Goal: Transaction & Acquisition: Purchase product/service

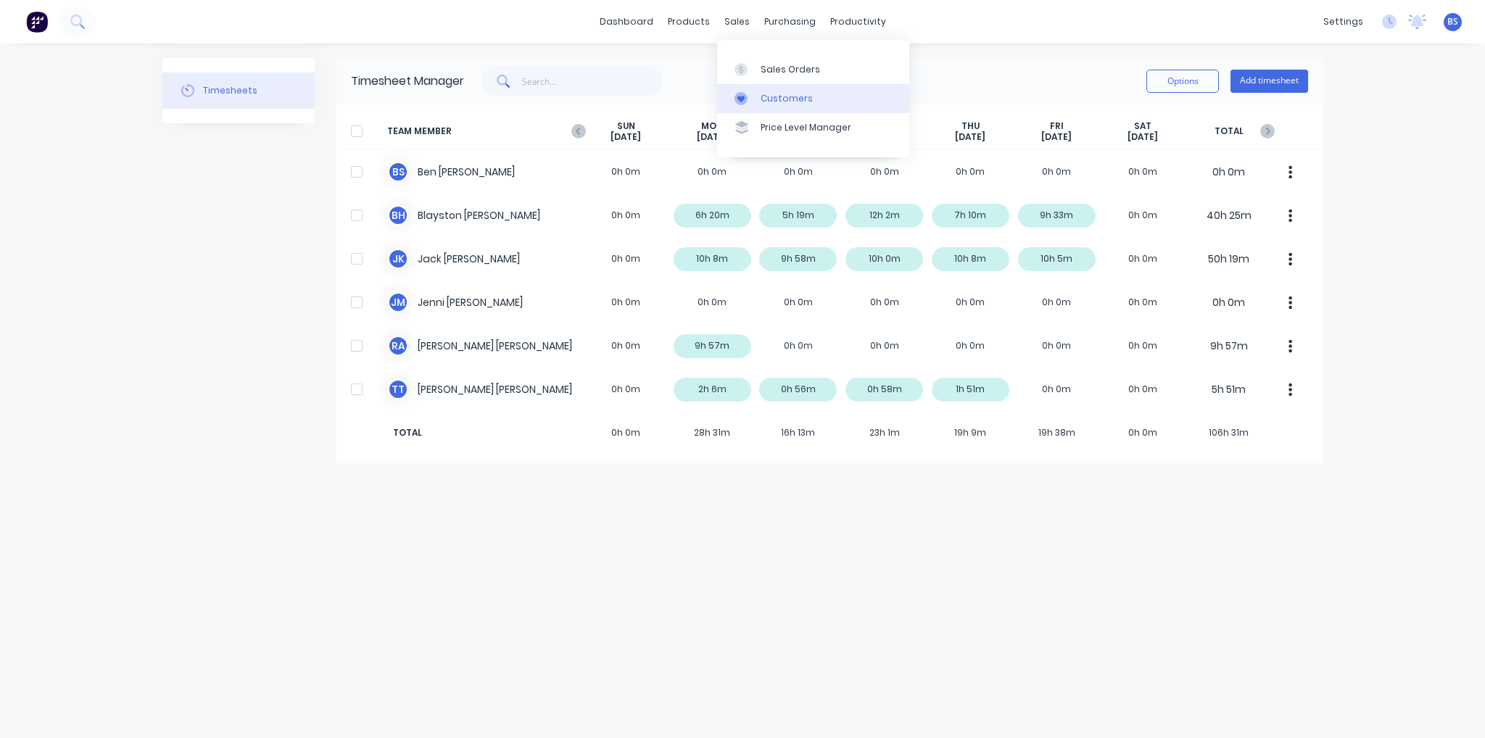
click at [769, 102] on div "Customers" at bounding box center [787, 98] width 52 height 13
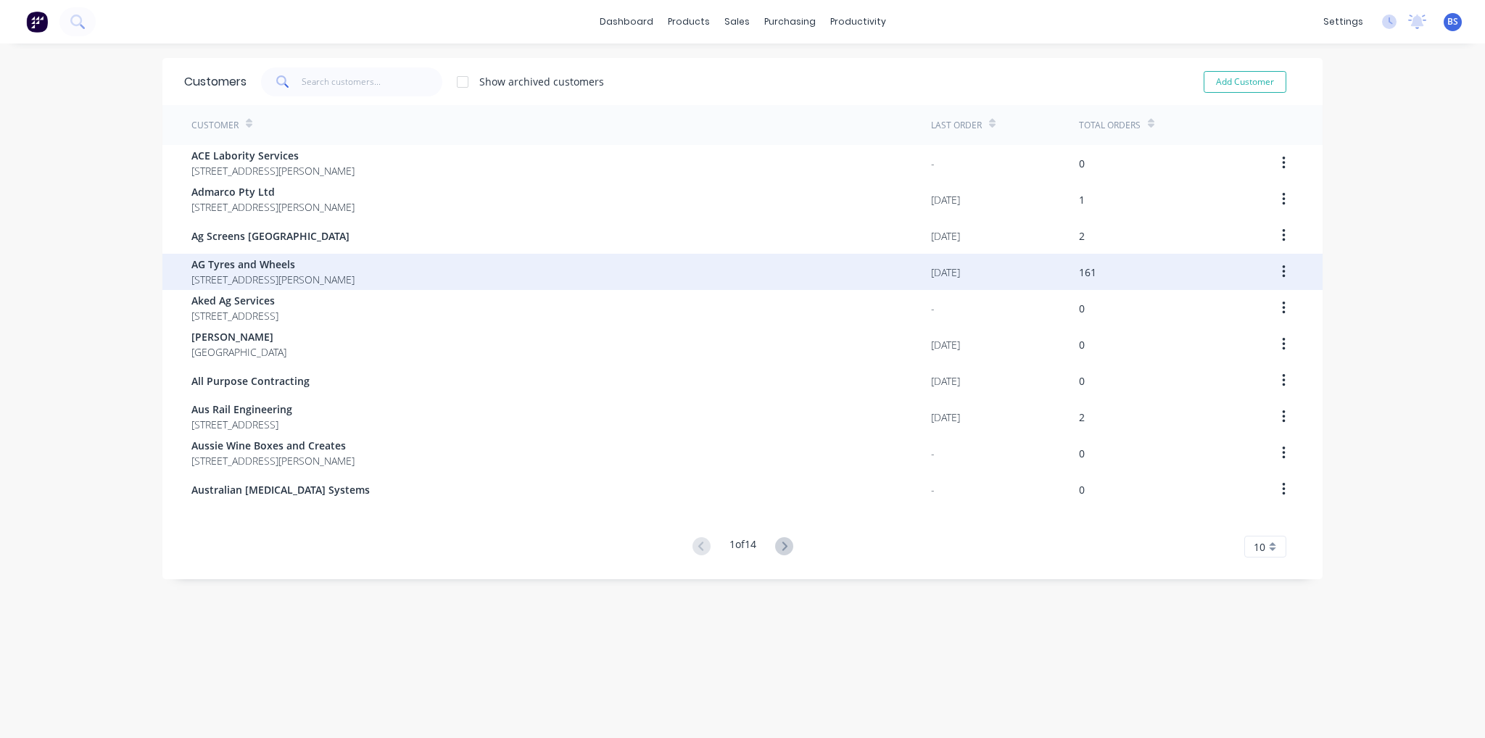
click at [320, 265] on span "AG Tyres and Wheels" at bounding box center [272, 264] width 163 height 15
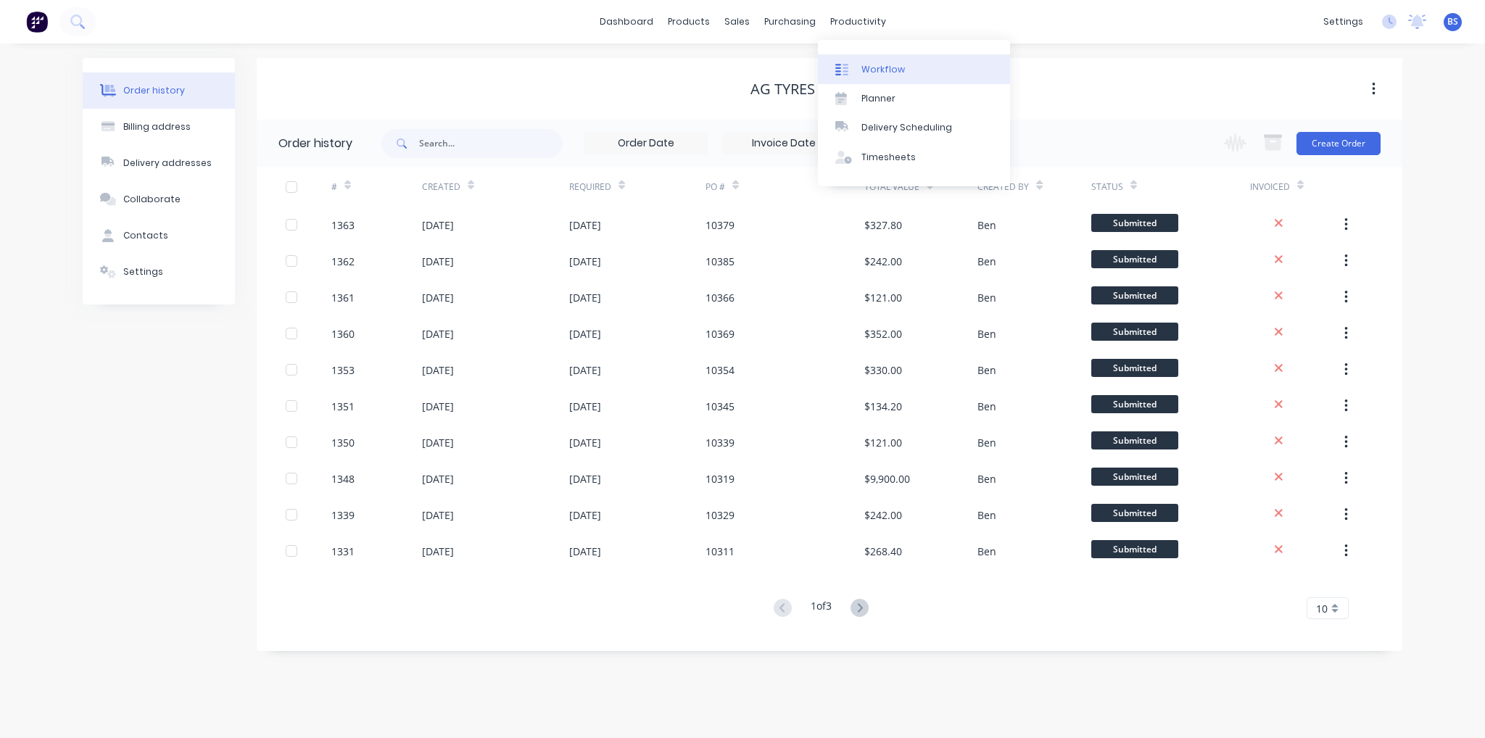
click at [887, 65] on div "Workflow" at bounding box center [883, 69] width 44 height 13
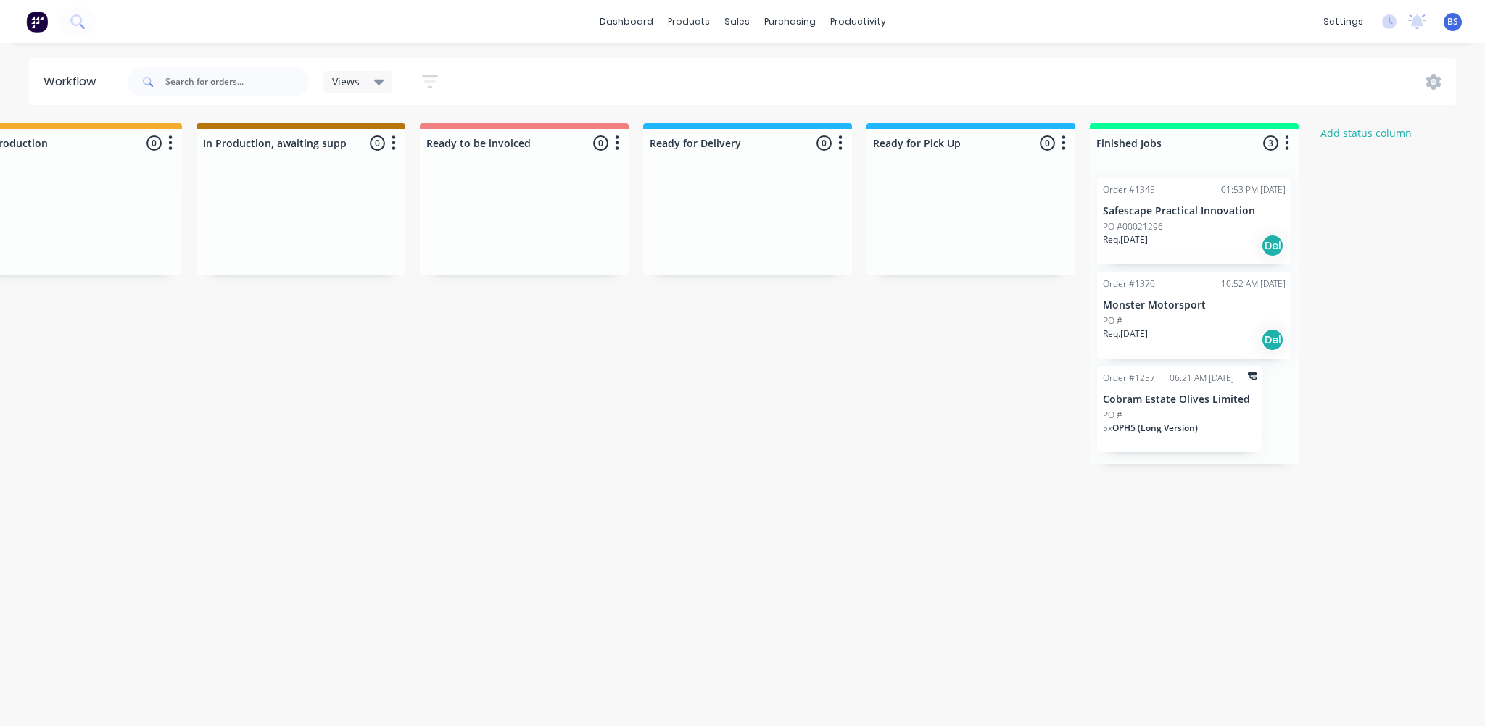
scroll to position [0, 882]
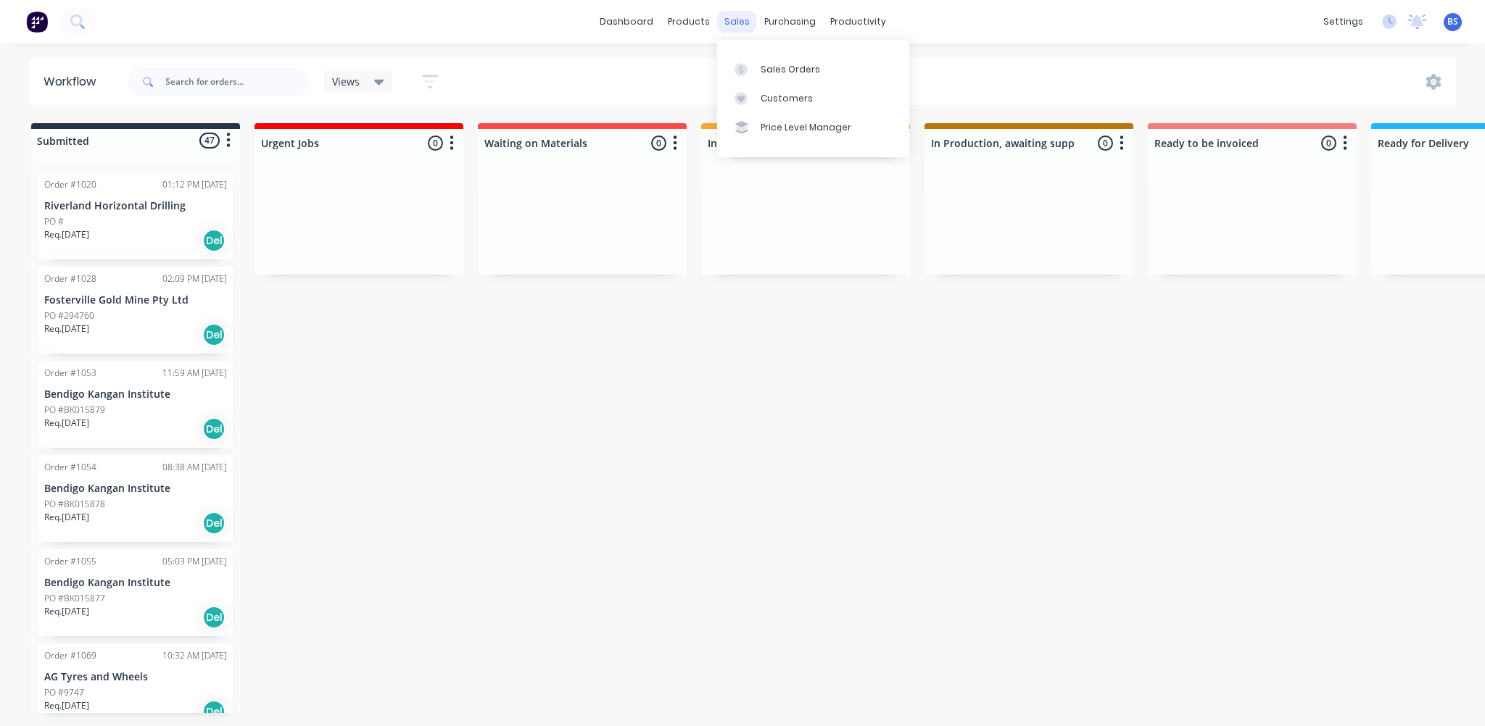
drag, startPoint x: 891, startPoint y: 75, endPoint x: 740, endPoint y: 20, distance: 161.0
click at [740, 20] on div "sales" at bounding box center [737, 22] width 40 height 22
click at [816, 91] on link "Customers" at bounding box center [813, 98] width 192 height 29
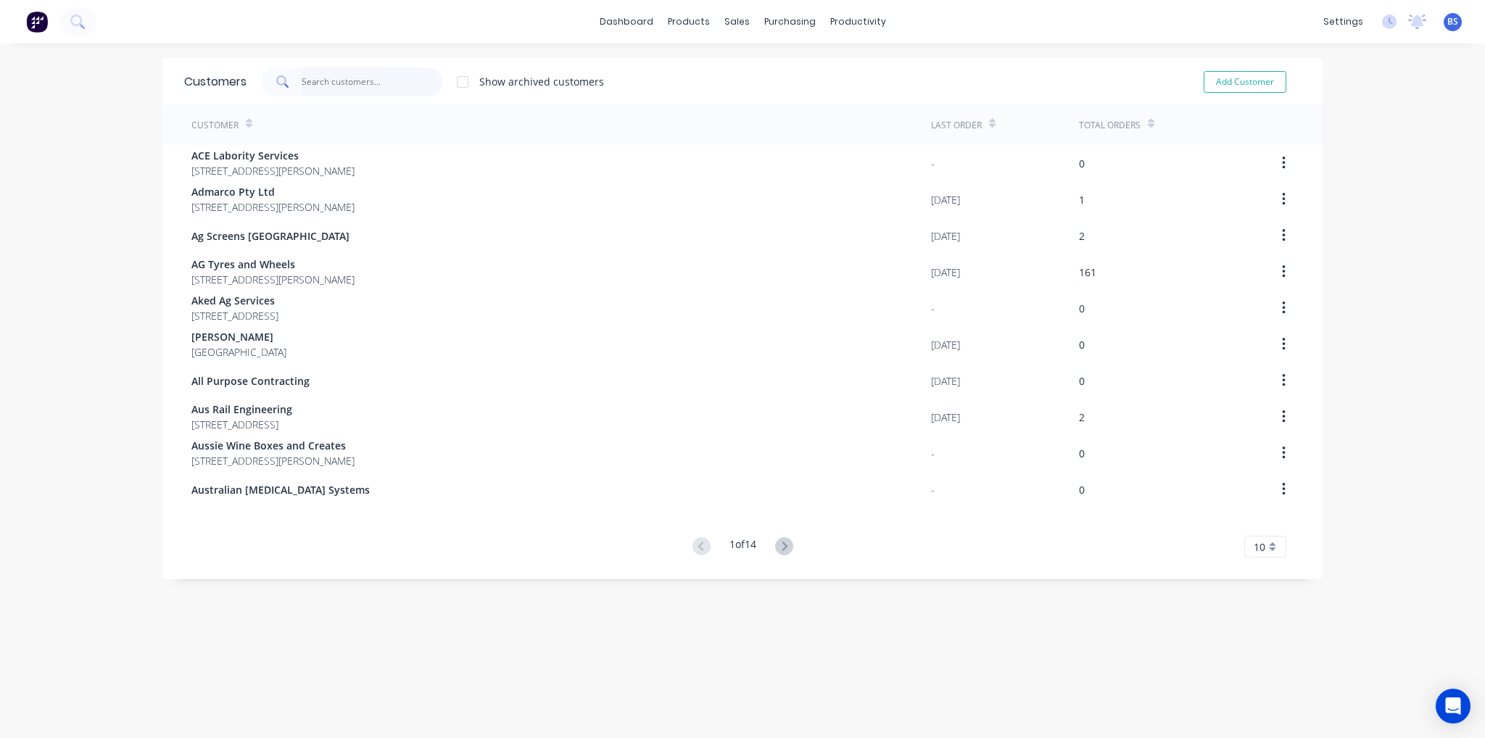
click at [336, 79] on input "text" at bounding box center [372, 81] width 141 height 29
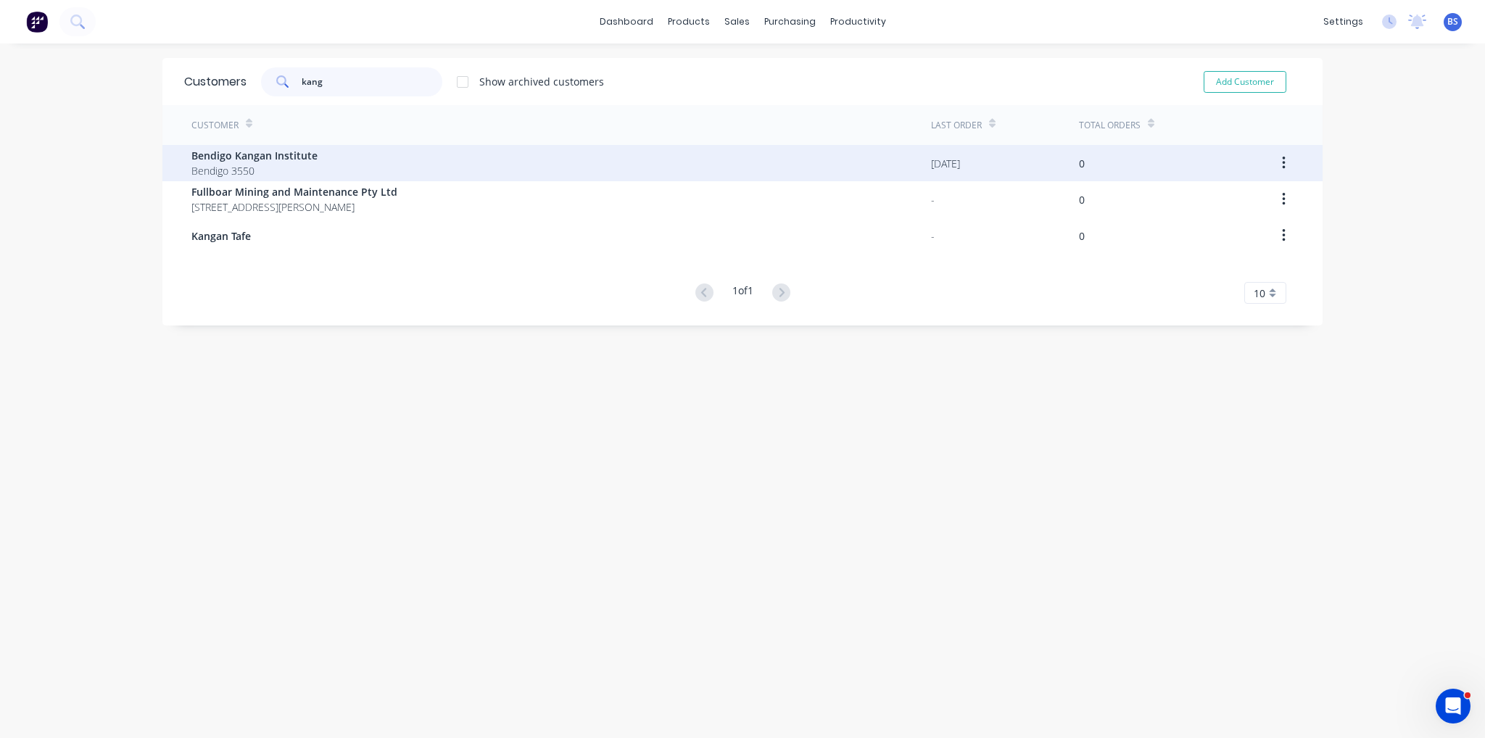
type input "kang"
click at [352, 173] on div "Bendigo Kangan Institute Bendigo 3550" at bounding box center [561, 163] width 740 height 36
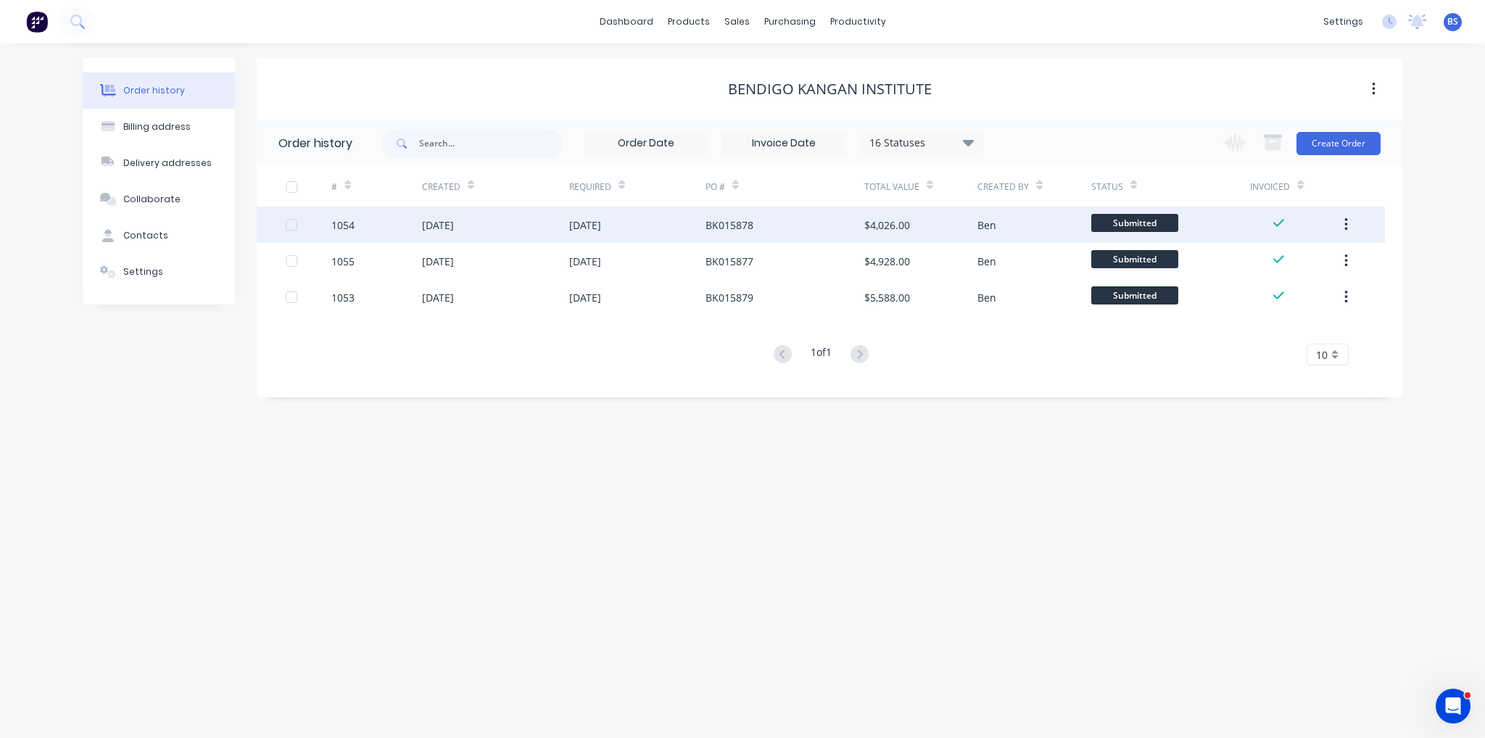
click at [539, 220] on div "19 May 2025" at bounding box center [495, 225] width 147 height 36
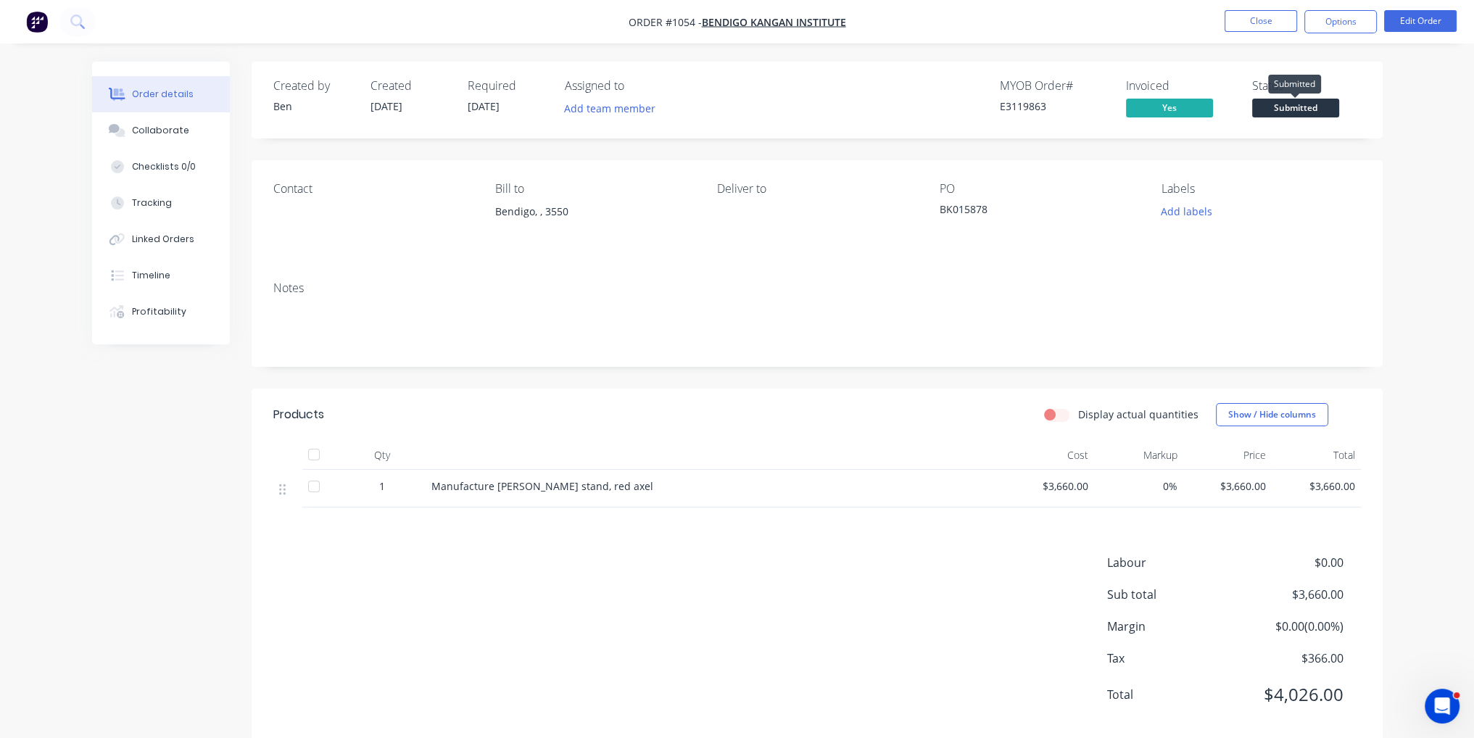
click at [1325, 105] on span "Submitted" at bounding box center [1295, 108] width 87 height 18
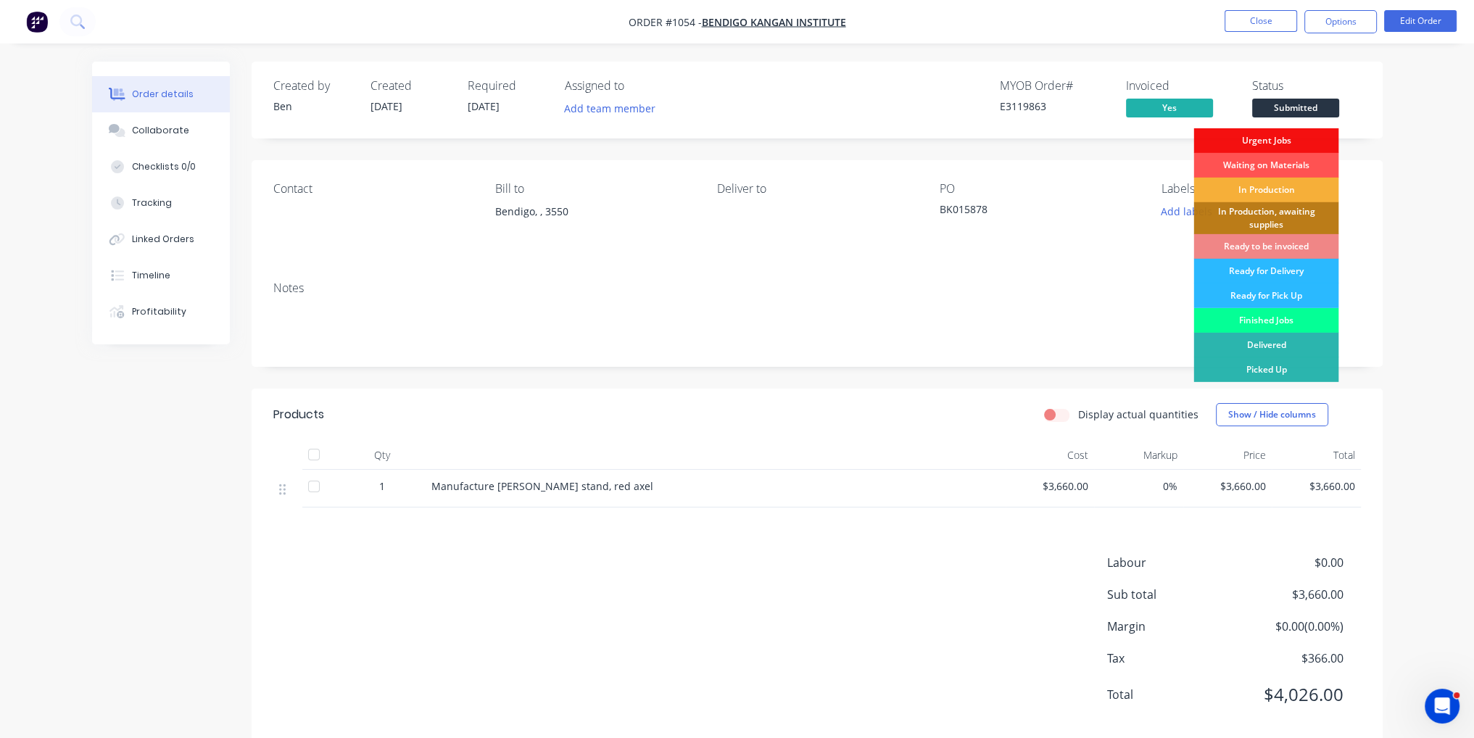
click at [1291, 323] on div "Finished Jobs" at bounding box center [1265, 320] width 145 height 25
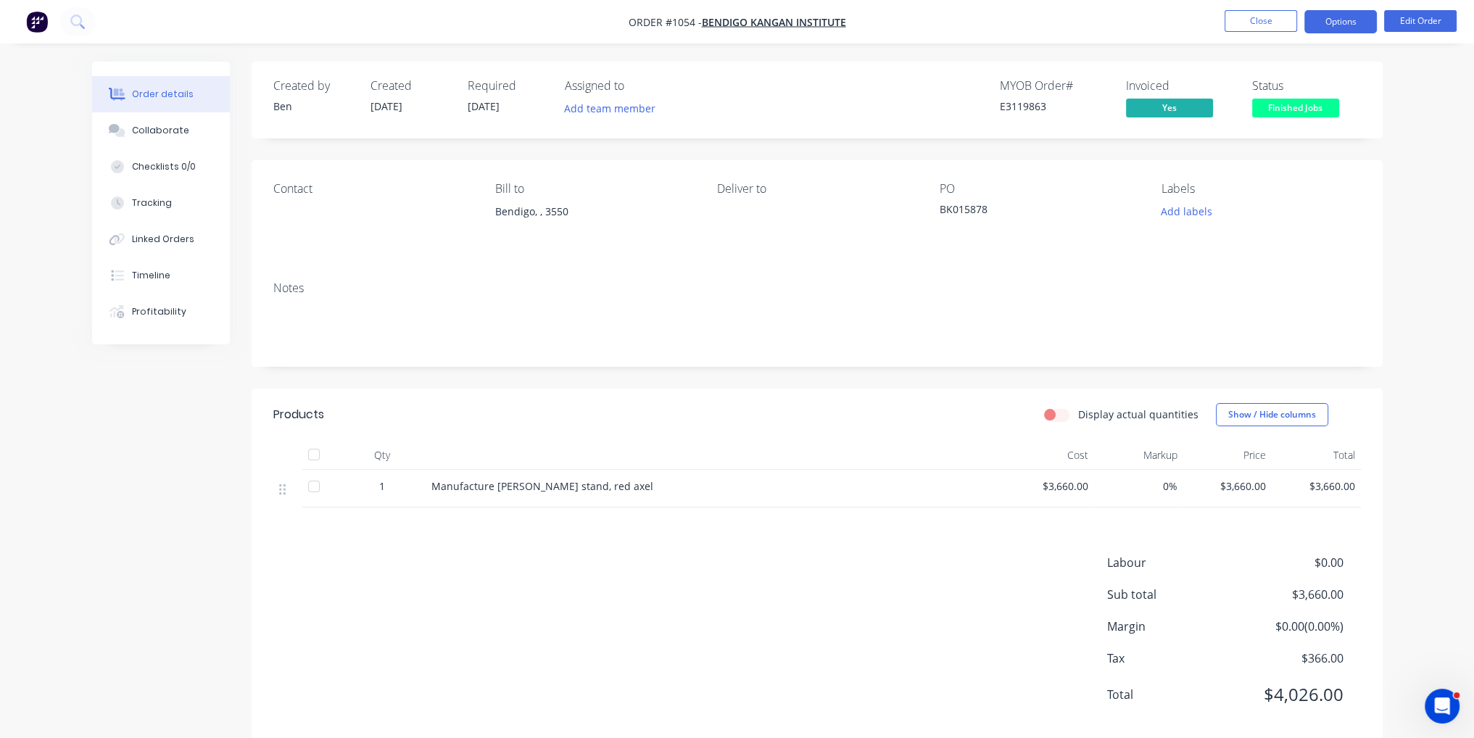
click at [1344, 17] on button "Options" at bounding box center [1340, 21] width 73 height 23
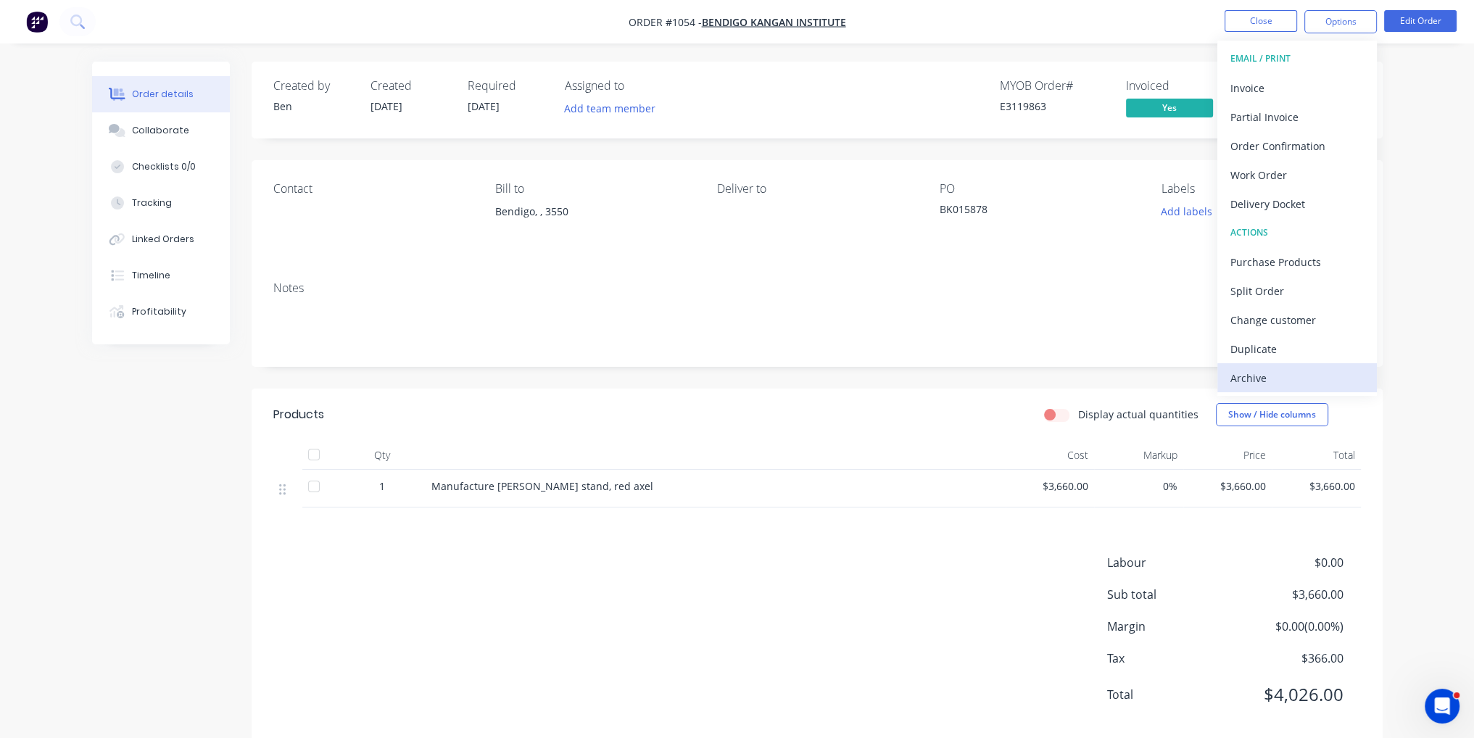
click at [1264, 386] on div "Archive" at bounding box center [1296, 378] width 133 height 21
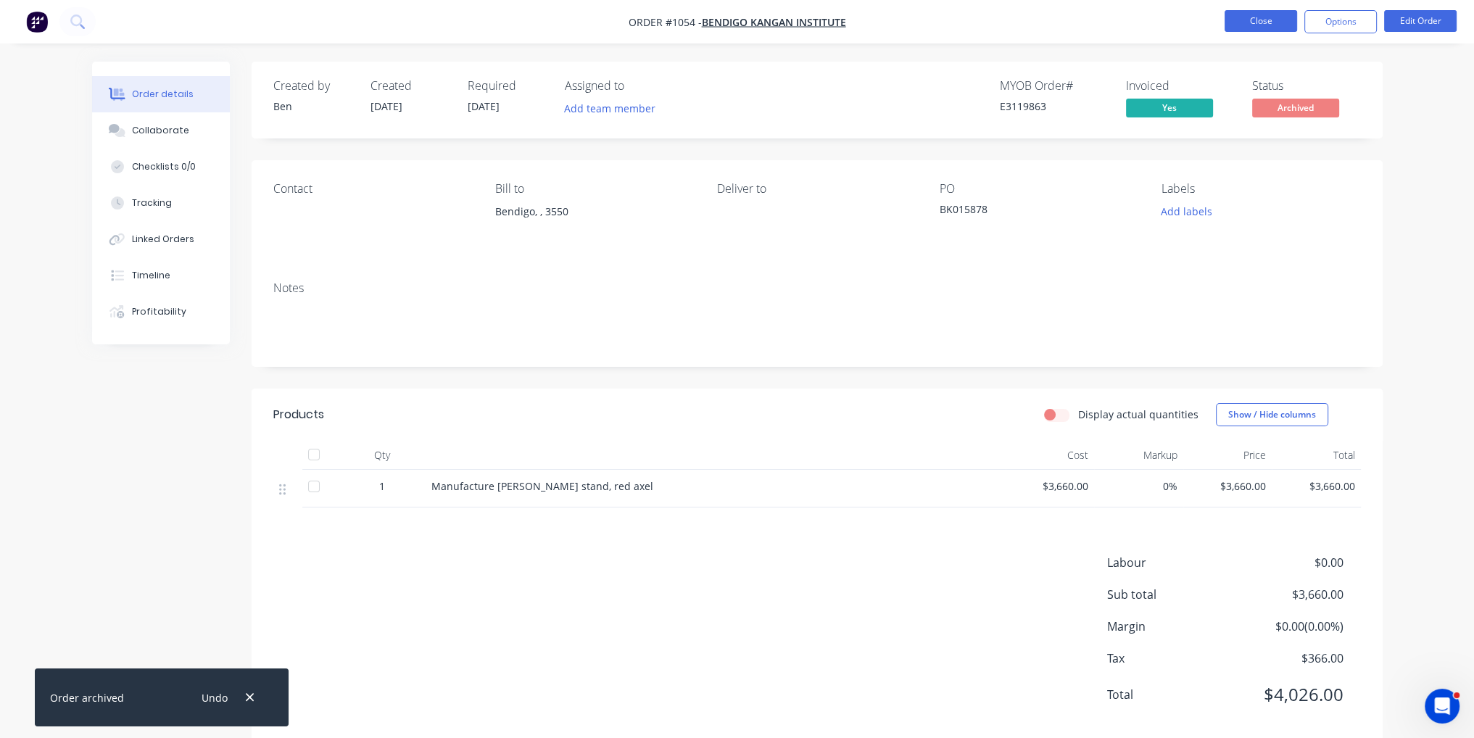
click at [1273, 21] on button "Close" at bounding box center [1261, 21] width 73 height 22
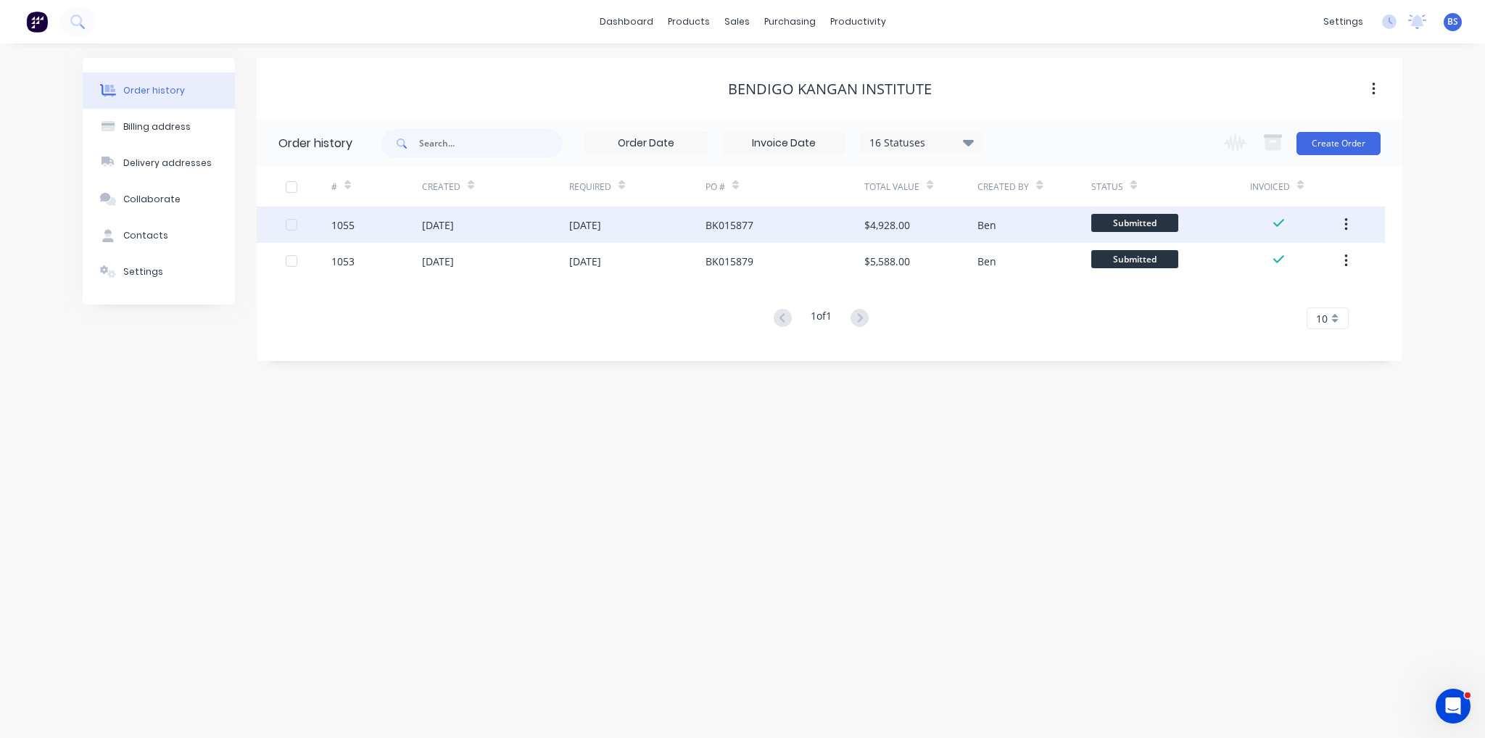
click at [927, 232] on div "$4,928.00" at bounding box center [920, 225] width 113 height 36
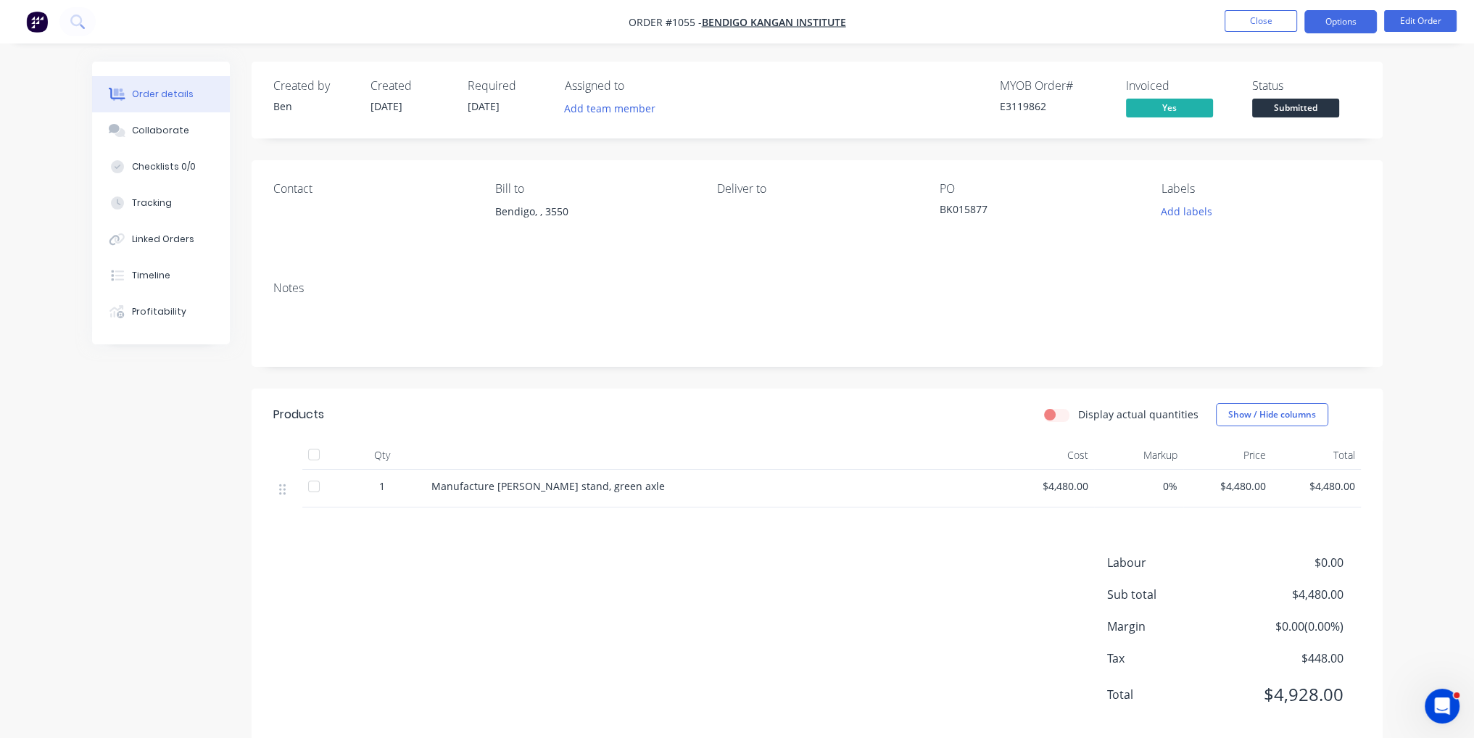
click at [1333, 17] on button "Options" at bounding box center [1340, 21] width 73 height 23
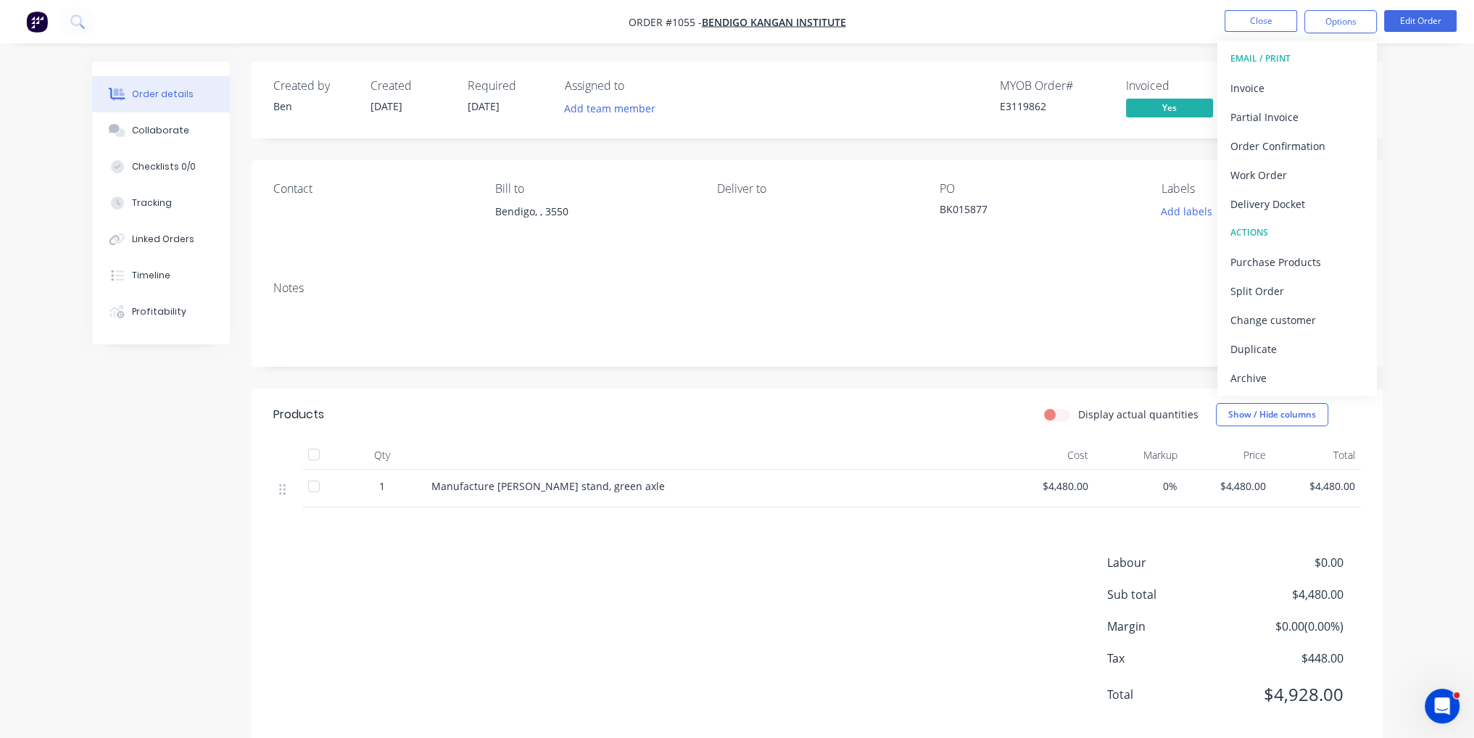
click at [1402, 88] on div "Order details Collaborate Checklists 0/0 Tracking Linked Orders Timeline Profit…" at bounding box center [737, 383] width 1474 height 766
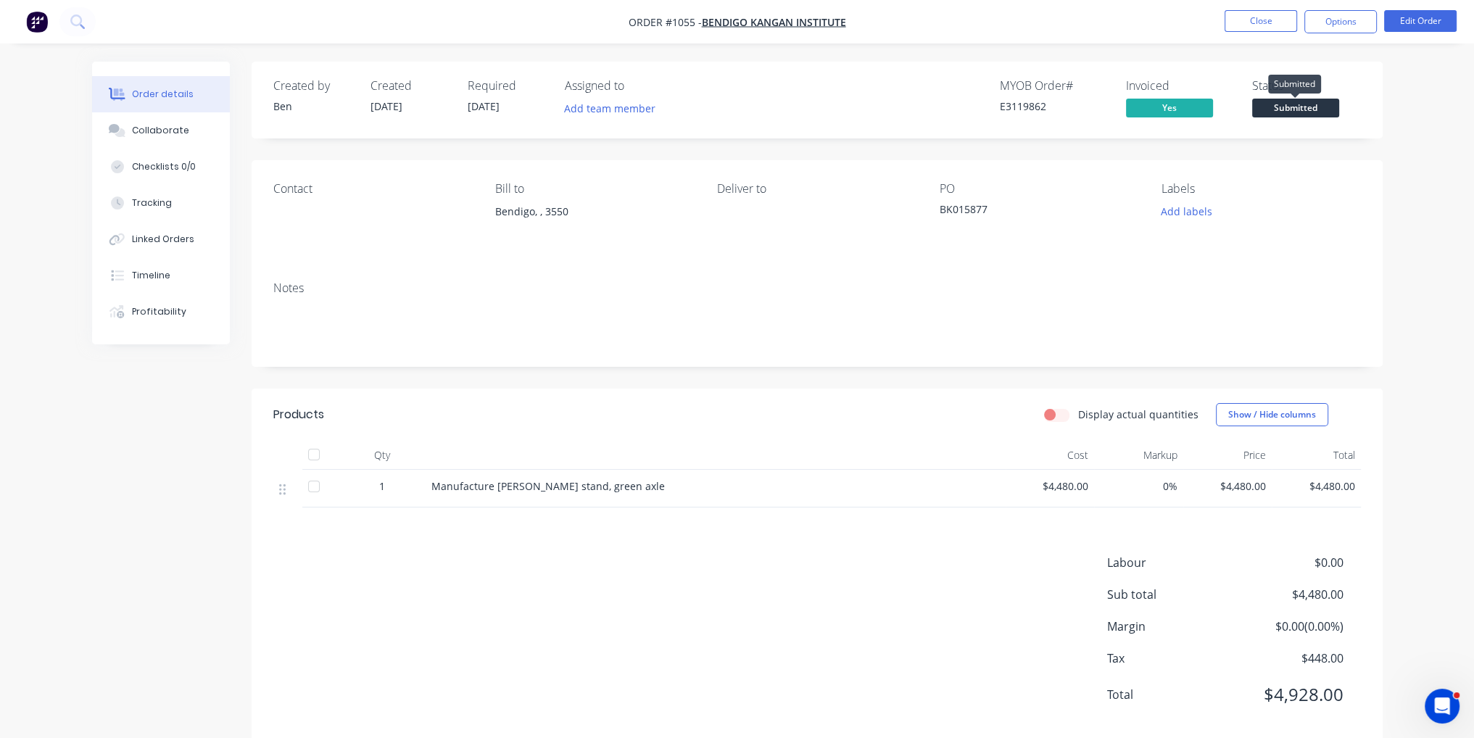
click at [1298, 115] on span "Submitted" at bounding box center [1295, 108] width 87 height 18
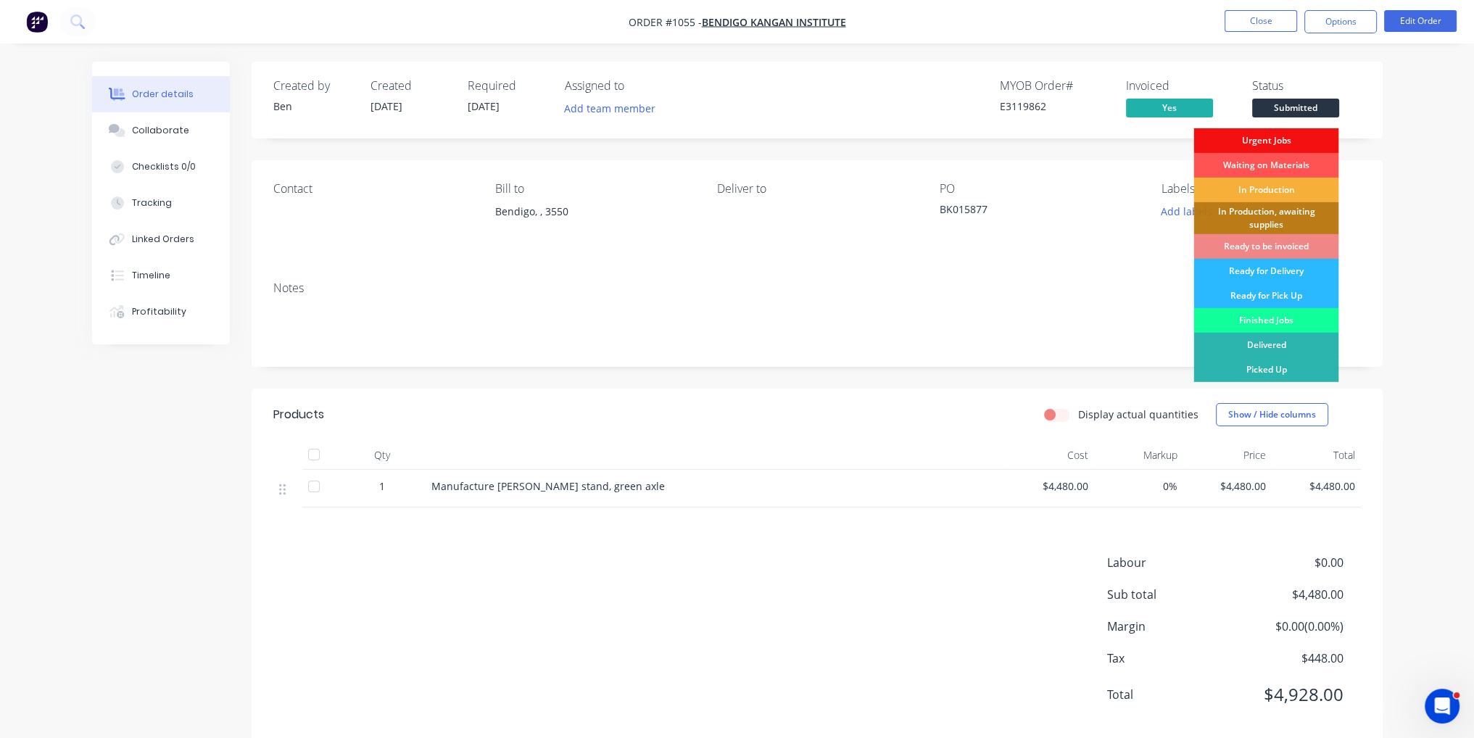
drag, startPoint x: 1316, startPoint y: 324, endPoint x: 1307, endPoint y: 204, distance: 120.7
click at [1316, 323] on div "Finished Jobs" at bounding box center [1265, 320] width 145 height 25
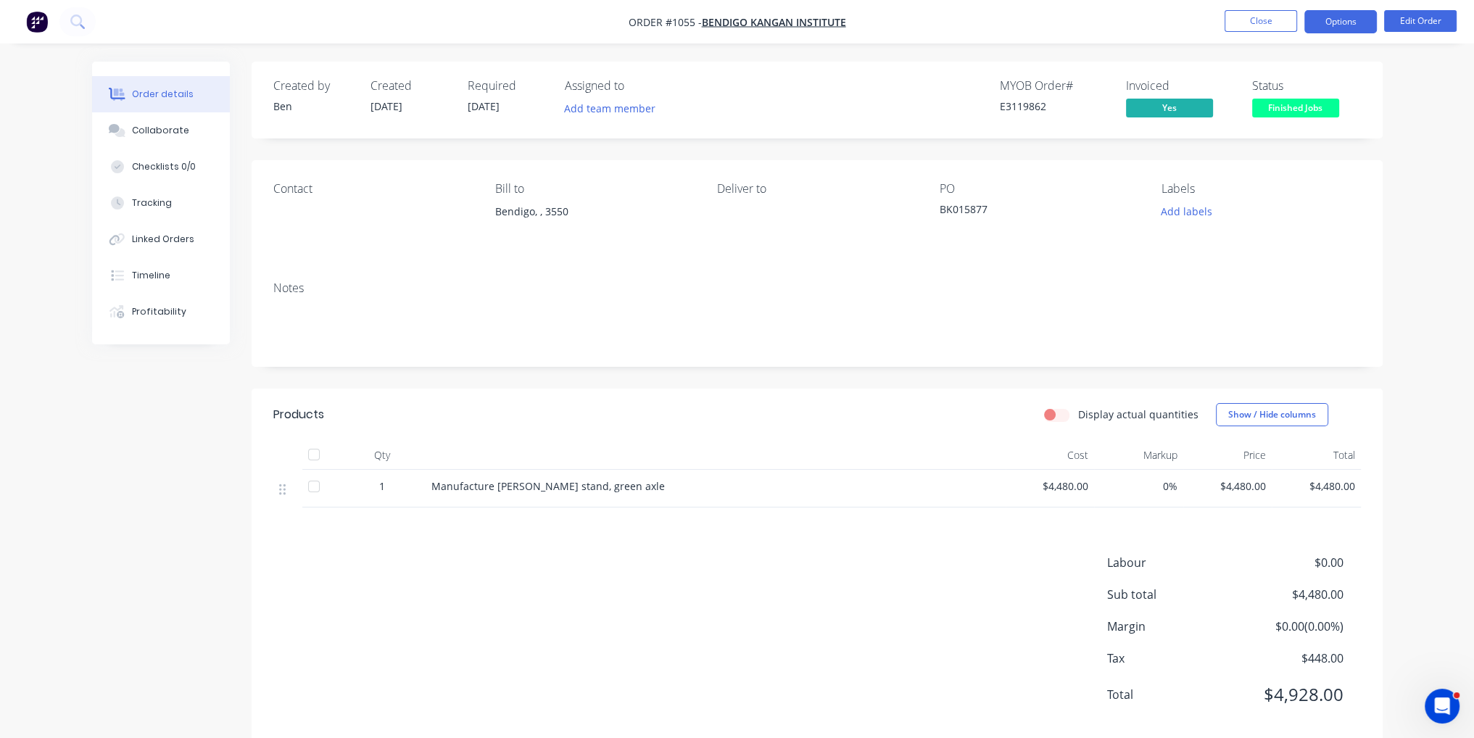
click at [1336, 22] on button "Options" at bounding box center [1340, 21] width 73 height 23
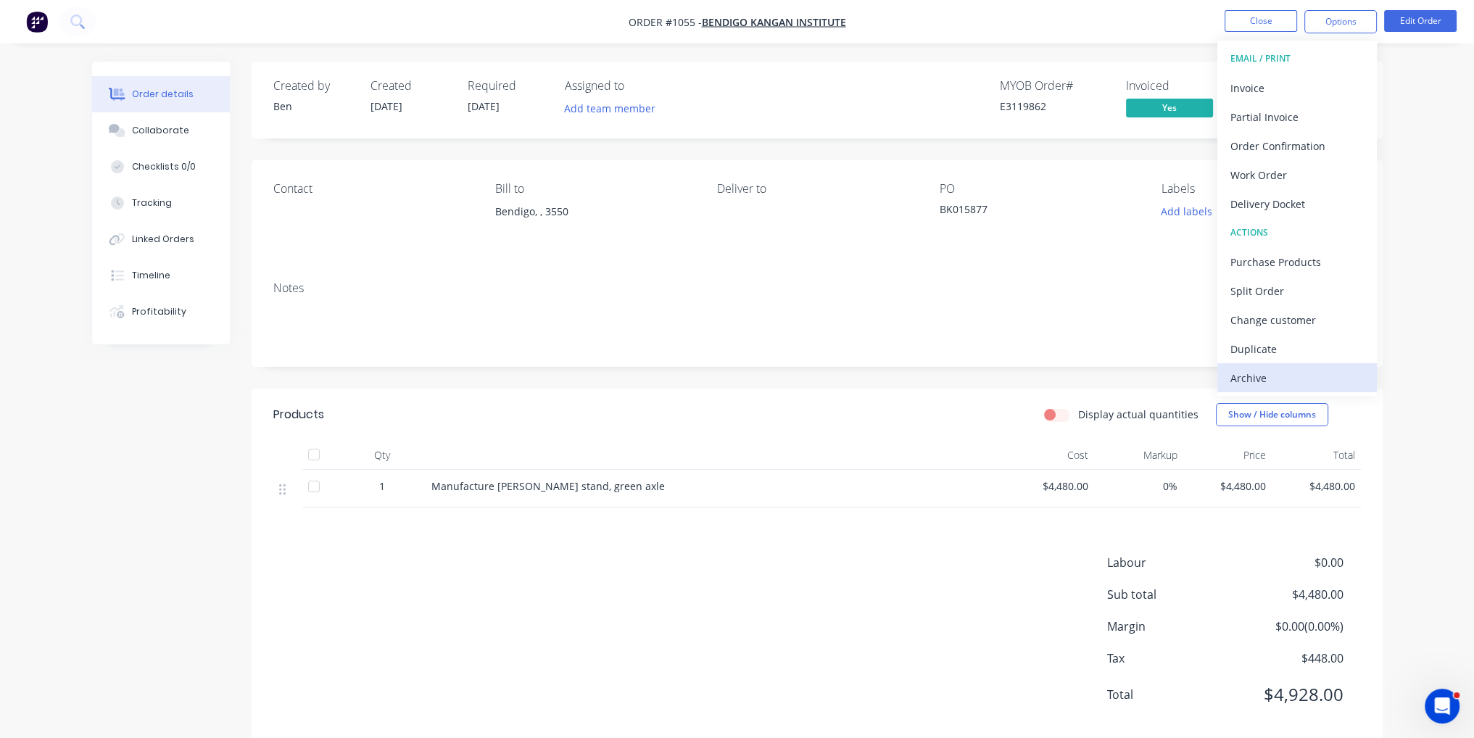
click at [1326, 368] on div "Archive" at bounding box center [1296, 378] width 133 height 21
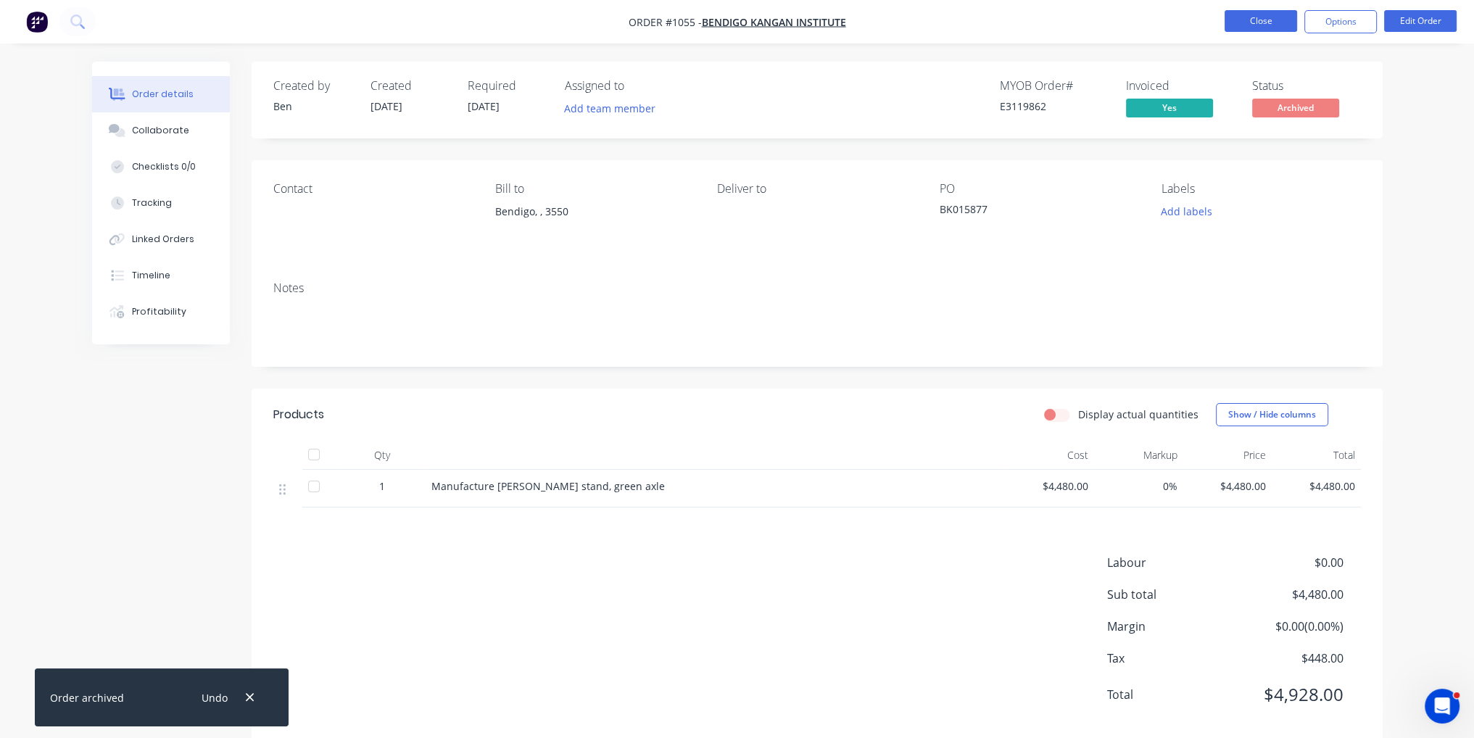
click at [1279, 24] on button "Close" at bounding box center [1261, 21] width 73 height 22
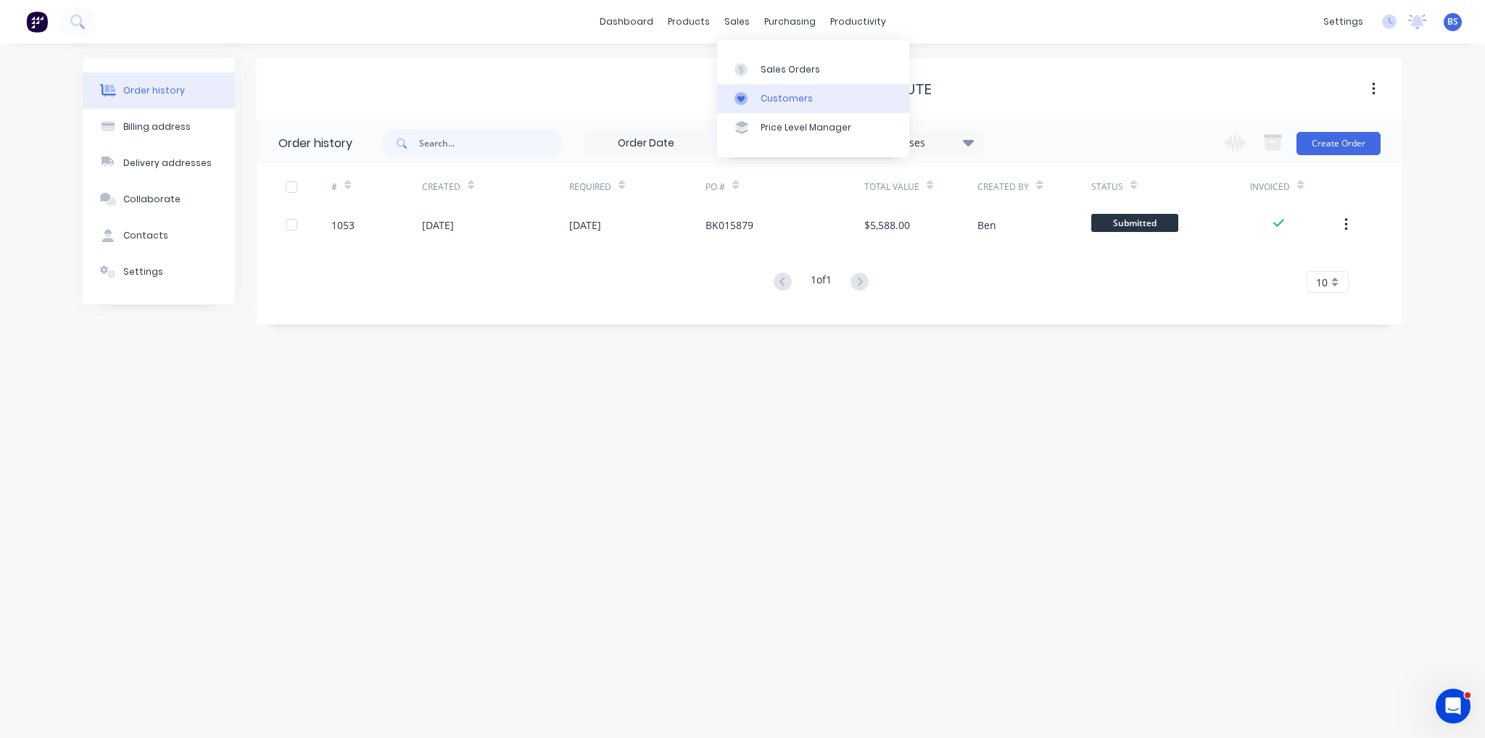
click at [804, 102] on div "Customers" at bounding box center [787, 98] width 52 height 13
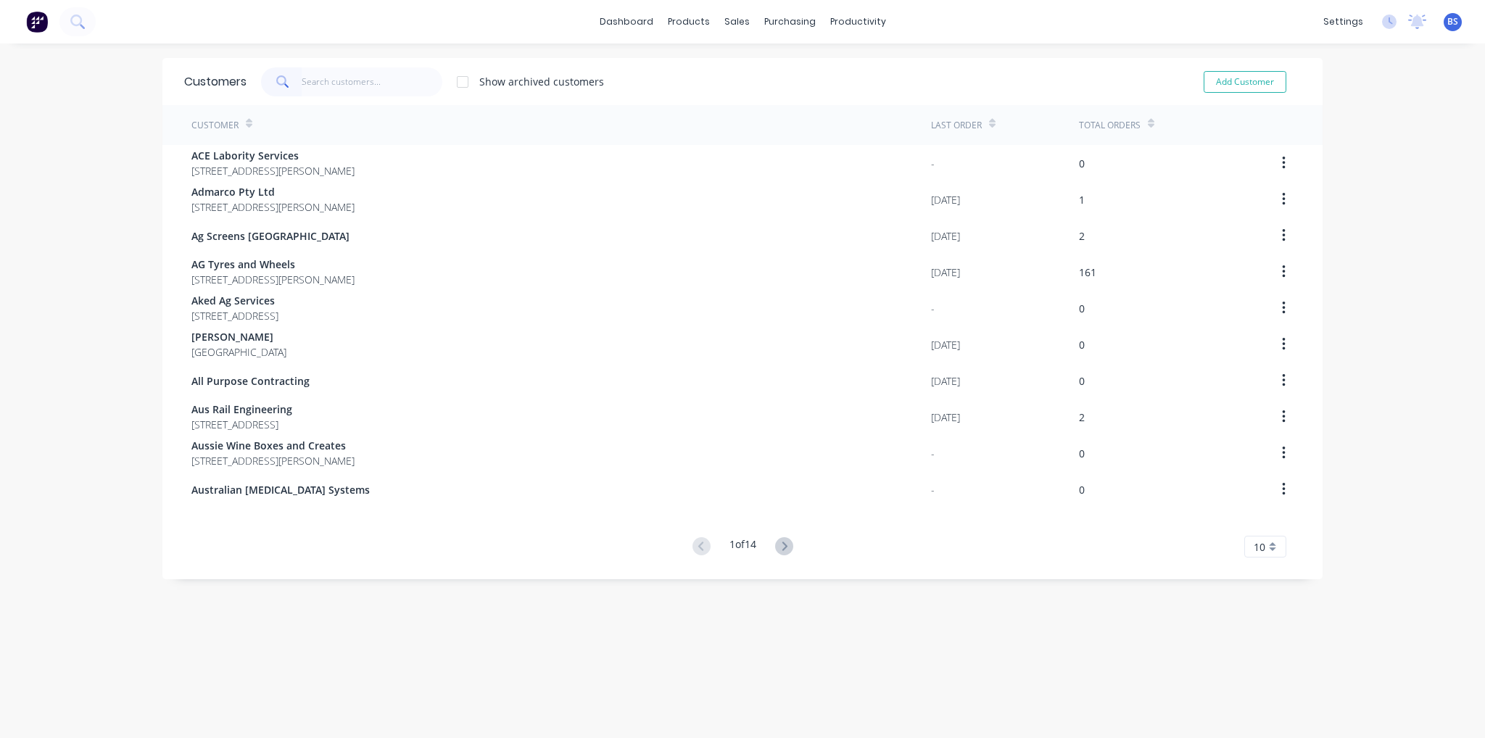
click at [323, 83] on input "text" at bounding box center [372, 81] width 141 height 29
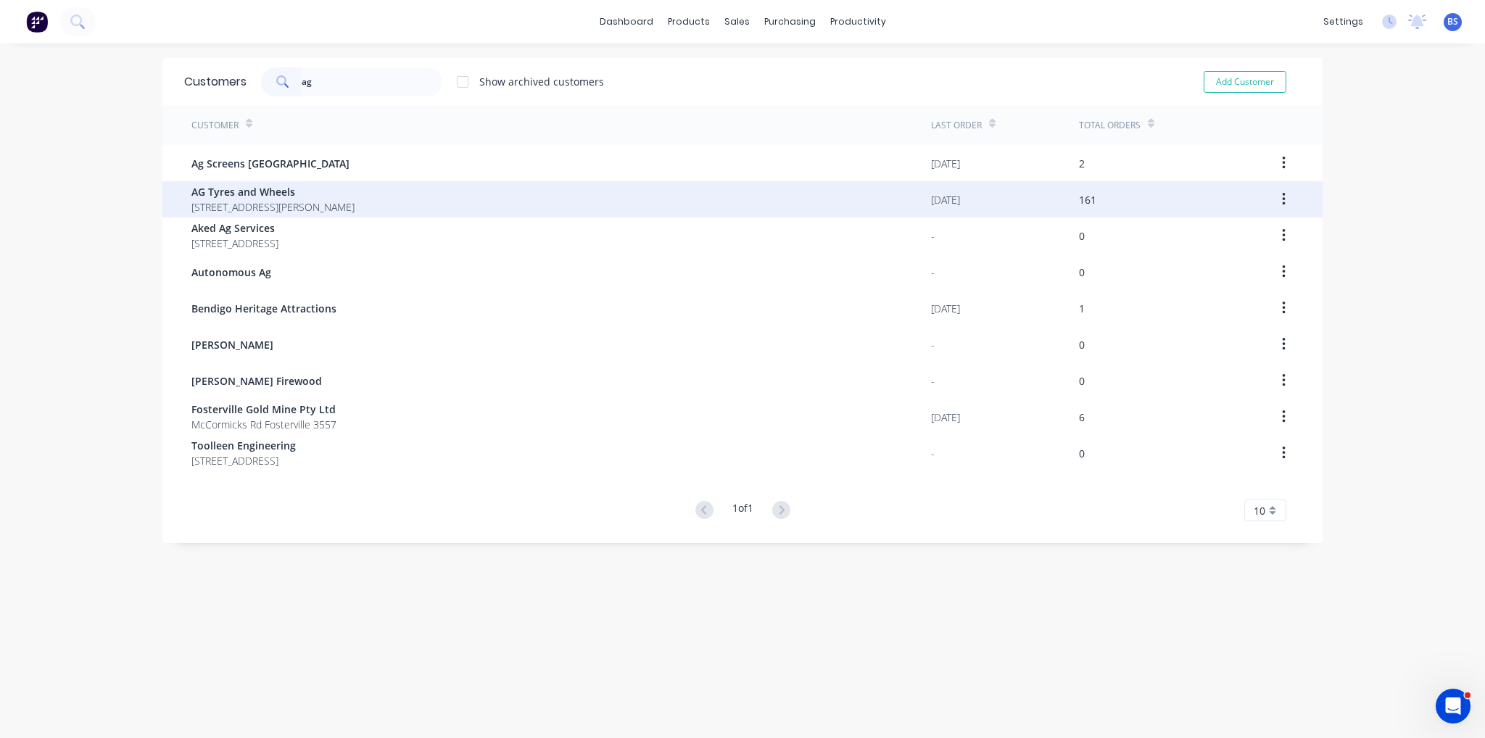
type input "ag"
click at [297, 189] on span "AG Tyres and Wheels" at bounding box center [272, 191] width 163 height 15
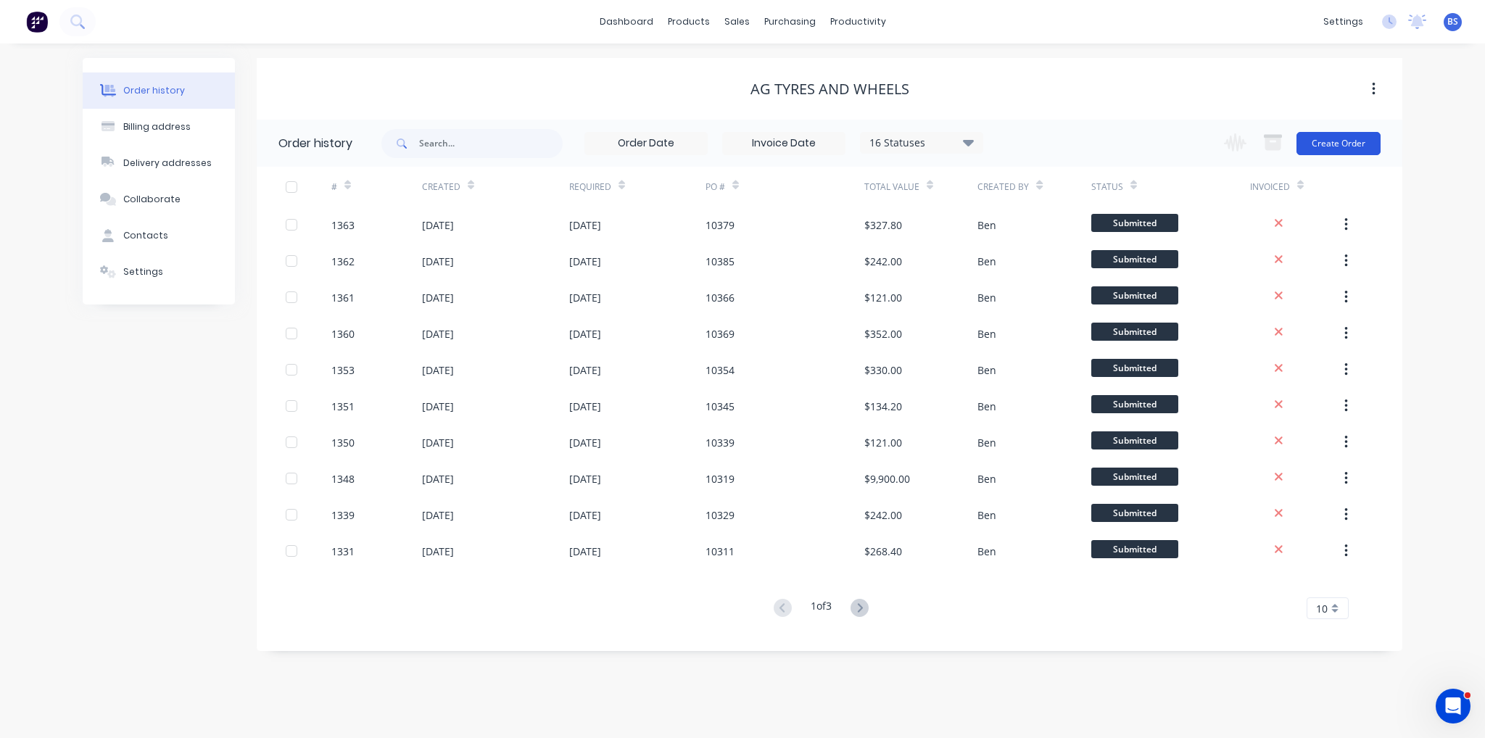
click at [1357, 143] on button "Create Order" at bounding box center [1338, 143] width 84 height 23
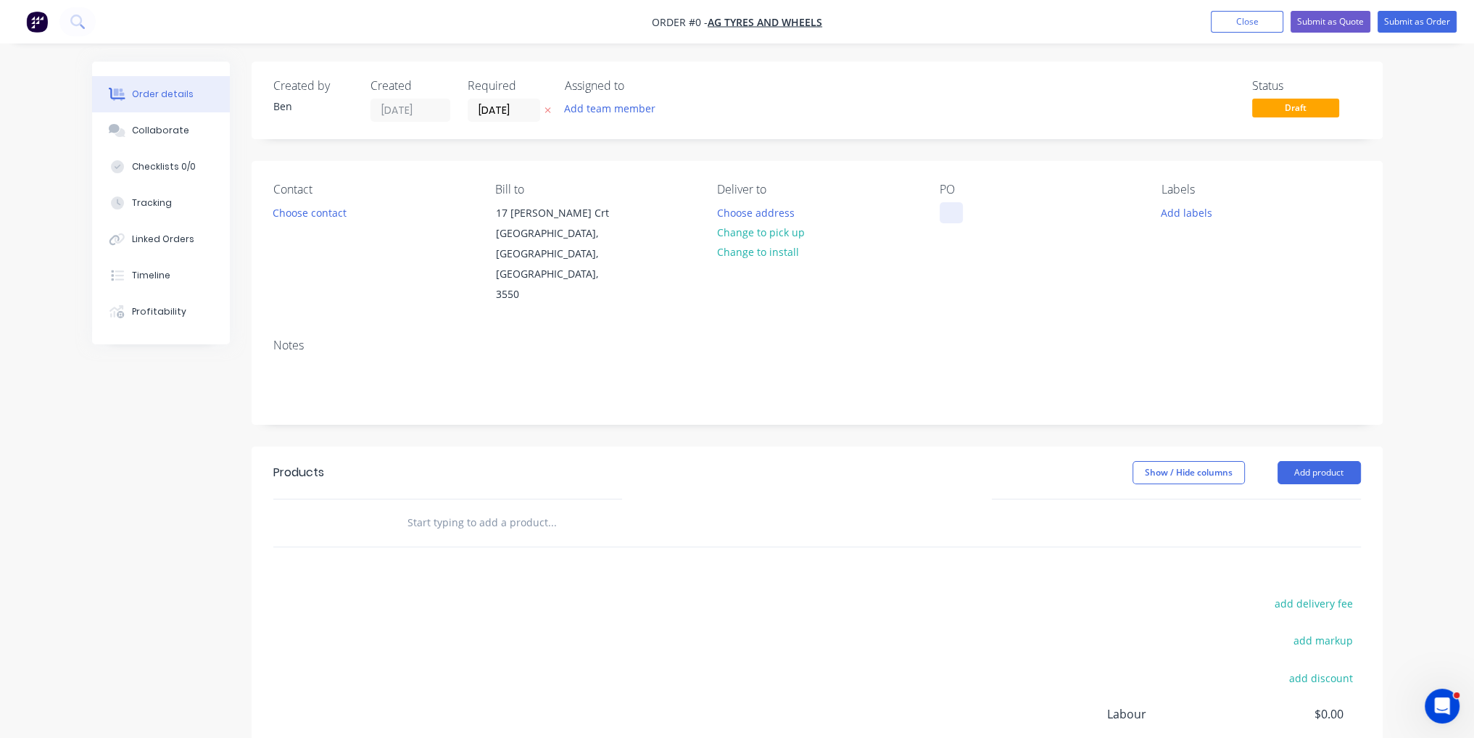
click at [951, 207] on div at bounding box center [951, 212] width 23 height 21
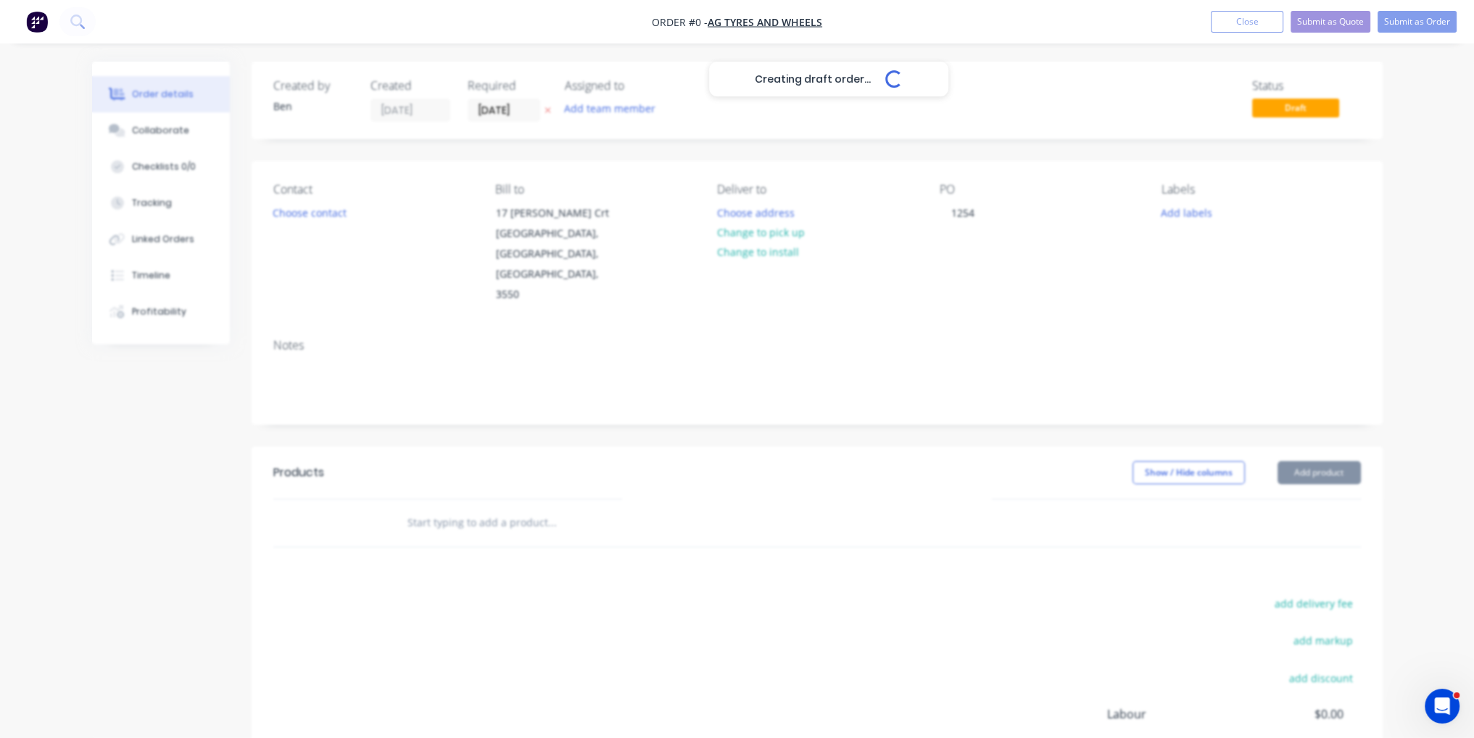
click at [914, 460] on div "Creating draft order... Loading... Order details Collaborate Checklists 0/0 Tra…" at bounding box center [738, 490] width 1320 height 856
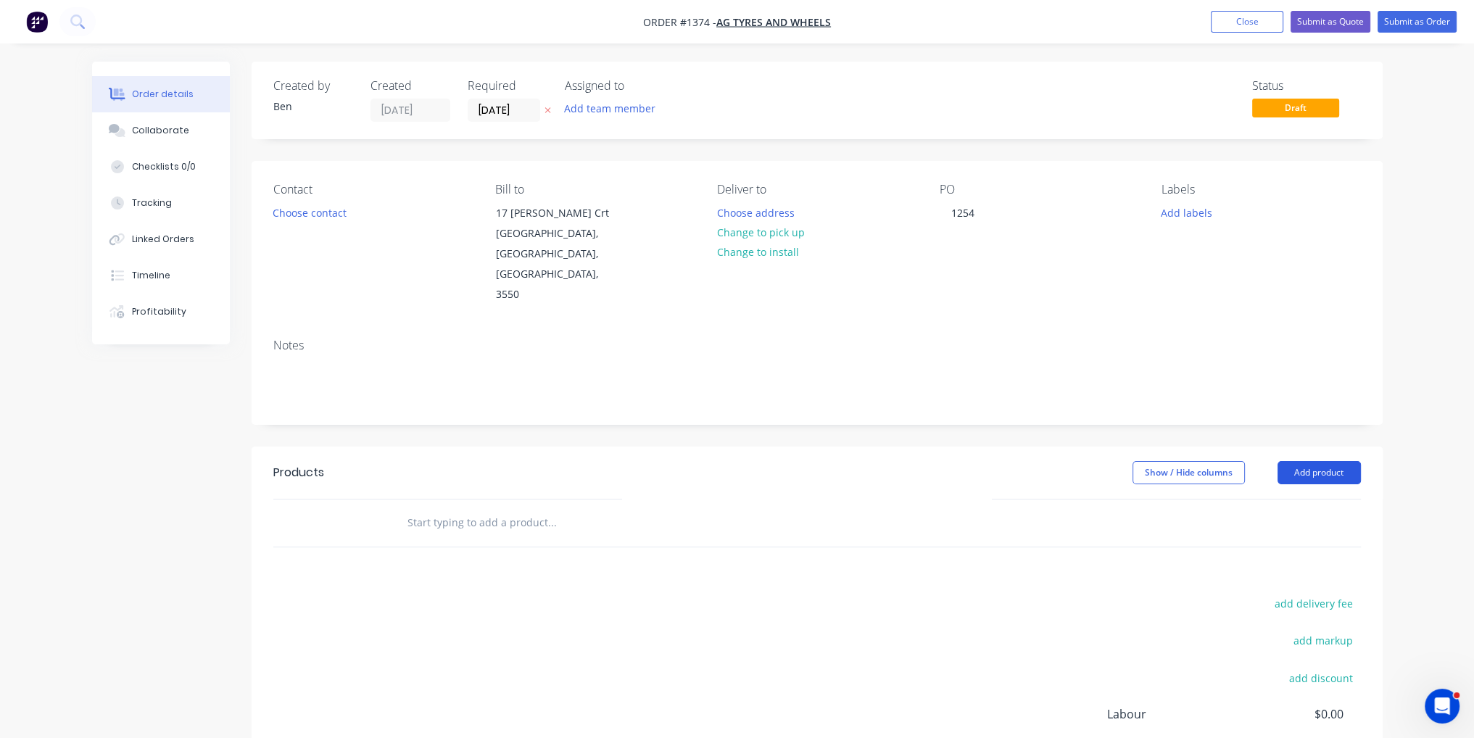
click at [1292, 461] on button "Add product" at bounding box center [1319, 472] width 83 height 23
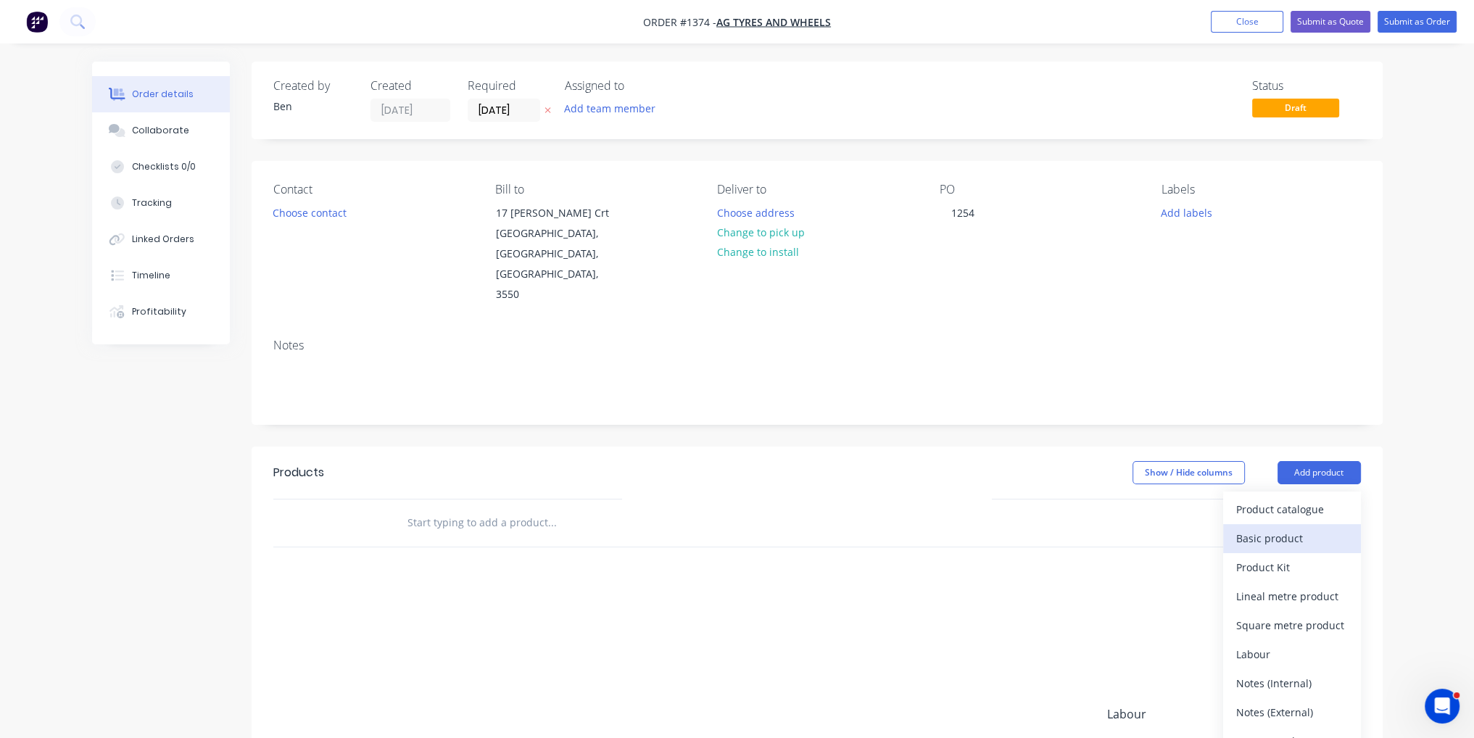
click at [1300, 528] on div "Basic product" at bounding box center [1292, 538] width 112 height 21
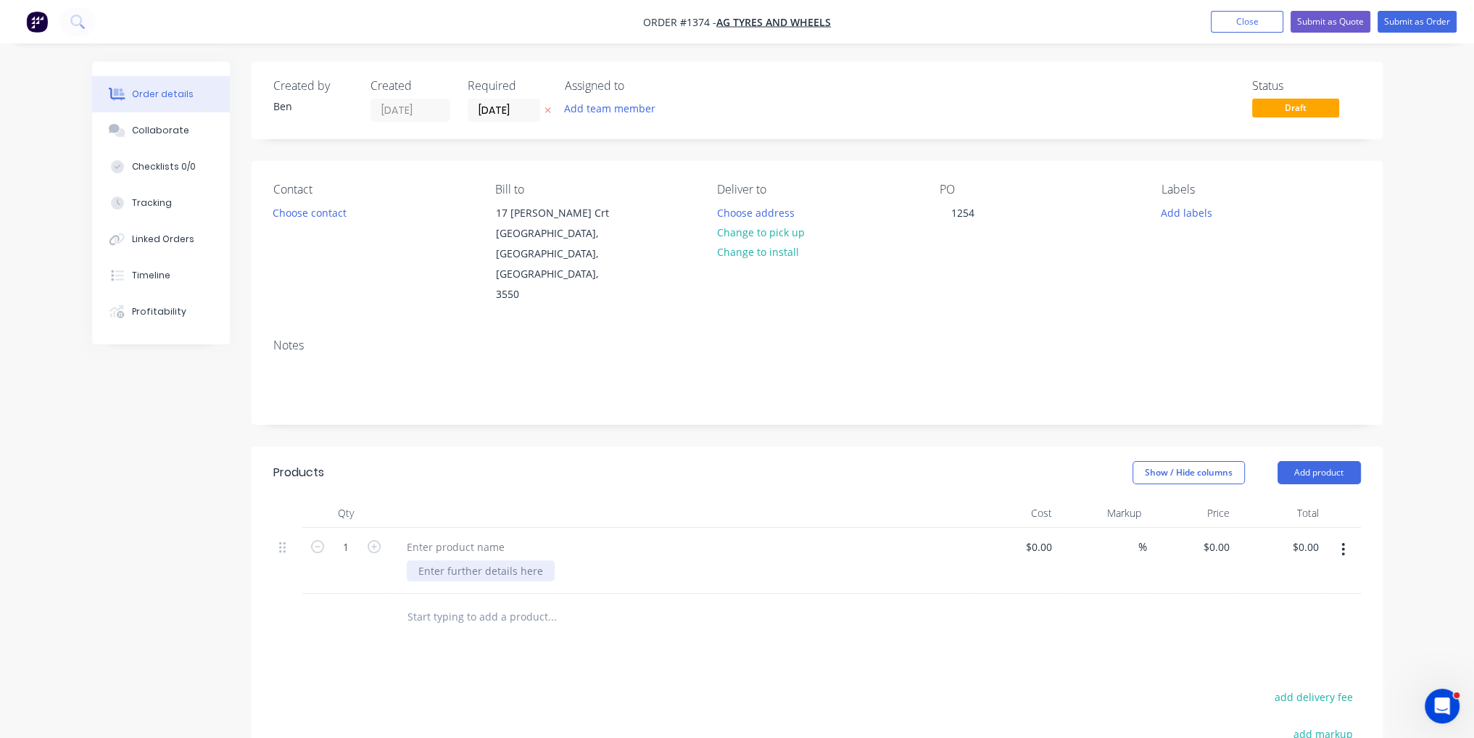
paste div
drag, startPoint x: 448, startPoint y: 565, endPoint x: 415, endPoint y: 560, distance: 33.6
click at [415, 560] on div "COUNTERSINK ONE SIDE 21 out 27 Spherical F8453" at bounding box center [495, 585] width 177 height 51
copy div "F8453"
click at [433, 537] on div at bounding box center [455, 547] width 121 height 21
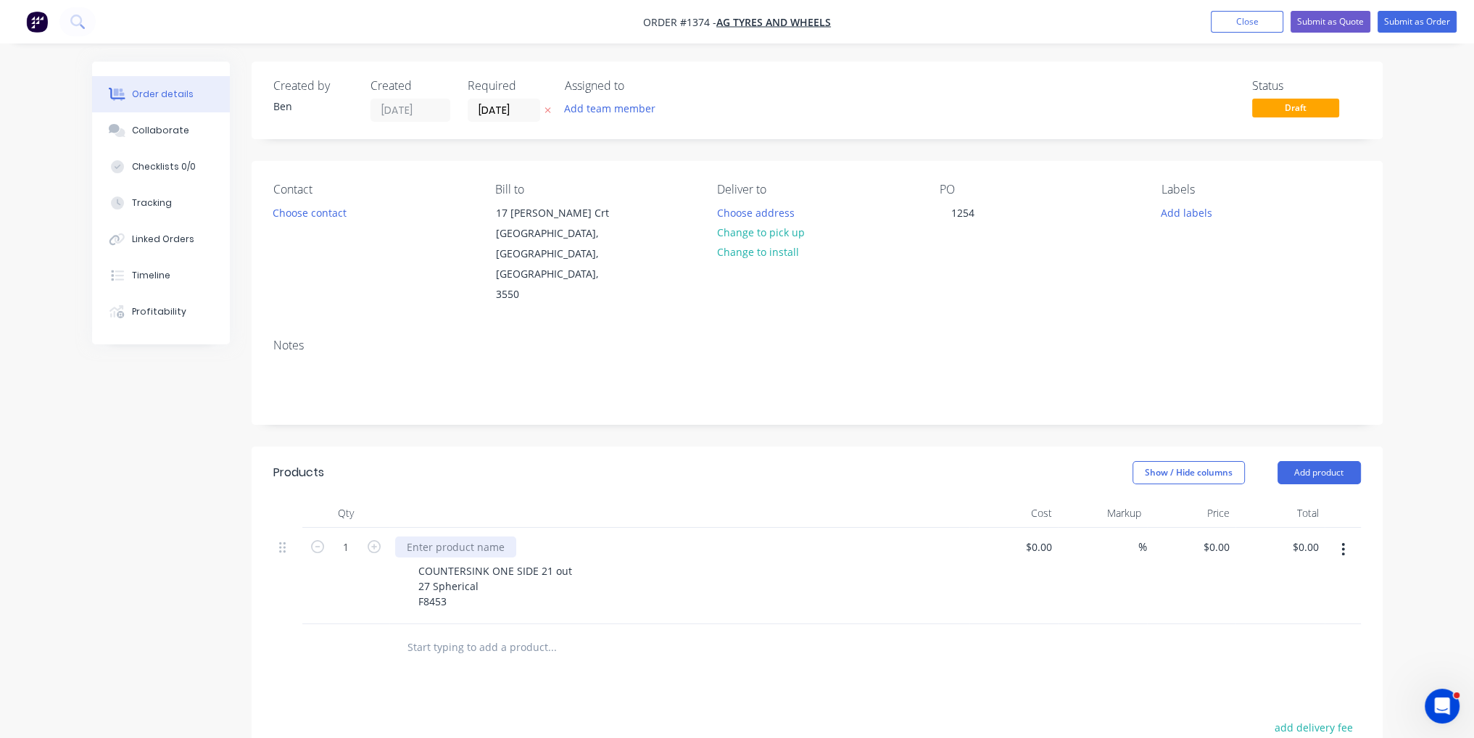
paste div
click at [1035, 537] on div at bounding box center [1046, 547] width 22 height 21
type input "$34.00"
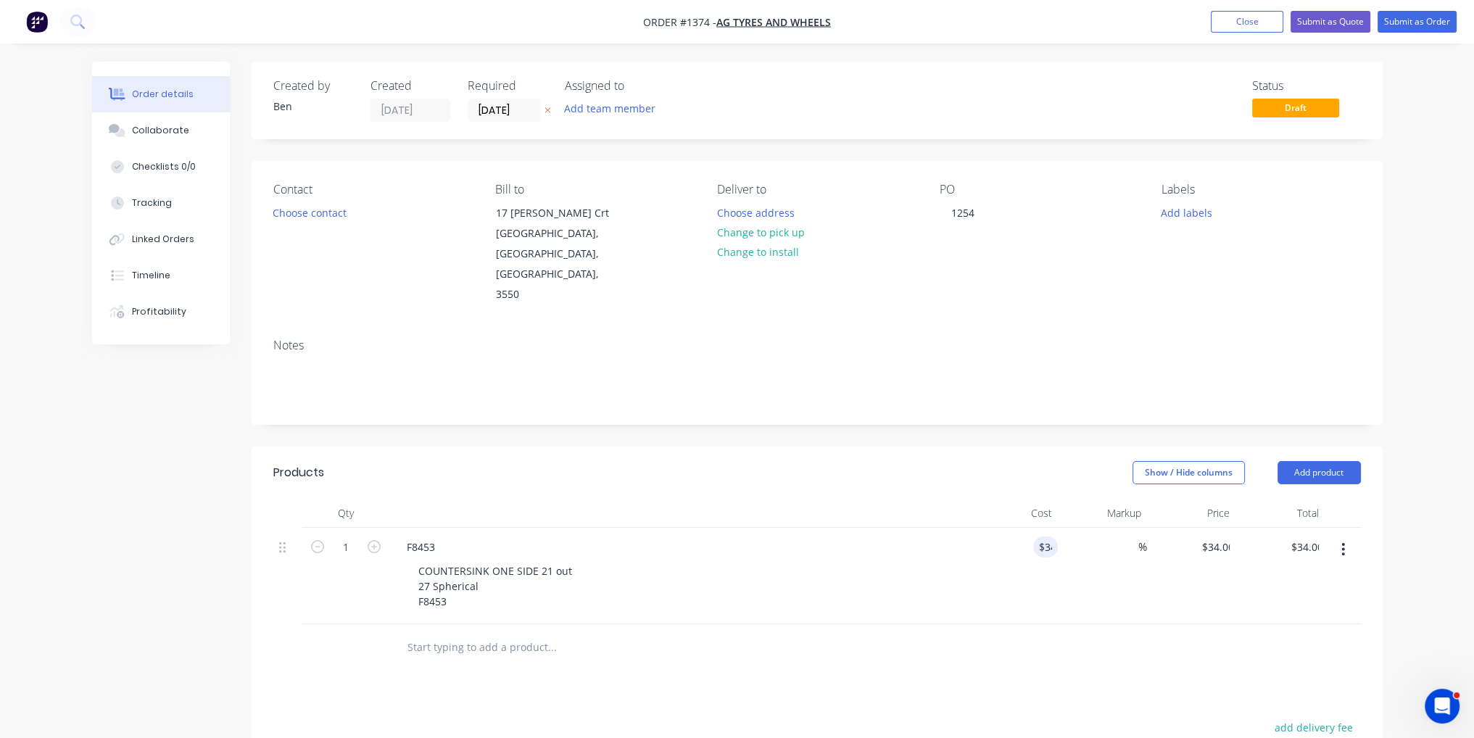
click at [1028, 639] on div "Products Show / Hide columns Add product Qty Cost Markup Price Total 1 F8453 CO…" at bounding box center [817, 733] width 1131 height 573
click at [1433, 18] on button "Submit as Order" at bounding box center [1417, 22] width 79 height 22
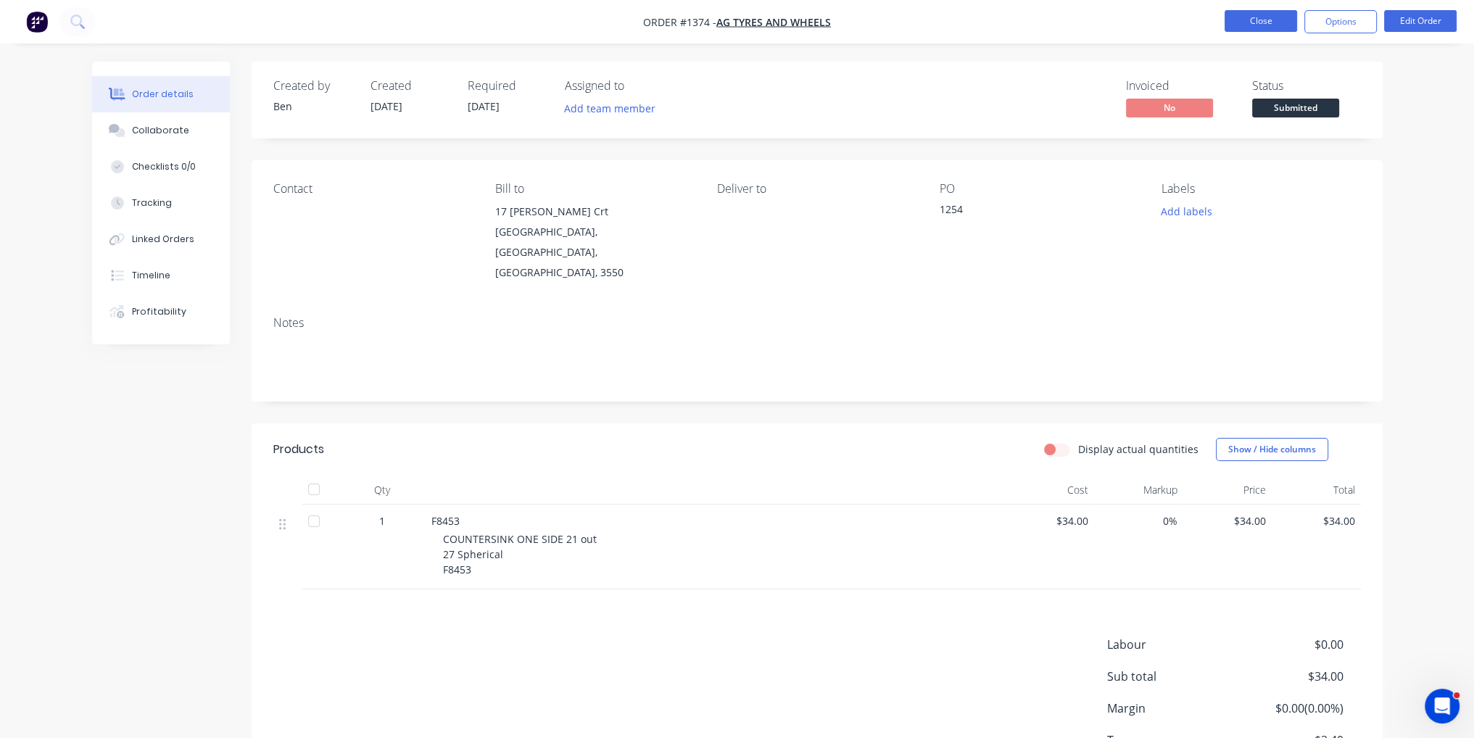
click at [1254, 26] on button "Close" at bounding box center [1261, 21] width 73 height 22
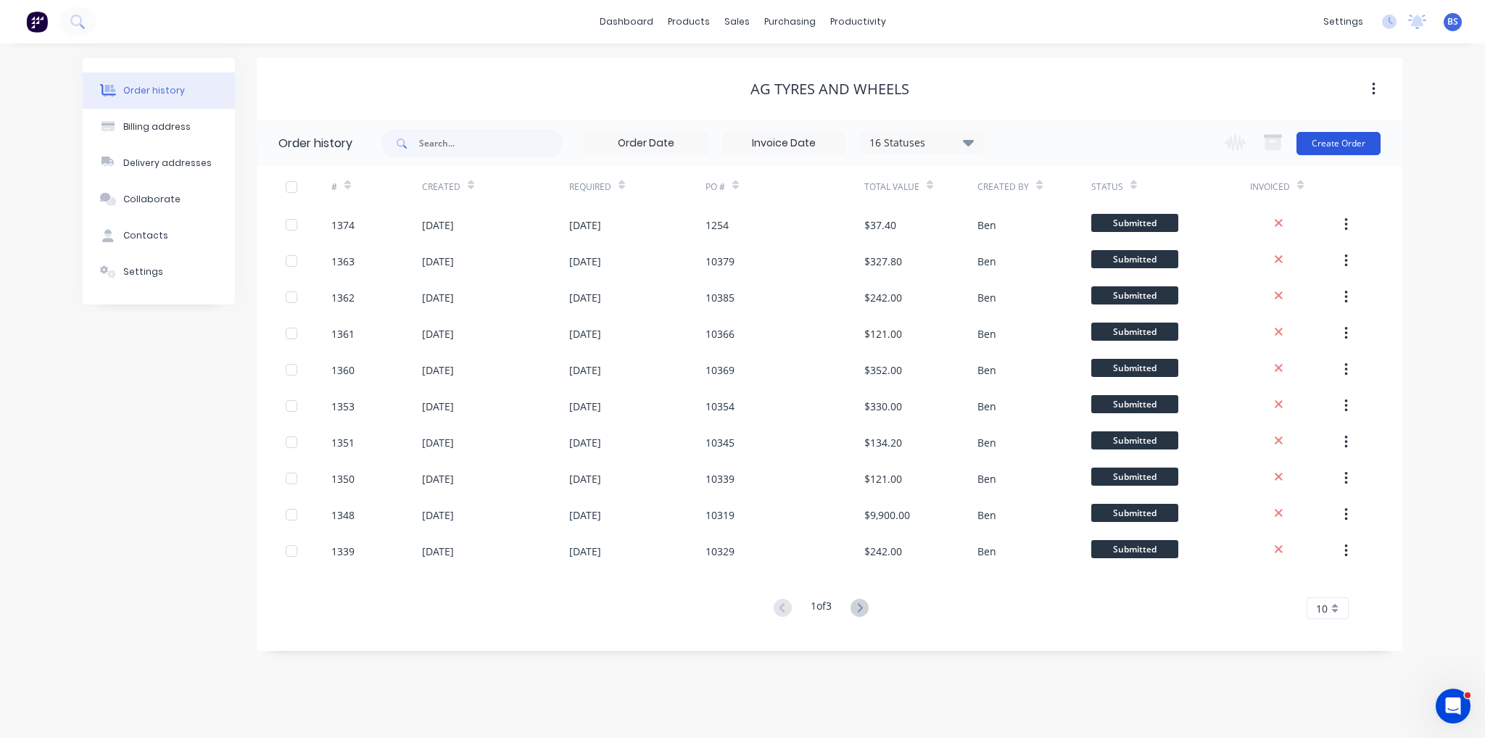
click at [1336, 144] on button "Create Order" at bounding box center [1338, 143] width 84 height 23
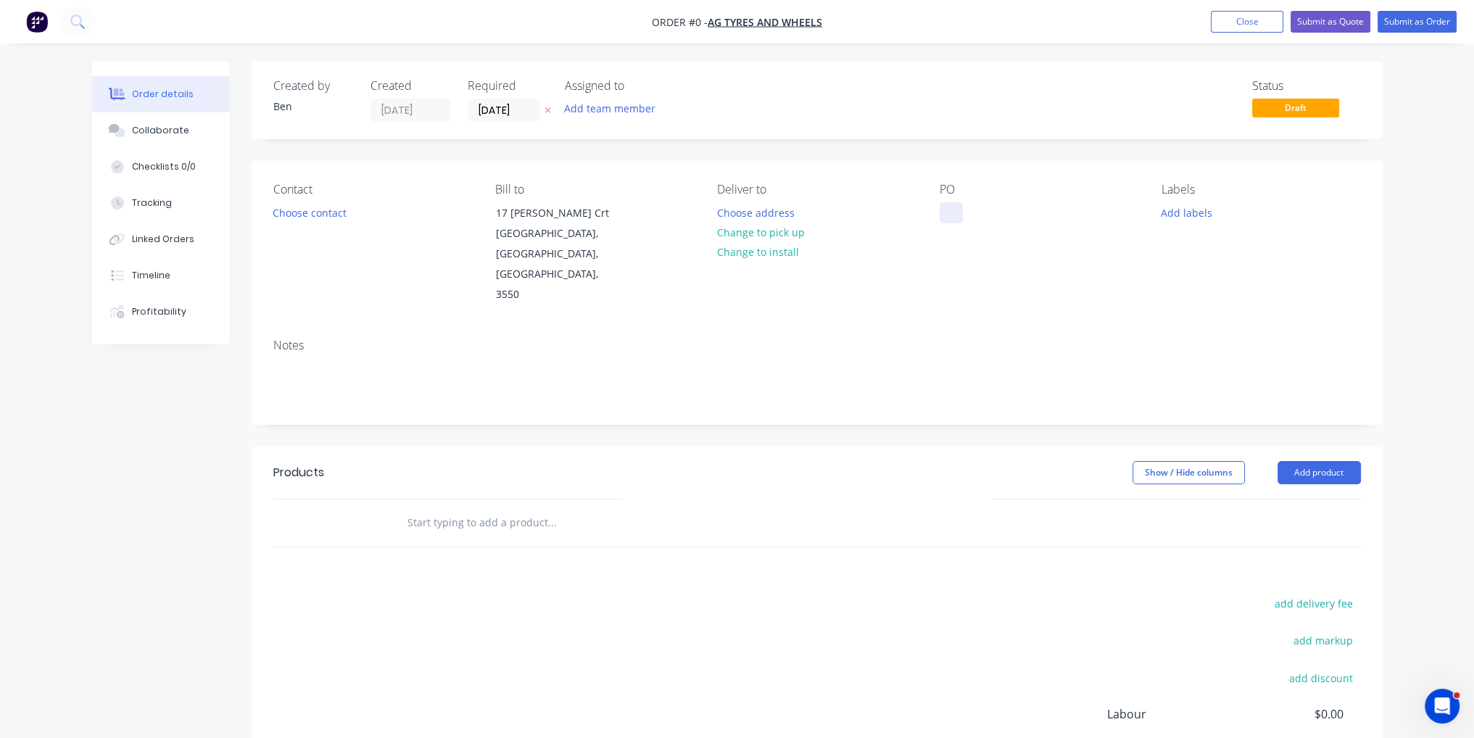
click at [949, 212] on div at bounding box center [951, 212] width 23 height 21
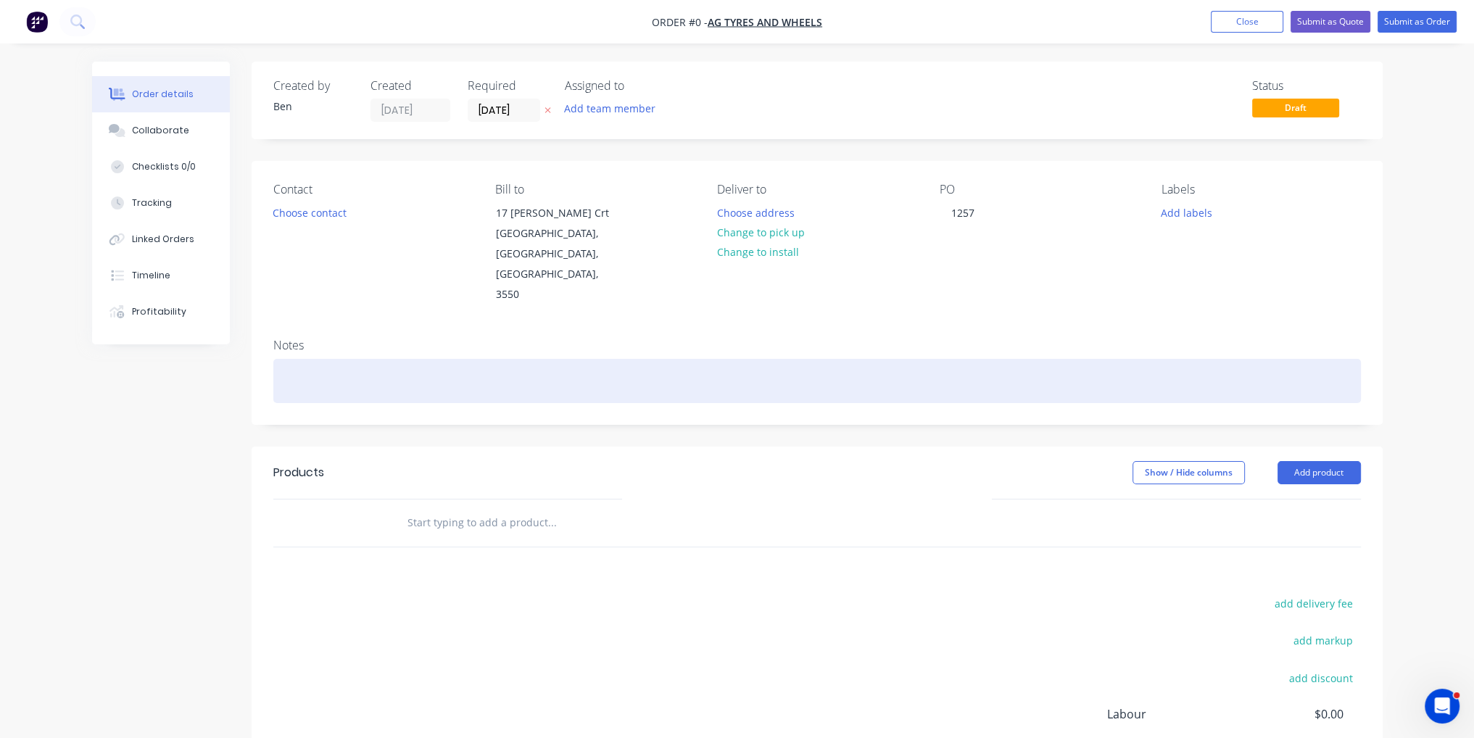
click at [995, 332] on div "Order details Collaborate Checklists 0/0 Tracking Linked Orders Timeline Profit…" at bounding box center [738, 490] width 1320 height 856
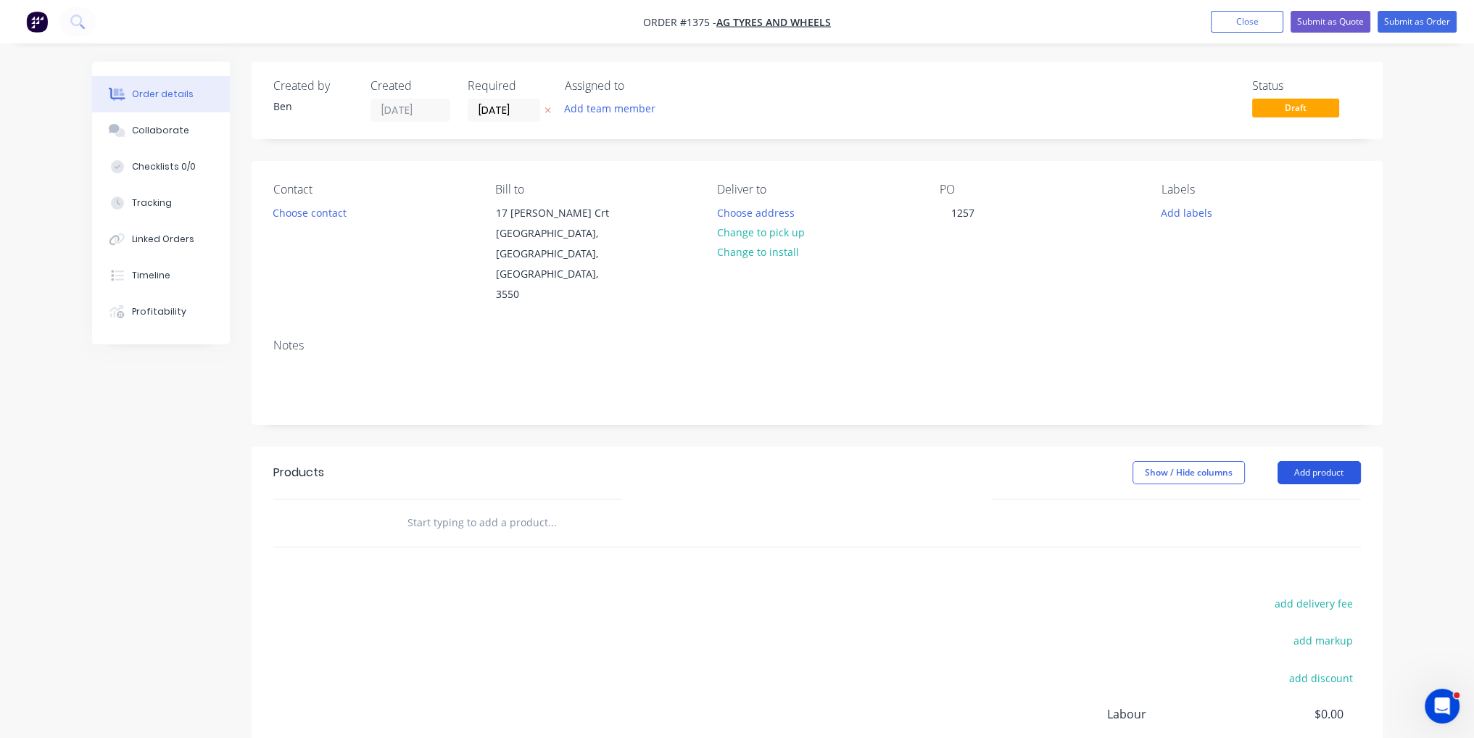
click at [1306, 461] on button "Add product" at bounding box center [1319, 472] width 83 height 23
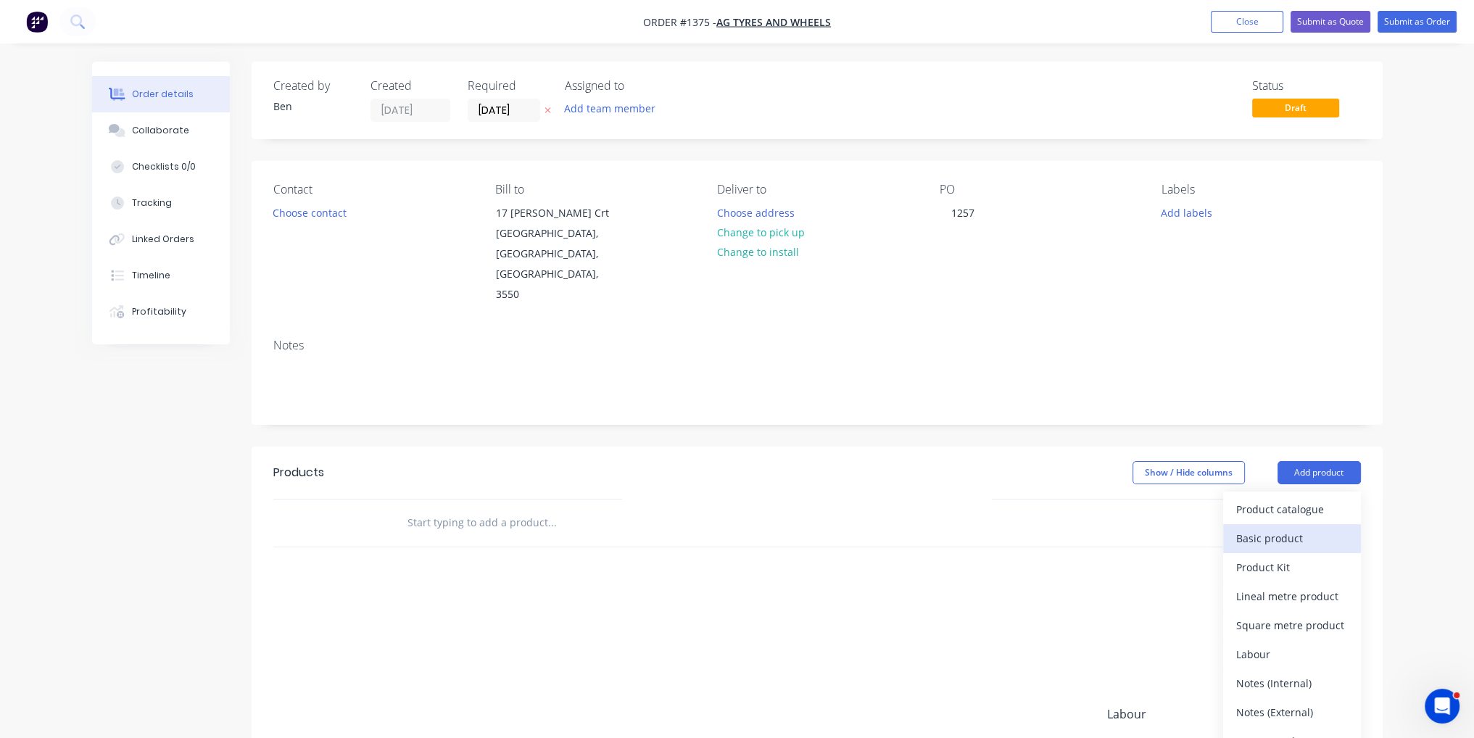
click at [1296, 524] on button "Basic product" at bounding box center [1292, 538] width 138 height 29
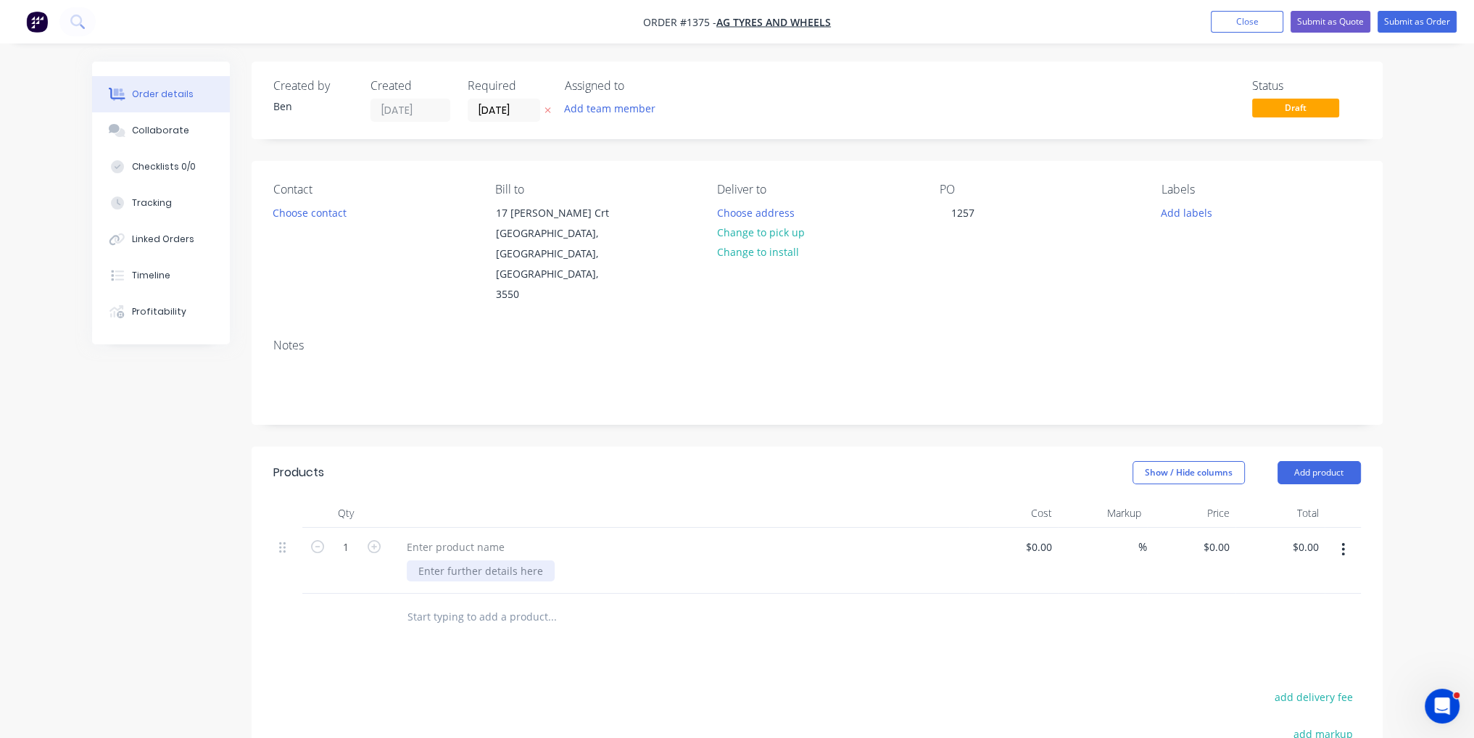
paste div
click at [467, 571] on div "PCD 8ON275MM, BORE 221.6MM, HOLES 22MM R8360 Reworks (40")" at bounding box center [679, 576] width 580 height 96
click at [477, 564] on div "PCD 8ON275MM, BORE 221.6MM, HOLES 22MM R8360 Reworks (40")" at bounding box center [476, 585] width 138 height 51
drag, startPoint x: 519, startPoint y: 561, endPoint x: 412, endPoint y: 561, distance: 107.3
click at [412, 561] on div "PCD 8ON275MM, BORE 221.6MM, HOLES 22MM R8360 Reworks (40")" at bounding box center [476, 585] width 138 height 51
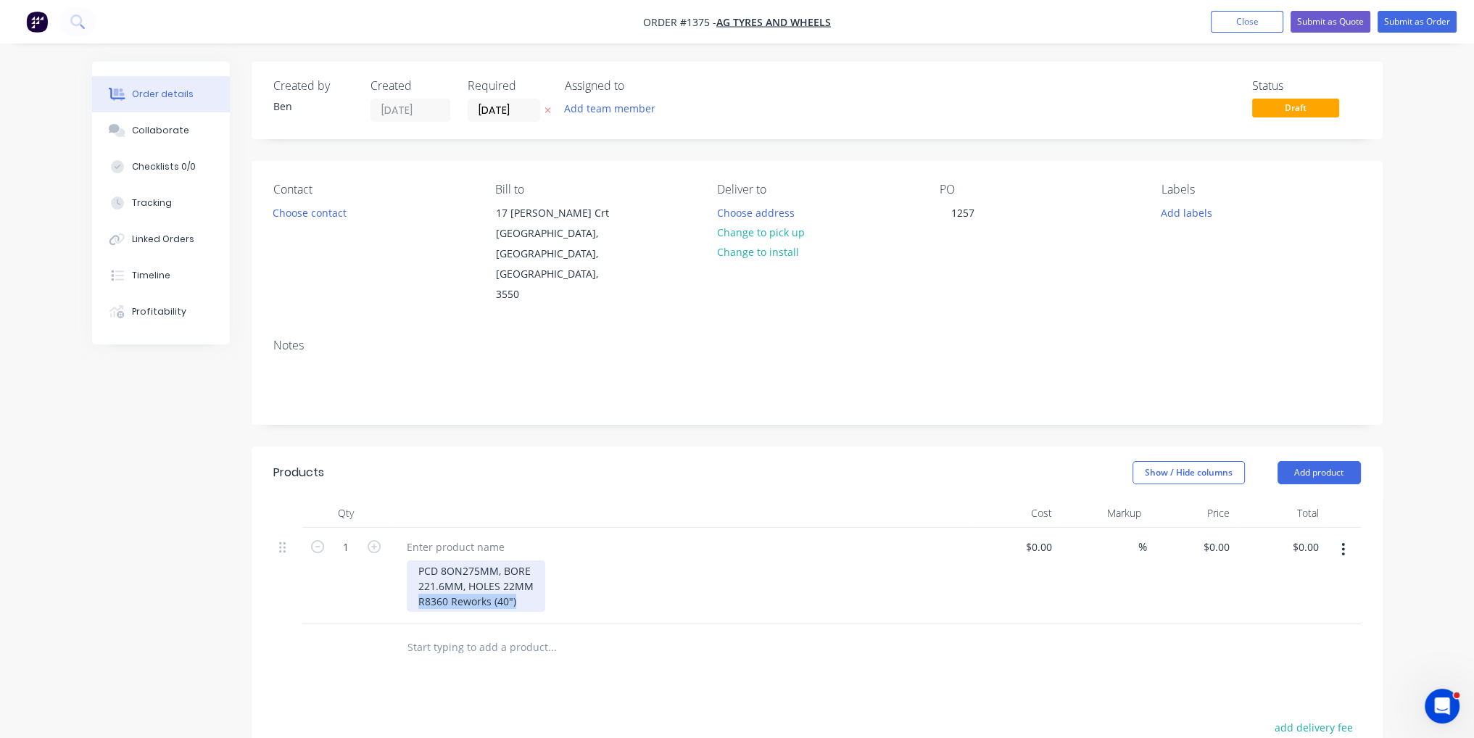
copy div "R8360 Reworks (40")"
click at [467, 537] on div at bounding box center [455, 547] width 121 height 21
paste div
click at [375, 540] on icon "button" at bounding box center [374, 546] width 13 height 13
type input "2"
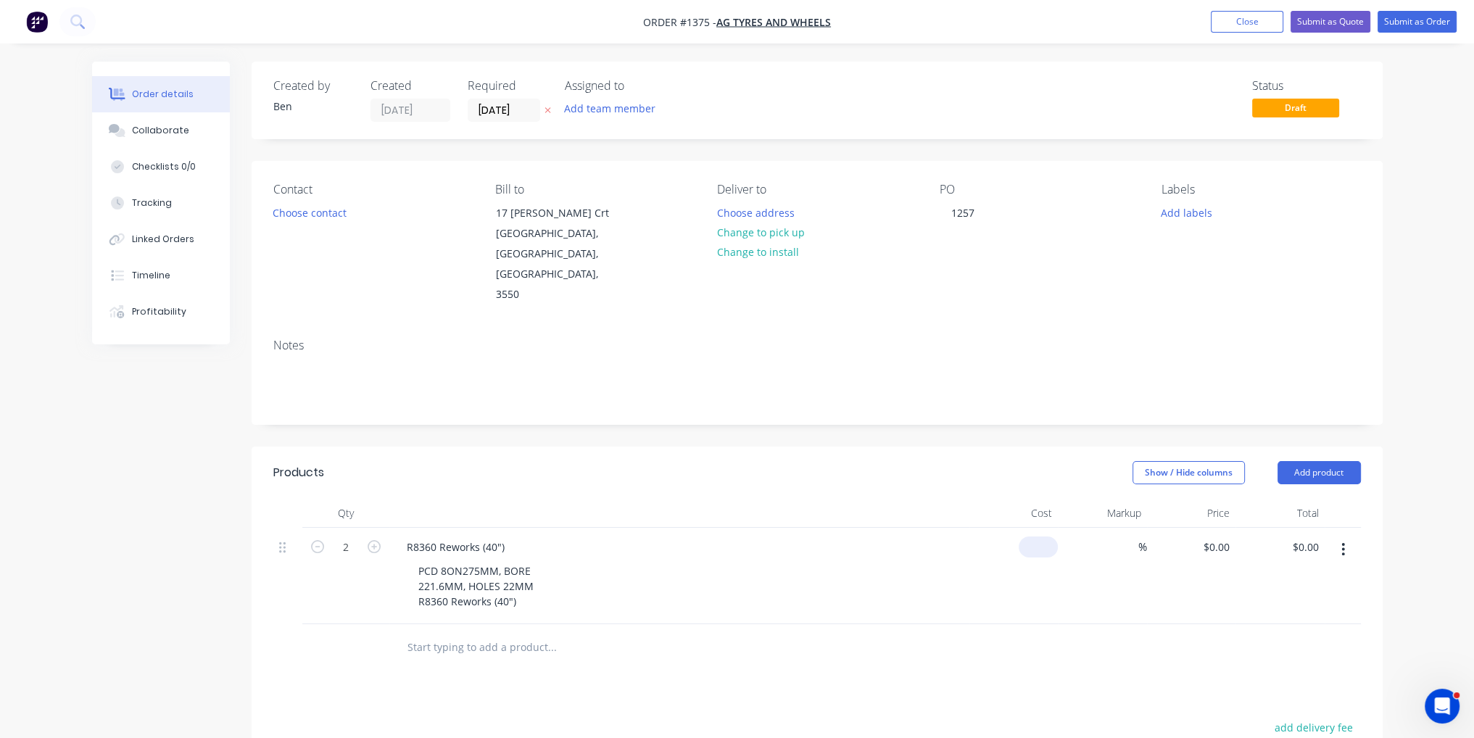
click at [1043, 537] on input at bounding box center [1040, 547] width 33 height 21
type input "$82.00"
type input "$164.00"
click at [1054, 628] on div at bounding box center [817, 647] width 1088 height 47
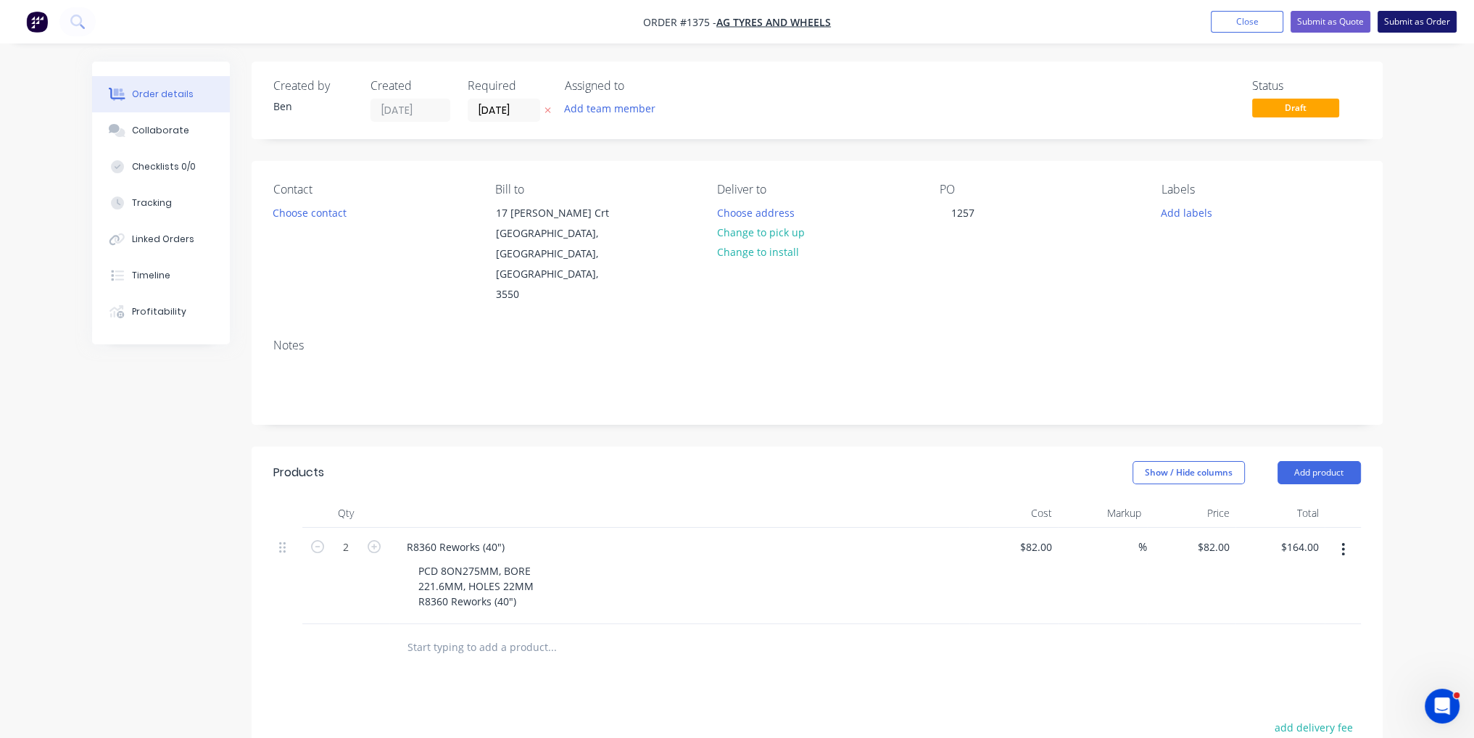
click at [1424, 24] on button "Submit as Order" at bounding box center [1417, 22] width 79 height 22
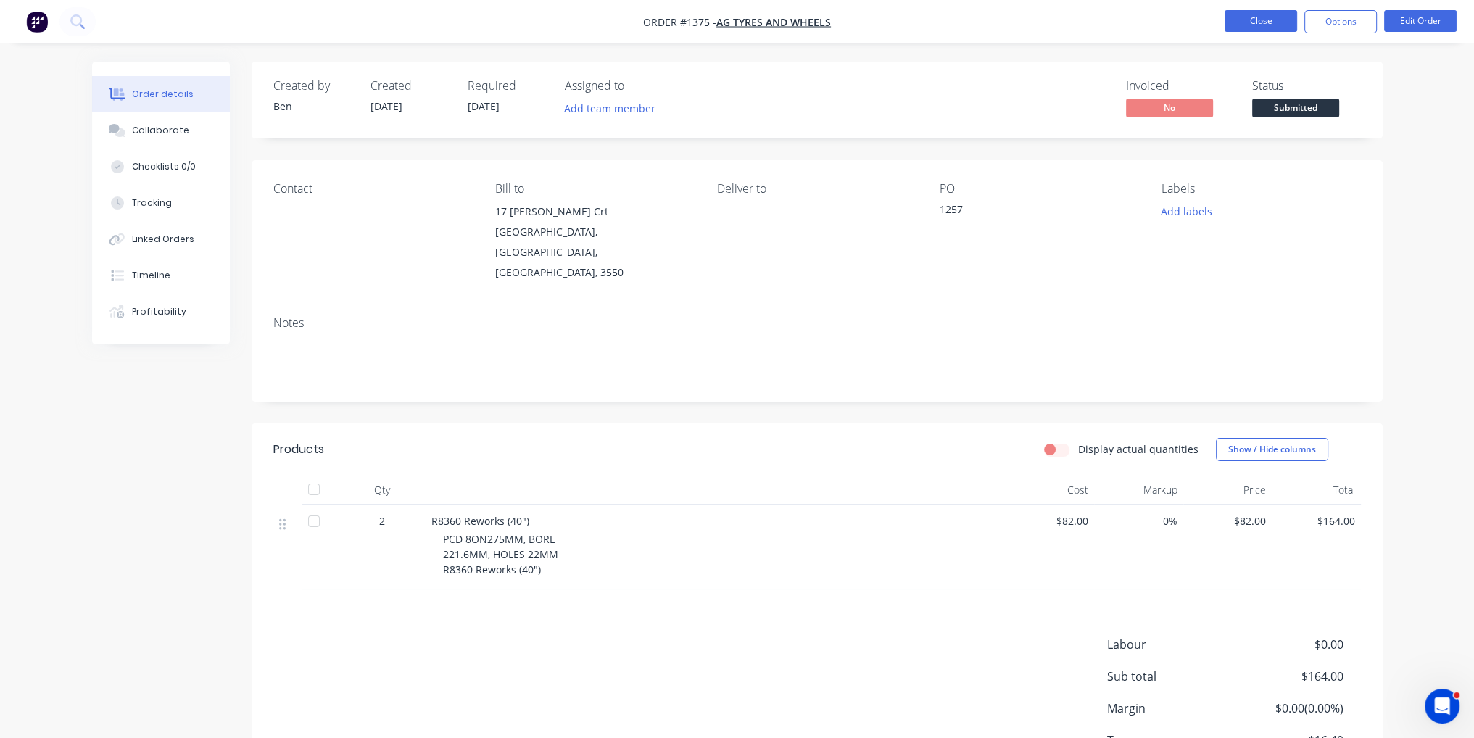
click at [1245, 16] on button "Close" at bounding box center [1261, 21] width 73 height 22
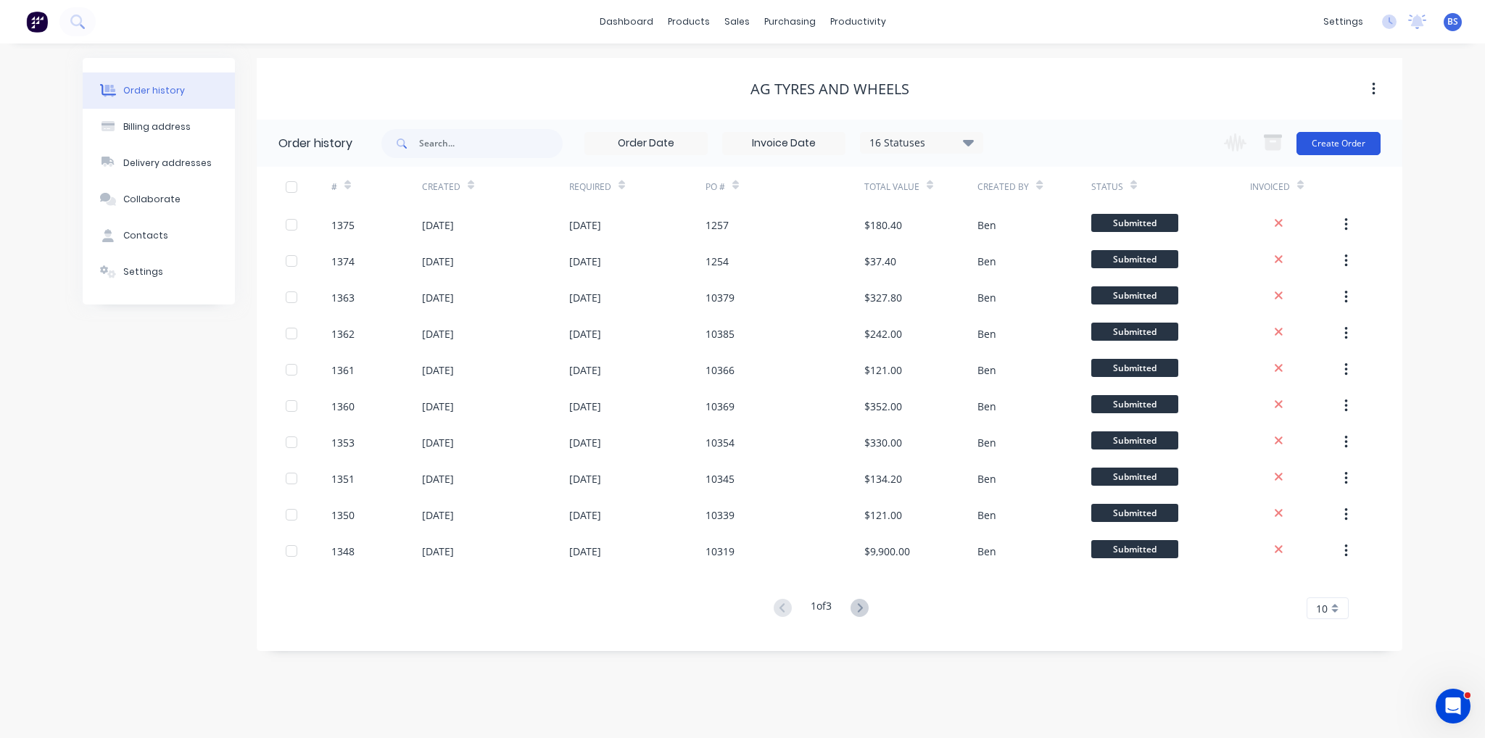
click at [1325, 153] on button "Create Order" at bounding box center [1338, 143] width 84 height 23
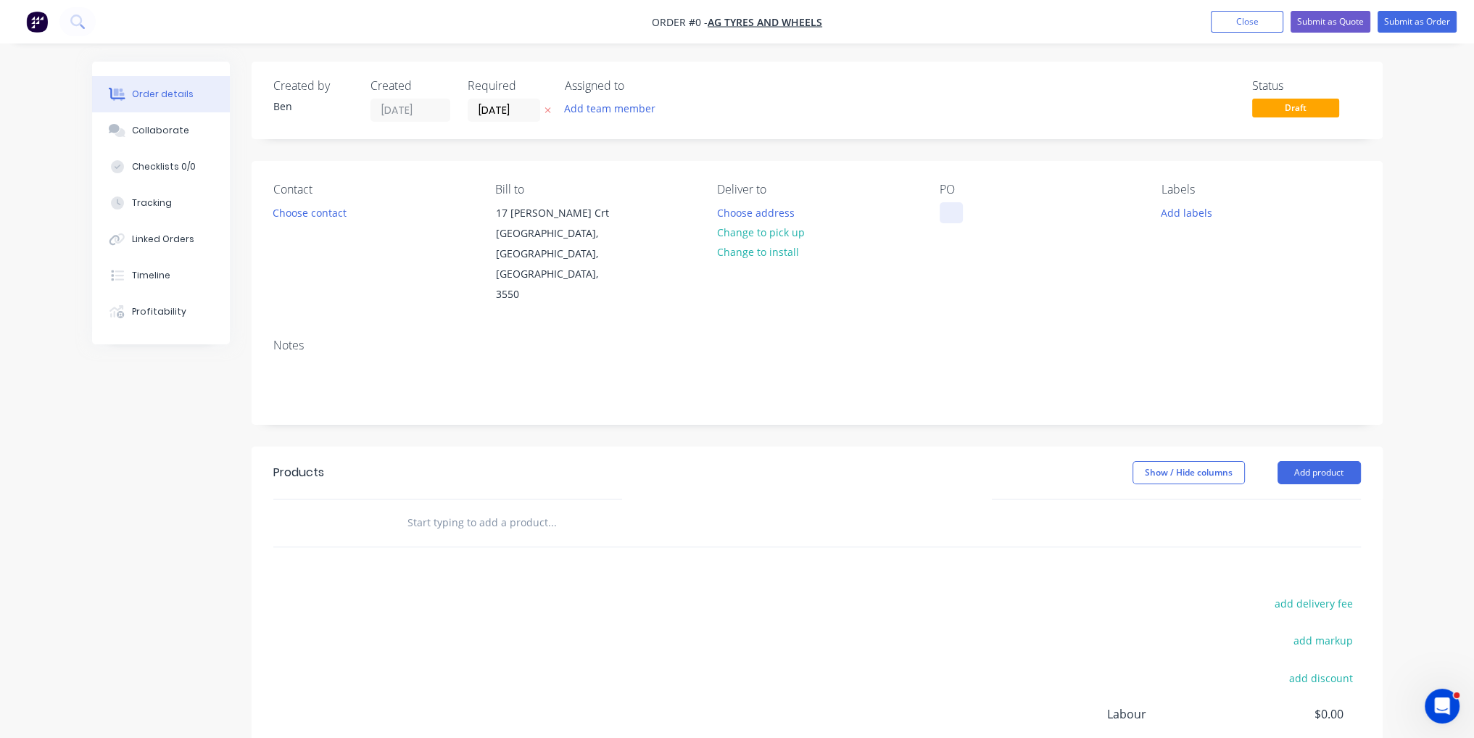
click at [954, 207] on div at bounding box center [951, 212] width 23 height 21
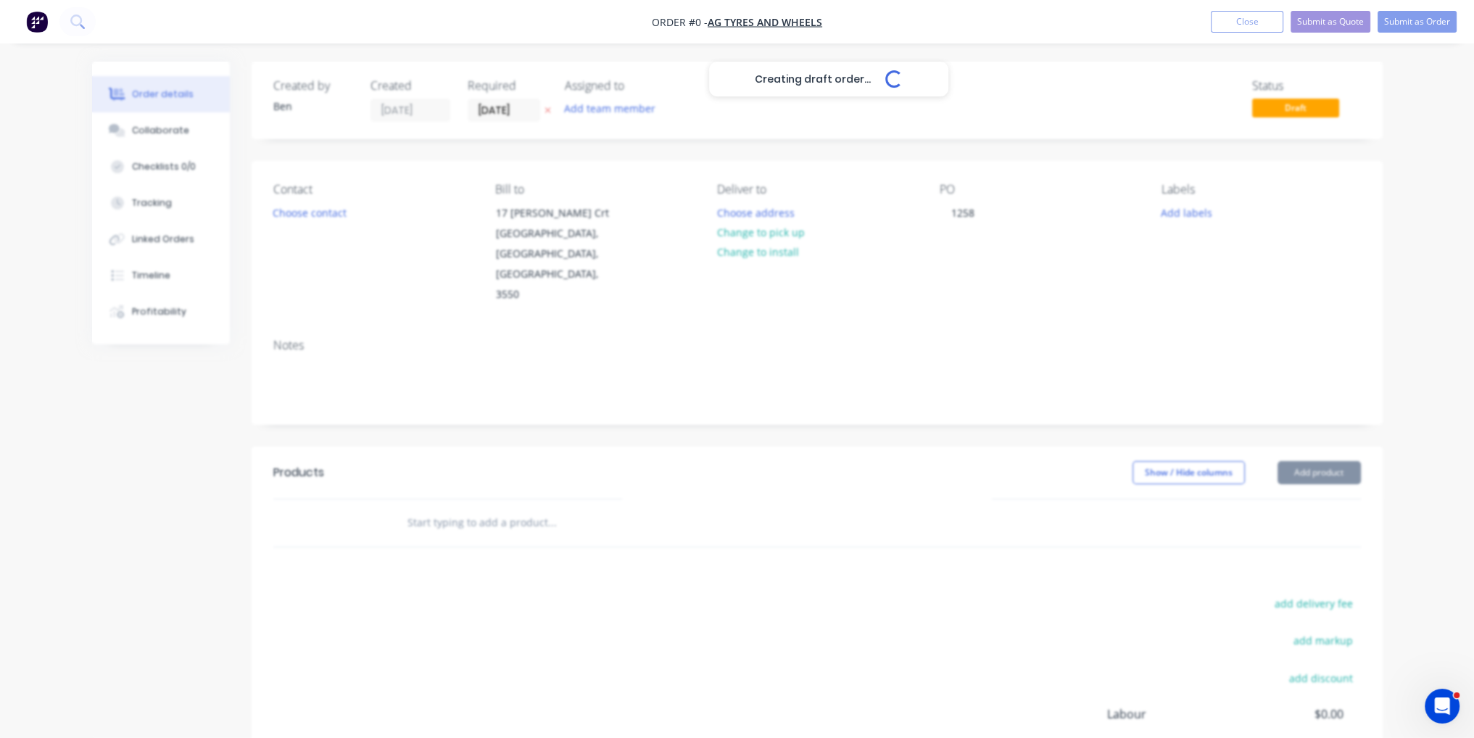
click at [628, 543] on div "Creating draft order... Loading... Order details Collaborate Checklists 0/0 Tra…" at bounding box center [738, 490] width 1320 height 856
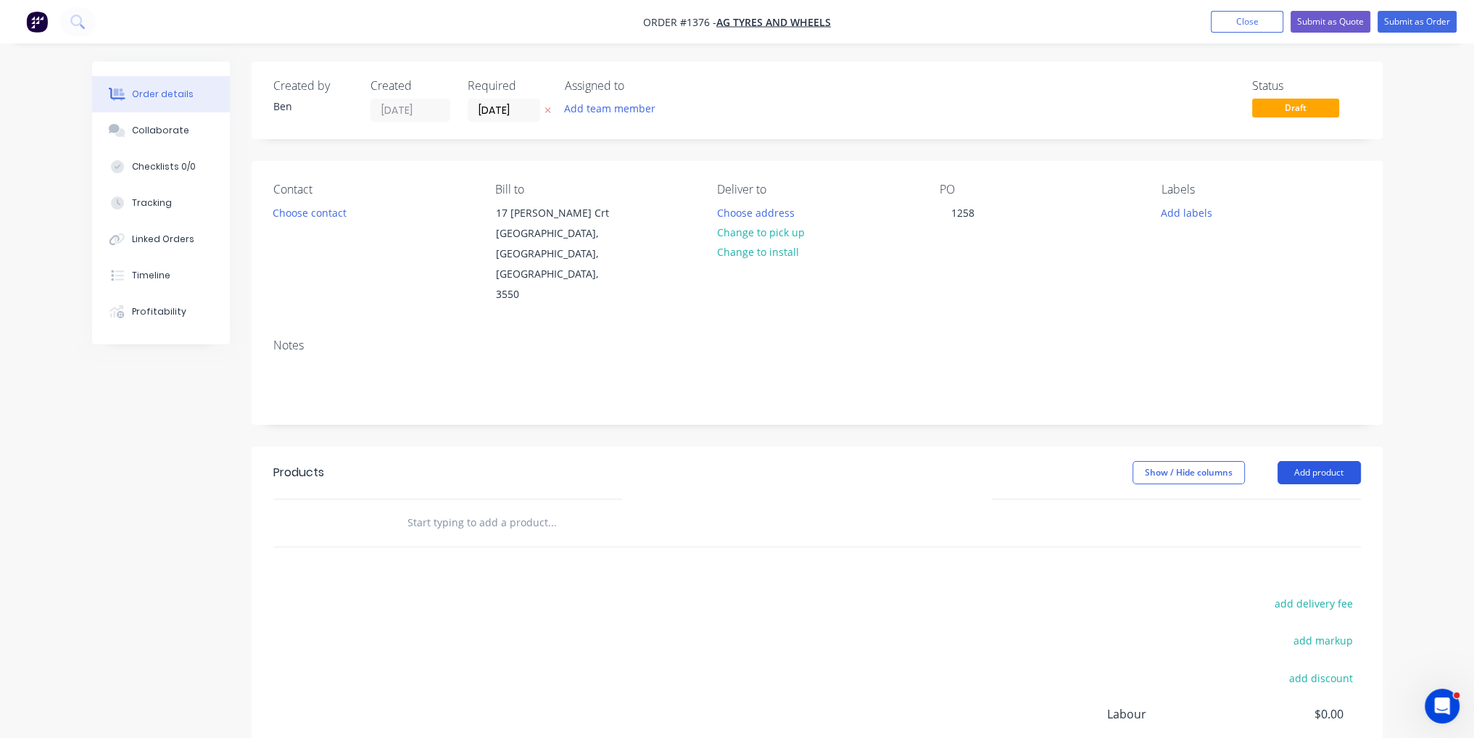
click at [1341, 461] on button "Add product" at bounding box center [1319, 472] width 83 height 23
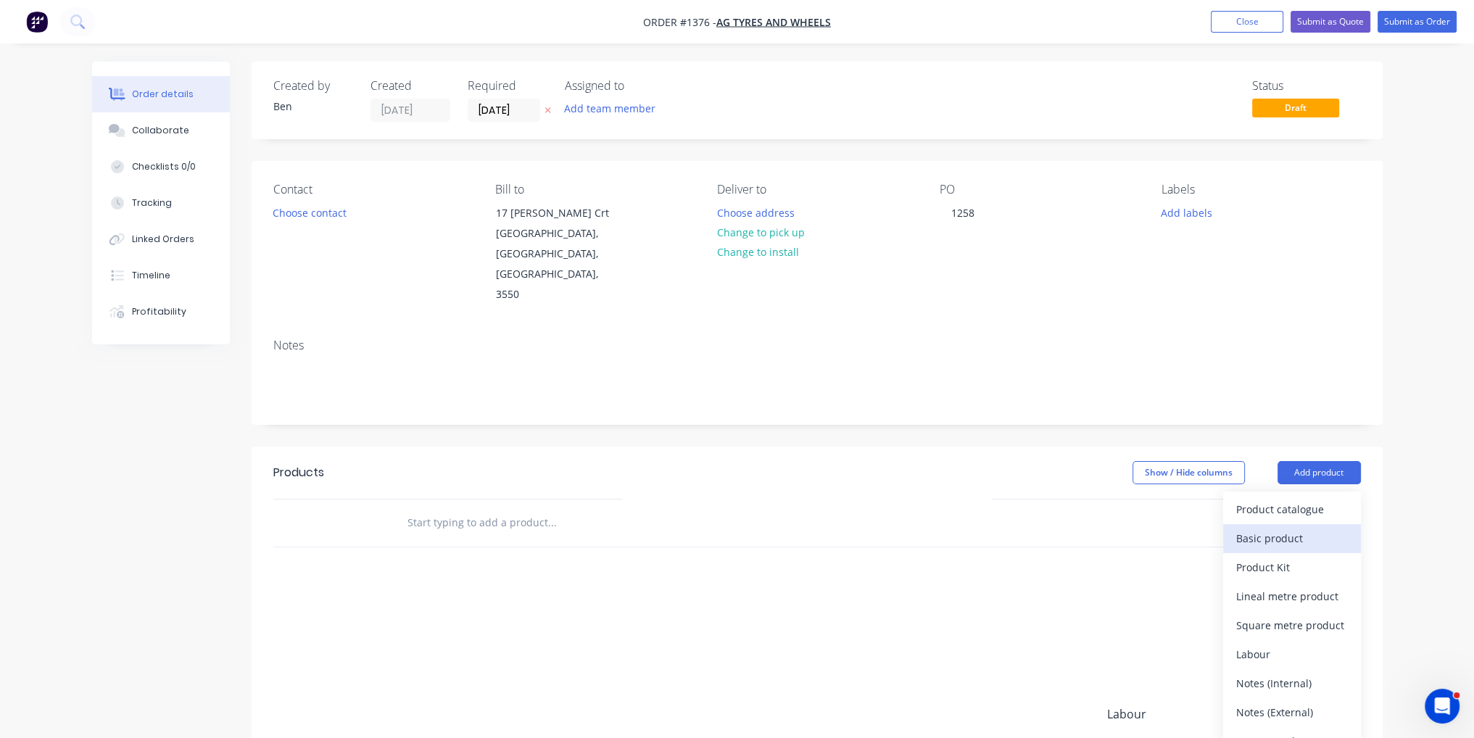
click at [1302, 528] on div "Basic product" at bounding box center [1292, 538] width 112 height 21
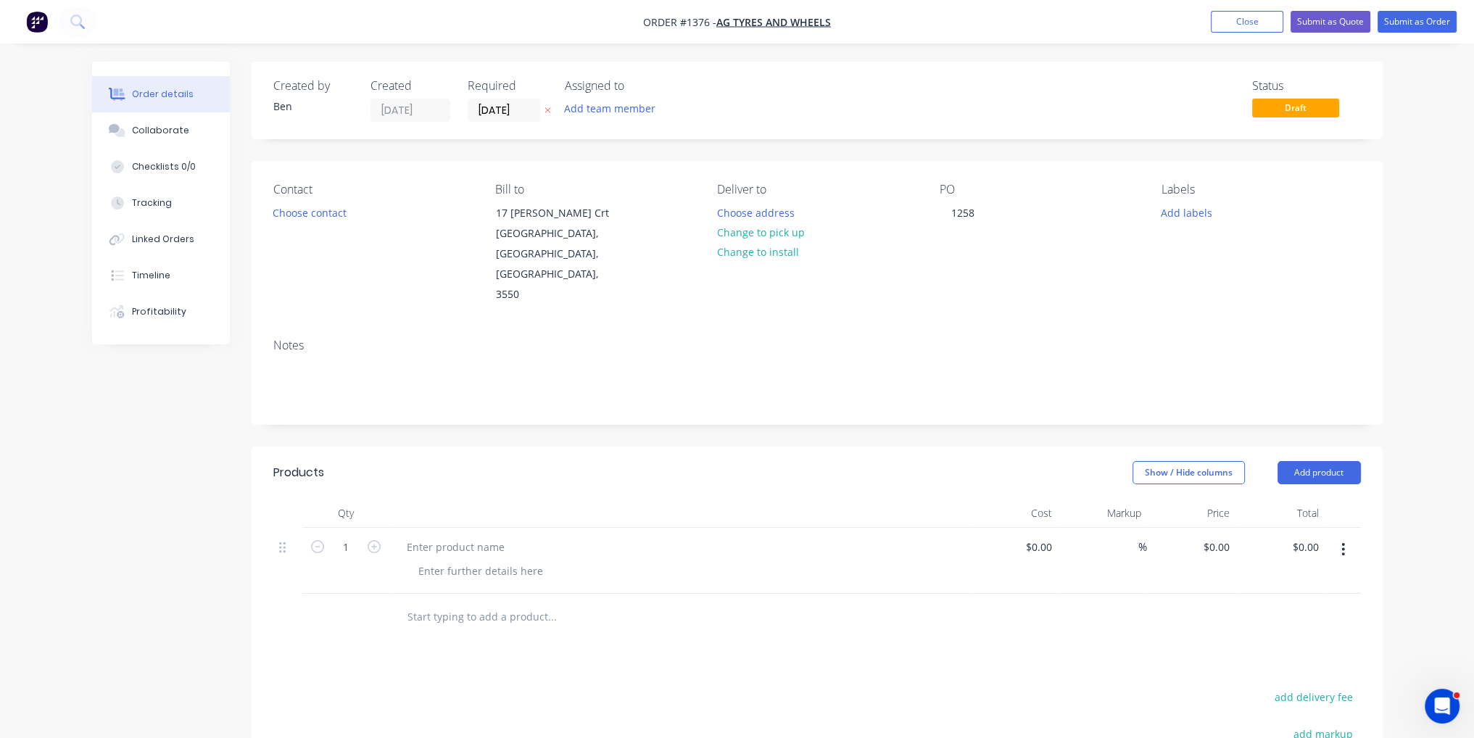
click at [1325, 447] on header "Products Show / Hide columns Add product" at bounding box center [817, 473] width 1131 height 52
click at [1317, 461] on button "Add product" at bounding box center [1319, 472] width 83 height 23
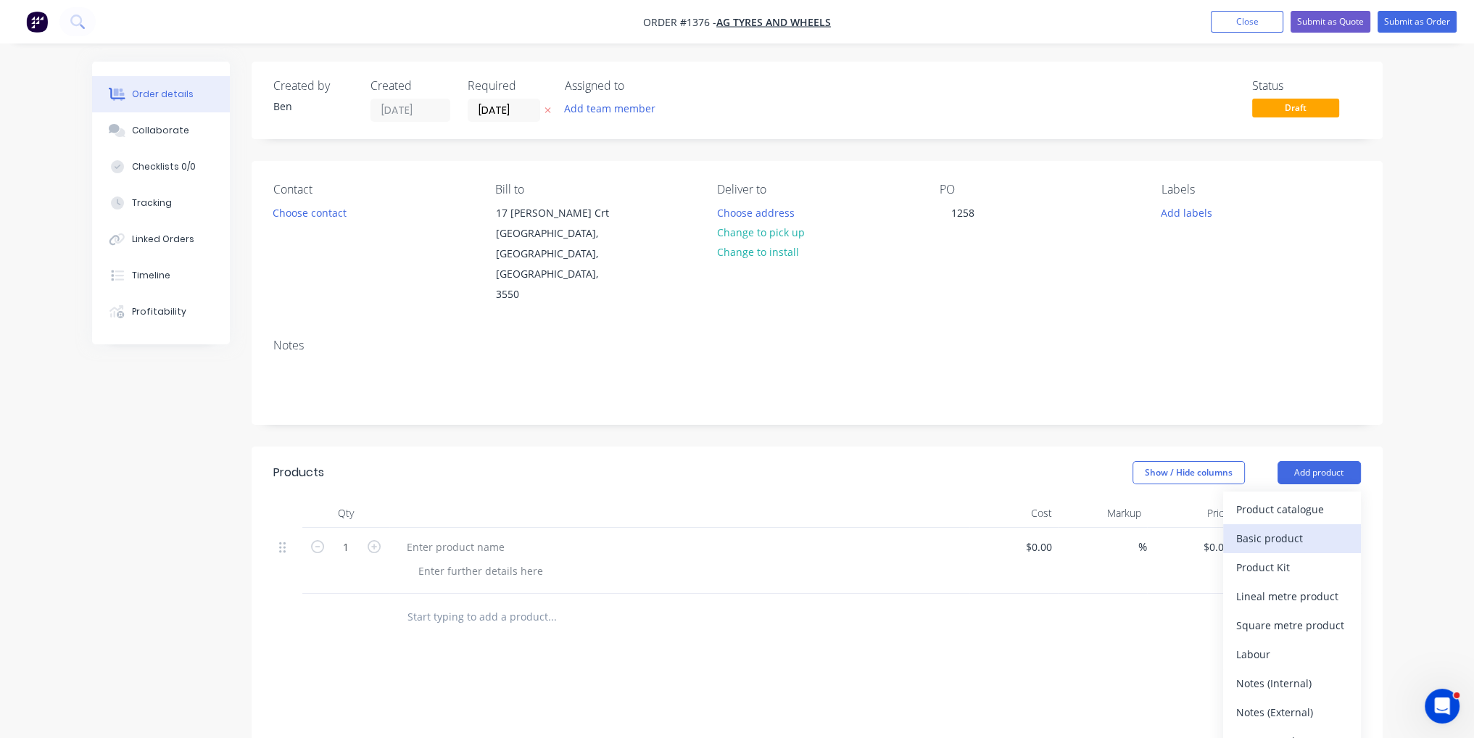
click at [1312, 528] on div "Basic product" at bounding box center [1292, 538] width 112 height 21
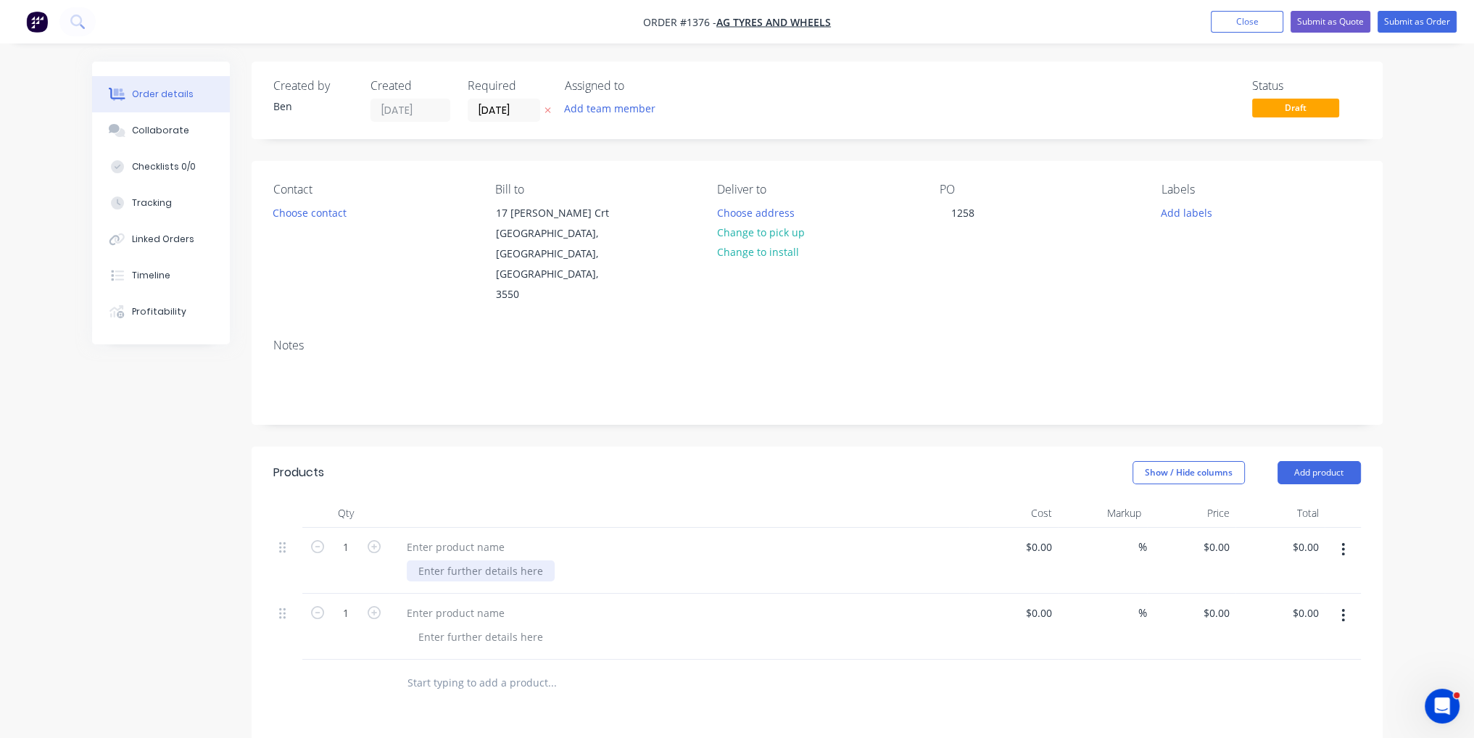
paste div
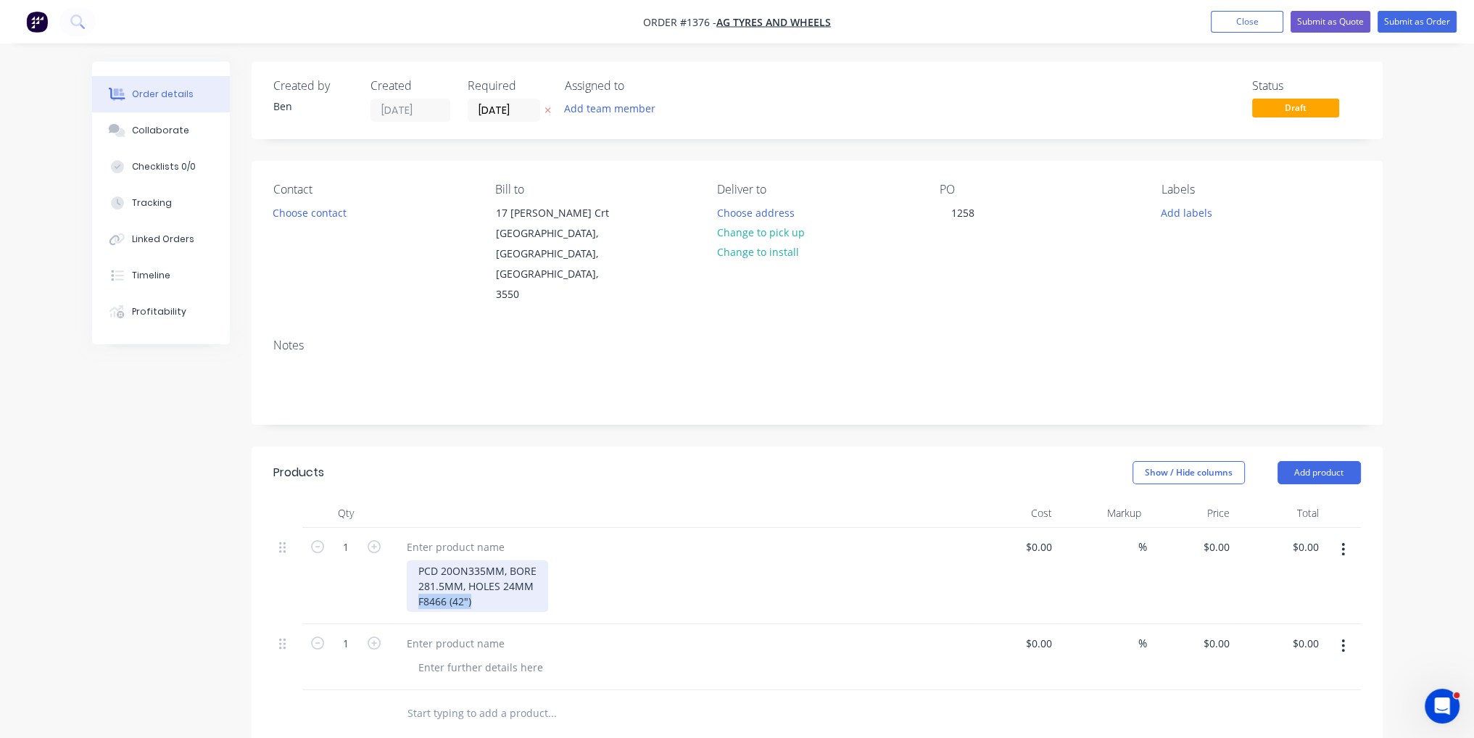
drag, startPoint x: 472, startPoint y: 566, endPoint x: 446, endPoint y: 568, distance: 26.1
click at [409, 565] on div "PCD 20ON335MM, BORE 281.5MM, HOLES 24MM F8466 (42")" at bounding box center [477, 585] width 141 height 51
copy div "F8466 (42")"
click at [462, 537] on div at bounding box center [455, 547] width 121 height 21
paste div
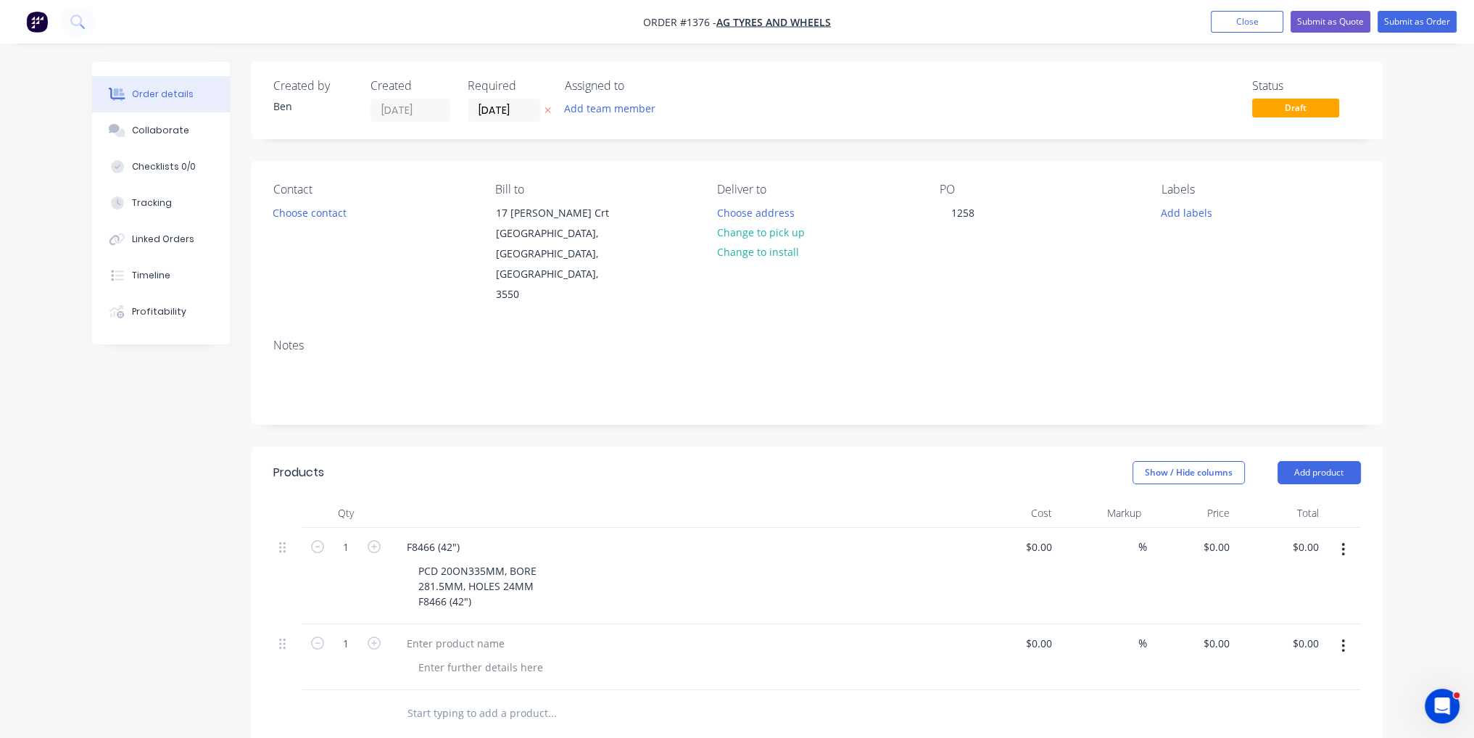
click at [542, 633] on div at bounding box center [679, 643] width 568 height 21
paste div
drag, startPoint x: 476, startPoint y: 661, endPoint x: 407, endPoint y: 662, distance: 68.2
click at [407, 662] on div "Overlay plate extra machining (extra cost to machining) F8466 (42")" at bounding box center [492, 682] width 170 height 51
copy div "F8466 (42")"
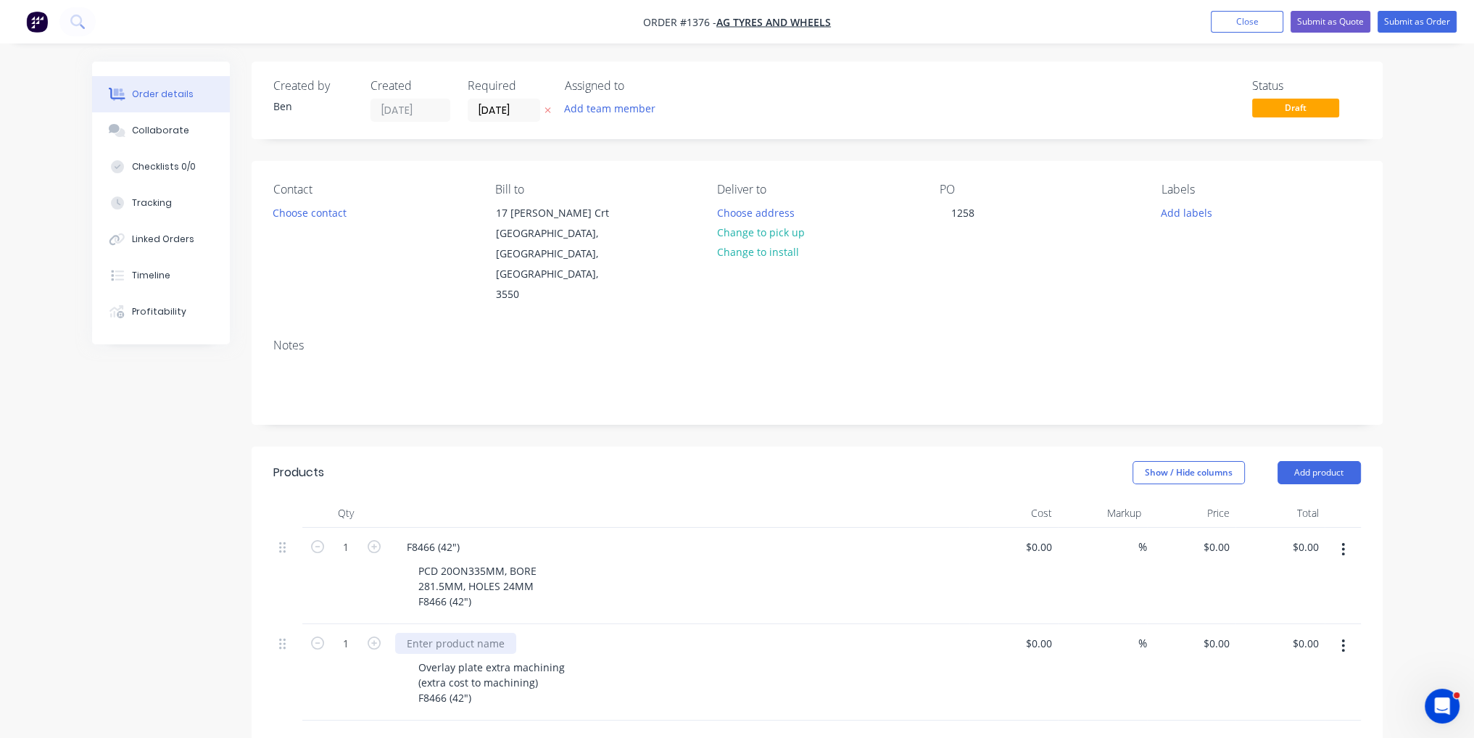
click at [461, 633] on div at bounding box center [455, 643] width 121 height 21
paste div
click at [1048, 537] on input at bounding box center [1040, 547] width 33 height 21
type input "$77.00"
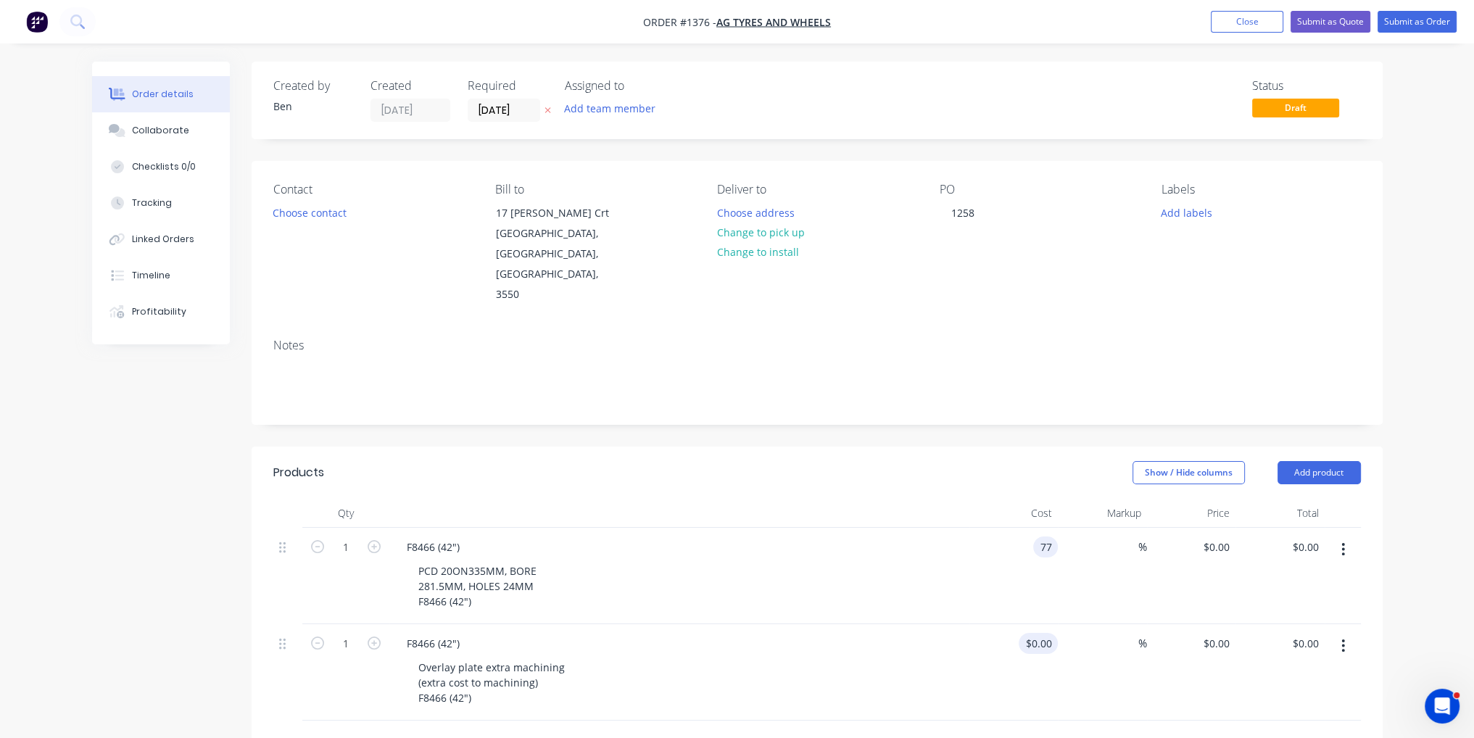
type input "$77.00"
click at [1046, 633] on div "$0.00" at bounding box center [1040, 643] width 33 height 21
type input "$45.00"
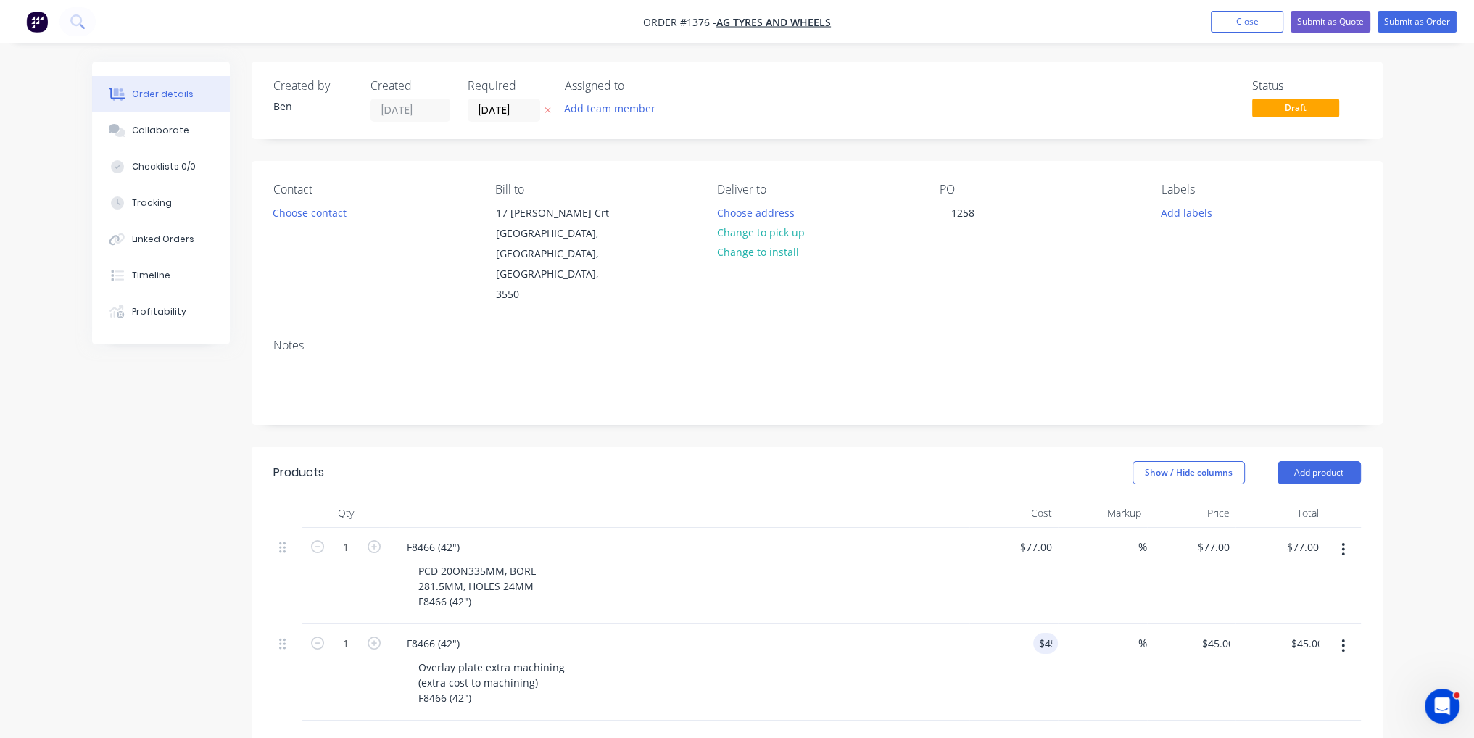
click at [1209, 662] on div "$45.00 $0.00" at bounding box center [1191, 672] width 89 height 96
click at [374, 540] on icon "button" at bounding box center [374, 546] width 13 height 13
type input "2"
type input "$154.00"
click at [375, 637] on icon "button" at bounding box center [374, 643] width 13 height 13
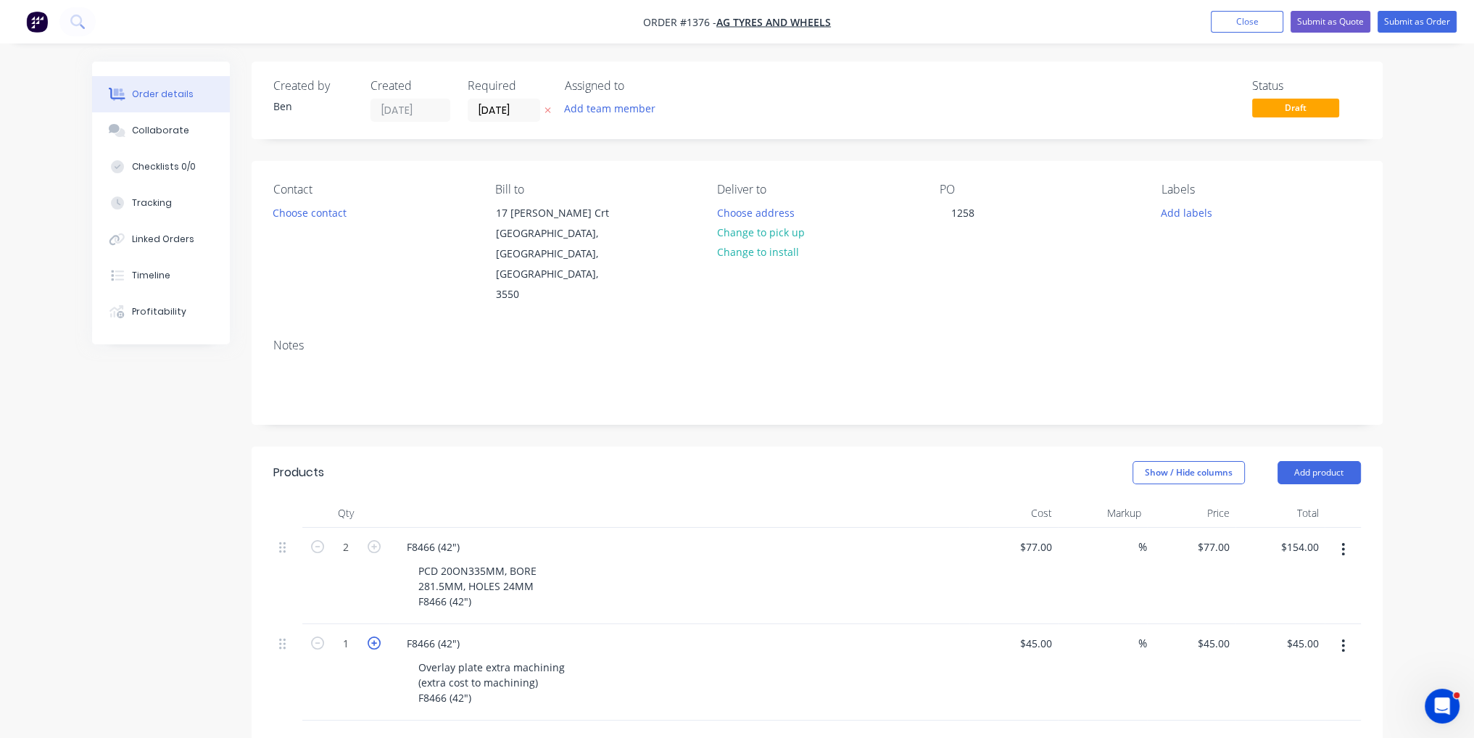
type input "2"
type input "$90.00"
click at [1415, 20] on button "Submit as Order" at bounding box center [1417, 22] width 79 height 22
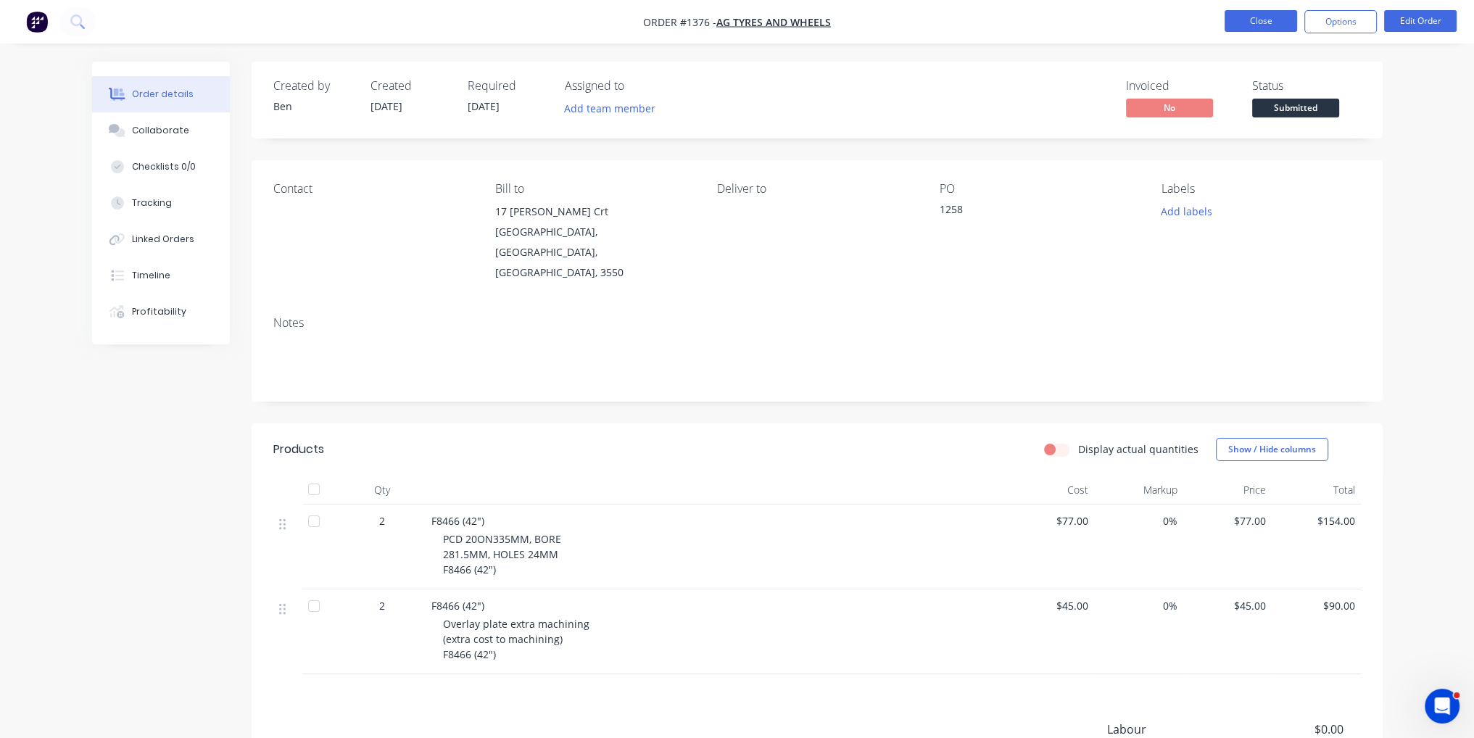
click at [1267, 23] on button "Close" at bounding box center [1261, 21] width 73 height 22
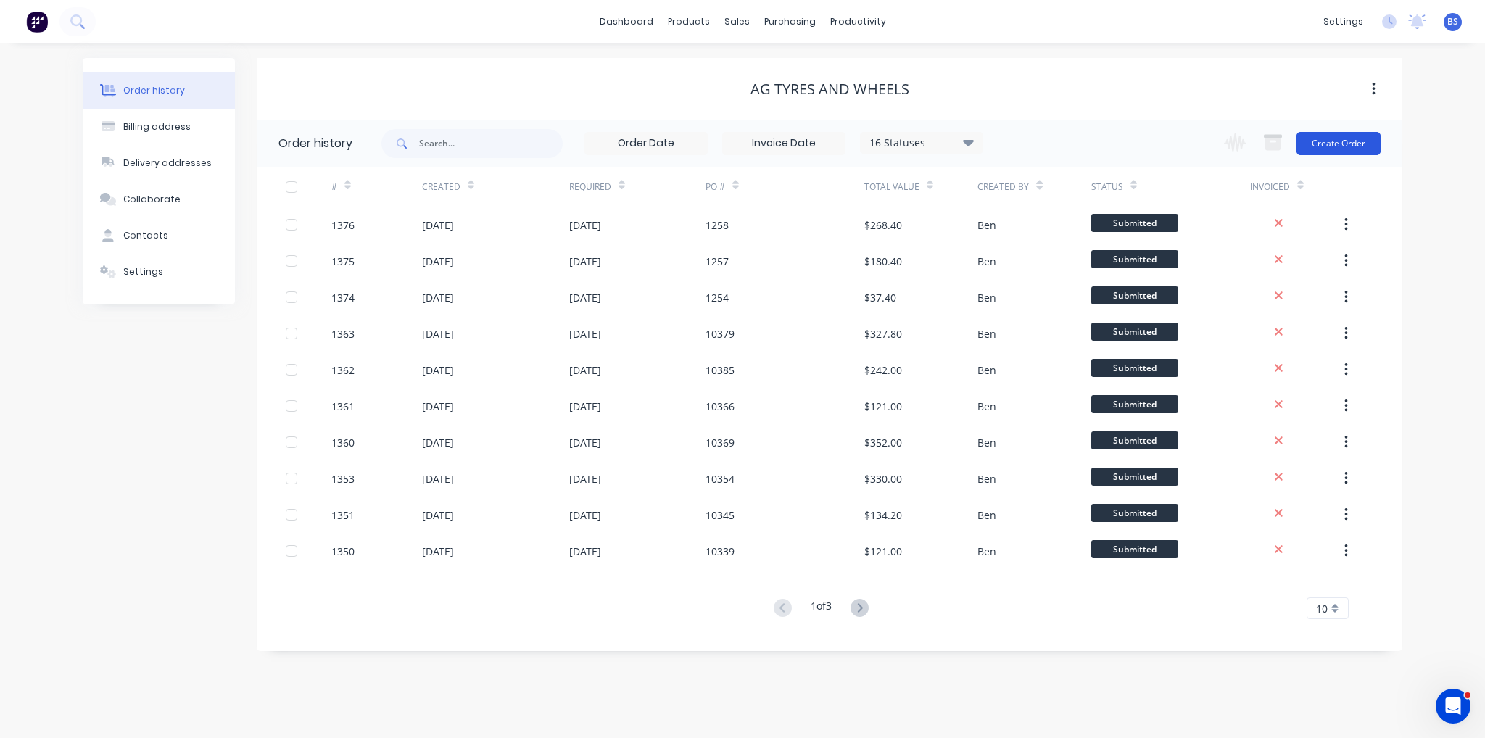
click at [1354, 142] on button "Create Order" at bounding box center [1338, 143] width 84 height 23
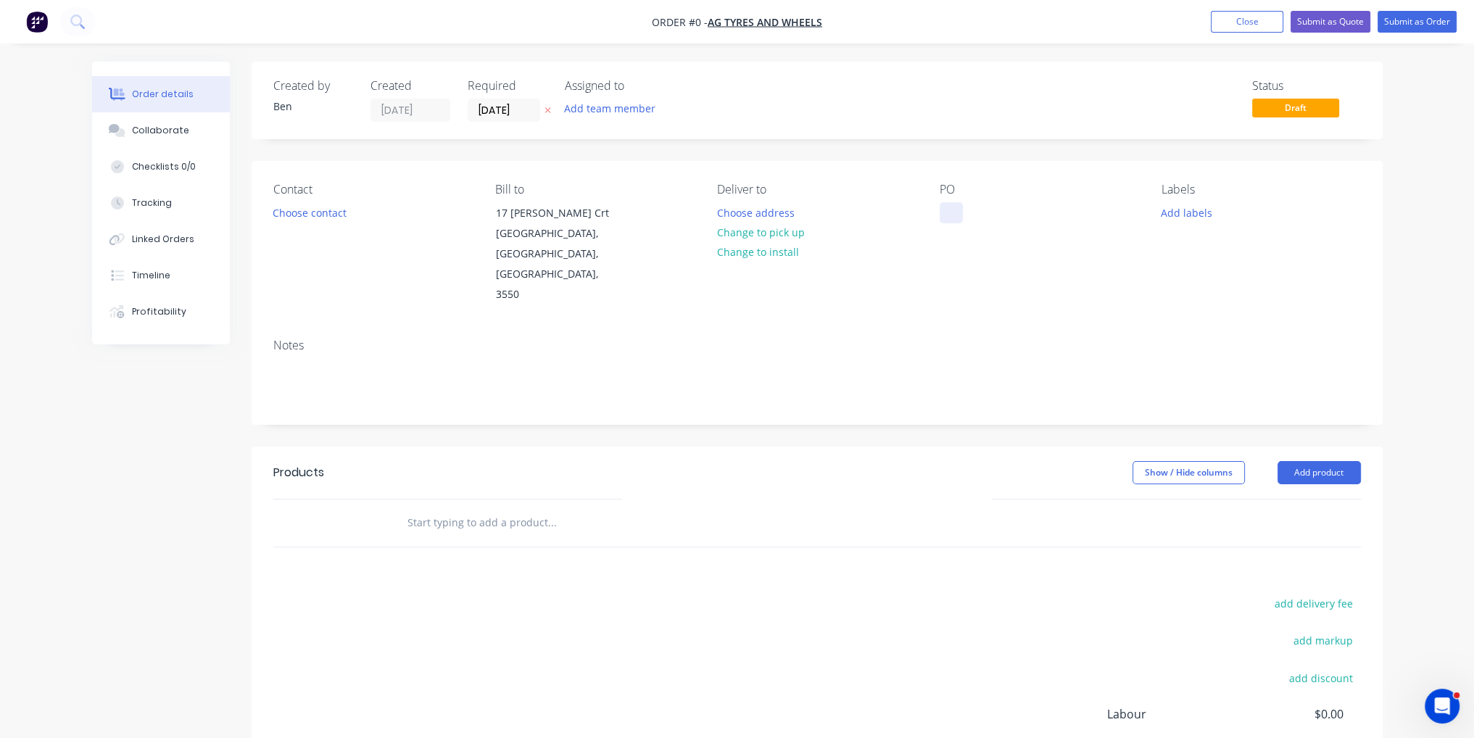
click at [952, 211] on div at bounding box center [951, 212] width 23 height 21
click at [1336, 438] on div "Order details Collaborate Checklists 0/0 Tracking Linked Orders Timeline Profit…" at bounding box center [738, 490] width 1320 height 856
click at [1336, 461] on button "Add product" at bounding box center [1319, 472] width 83 height 23
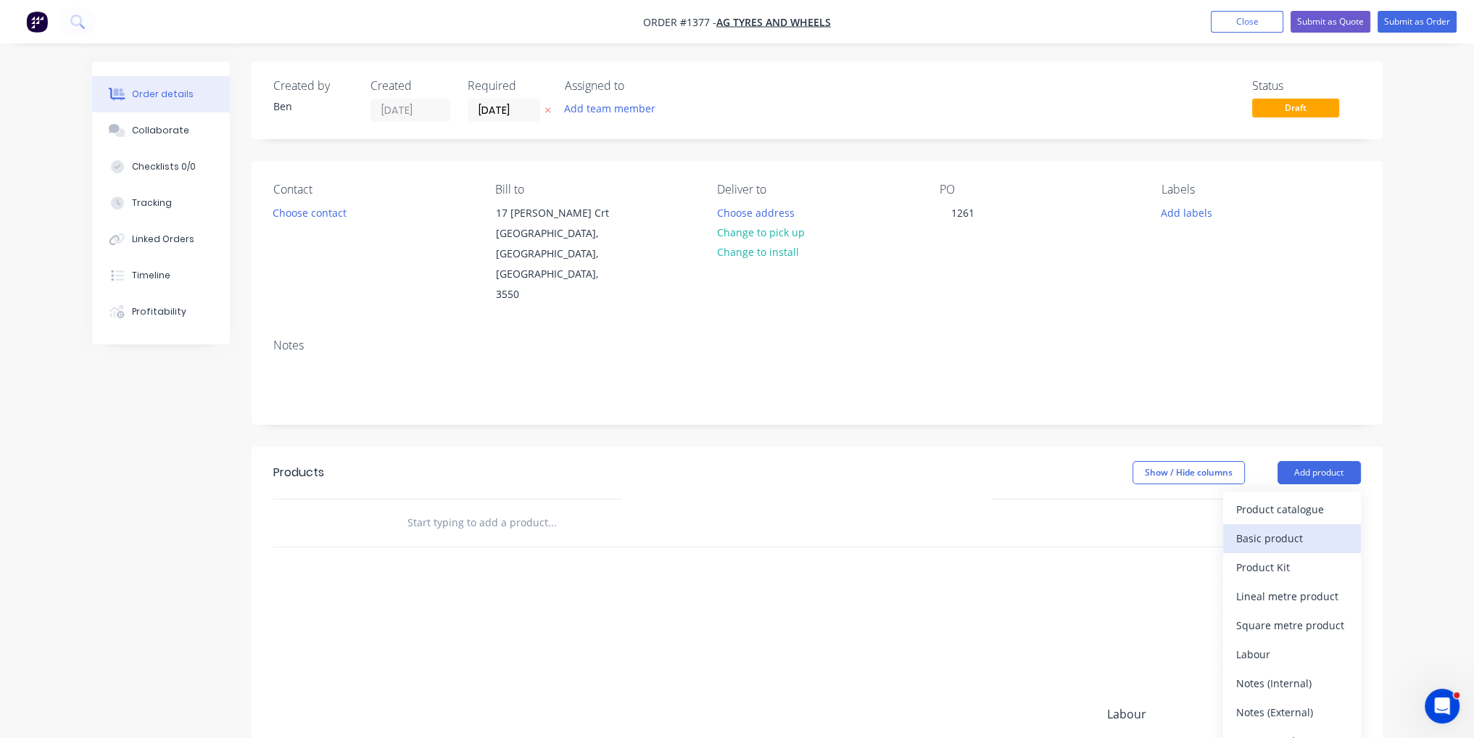
click at [1312, 528] on div "Basic product" at bounding box center [1292, 538] width 112 height 21
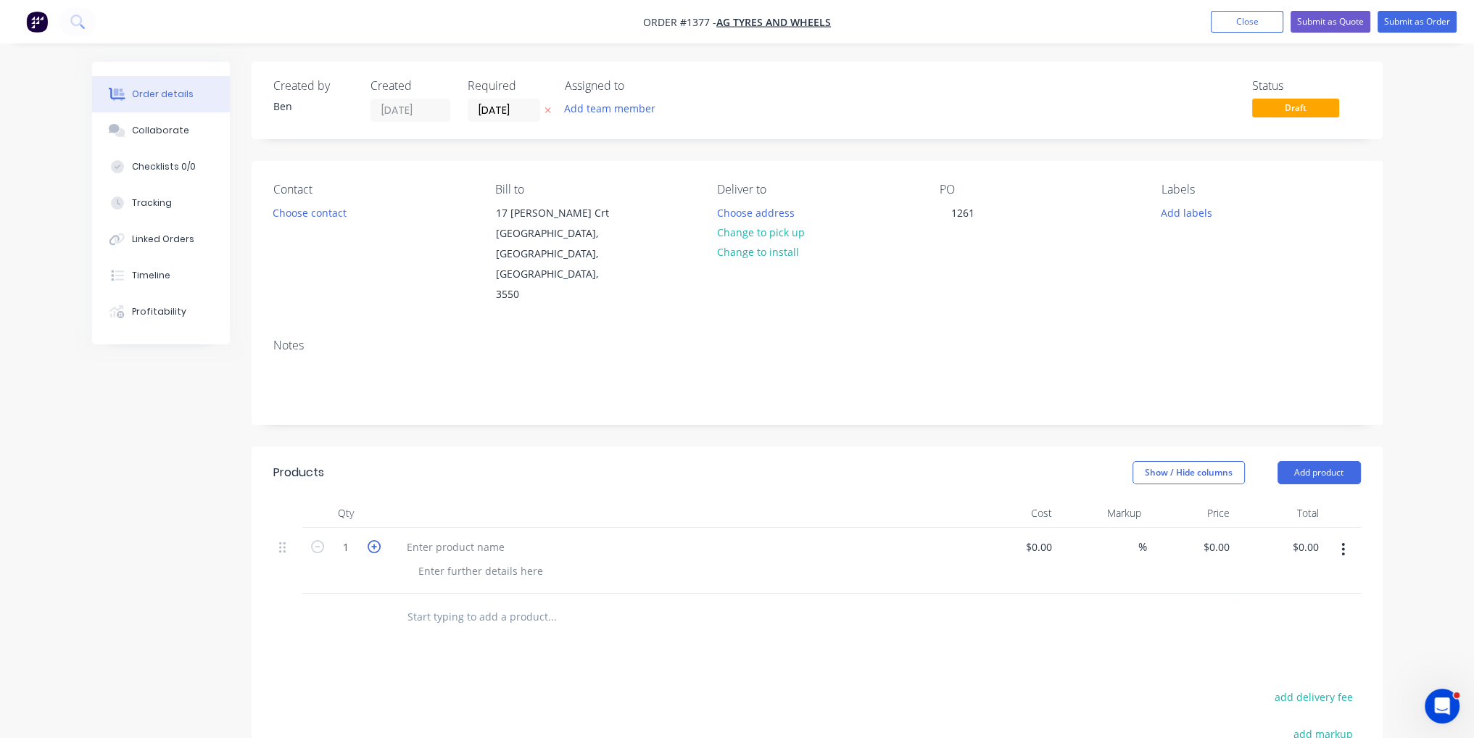
click at [374, 540] on icon "button" at bounding box center [374, 546] width 13 height 13
type input "4"
click at [1028, 528] on div "$0.00" at bounding box center [1013, 561] width 89 height 66
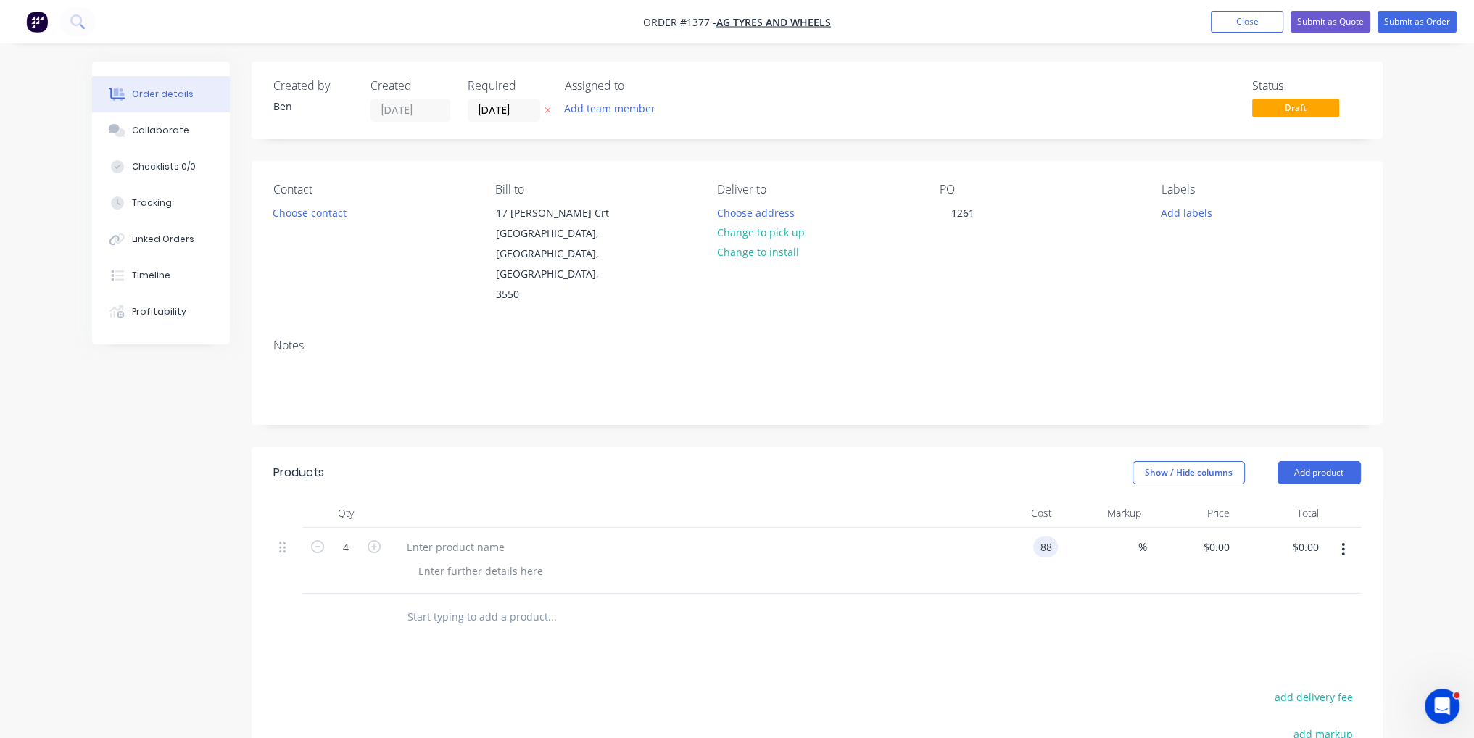
type input "$88.00"
type input "$352.00"
click at [953, 549] on div at bounding box center [679, 561] width 580 height 66
paste div
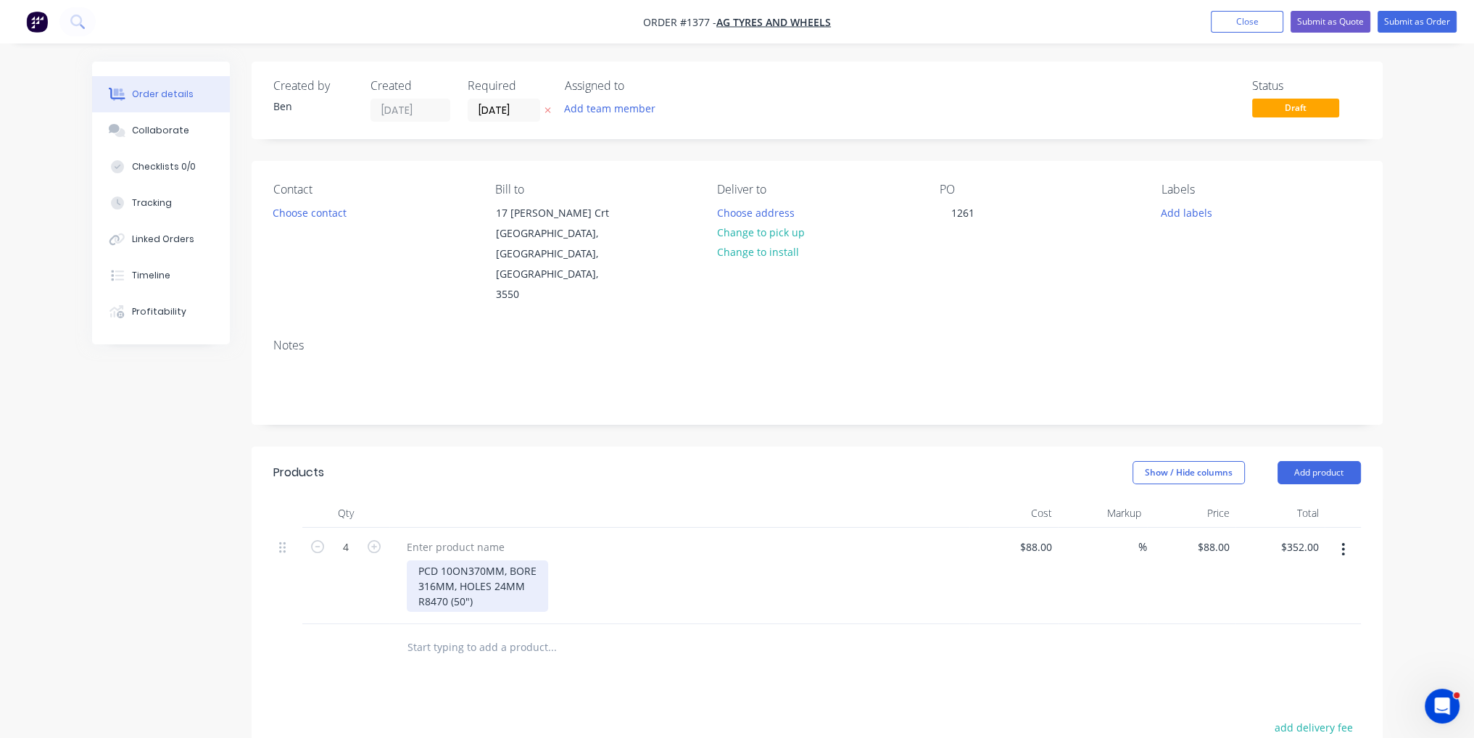
click at [457, 568] on div "PCD 10ON370MM, BORE 316MM, HOLES 24MM R8470 (50")" at bounding box center [477, 585] width 141 height 51
drag, startPoint x: 477, startPoint y: 560, endPoint x: 412, endPoint y: 556, distance: 65.4
click at [412, 560] on div "PCD 10ON370MM, BORE 316MM, HOLES 24MM R8470 (50")" at bounding box center [477, 585] width 141 height 51
copy div "R8470 (50")"
click at [458, 537] on div at bounding box center [455, 547] width 121 height 21
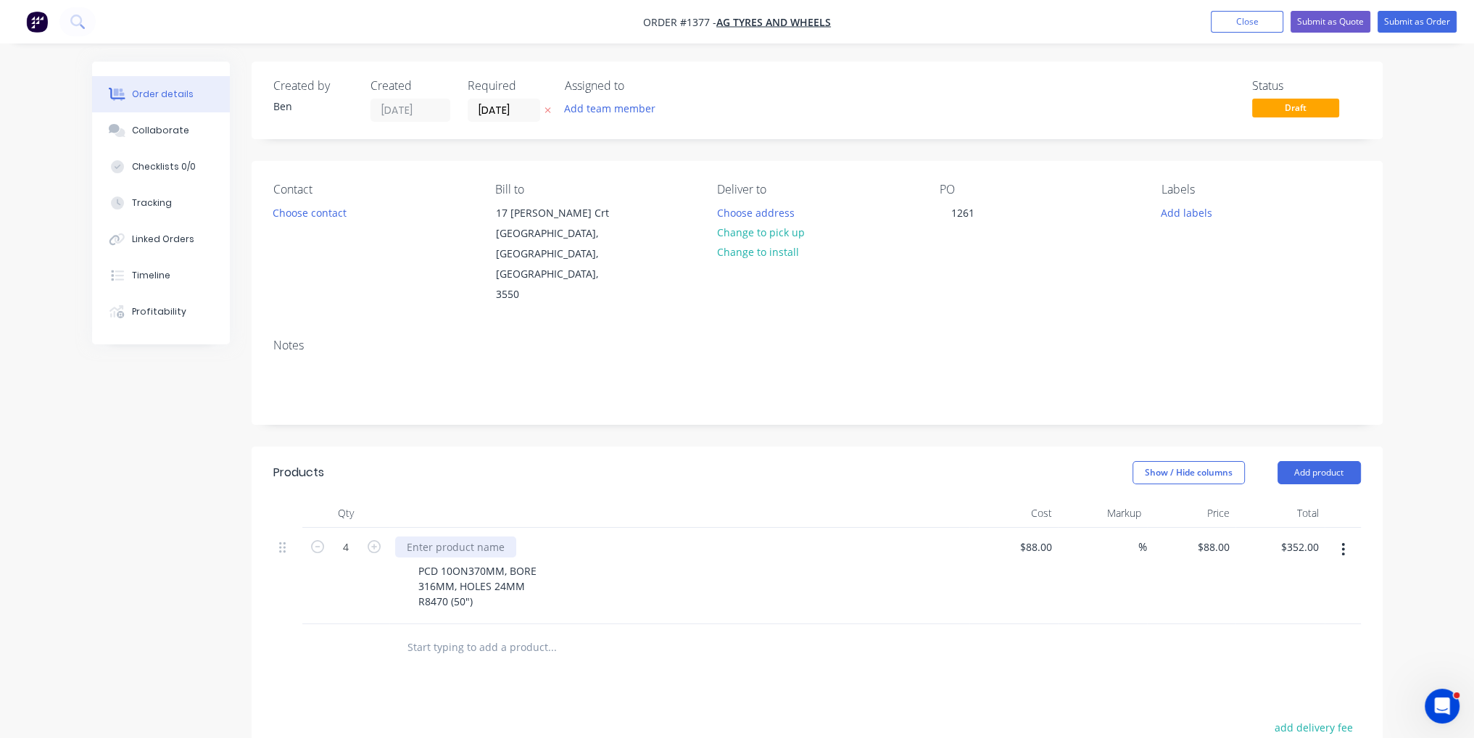
paste div
click at [1434, 16] on button "Submit as Order" at bounding box center [1417, 22] width 79 height 22
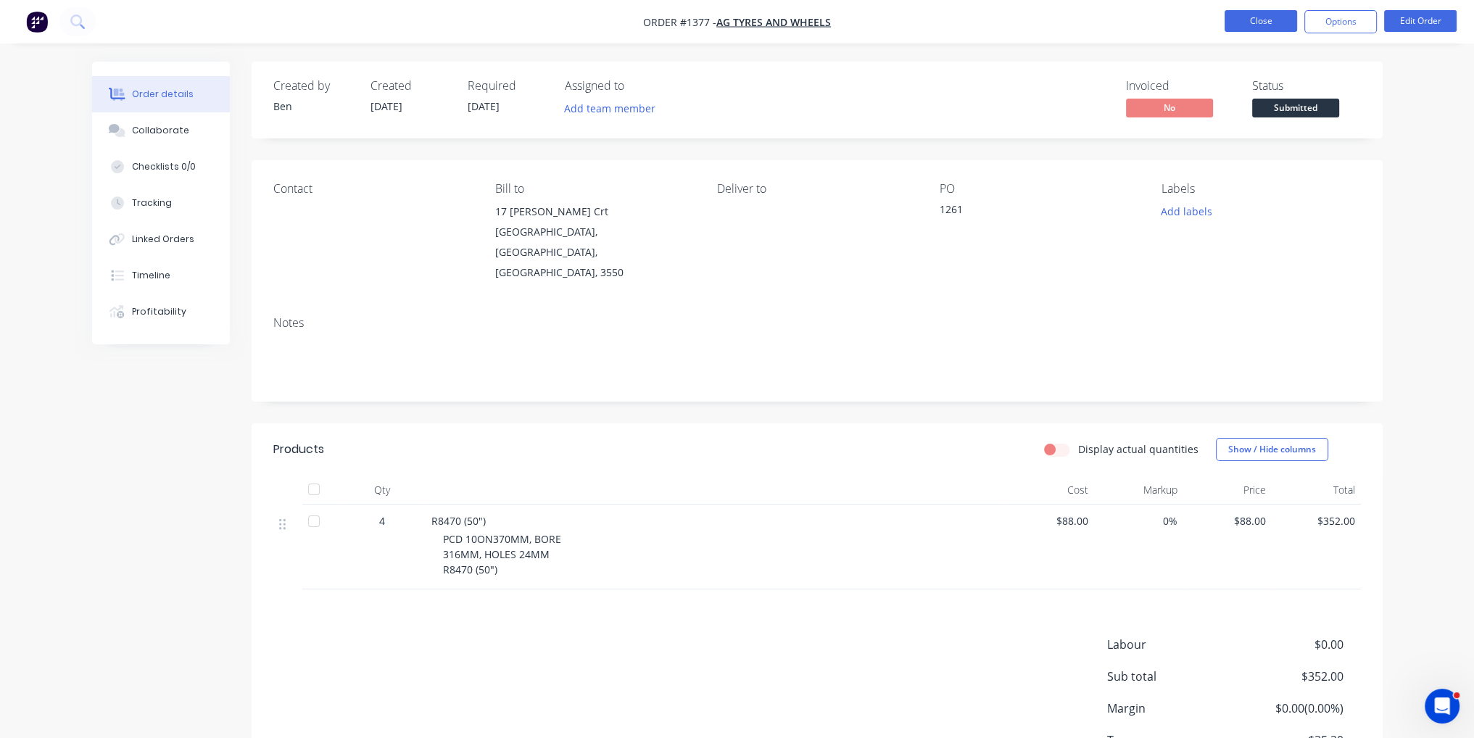
click at [1259, 21] on button "Close" at bounding box center [1261, 21] width 73 height 22
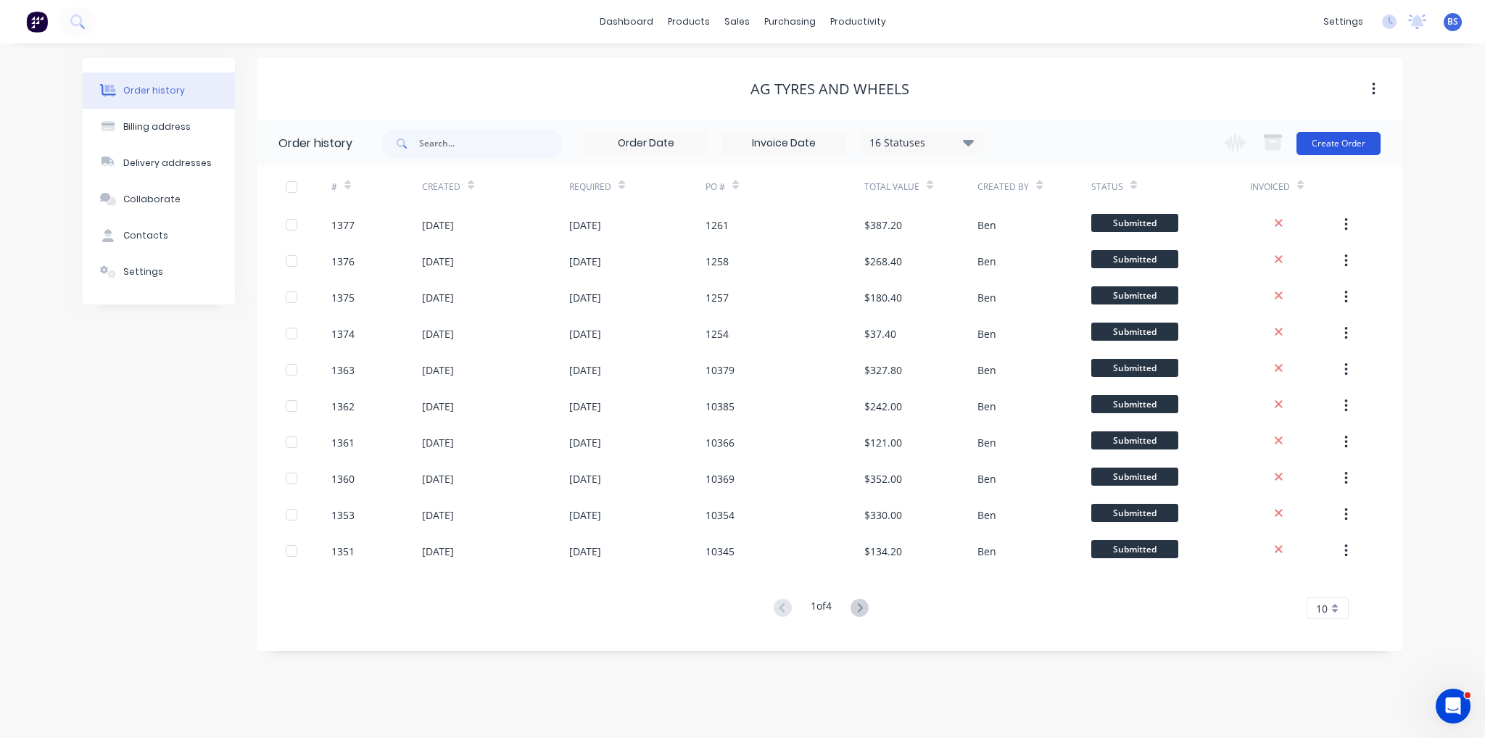
click at [1346, 149] on button "Create Order" at bounding box center [1338, 143] width 84 height 23
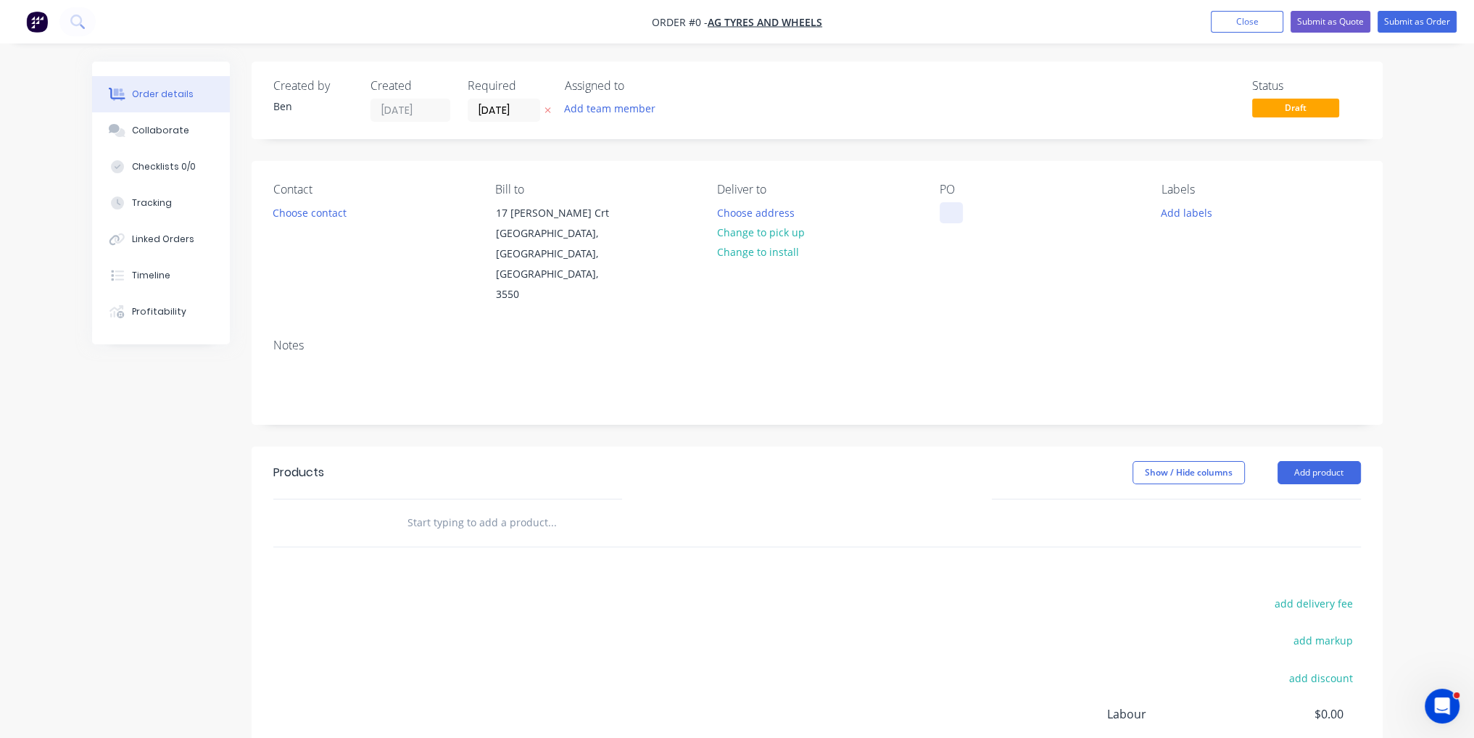
click at [955, 210] on div at bounding box center [951, 212] width 23 height 21
click at [1004, 607] on div "Order details Collaborate Checklists 0/0 Tracking Linked Orders Timeline Profit…" at bounding box center [738, 490] width 1320 height 856
click at [1323, 461] on button "Add product" at bounding box center [1319, 472] width 83 height 23
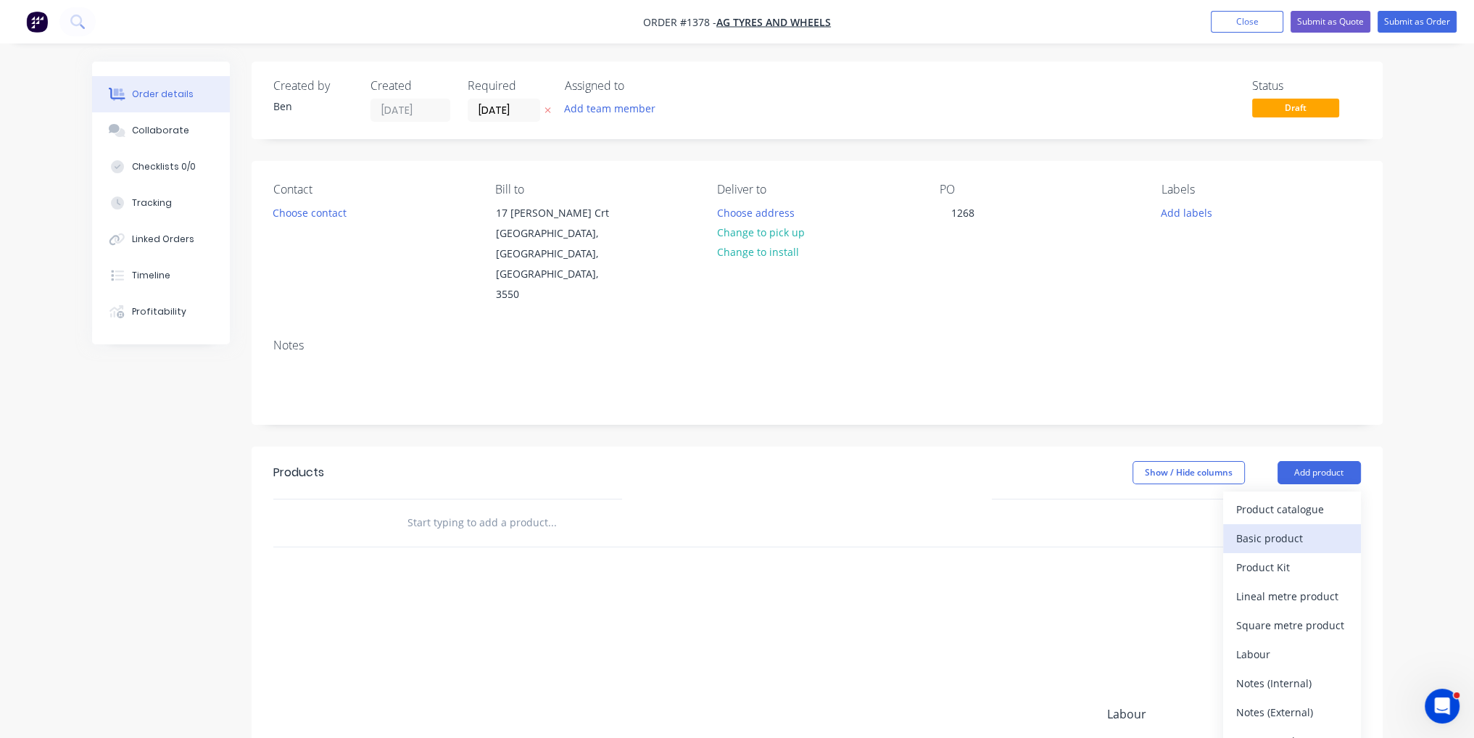
click at [1307, 528] on div "Basic product" at bounding box center [1292, 538] width 112 height 21
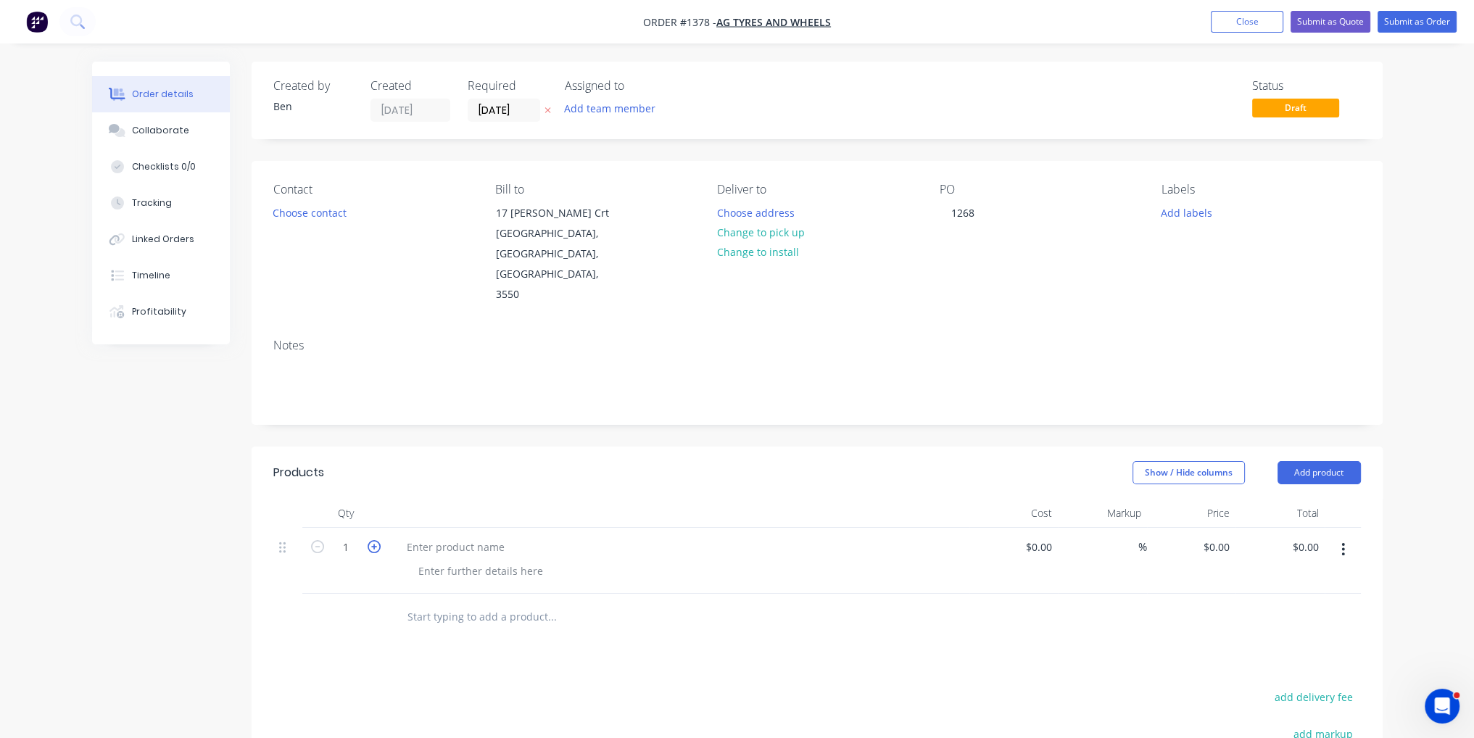
click at [372, 540] on icon "button" at bounding box center [374, 546] width 13 height 13
type input "2"
click at [1308, 461] on button "Add product" at bounding box center [1319, 472] width 83 height 23
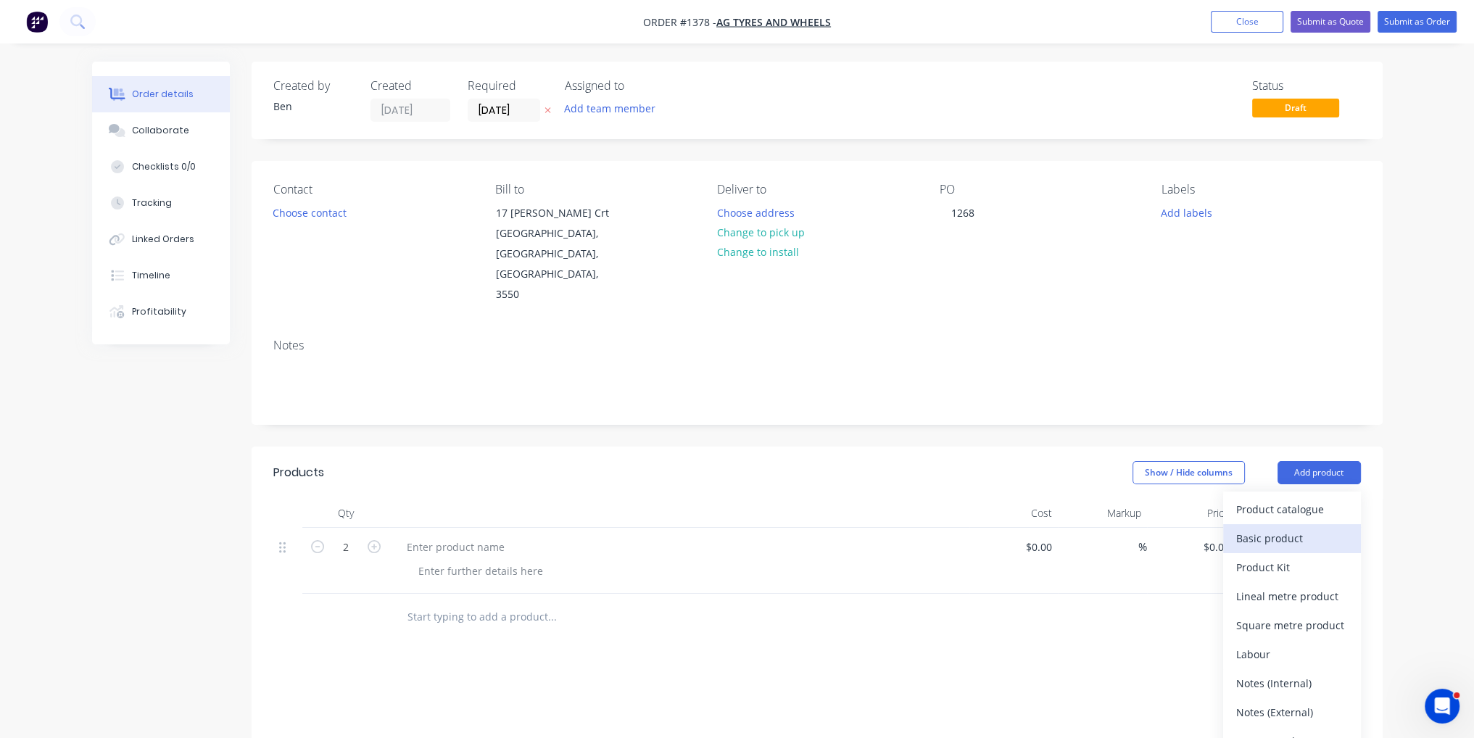
click at [1305, 528] on div "Basic product" at bounding box center [1292, 538] width 112 height 21
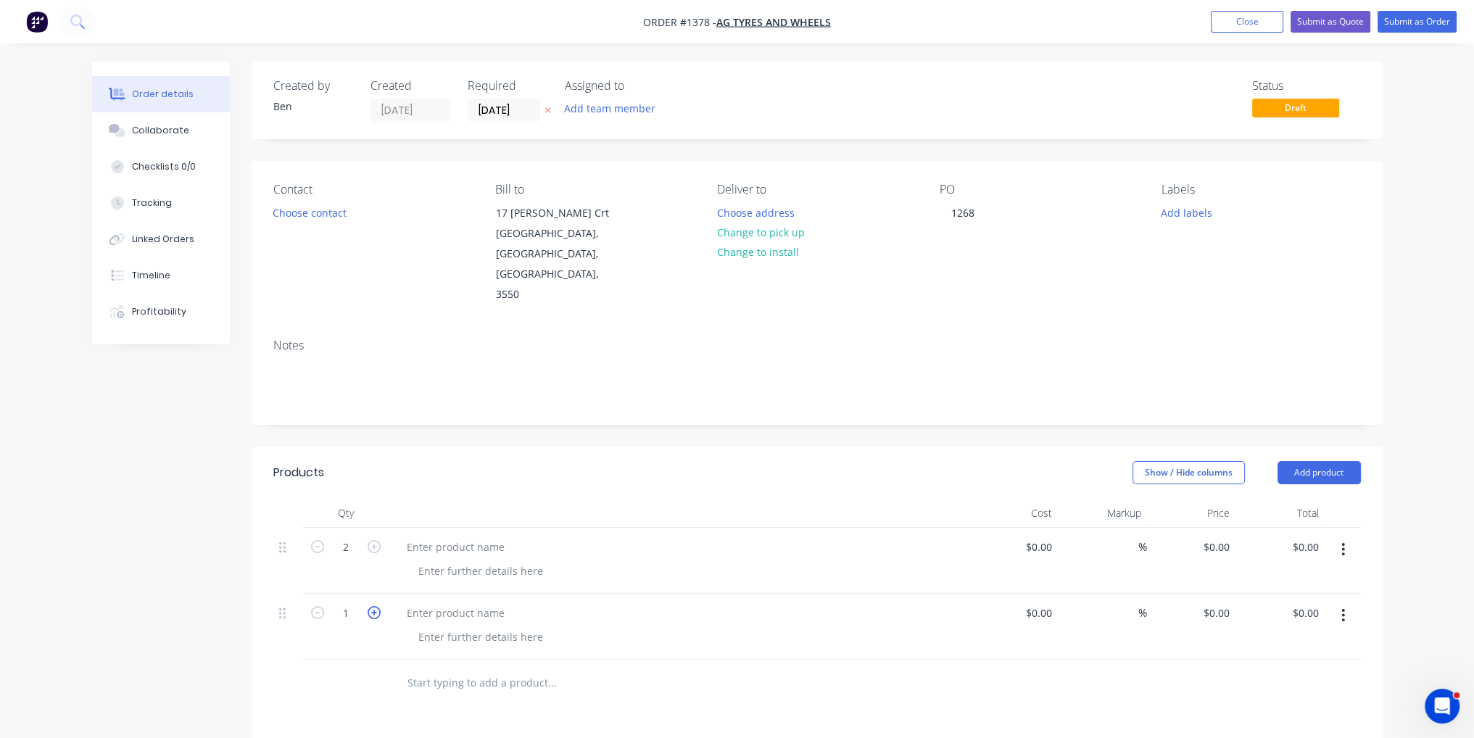
click at [371, 606] on icon "button" at bounding box center [374, 612] width 13 height 13
type input "2"
paste div
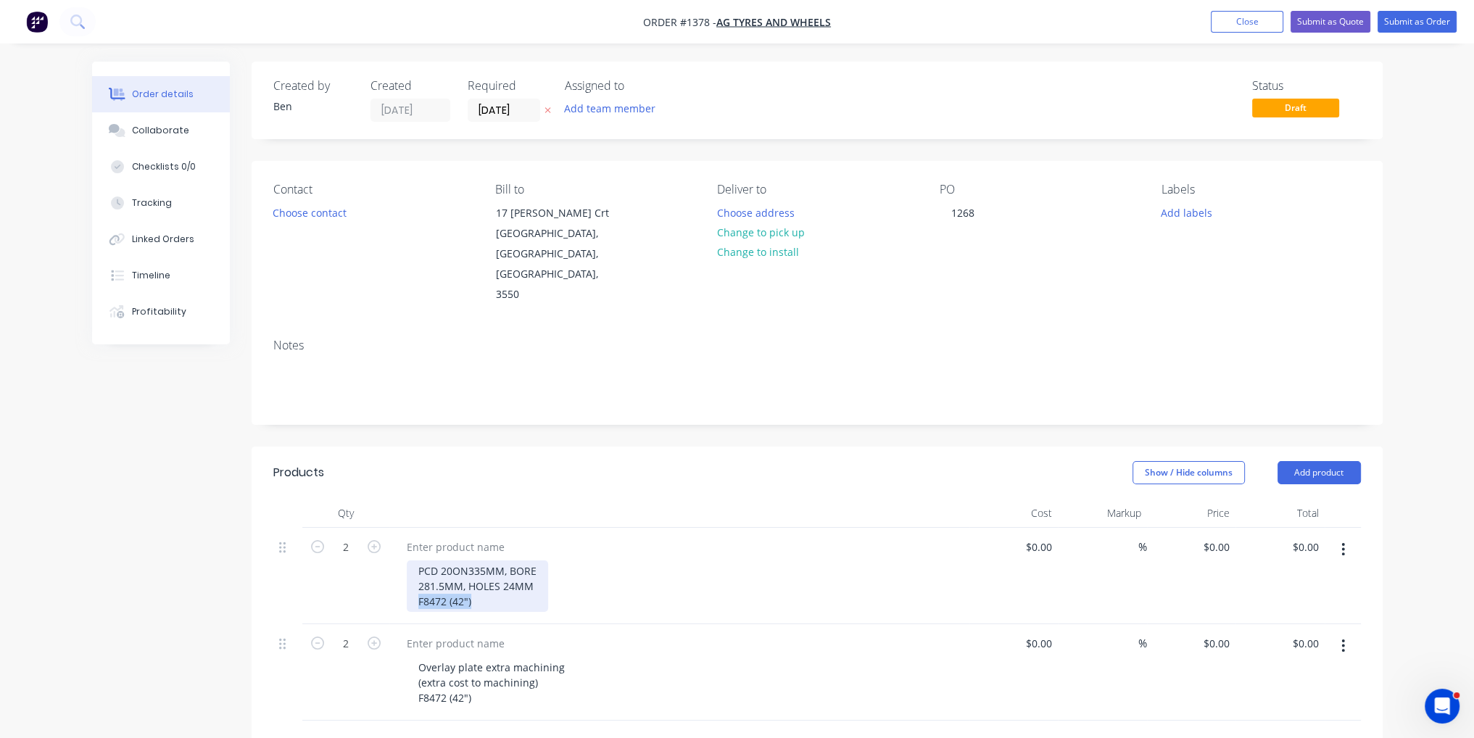
drag, startPoint x: 471, startPoint y: 563, endPoint x: 418, endPoint y: 559, distance: 53.1
click at [418, 560] on div "PCD 20ON335MM, BORE 281.5MM, HOLES 24MM F8472 (42")" at bounding box center [477, 585] width 141 height 51
copy div "F8472 (42")"
click at [458, 537] on div at bounding box center [455, 547] width 121 height 21
paste div
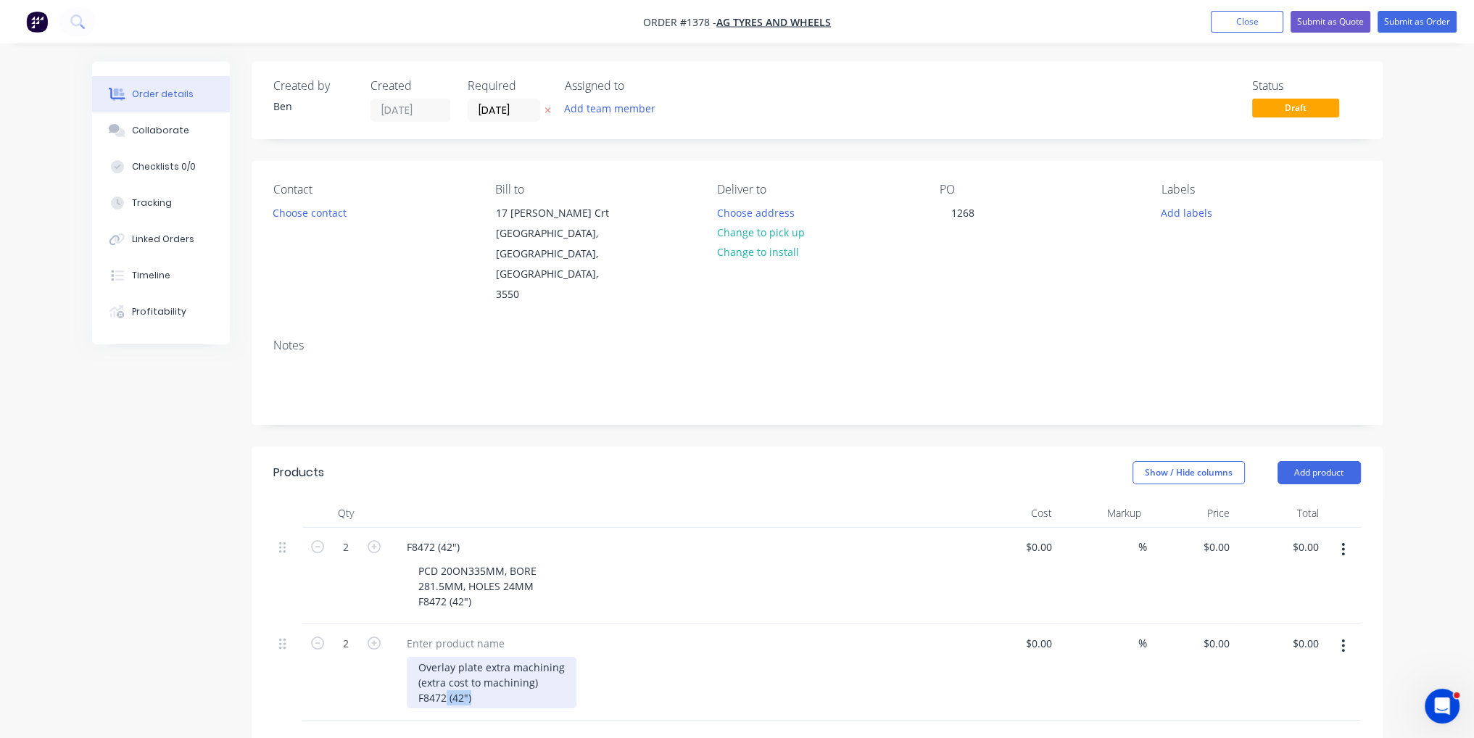
drag, startPoint x: 476, startPoint y: 656, endPoint x: 411, endPoint y: 662, distance: 64.8
click at [411, 662] on div "Overlay plate extra machining (extra cost to machining) F8472 (42")" at bounding box center [492, 682] width 170 height 51
click at [432, 662] on div "Overlay plate extra machining (extra cost to machining) F8472 (42")" at bounding box center [492, 682] width 170 height 51
drag, startPoint x: 471, startPoint y: 659, endPoint x: 418, endPoint y: 657, distance: 53.7
click at [418, 657] on div "Overlay plate extra machining (extra cost to machining) F8472 (42")" at bounding box center [492, 682] width 170 height 51
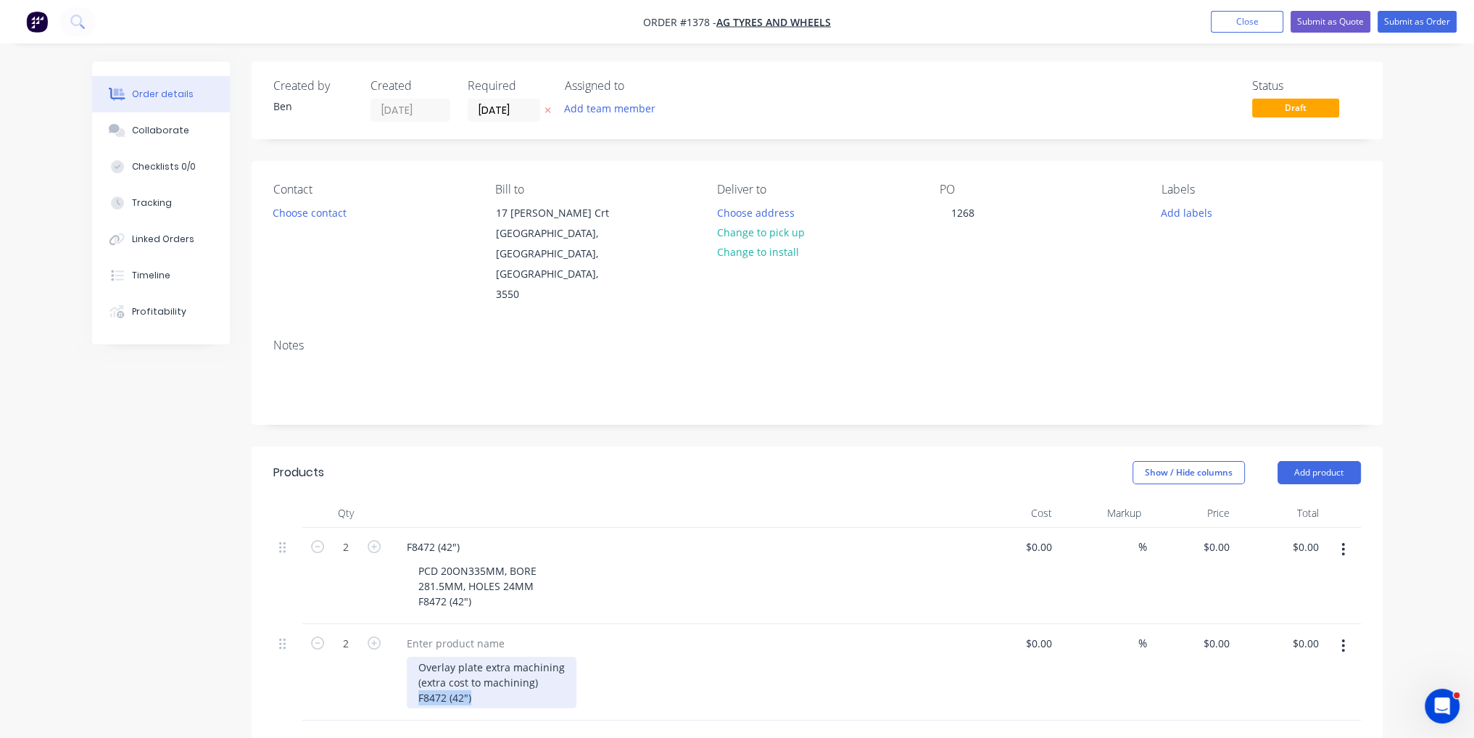
copy div "F8472 (42")"
click at [455, 633] on div at bounding box center [455, 643] width 121 height 21
paste div
click at [1038, 537] on div at bounding box center [1046, 547] width 22 height 21
type input "$77.00"
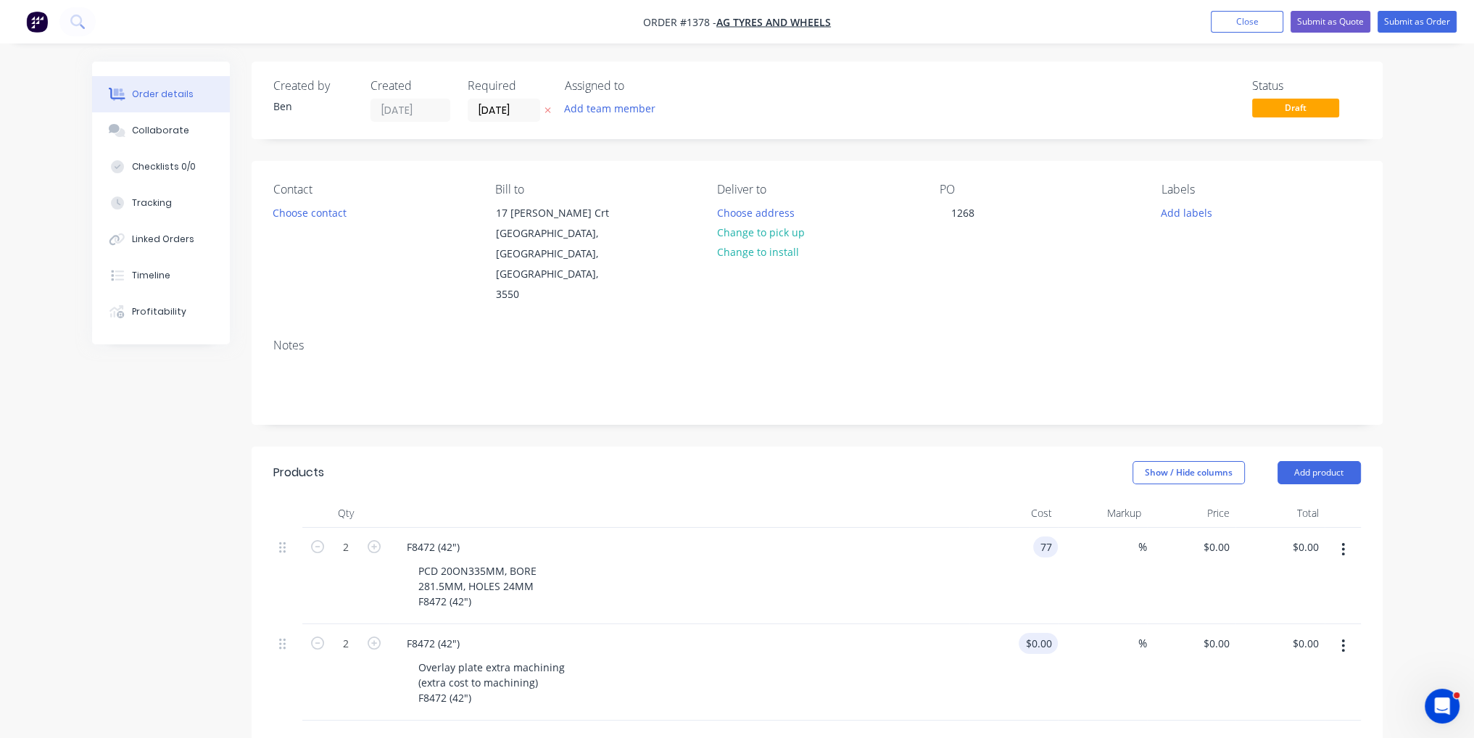
type input "$77.00"
type input "$154.00"
click at [1053, 633] on input at bounding box center [1040, 643] width 33 height 21
type input "$45.00"
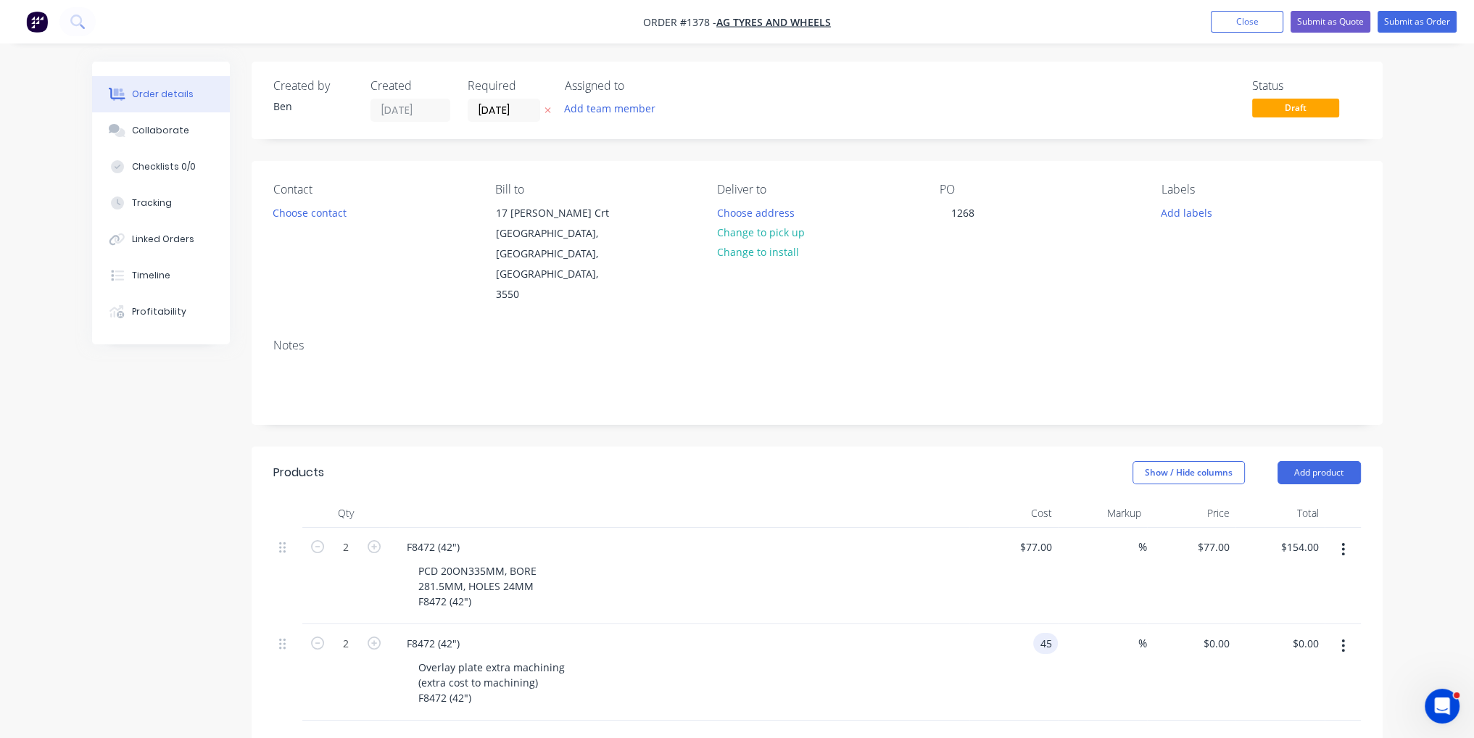
type input "$90.00"
click at [1122, 641] on div "%" at bounding box center [1102, 672] width 89 height 96
click at [1419, 21] on button "Submit as Order" at bounding box center [1417, 22] width 79 height 22
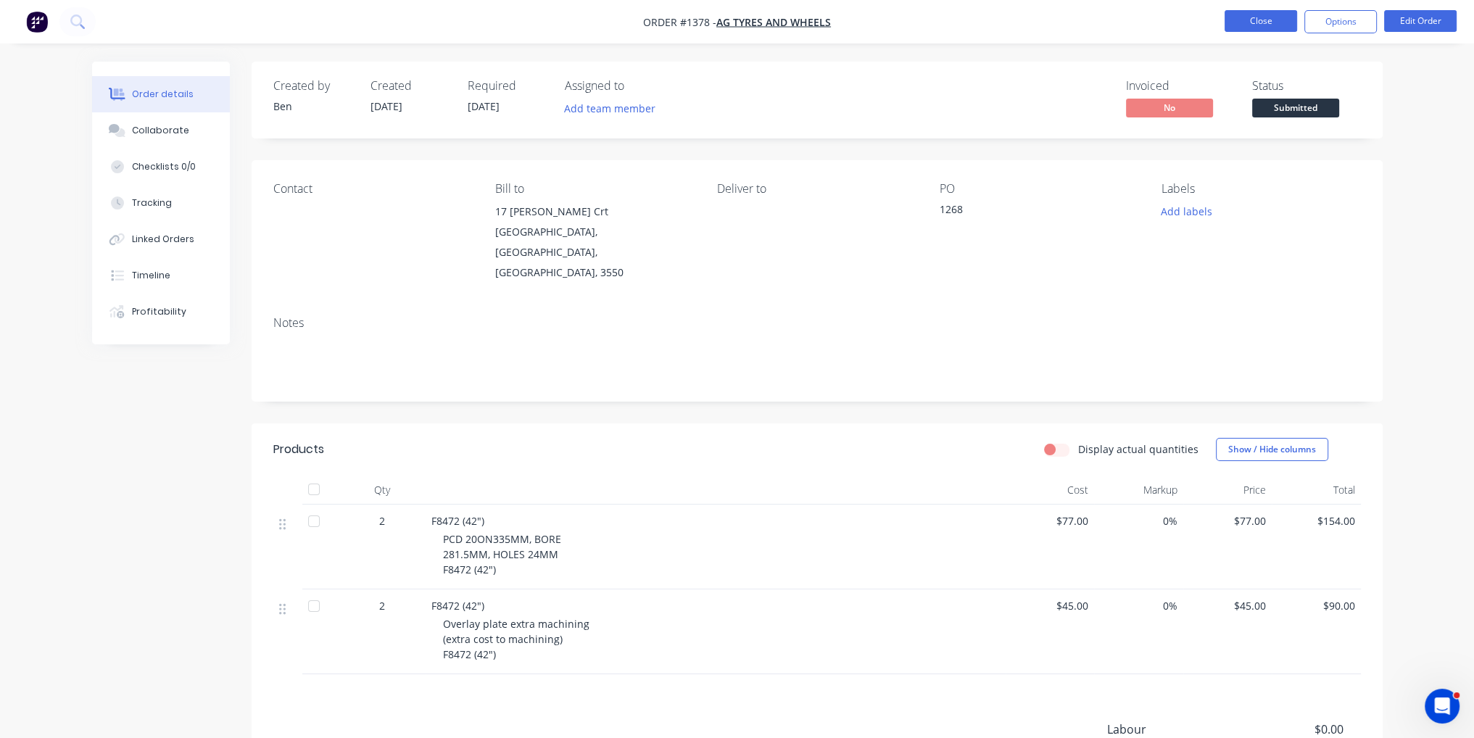
click at [1286, 26] on button "Close" at bounding box center [1261, 21] width 73 height 22
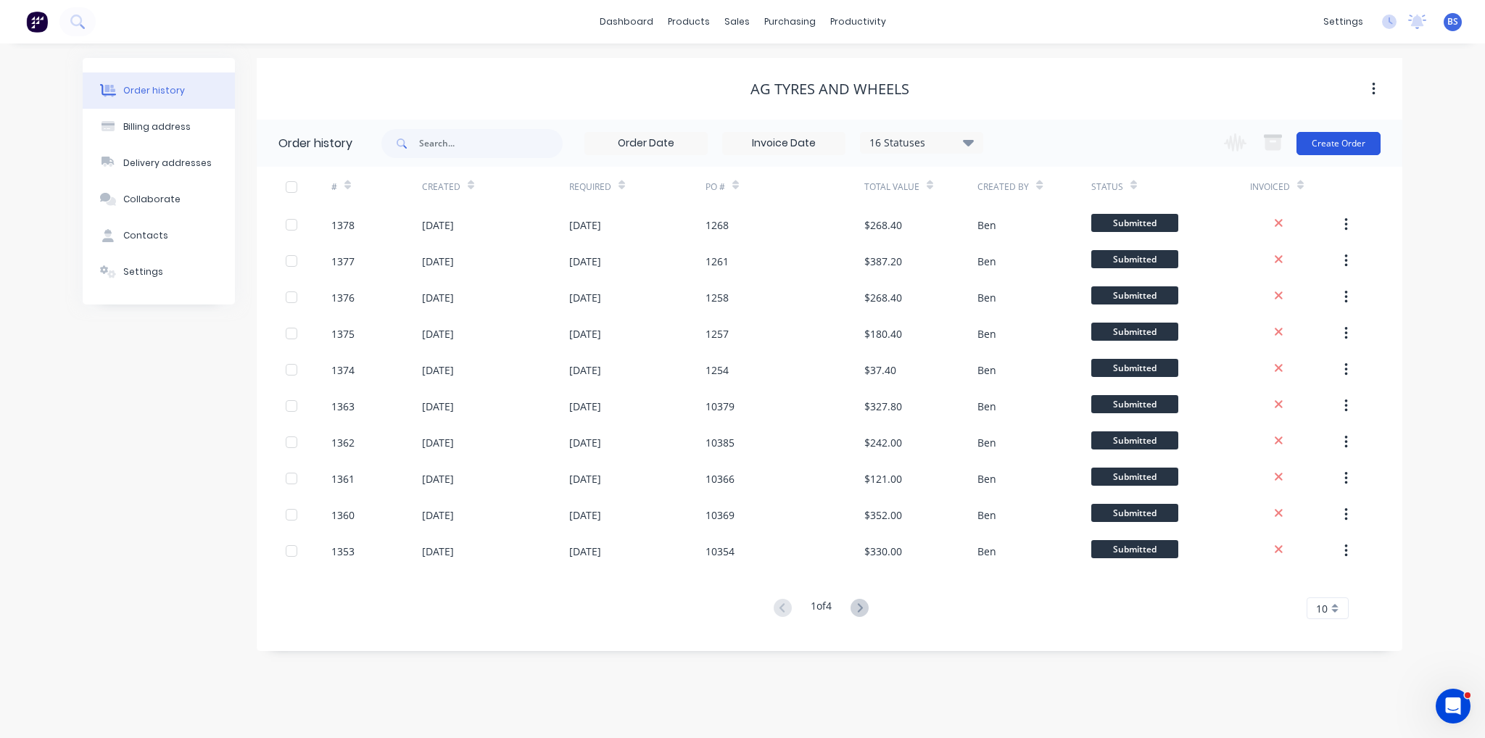
click at [1362, 138] on button "Create Order" at bounding box center [1338, 143] width 84 height 23
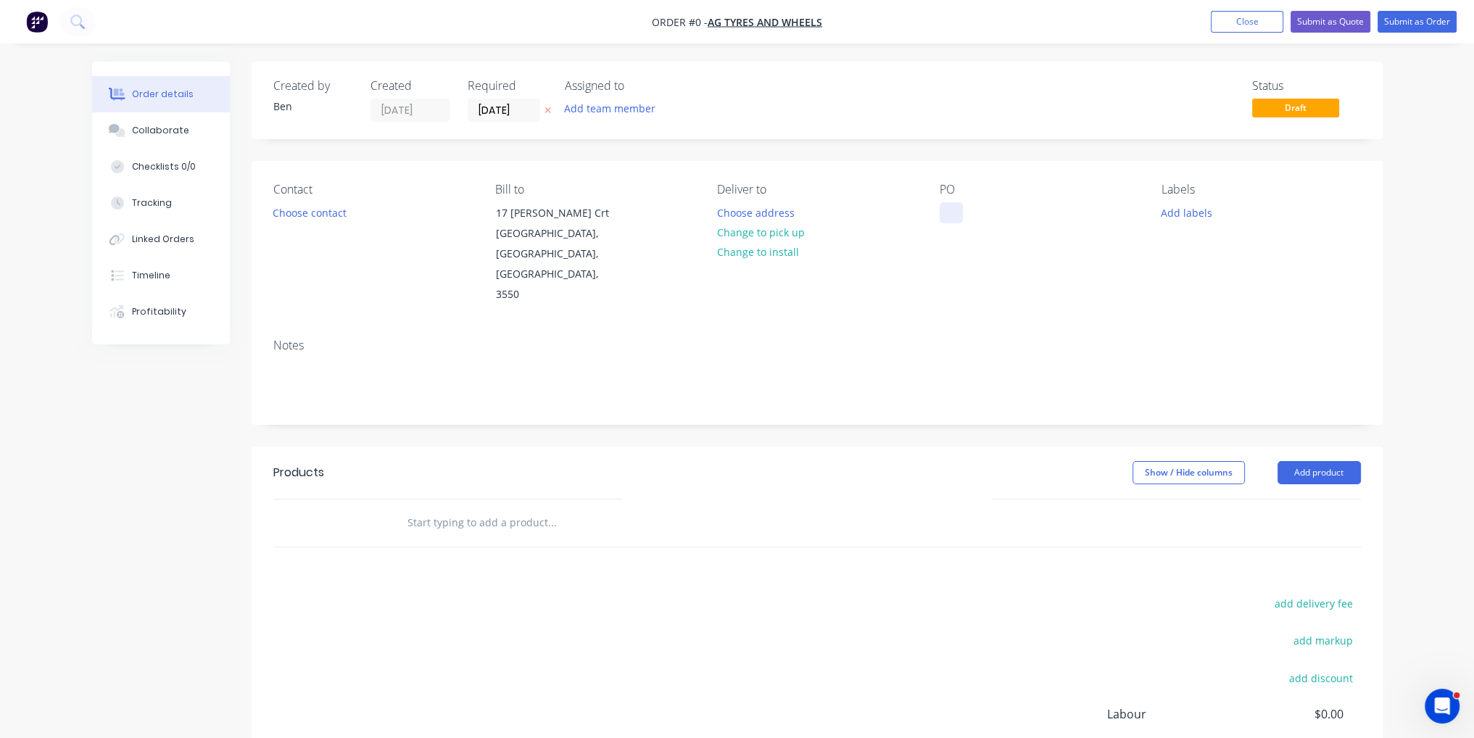
click at [948, 210] on div at bounding box center [951, 212] width 23 height 21
click at [940, 500] on div "Order details Collaborate Checklists 0/0 Tracking Linked Orders Timeline Profit…" at bounding box center [738, 490] width 1320 height 856
click at [1314, 461] on button "Add product" at bounding box center [1319, 472] width 83 height 23
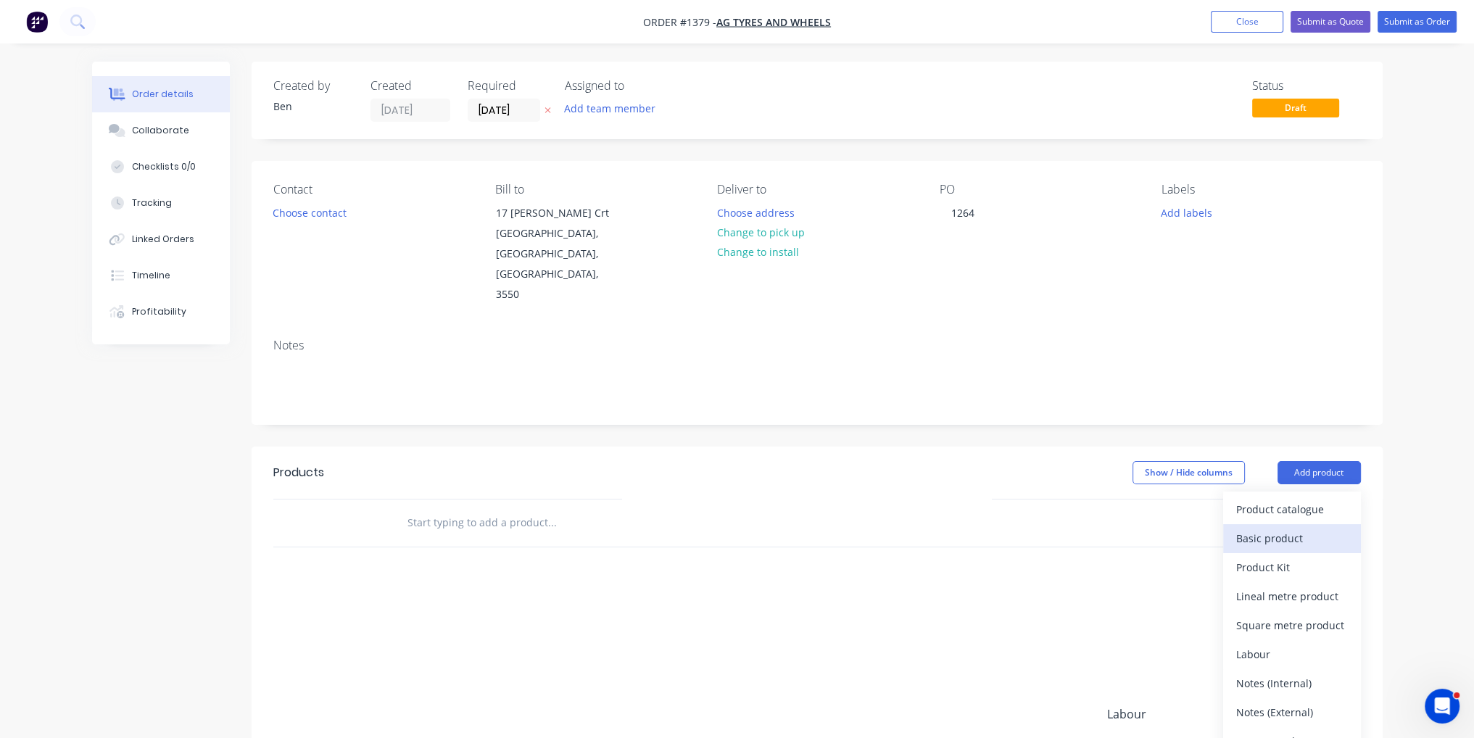
click at [1318, 524] on button "Basic product" at bounding box center [1292, 538] width 138 height 29
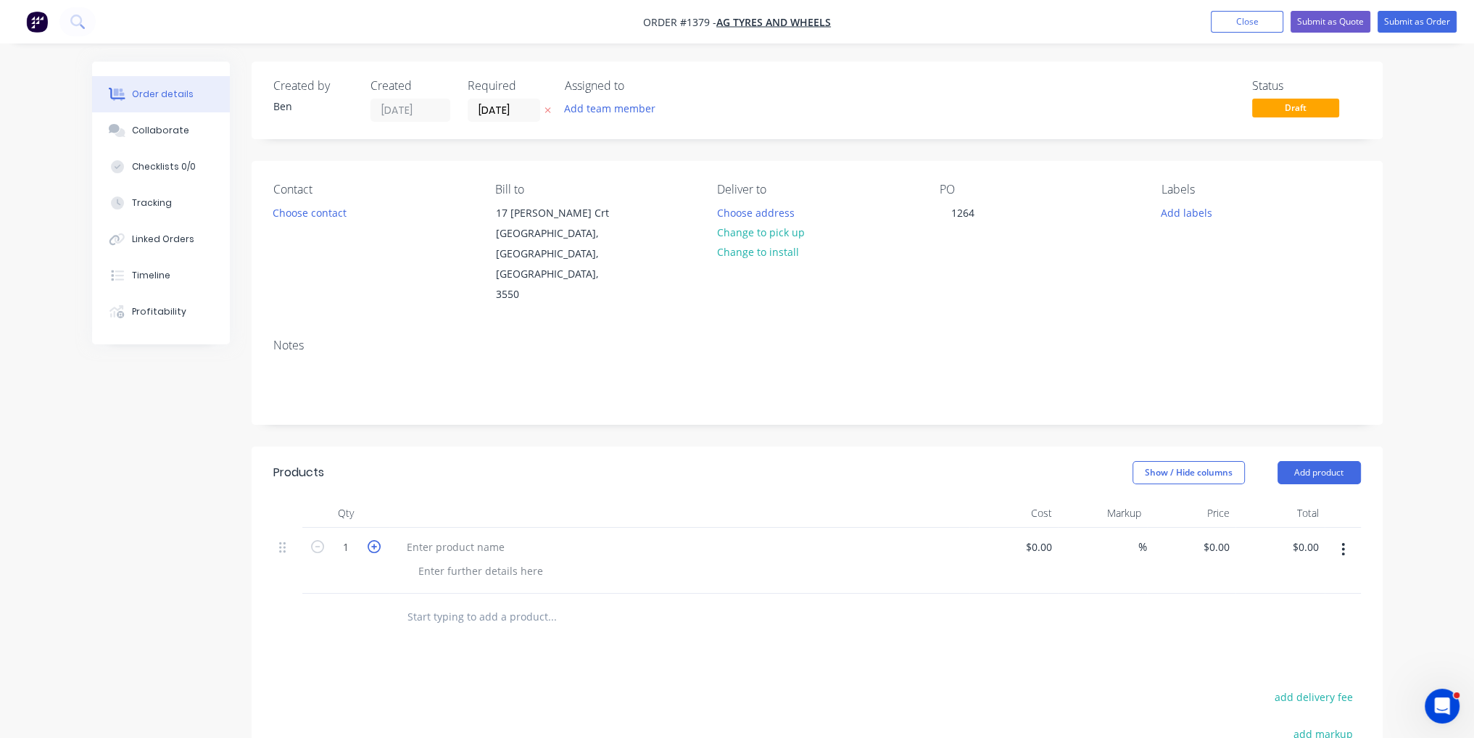
click at [378, 540] on icon "button" at bounding box center [374, 546] width 13 height 13
type input "4"
paste div
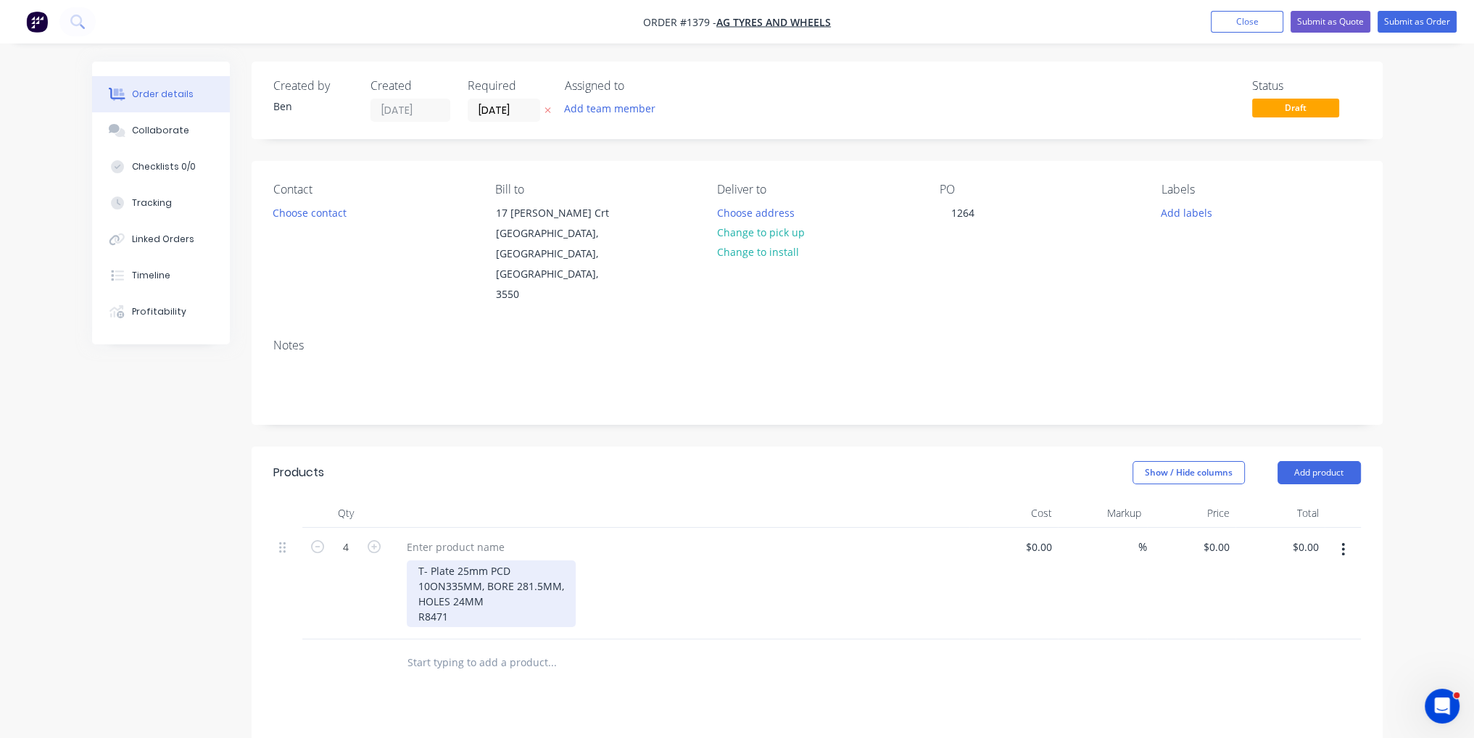
click at [459, 575] on div "T- Plate 25mm PCD 10ON335MM, BORE 281.5MM, HOLES 24MM R8471" at bounding box center [491, 593] width 169 height 67
drag, startPoint x: 450, startPoint y: 573, endPoint x: 415, endPoint y: 572, distance: 34.8
click at [415, 572] on div "T- Plate 25mm PCD 10ON335MM, BORE 281.5MM, HOLES 24MM R8471" at bounding box center [491, 593] width 169 height 67
copy div "R8471"
click at [446, 537] on div at bounding box center [455, 547] width 121 height 21
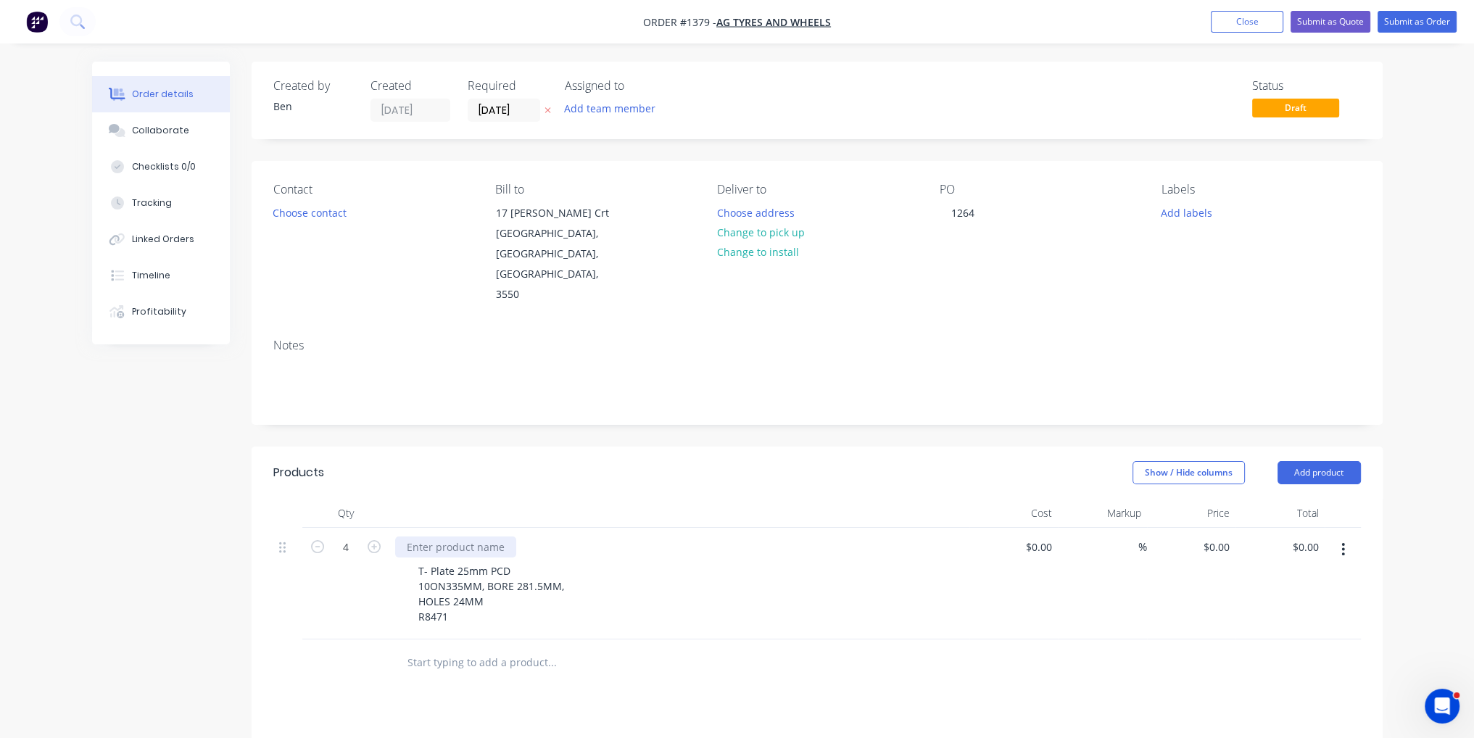
paste div
click at [1047, 537] on input at bounding box center [1040, 547] width 33 height 21
type input "$200.00"
type input "$800.00"
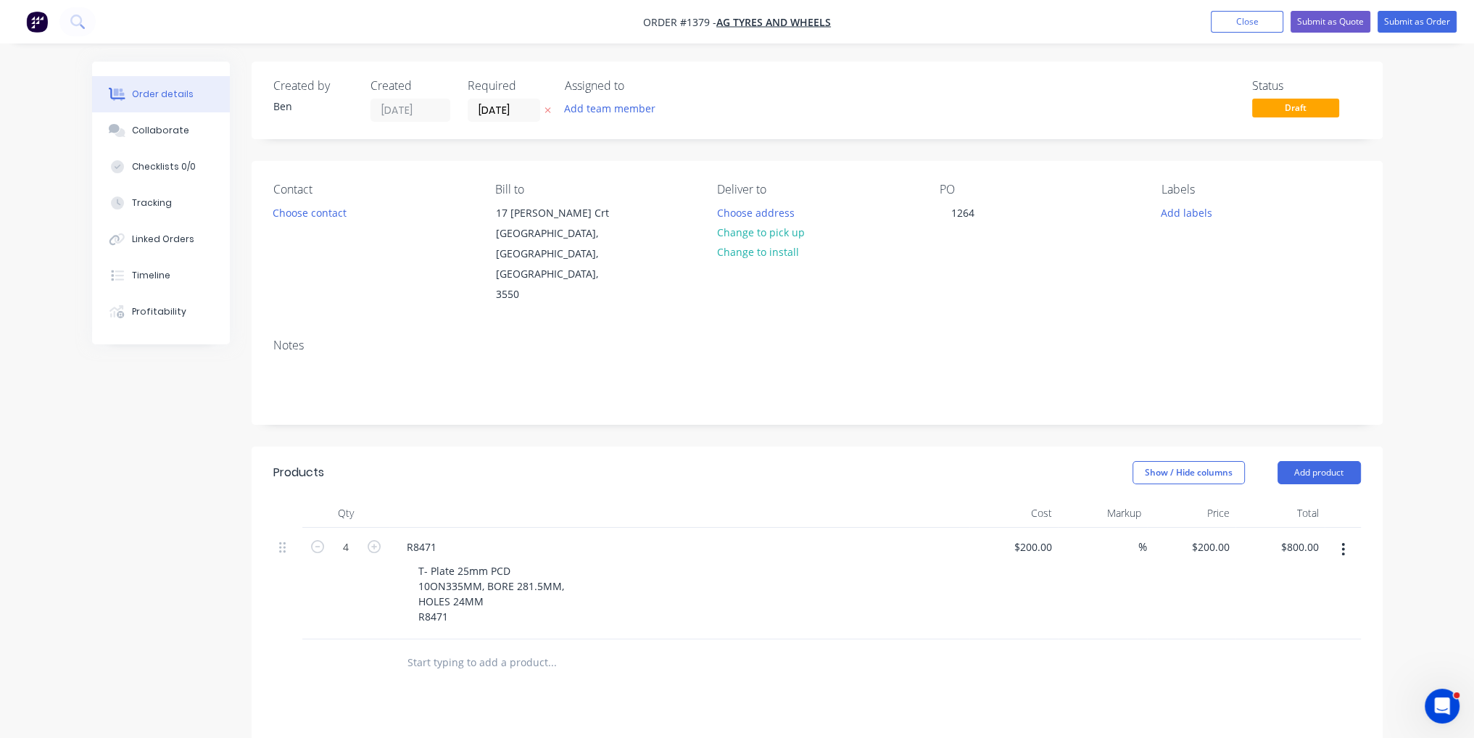
click at [1050, 591] on div "$200.00 $200.00" at bounding box center [1013, 584] width 89 height 112
click at [1421, 23] on button "Submit as Order" at bounding box center [1417, 22] width 79 height 22
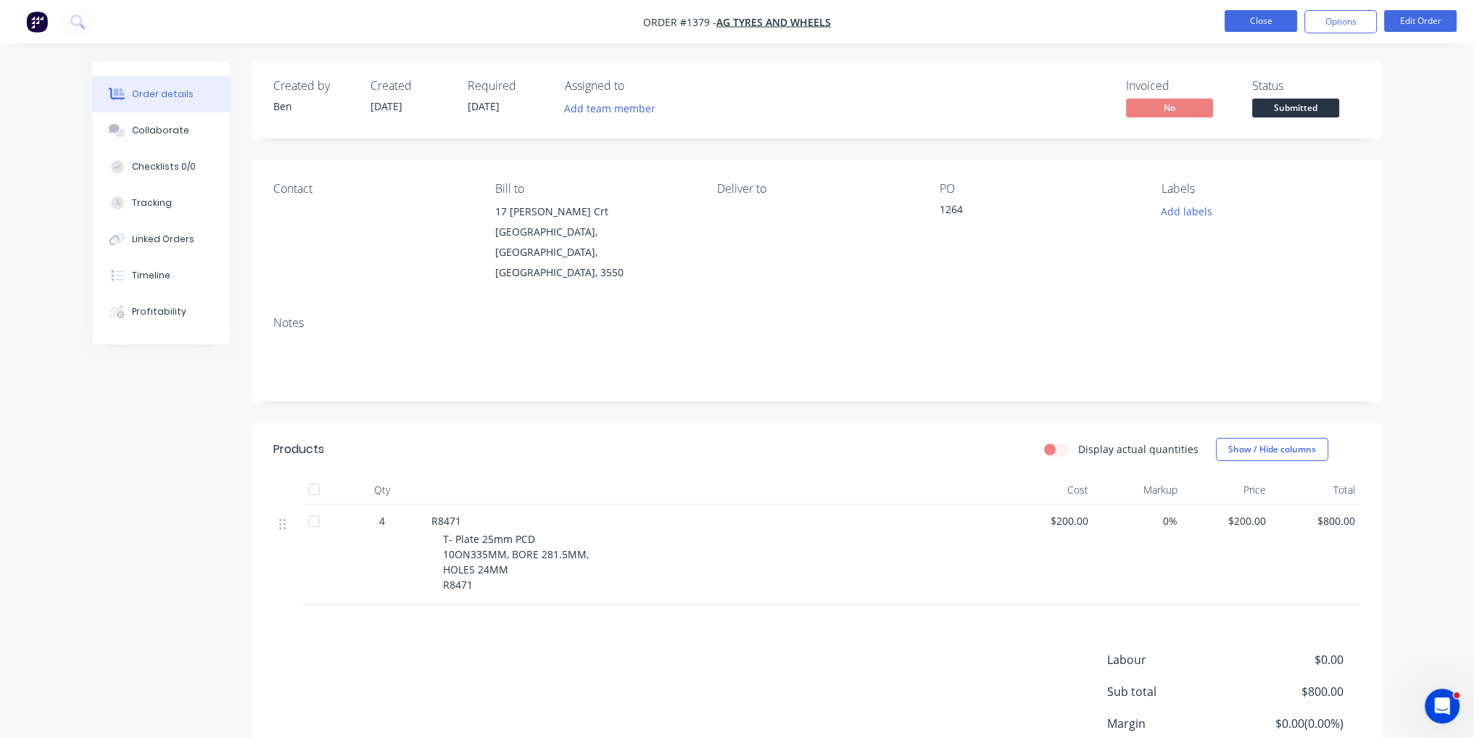
click at [1272, 22] on button "Close" at bounding box center [1261, 21] width 73 height 22
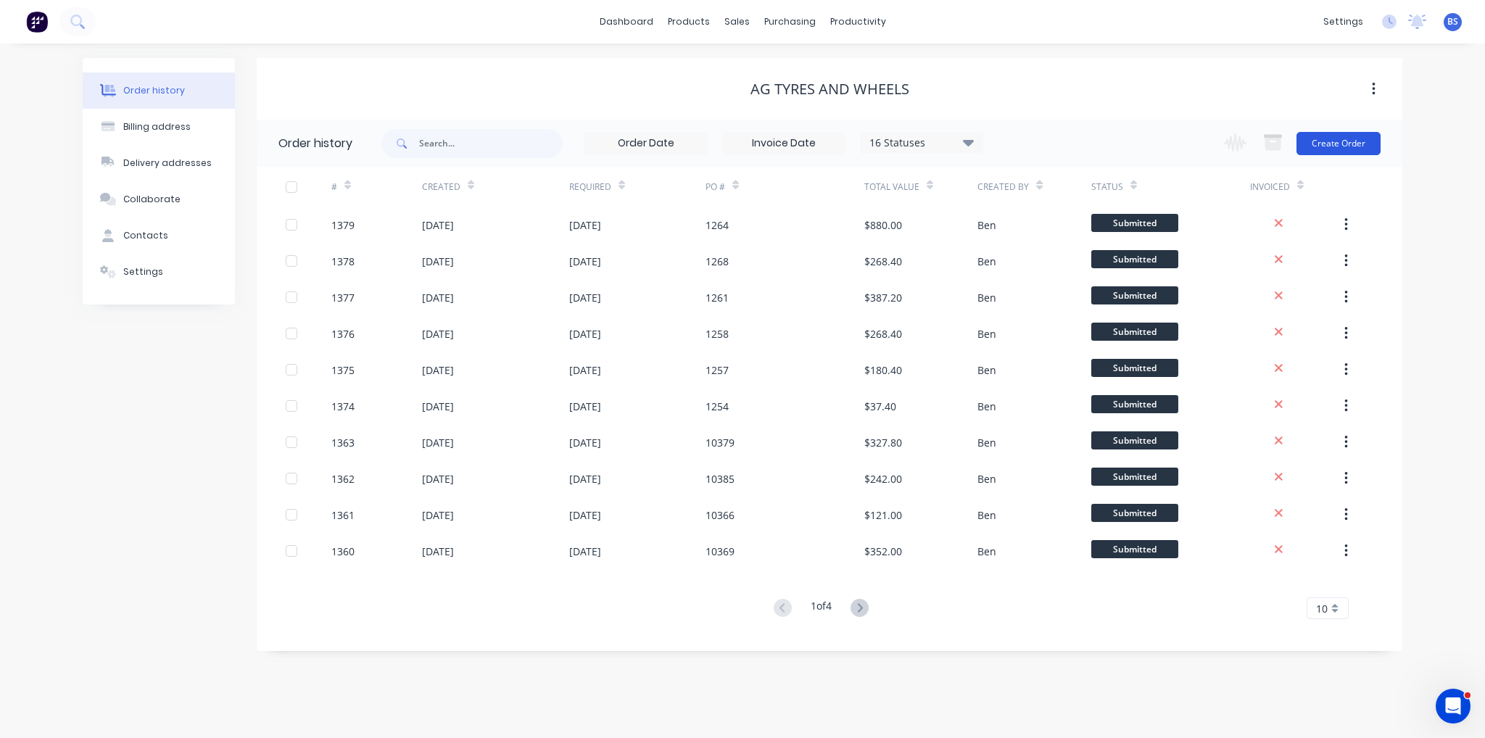
click at [1335, 144] on button "Create Order" at bounding box center [1338, 143] width 84 height 23
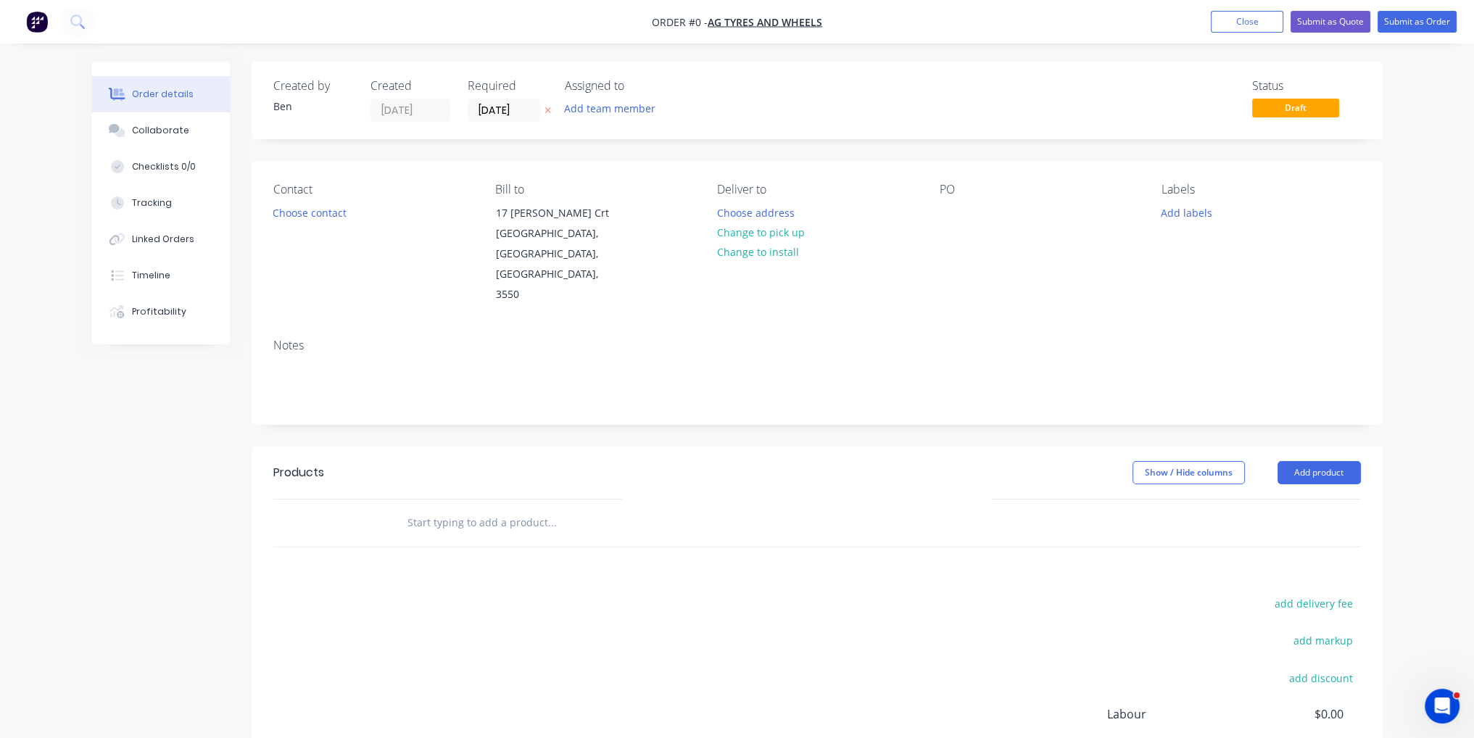
click at [930, 214] on div "Contact Choose contact Bill to 17 Jewell Crt East Bendigo, Victoria, Australia,…" at bounding box center [817, 244] width 1131 height 166
click at [946, 213] on div at bounding box center [951, 212] width 23 height 21
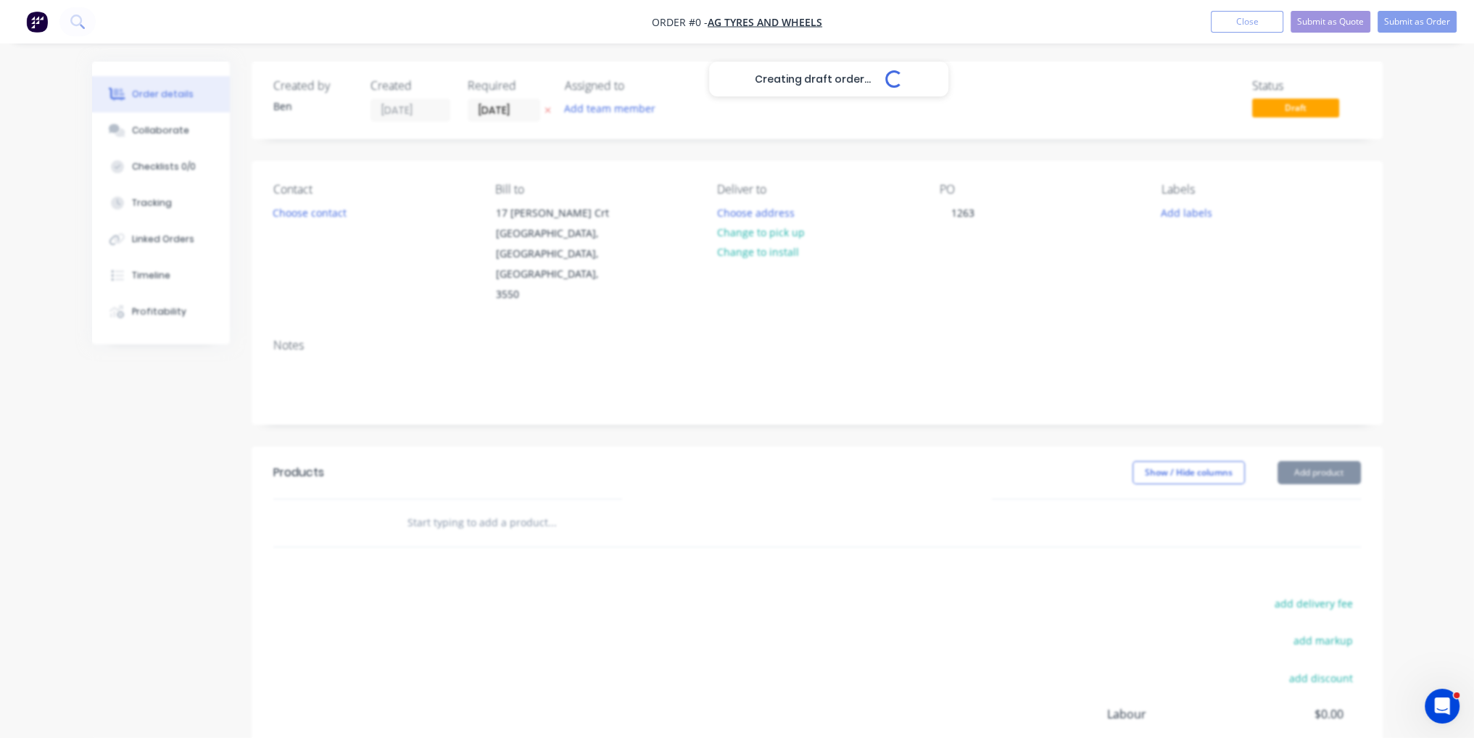
click at [995, 542] on div "Creating draft order... Loading... Order details Collaborate Checklists 0/0 Tra…" at bounding box center [738, 490] width 1320 height 856
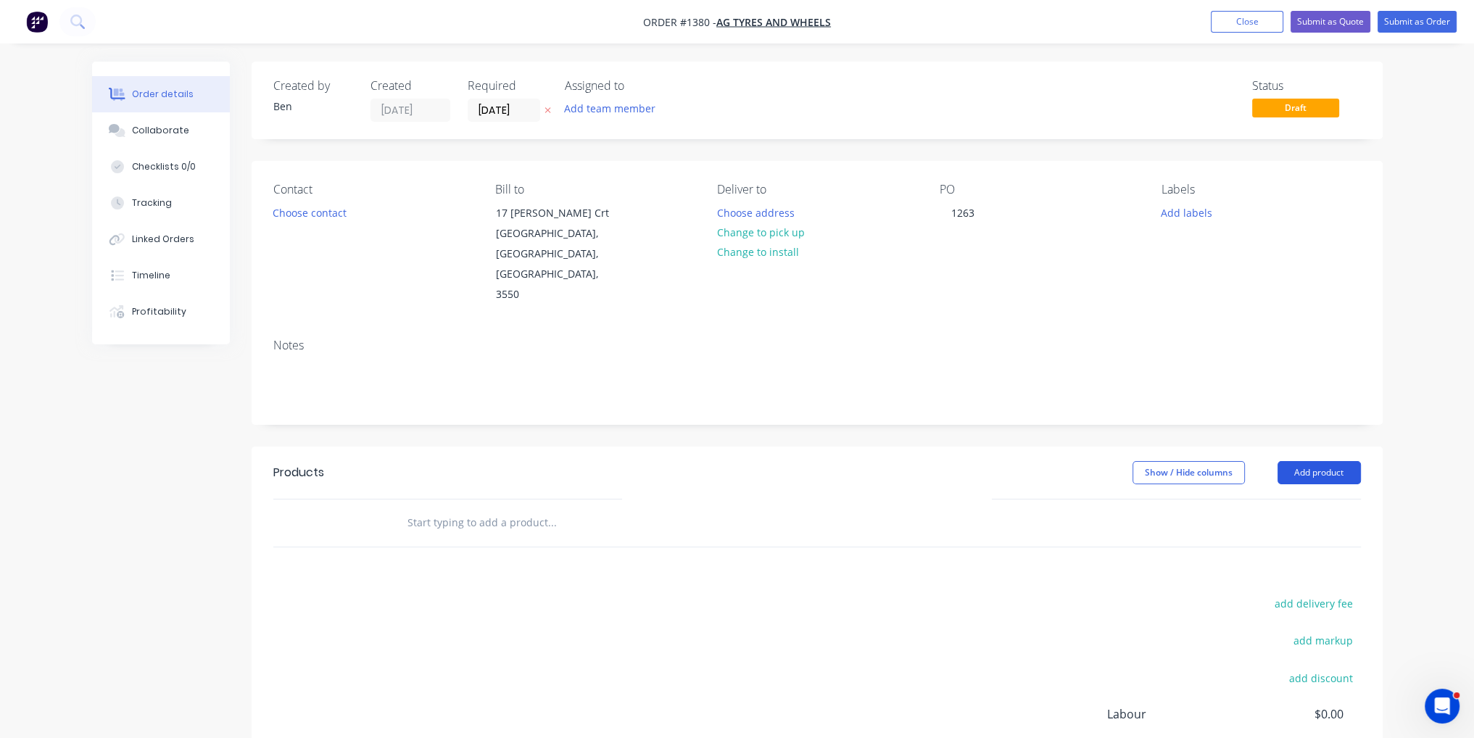
click at [1327, 461] on button "Add product" at bounding box center [1319, 472] width 83 height 23
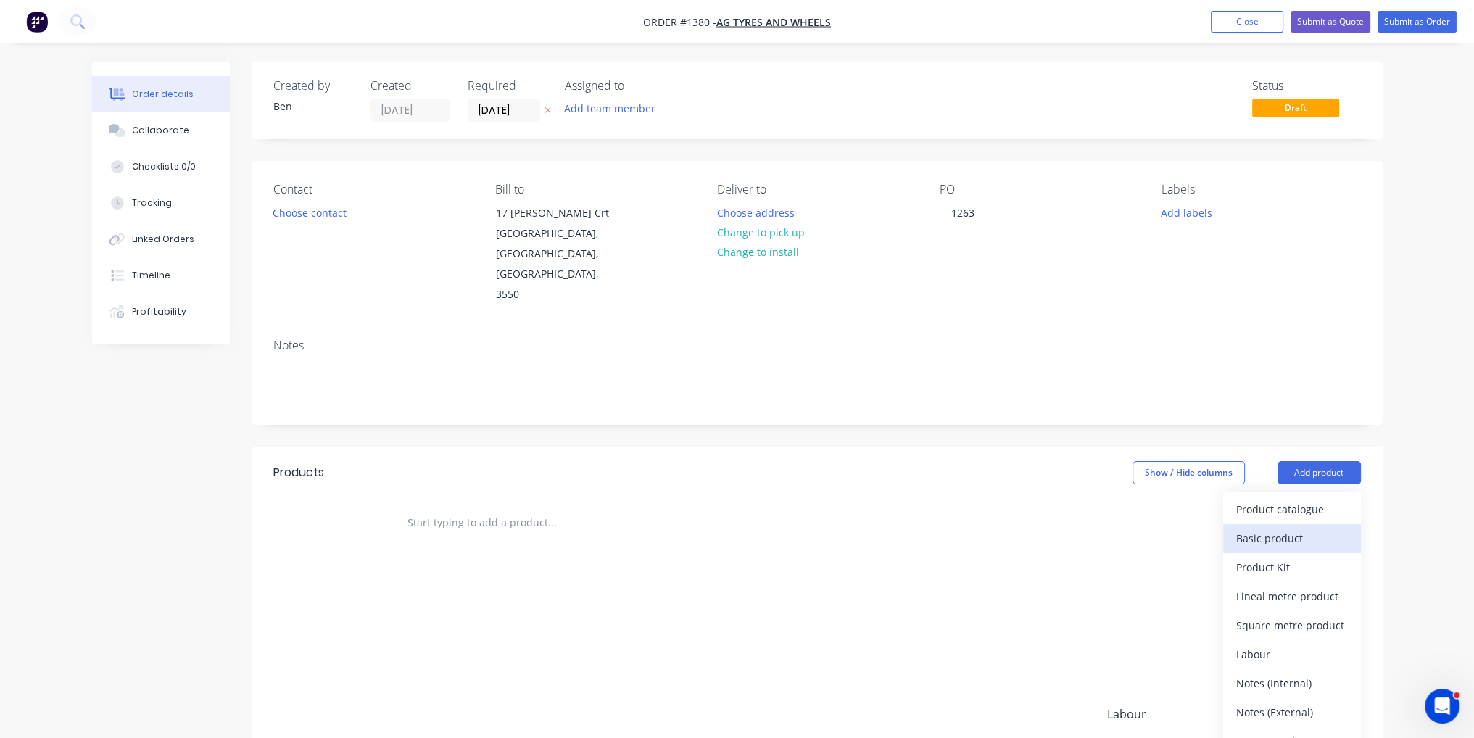
click at [1313, 528] on div "Basic product" at bounding box center [1292, 538] width 112 height 21
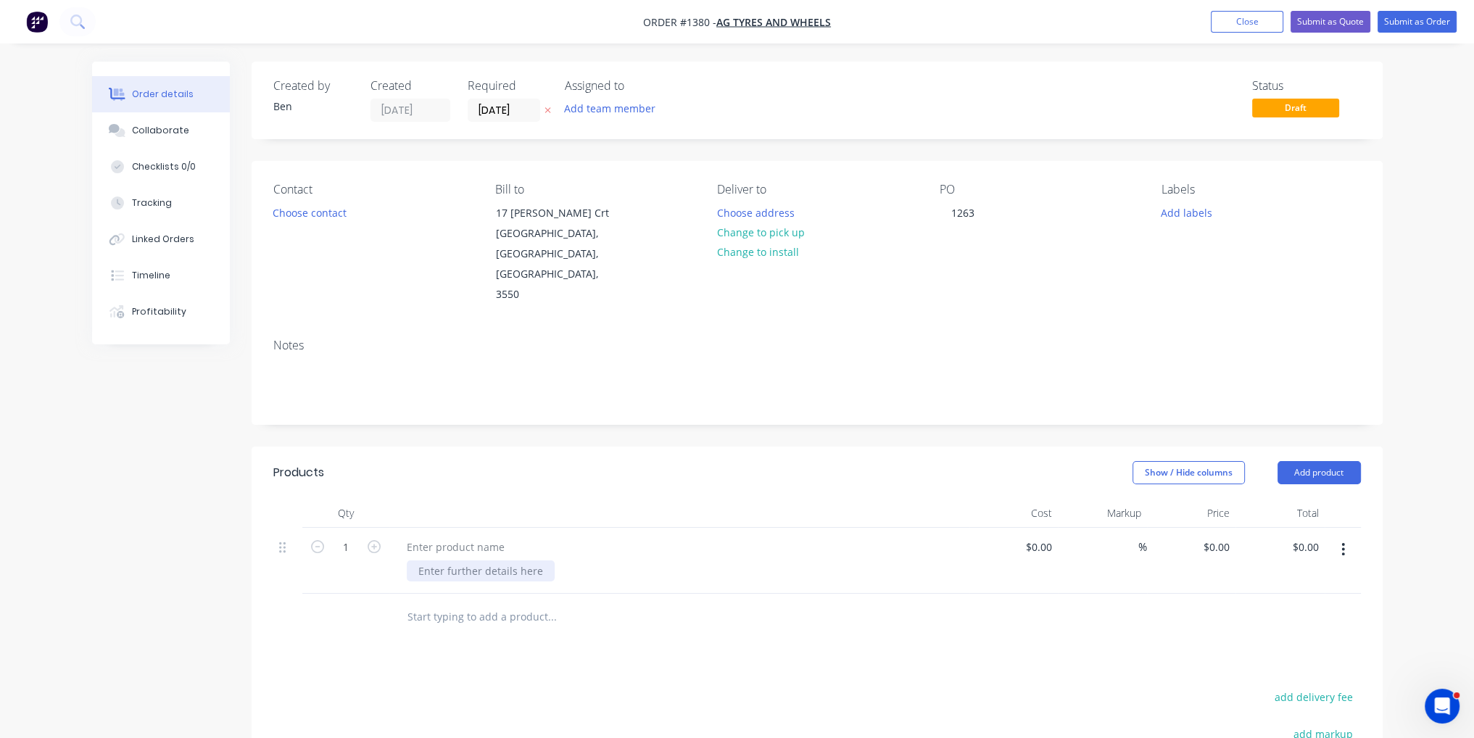
paste div
click at [487, 560] on div "PCD 12ON400MM, BORE 351MM, HOLES 24MM R8462 (42")" at bounding box center [477, 585] width 141 height 51
drag, startPoint x: 476, startPoint y: 558, endPoint x: 418, endPoint y: 558, distance: 58.0
click at [418, 560] on div "PCD 12ON400MM, BORE 351MM, HOLES 24MM R8462 (42")" at bounding box center [477, 585] width 141 height 51
copy div "R8462 (42")"
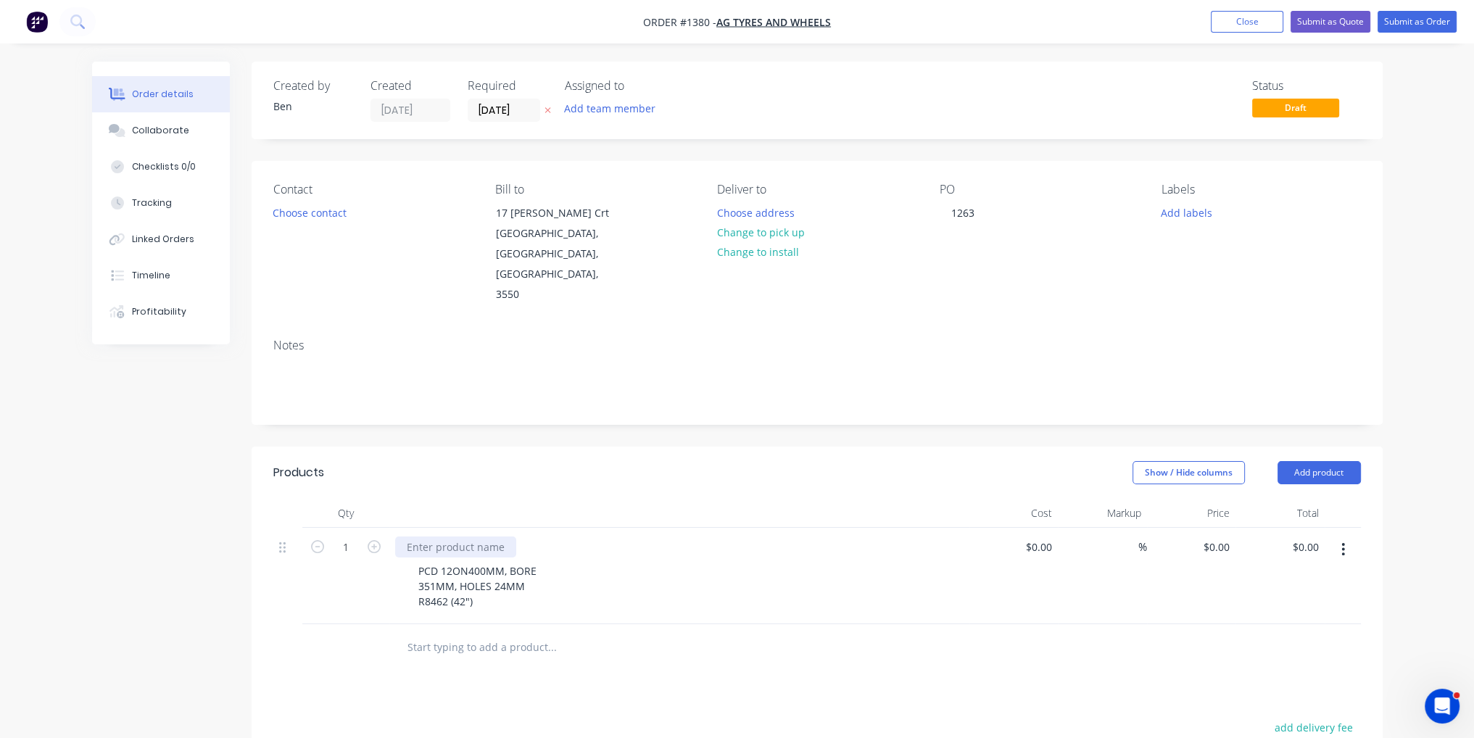
click at [461, 537] on div at bounding box center [455, 547] width 121 height 21
paste div
click at [1038, 537] on div "$0.00" at bounding box center [1038, 547] width 39 height 21
type input "$99.00"
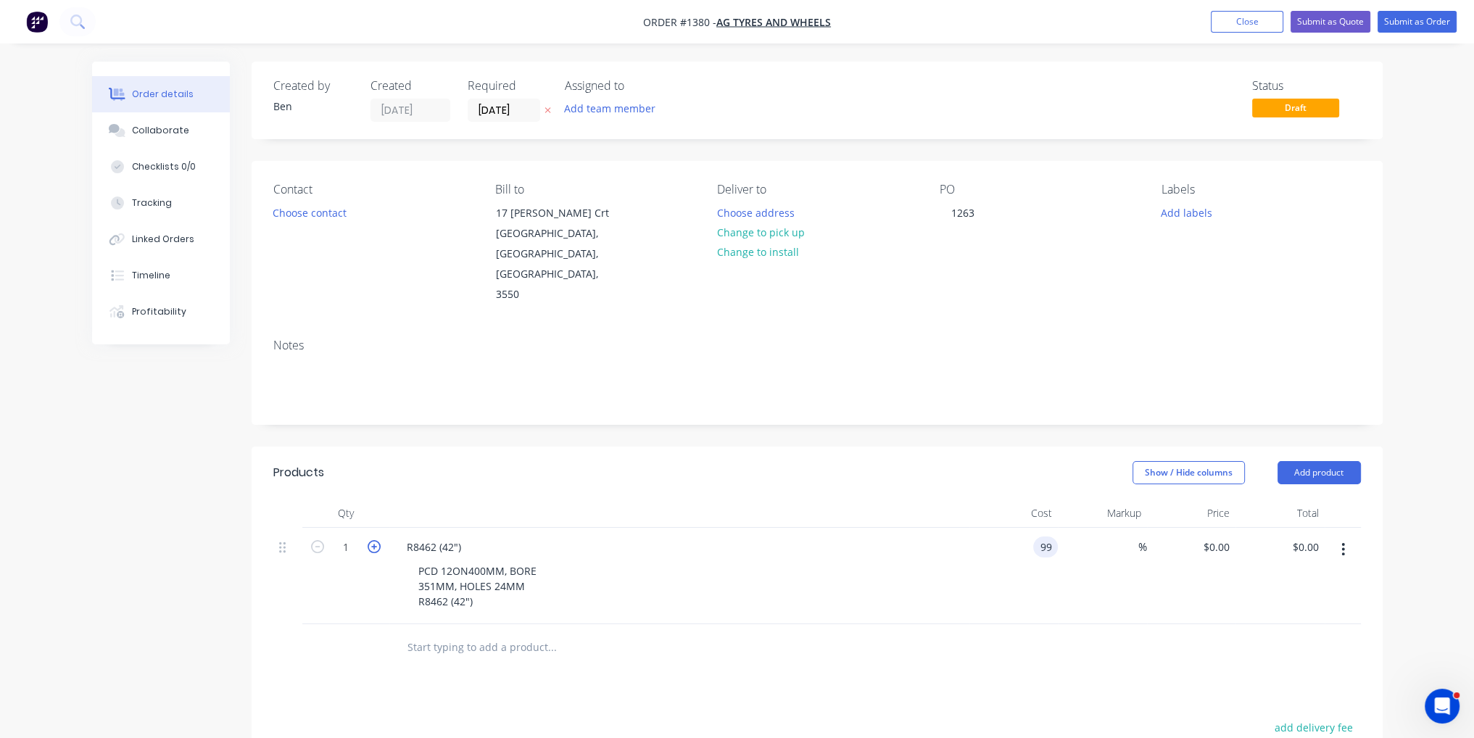
type input "$99.00"
click at [378, 540] on icon "button" at bounding box center [374, 546] width 13 height 13
type input "2"
type input "$198.00"
click at [378, 540] on icon "button" at bounding box center [374, 546] width 13 height 13
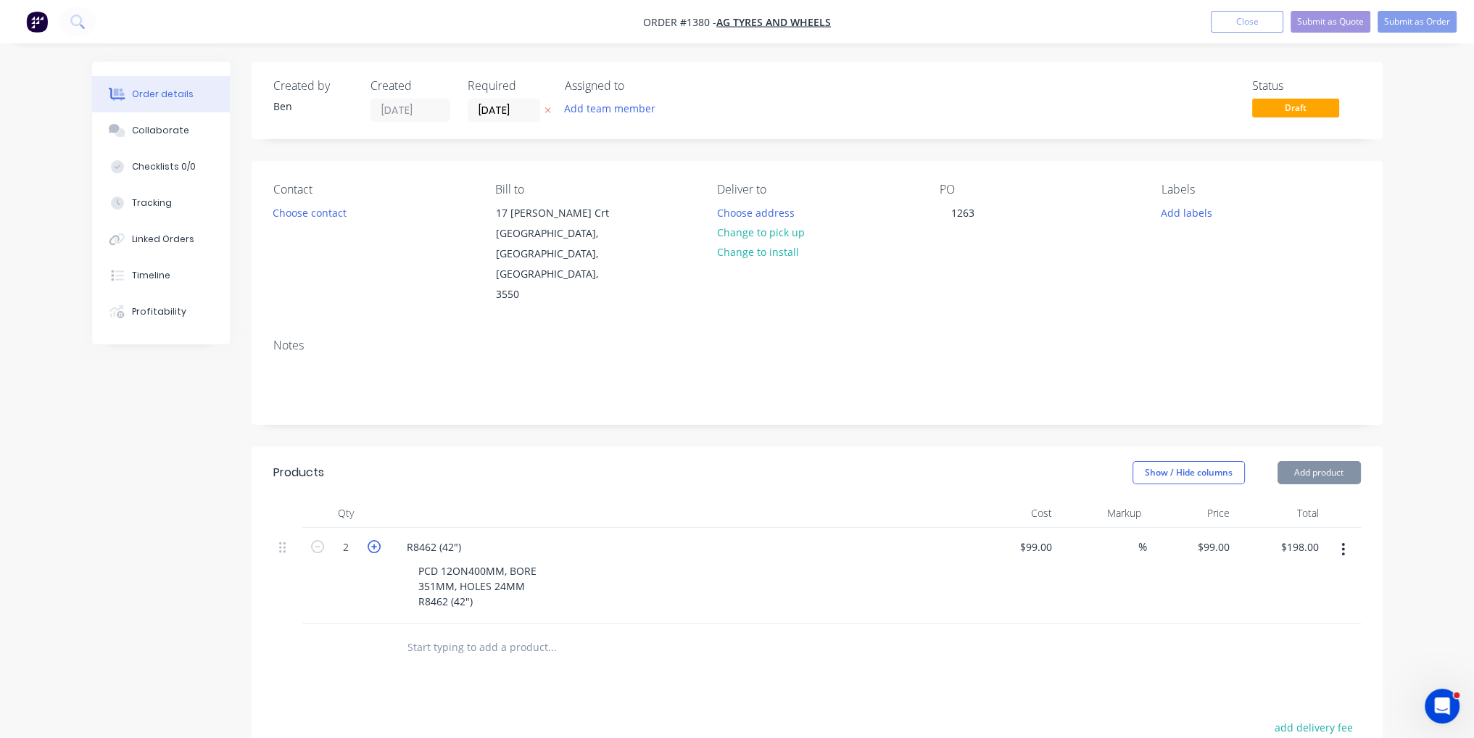
type input "3"
type input "$297.00"
click at [378, 540] on icon "button" at bounding box center [374, 546] width 13 height 13
type input "4"
type input "$396.00"
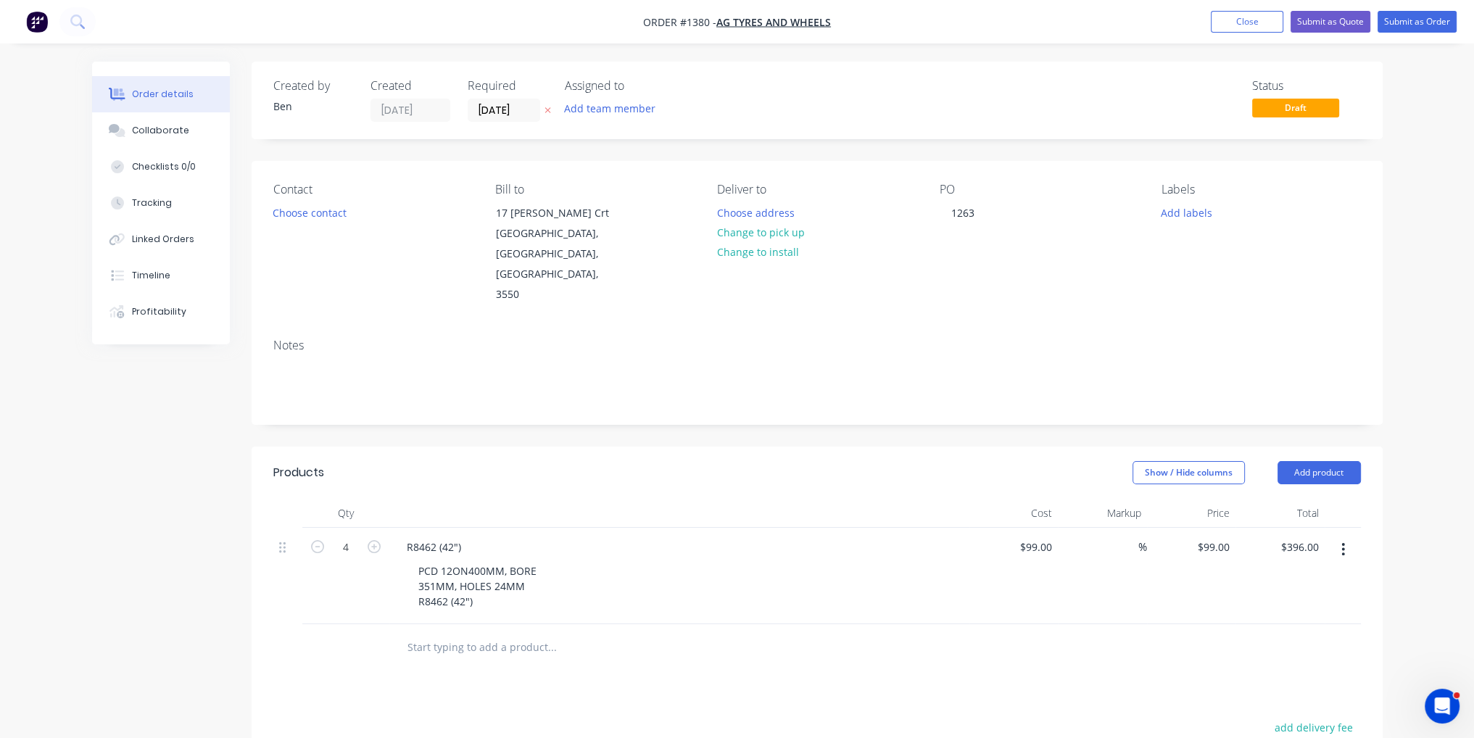
click at [1073, 624] on div at bounding box center [817, 647] width 1088 height 47
click at [1441, 30] on button "Submit as Order" at bounding box center [1417, 22] width 79 height 22
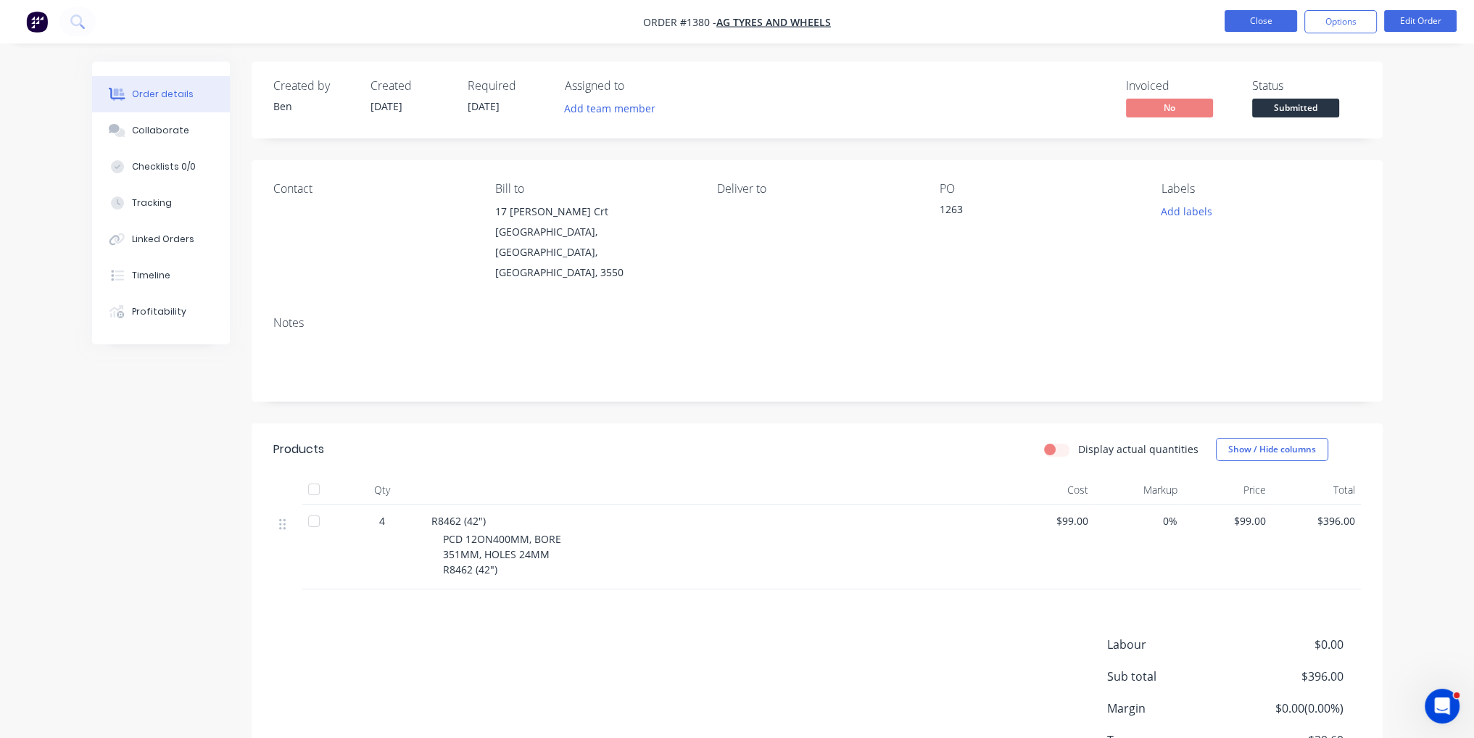
click at [1278, 16] on button "Close" at bounding box center [1261, 21] width 73 height 22
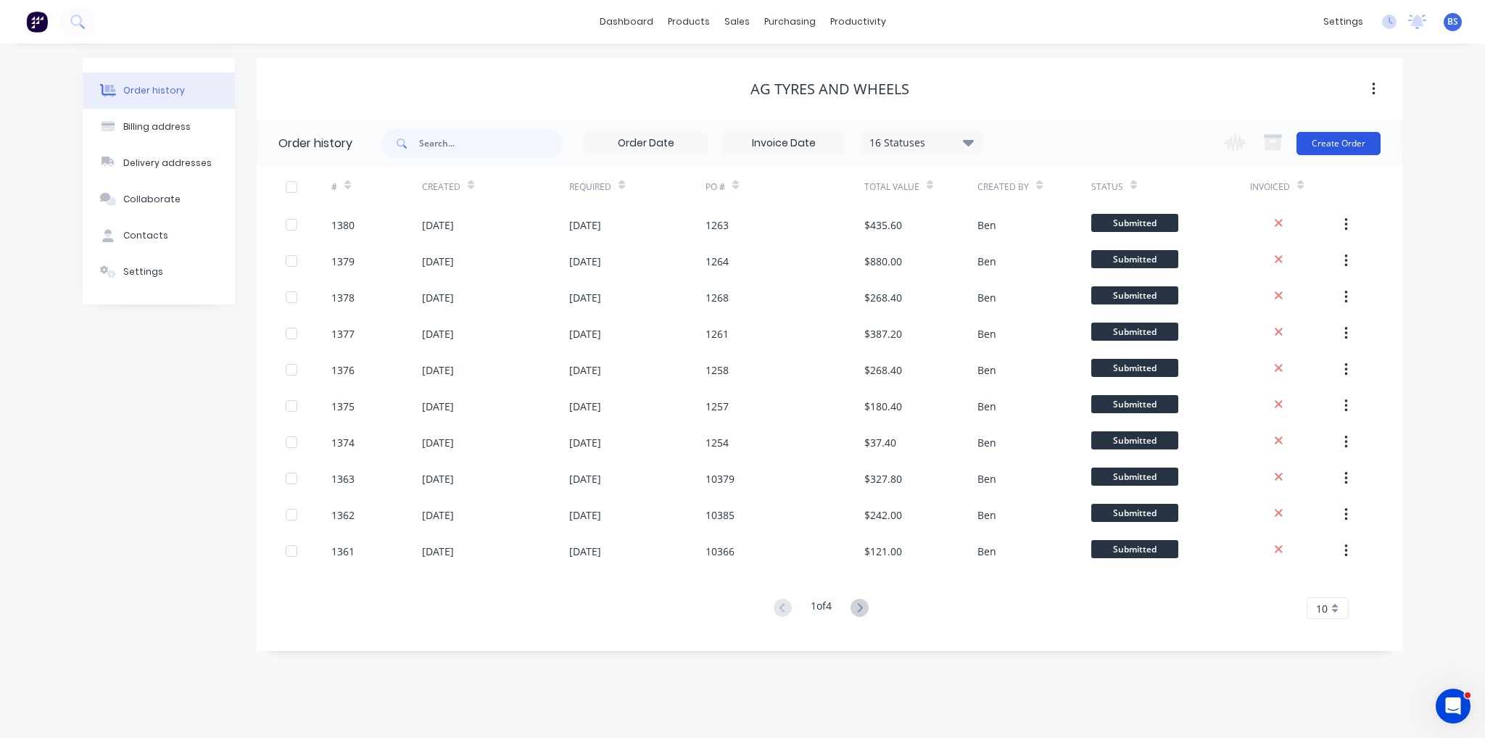
click at [1343, 144] on button "Create Order" at bounding box center [1338, 143] width 84 height 23
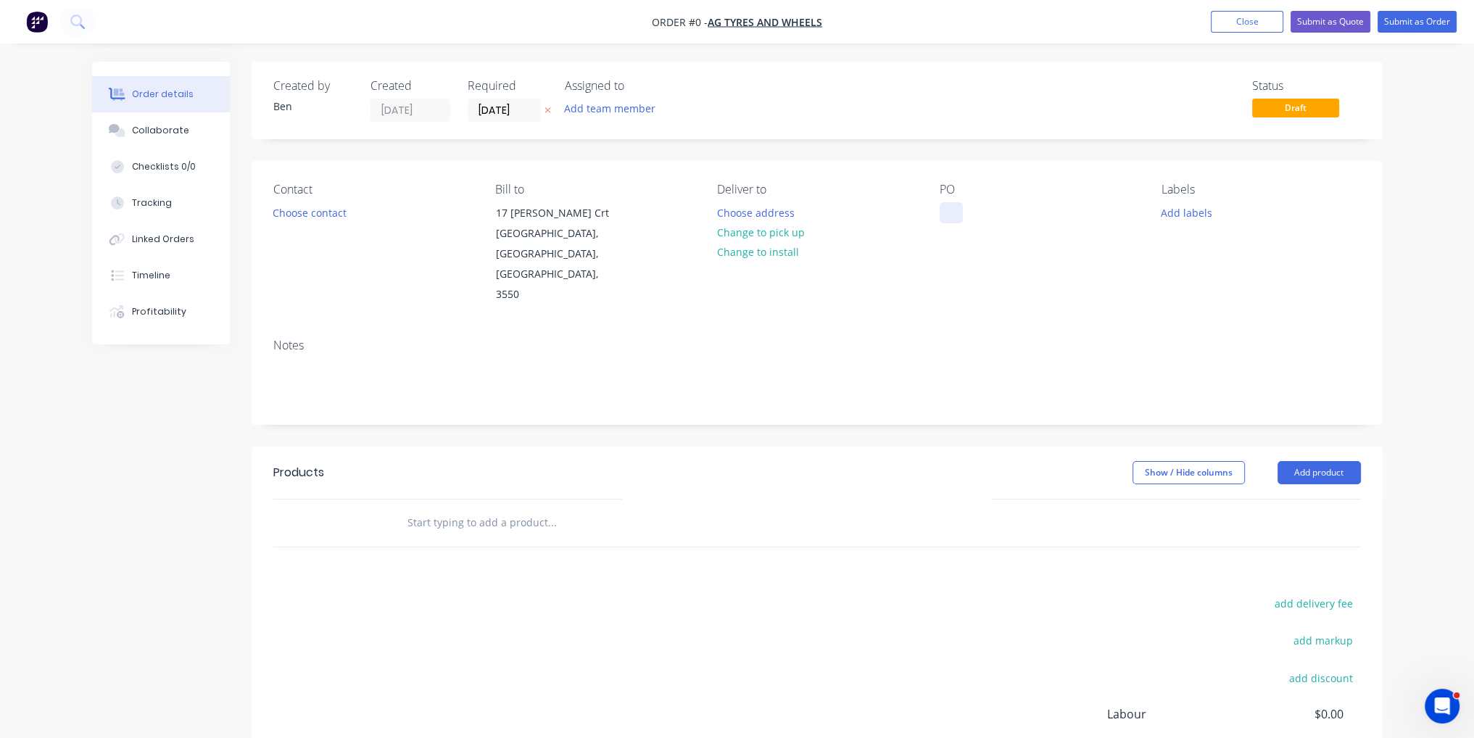
click at [957, 208] on div at bounding box center [951, 212] width 23 height 21
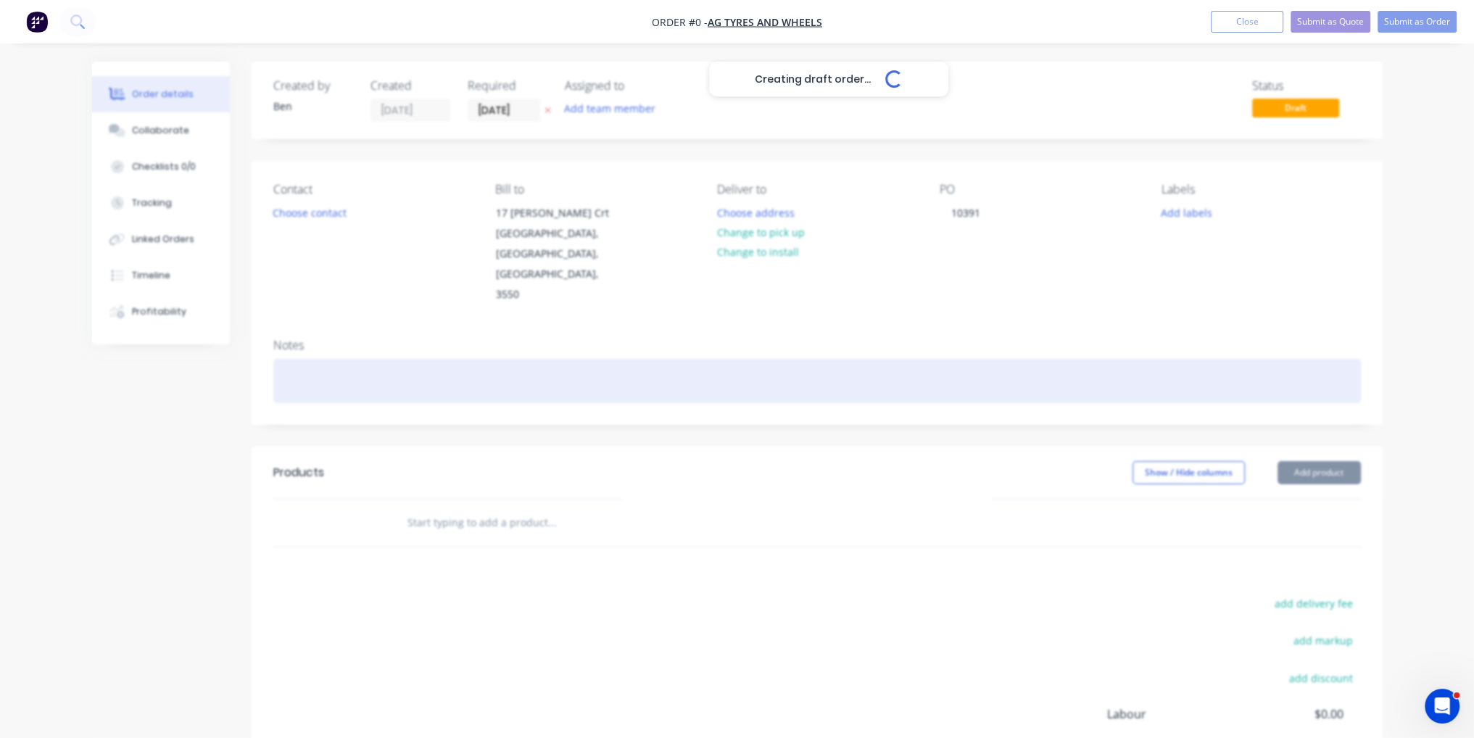
click at [917, 328] on div "Creating draft order... Loading... Order details Collaborate Checklists 0/0 Tra…" at bounding box center [738, 490] width 1320 height 856
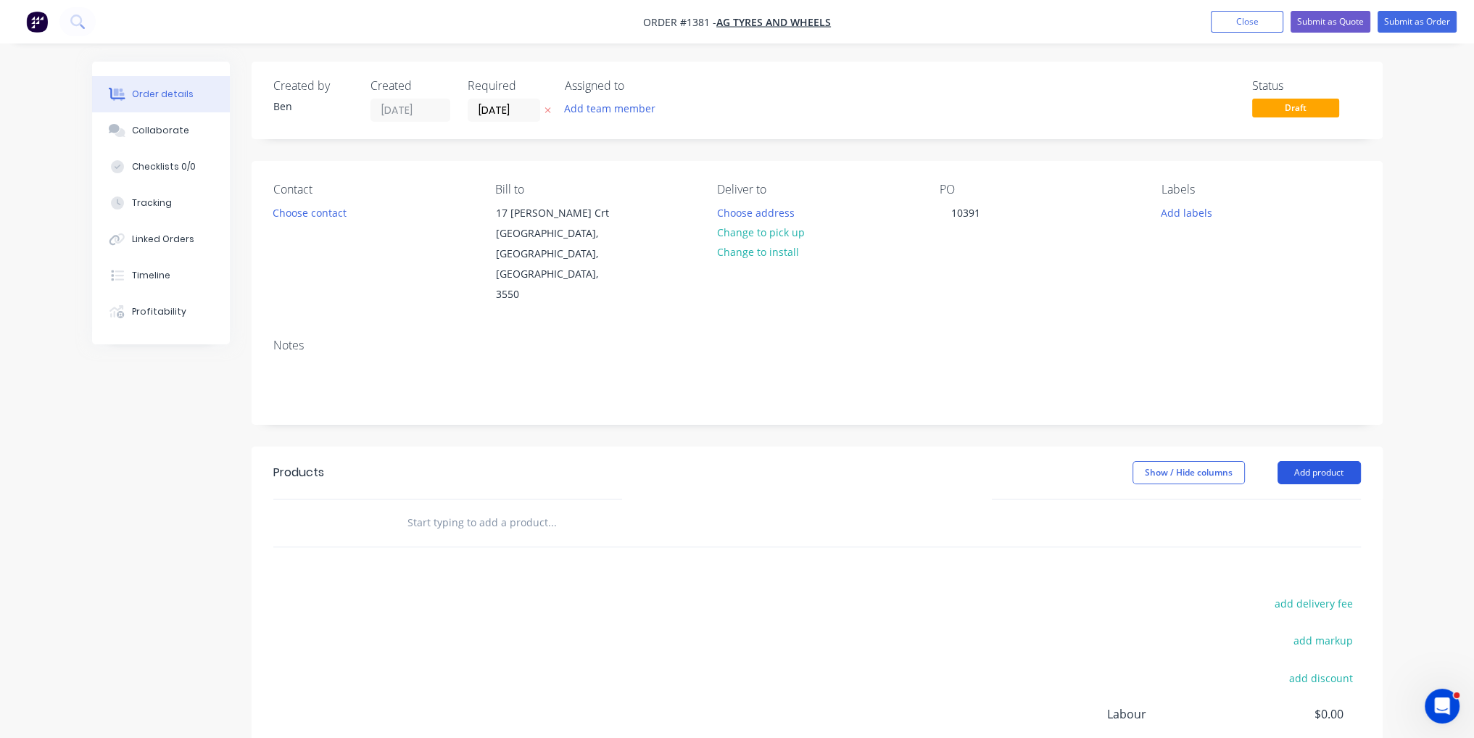
click at [1351, 461] on button "Add product" at bounding box center [1319, 472] width 83 height 23
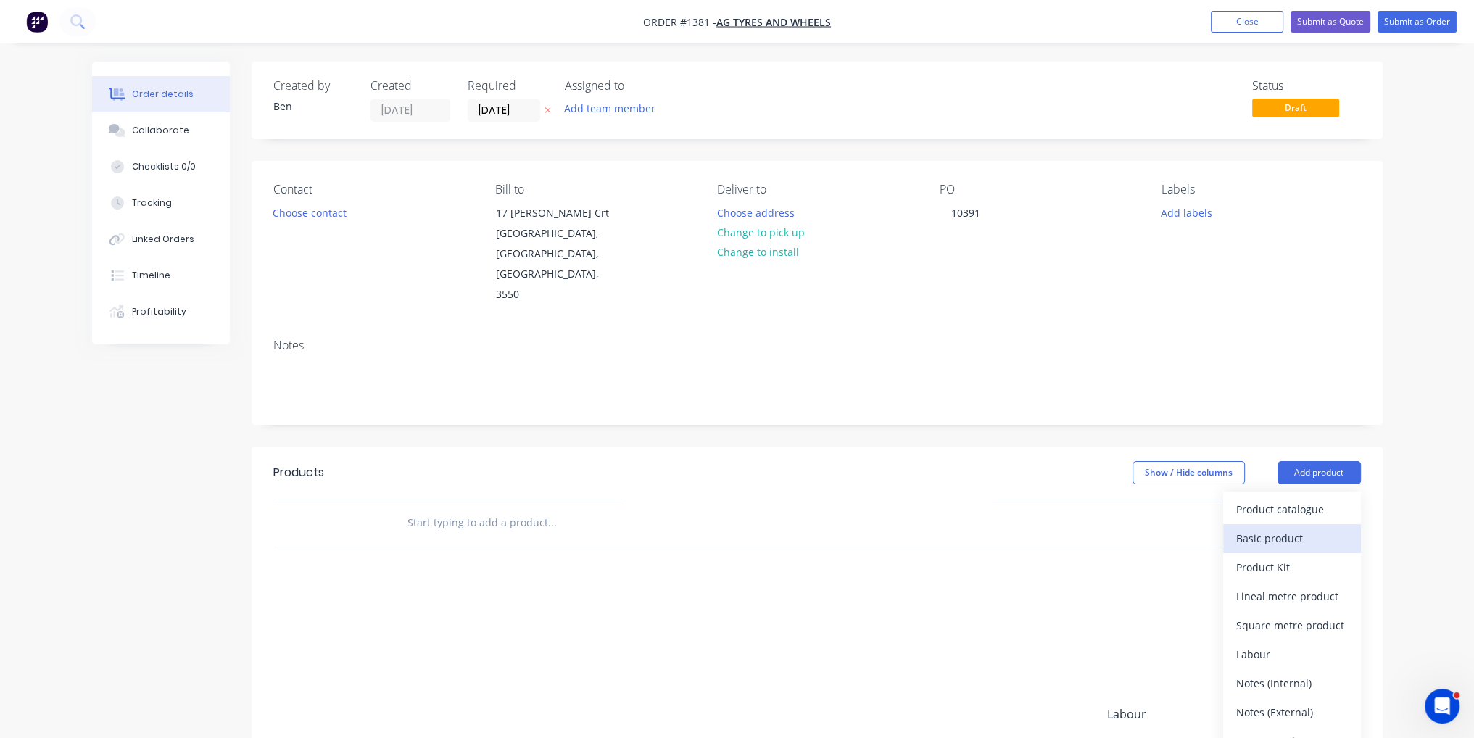
click at [1312, 528] on div "Basic product" at bounding box center [1292, 538] width 112 height 21
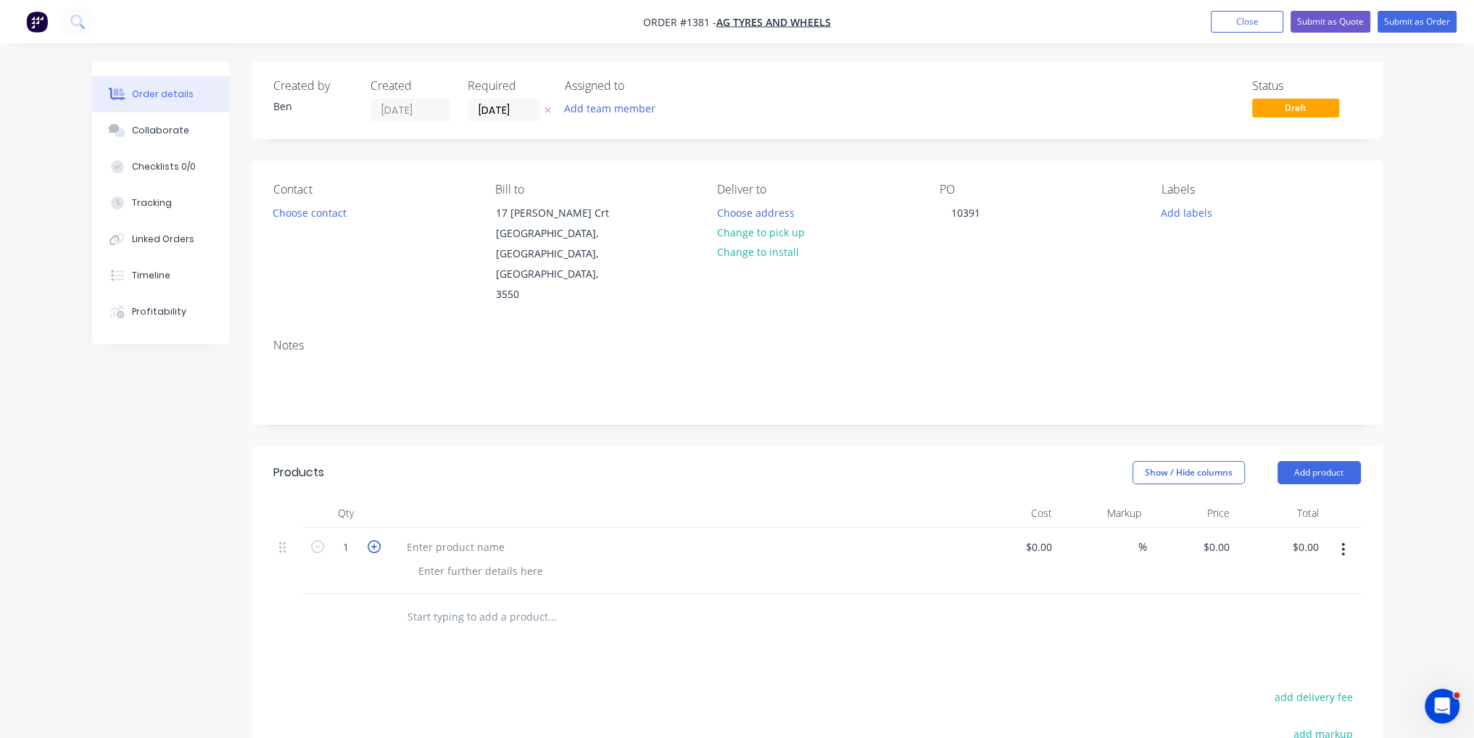
click at [369, 540] on icon "button" at bounding box center [374, 546] width 13 height 13
type input "2"
click at [498, 560] on div at bounding box center [481, 570] width 148 height 21
paste div
click at [494, 563] on div "DRILL STUD HOLE OUT TO 22MM R8456 (24")" at bounding box center [481, 585] width 149 height 51
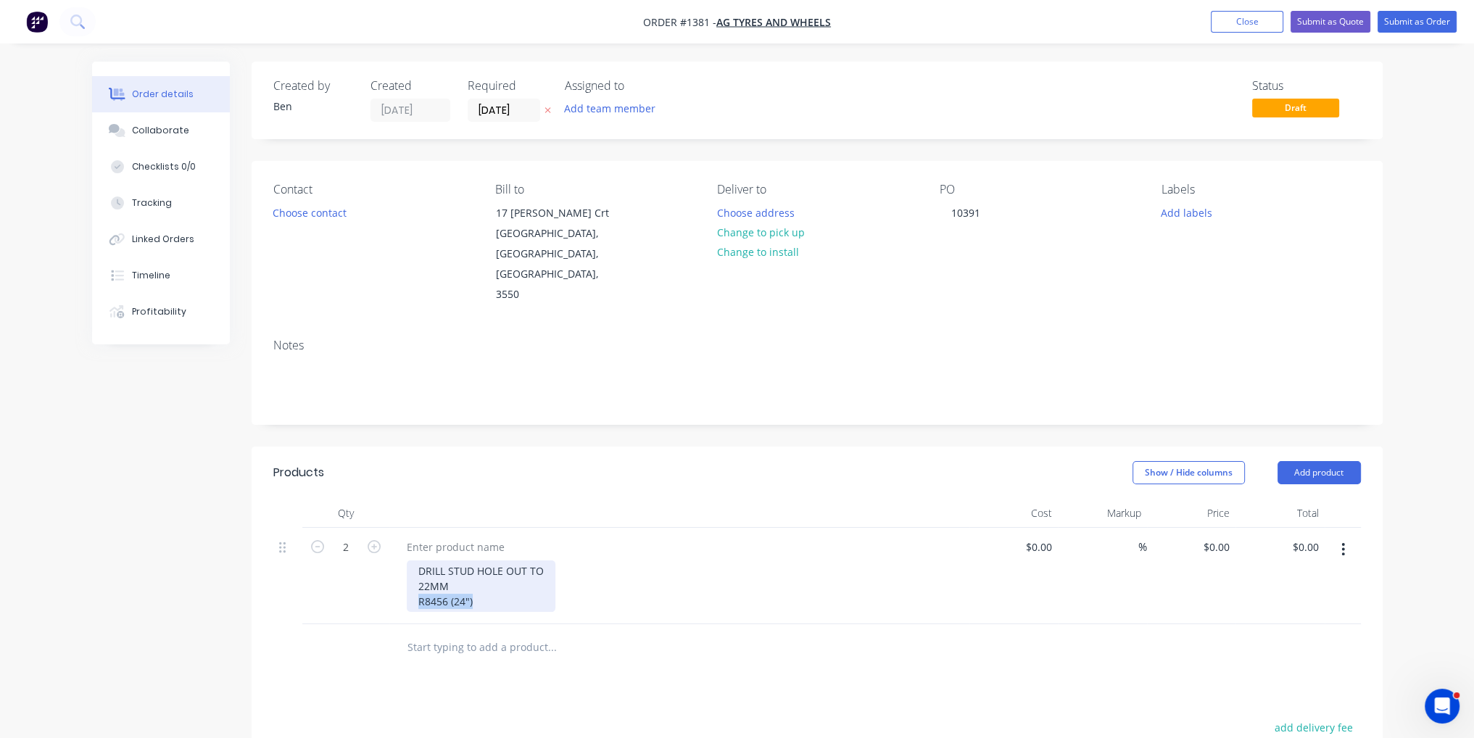
drag, startPoint x: 479, startPoint y: 564, endPoint x: 416, endPoint y: 564, distance: 63.1
click at [416, 564] on div "DRILL STUD HOLE OUT TO 22MM R8456 (24")" at bounding box center [481, 585] width 149 height 51
copy div "R8456 (24")"
click at [452, 537] on div at bounding box center [455, 547] width 121 height 21
paste div
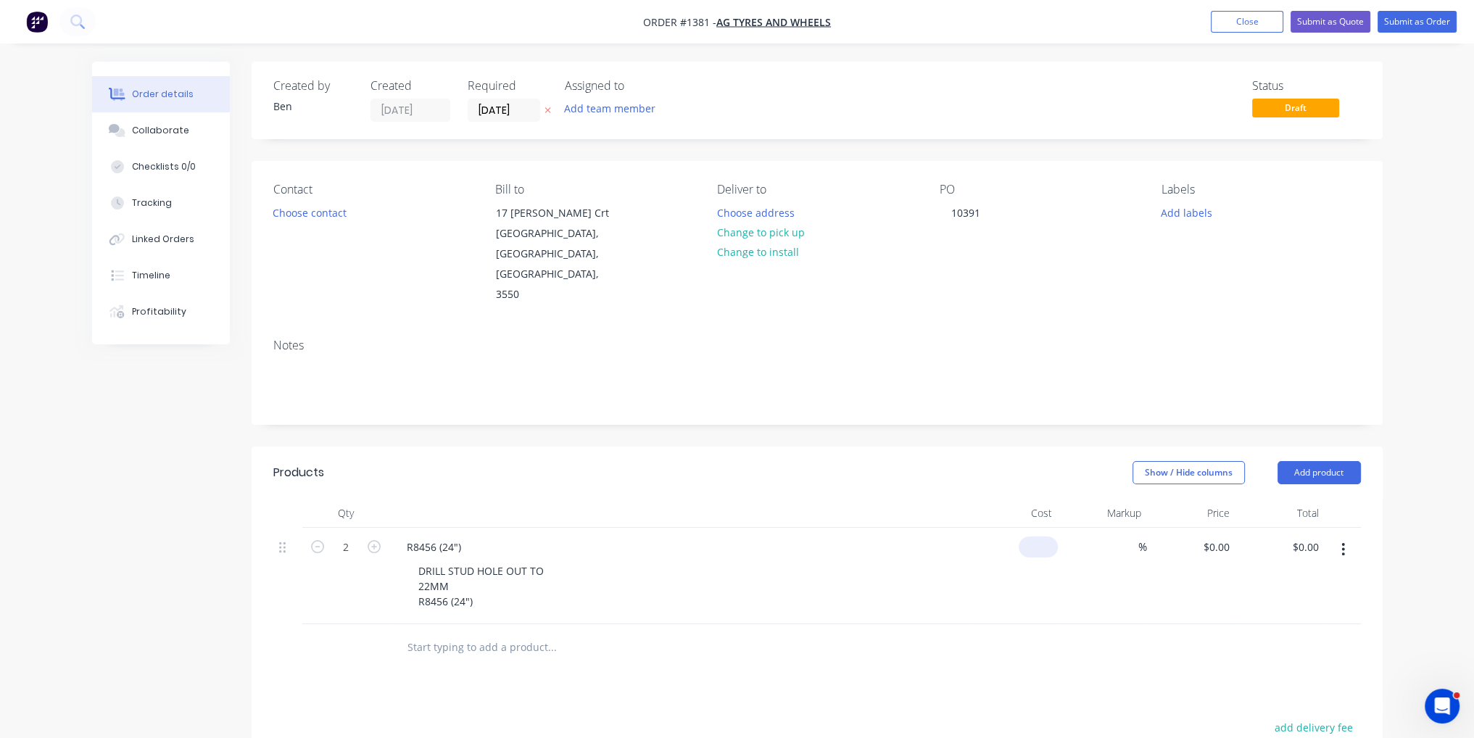
click at [1048, 537] on input at bounding box center [1040, 547] width 33 height 21
type input "$66.00"
type input "$132.00"
click at [853, 633] on div at bounding box center [650, 647] width 510 height 29
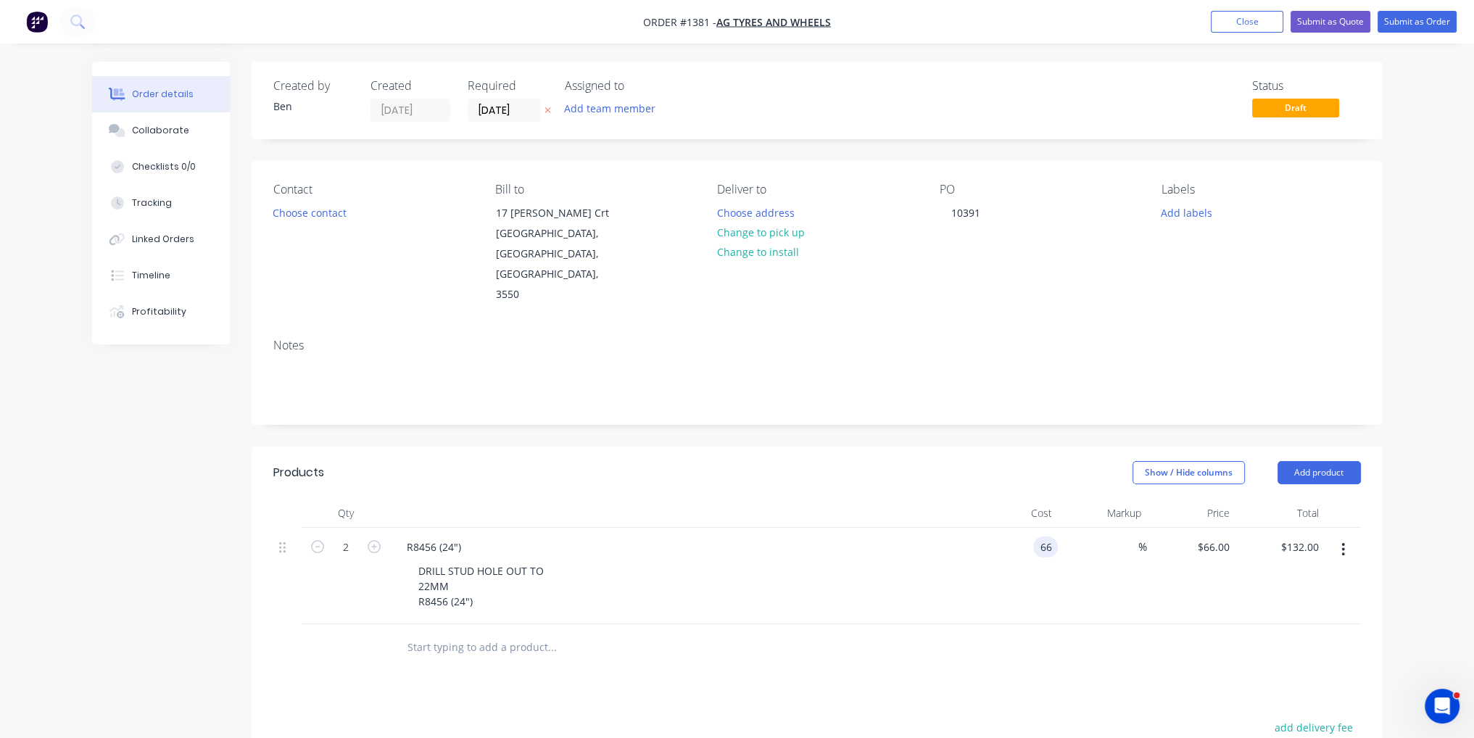
click at [1050, 537] on input "66" at bounding box center [1048, 547] width 19 height 21
type input "$30.00"
type input "$60.00"
click at [837, 647] on div "Products Show / Hide columns Add product Qty Cost Markup Price Total 2 R8456 (2…" at bounding box center [817, 733] width 1131 height 573
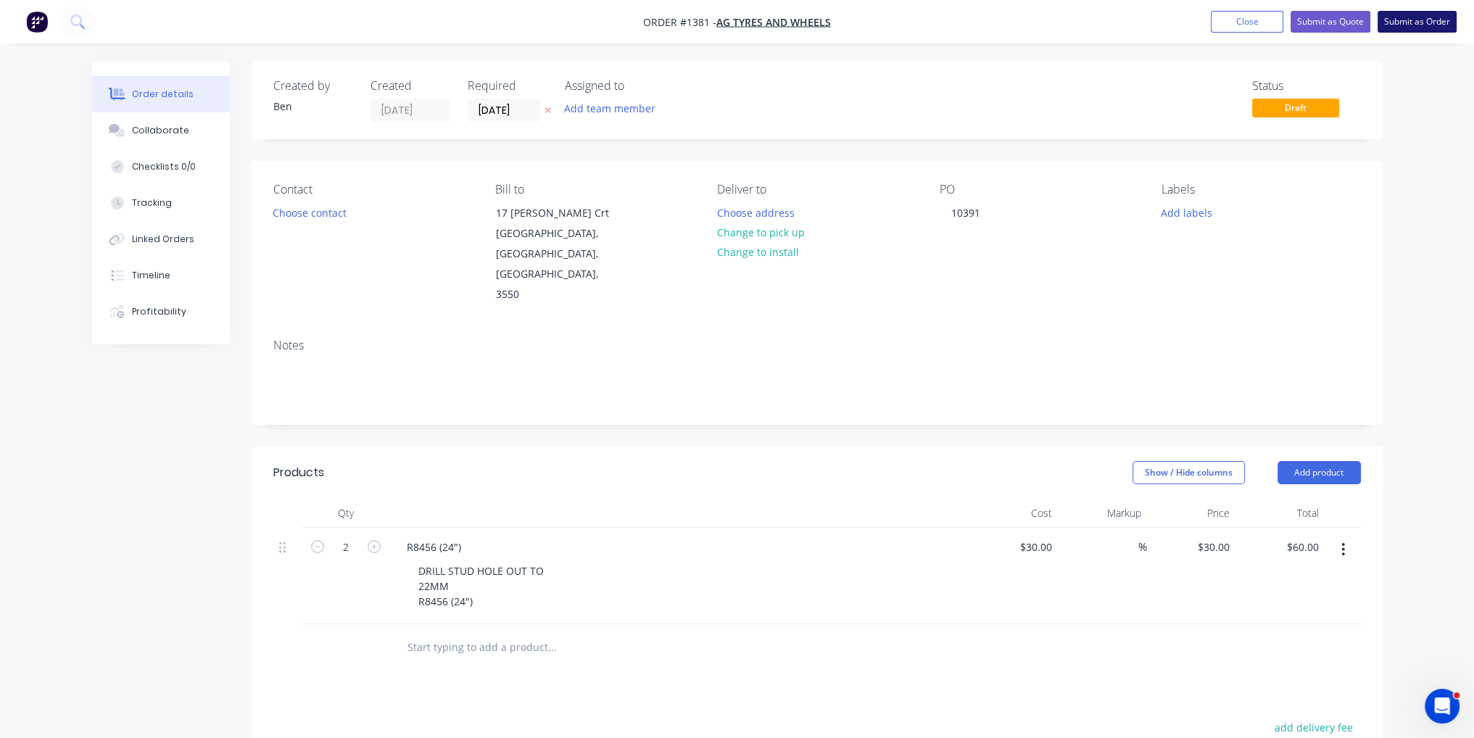
click at [1417, 22] on button "Submit as Order" at bounding box center [1417, 22] width 79 height 22
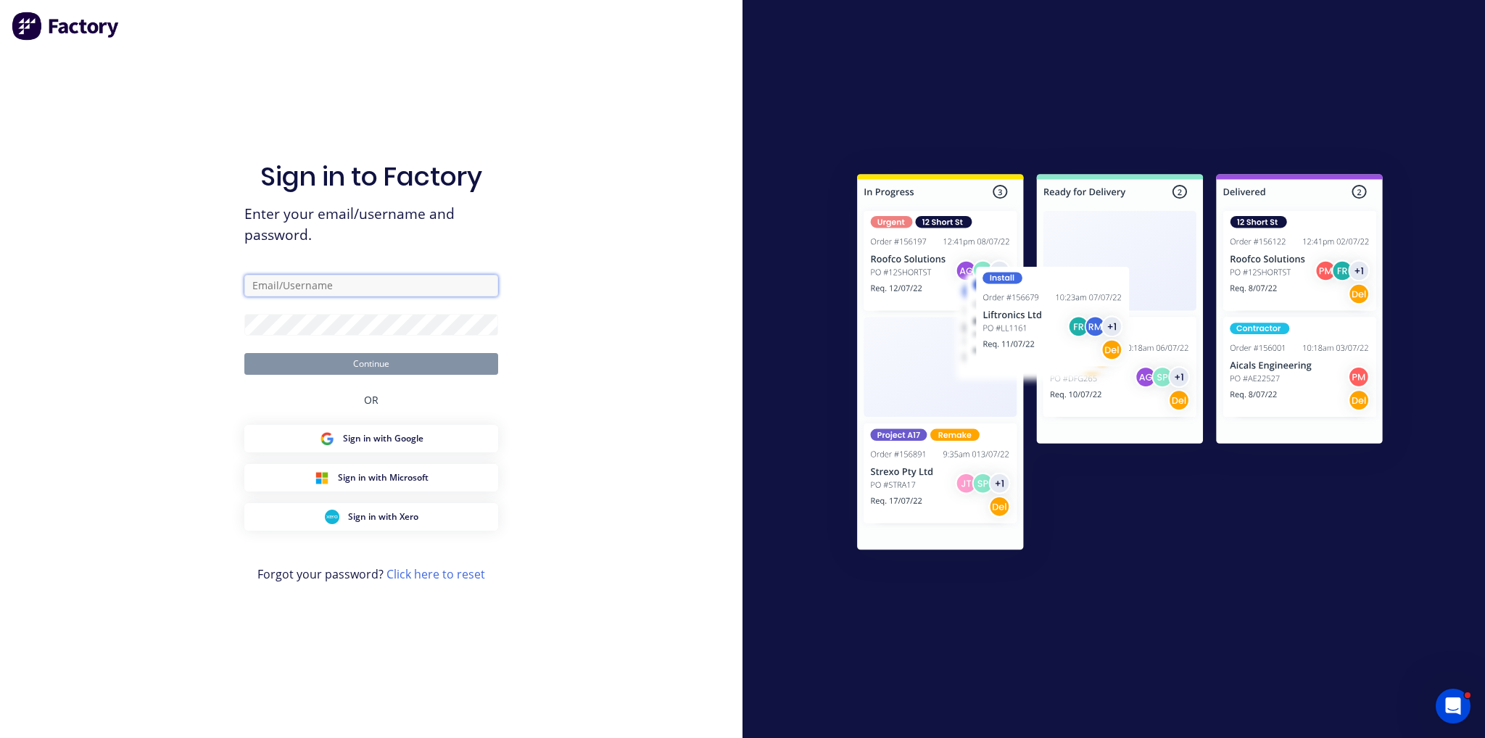
type input "ben@btengineeringvic.com.au"
click at [387, 363] on button "Continue" at bounding box center [371, 364] width 254 height 22
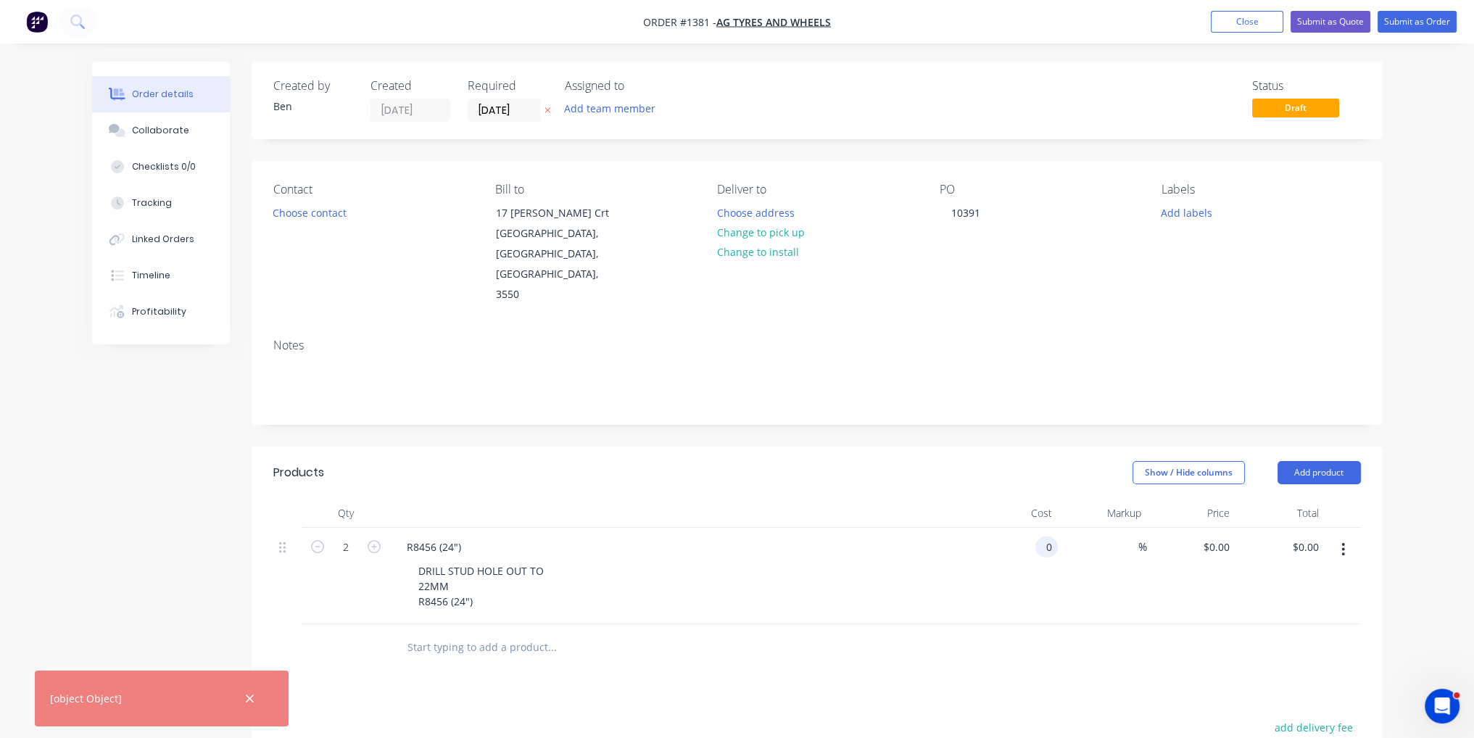
click at [1047, 537] on input "0" at bounding box center [1049, 547] width 17 height 21
type input "$30.00"
type input "$60.00"
click at [1062, 577] on div "%" at bounding box center [1102, 576] width 89 height 96
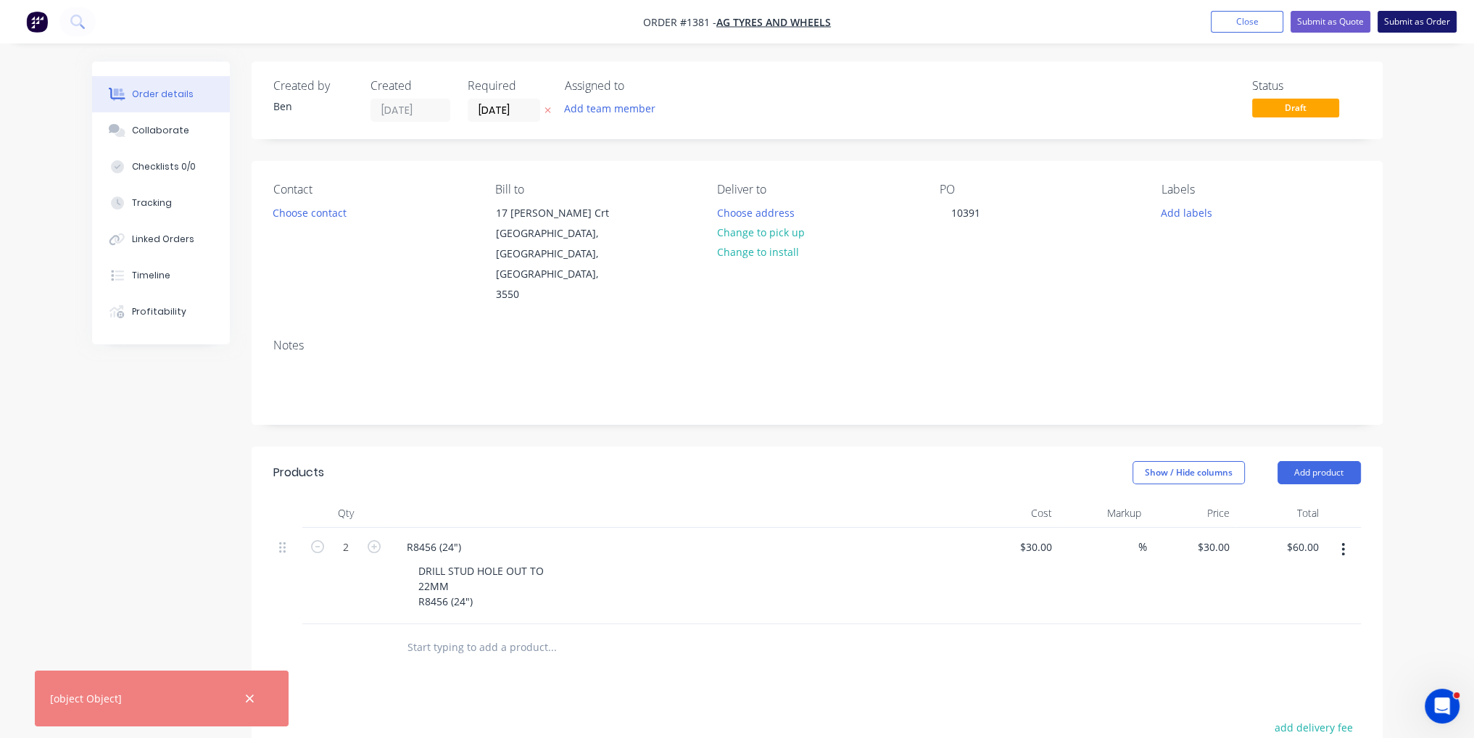
click at [1439, 30] on button "Submit as Order" at bounding box center [1417, 22] width 79 height 22
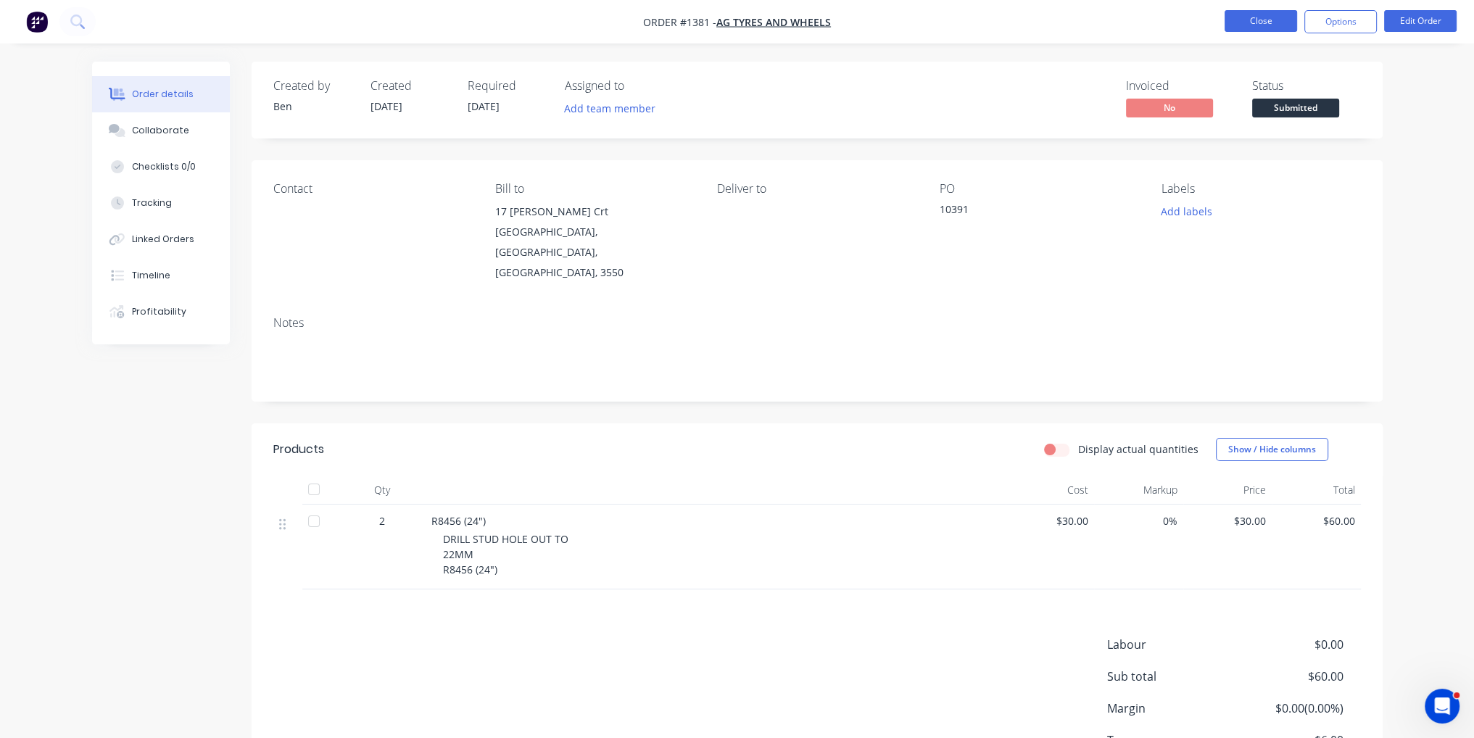
click at [1267, 27] on button "Close" at bounding box center [1261, 21] width 73 height 22
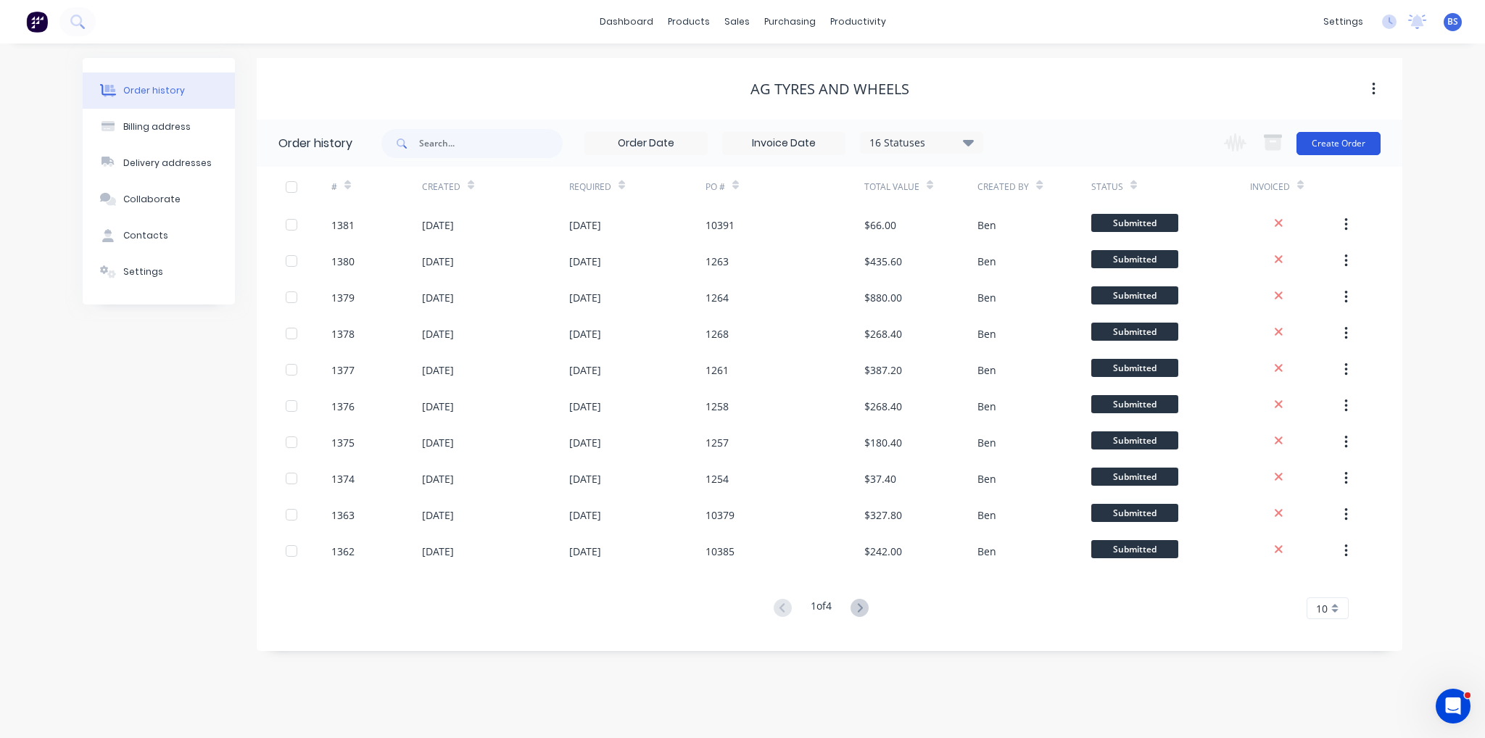
click at [1373, 146] on button "Create Order" at bounding box center [1338, 143] width 84 height 23
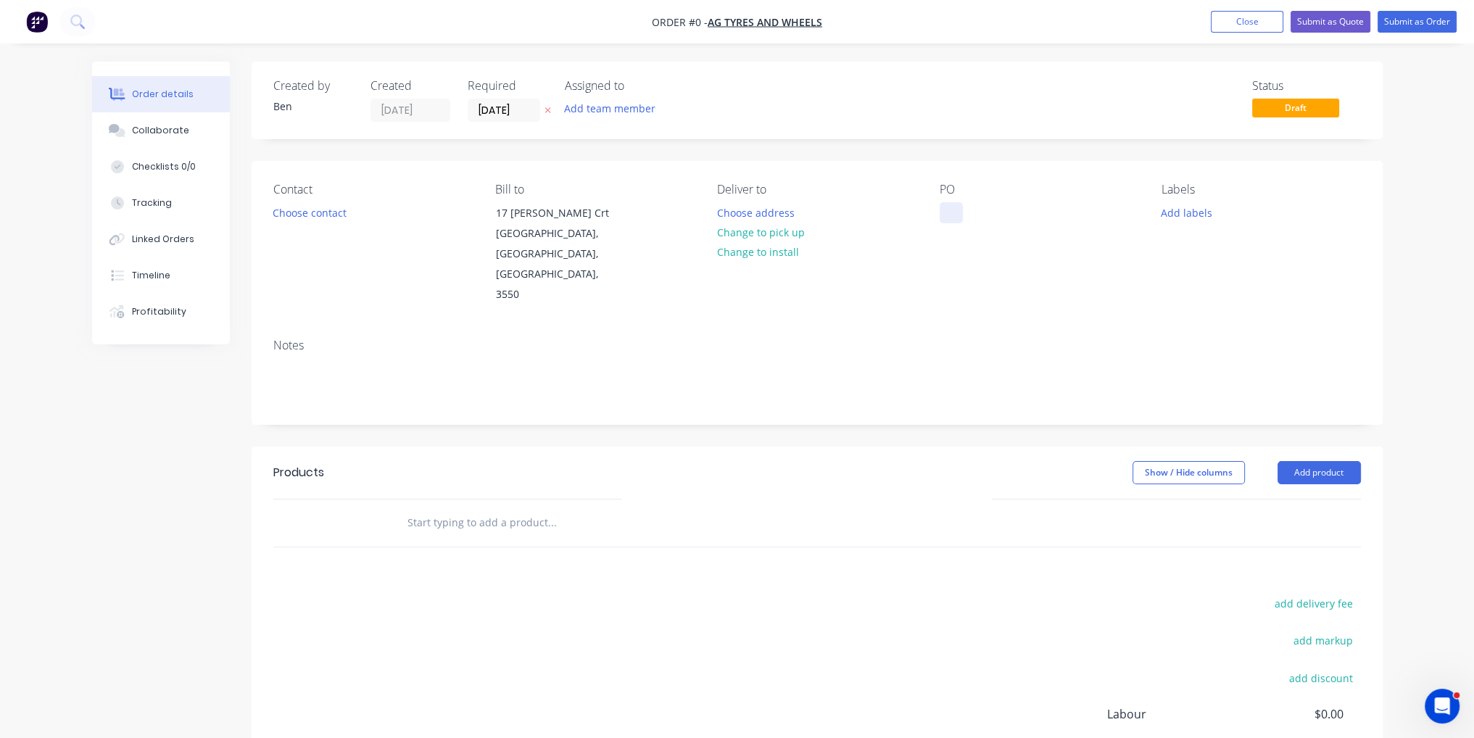
click at [961, 212] on div at bounding box center [951, 212] width 23 height 21
click at [920, 436] on div "Order details Collaborate Checklists 0/0 Tracking Linked Orders Timeline Profit…" at bounding box center [738, 490] width 1320 height 856
click at [1343, 461] on button "Add product" at bounding box center [1319, 472] width 83 height 23
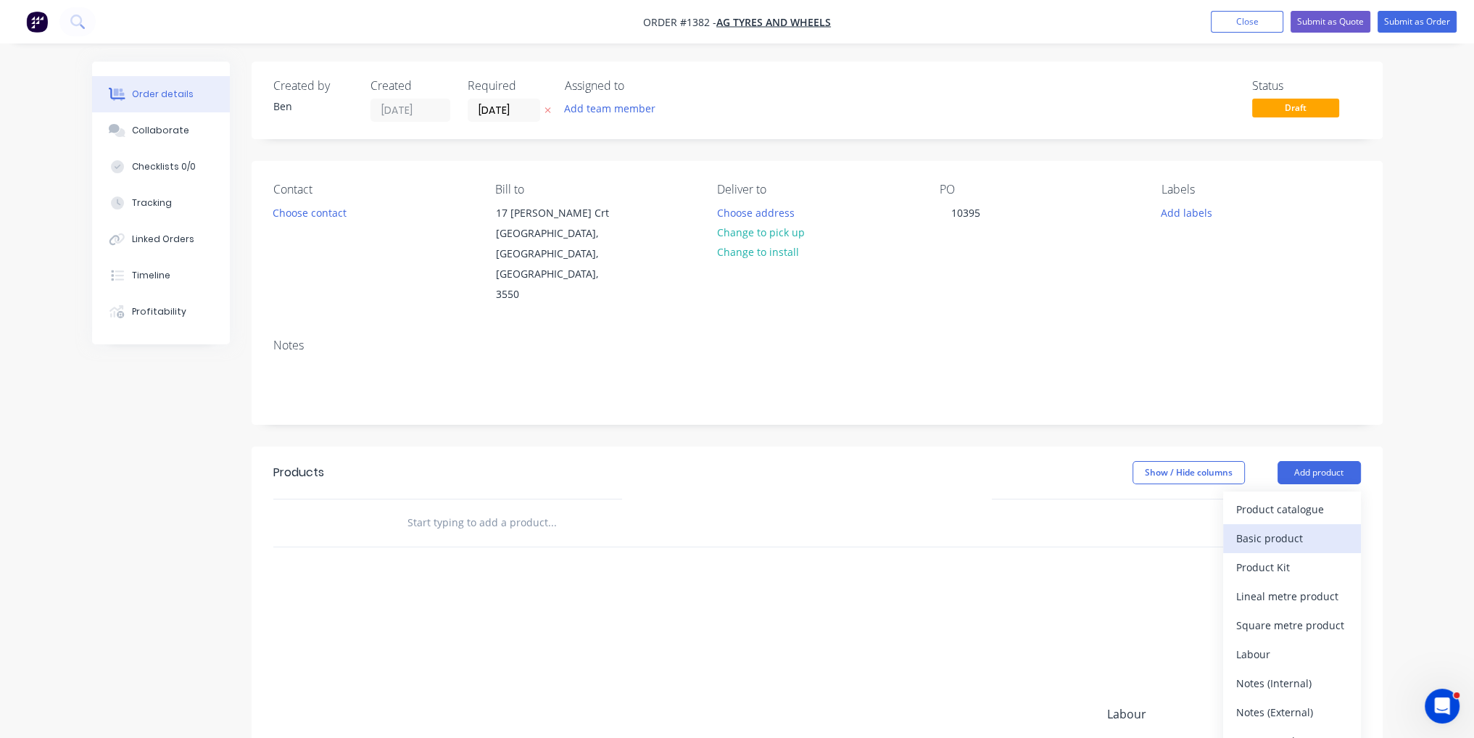
click at [1309, 528] on div "Basic product" at bounding box center [1292, 538] width 112 height 21
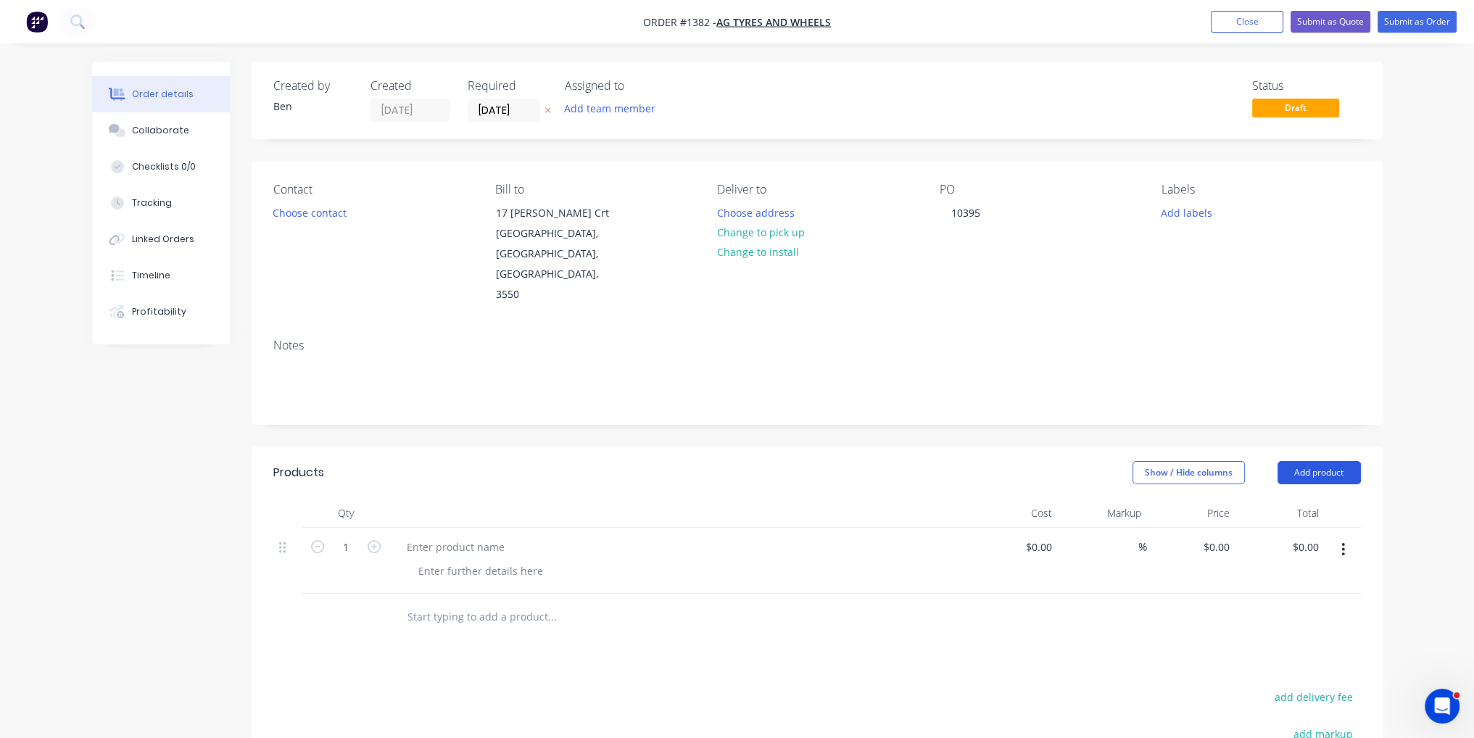
click at [1312, 461] on button "Add product" at bounding box center [1319, 472] width 83 height 23
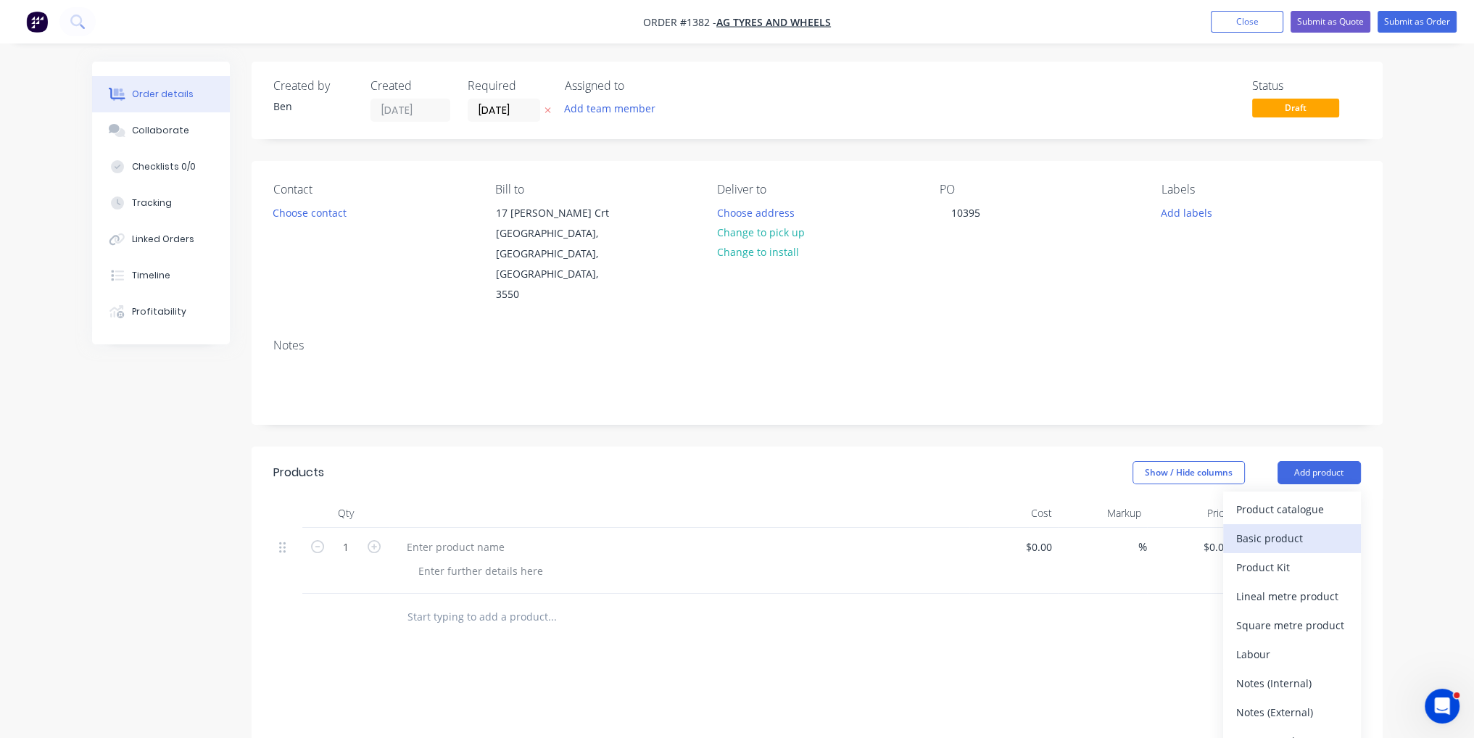
click at [1318, 524] on button "Basic product" at bounding box center [1292, 538] width 138 height 29
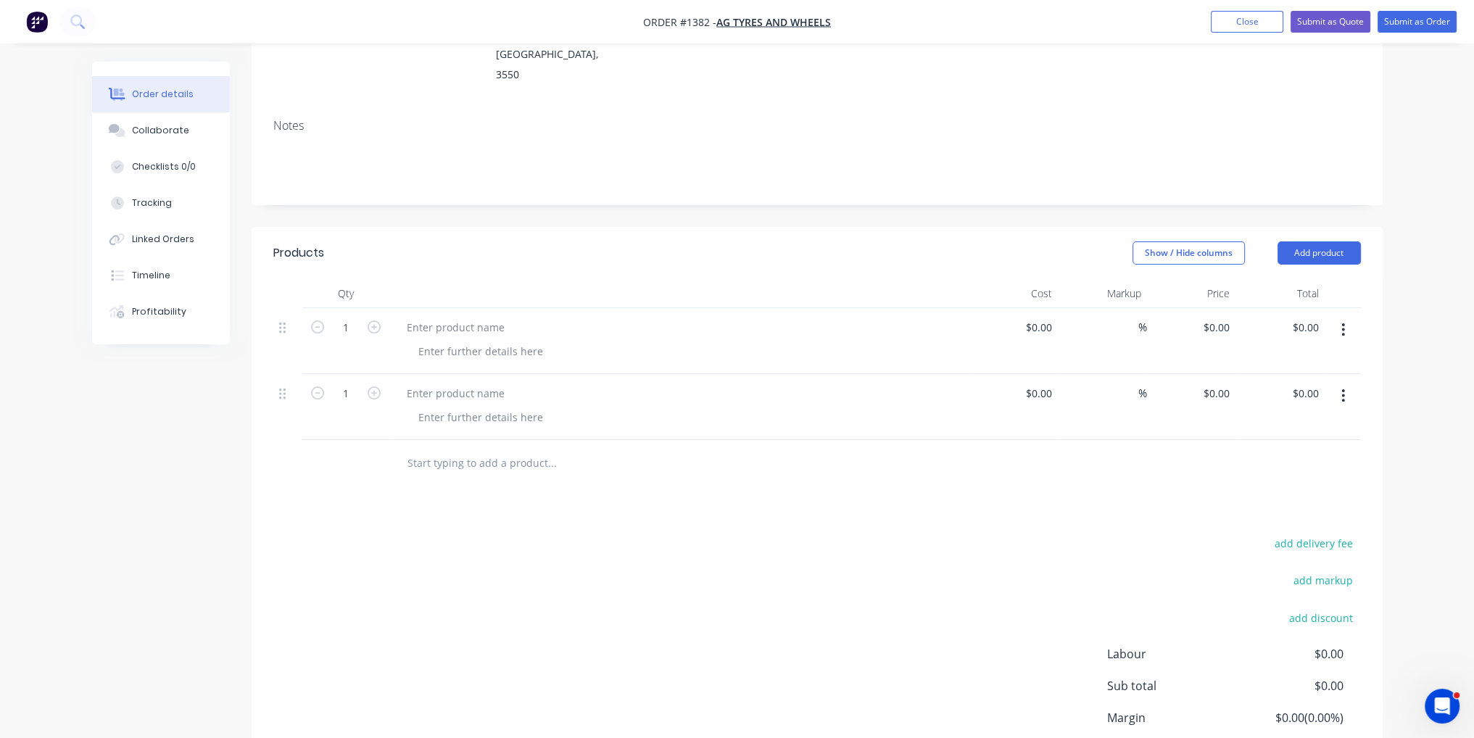
scroll to position [297, 0]
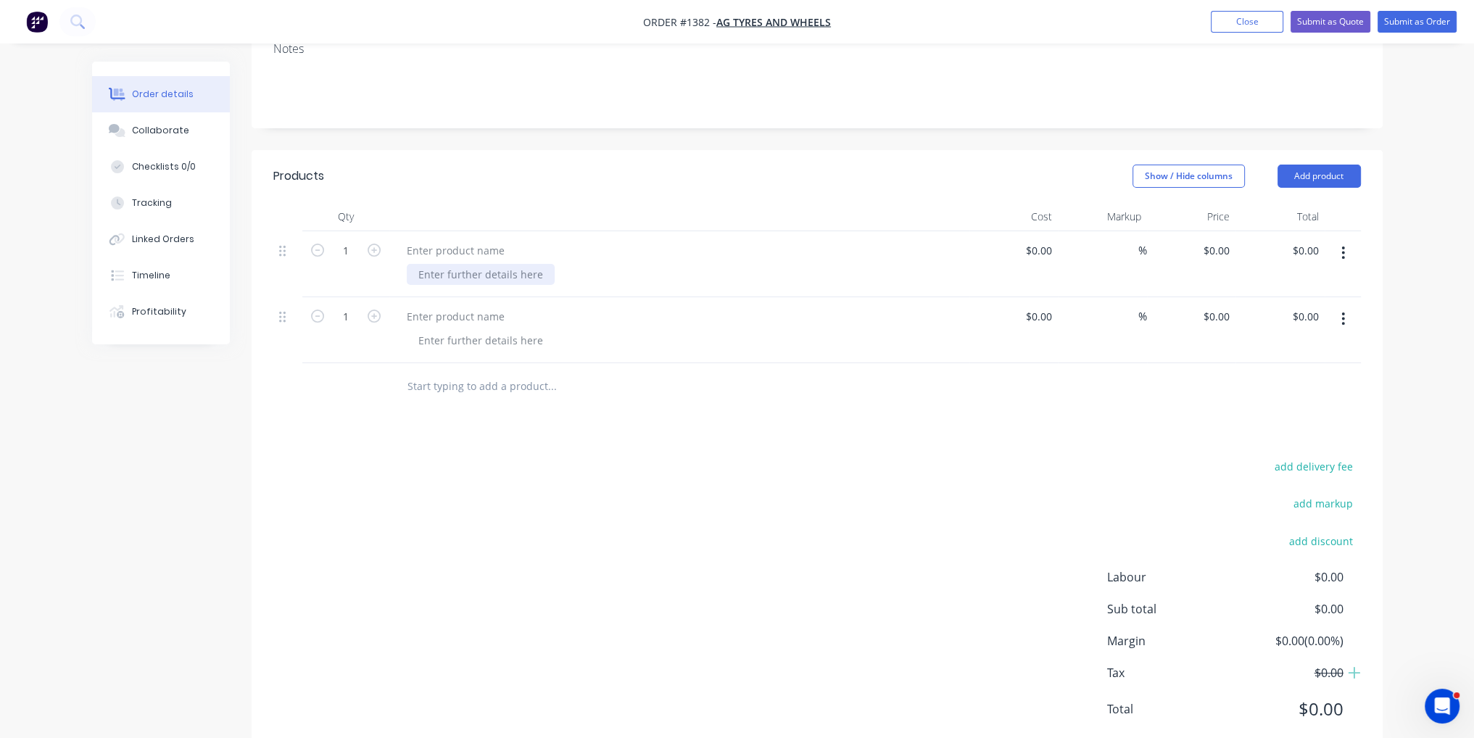
paste div
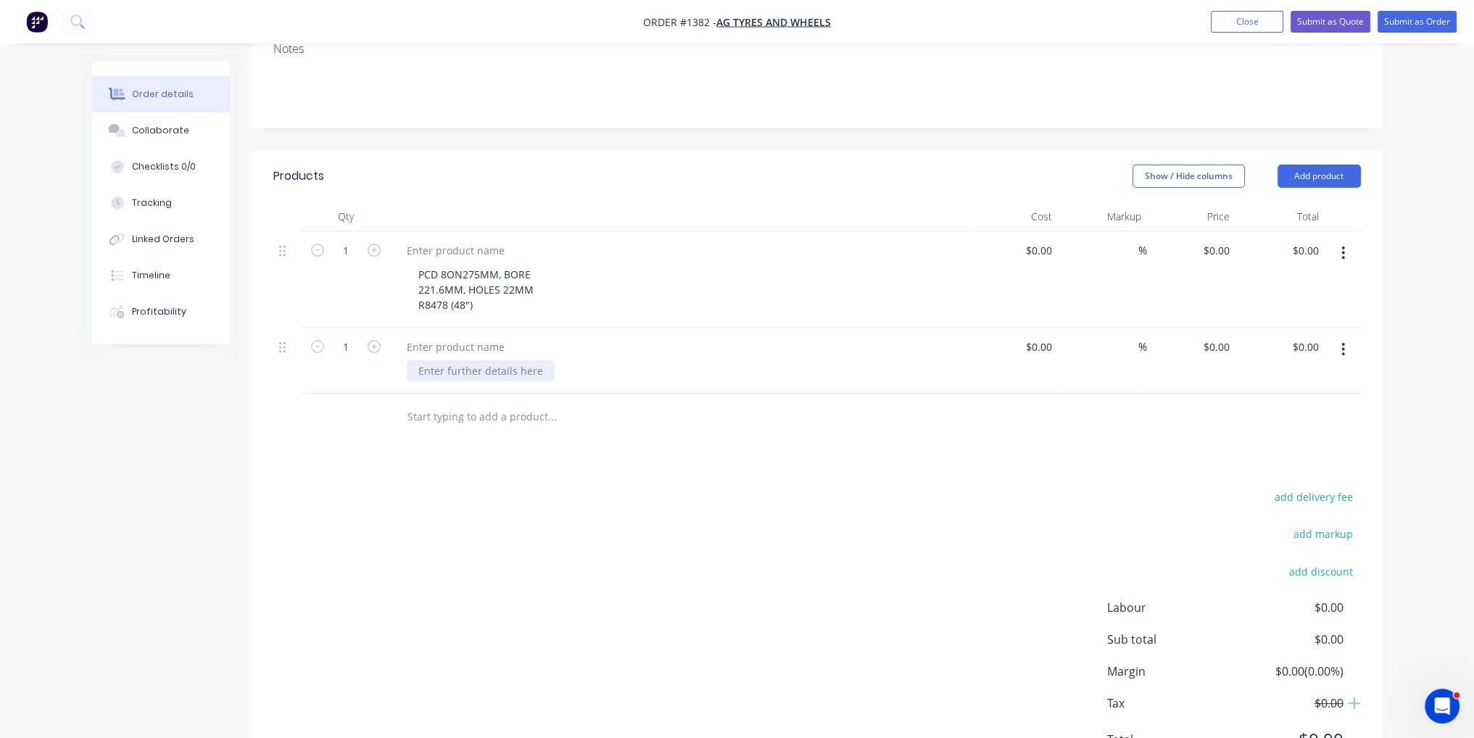
paste div
click at [377, 244] on icon "button" at bounding box center [374, 250] width 13 height 13
type input "2"
click at [378, 340] on icon "button" at bounding box center [374, 346] width 13 height 13
type input "2"
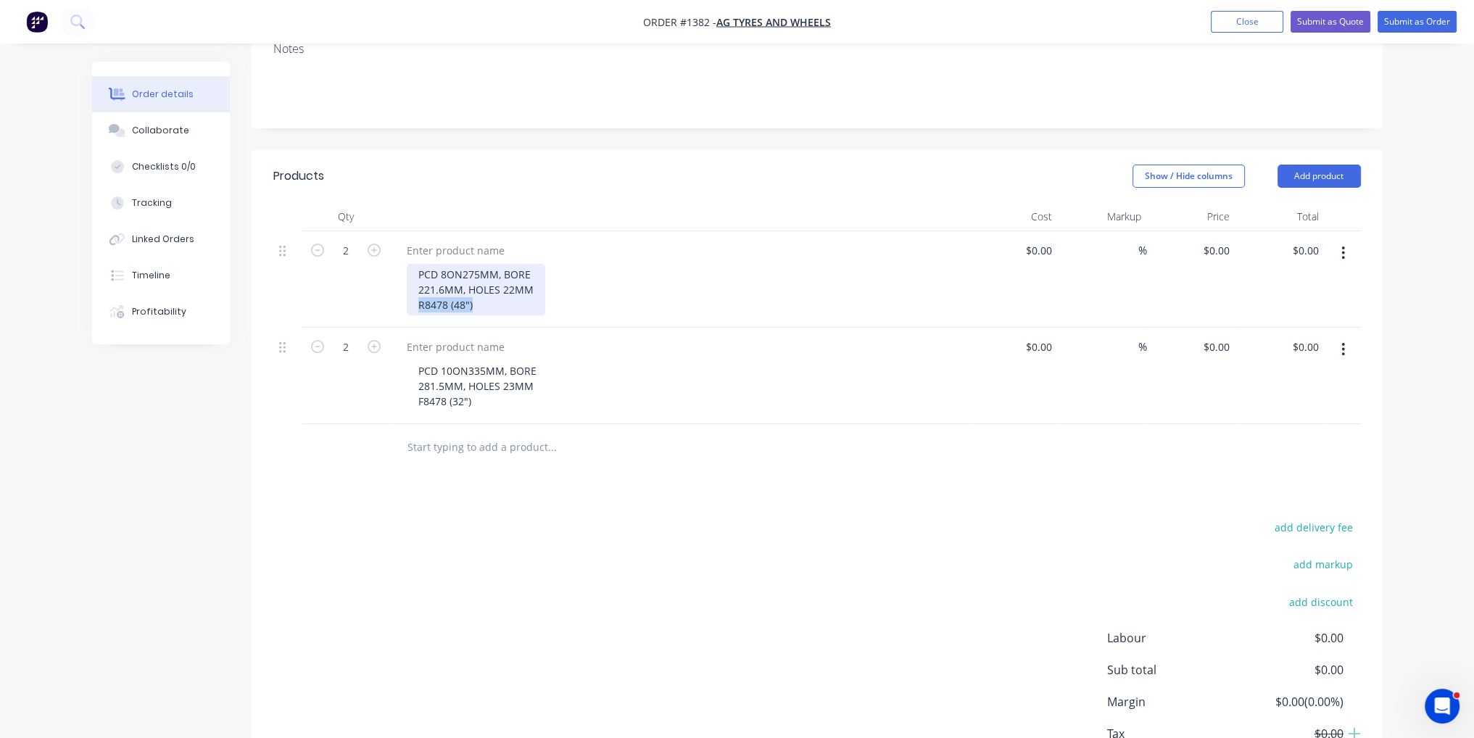
drag, startPoint x: 474, startPoint y: 265, endPoint x: 415, endPoint y: 262, distance: 58.8
click at [415, 264] on div "PCD 8ON275MM, BORE 221.6MM, HOLES 22MM R8478 (48")" at bounding box center [476, 289] width 138 height 51
click at [441, 240] on div at bounding box center [455, 250] width 121 height 21
paste div
click at [505, 424] on div at bounding box center [650, 447] width 522 height 47
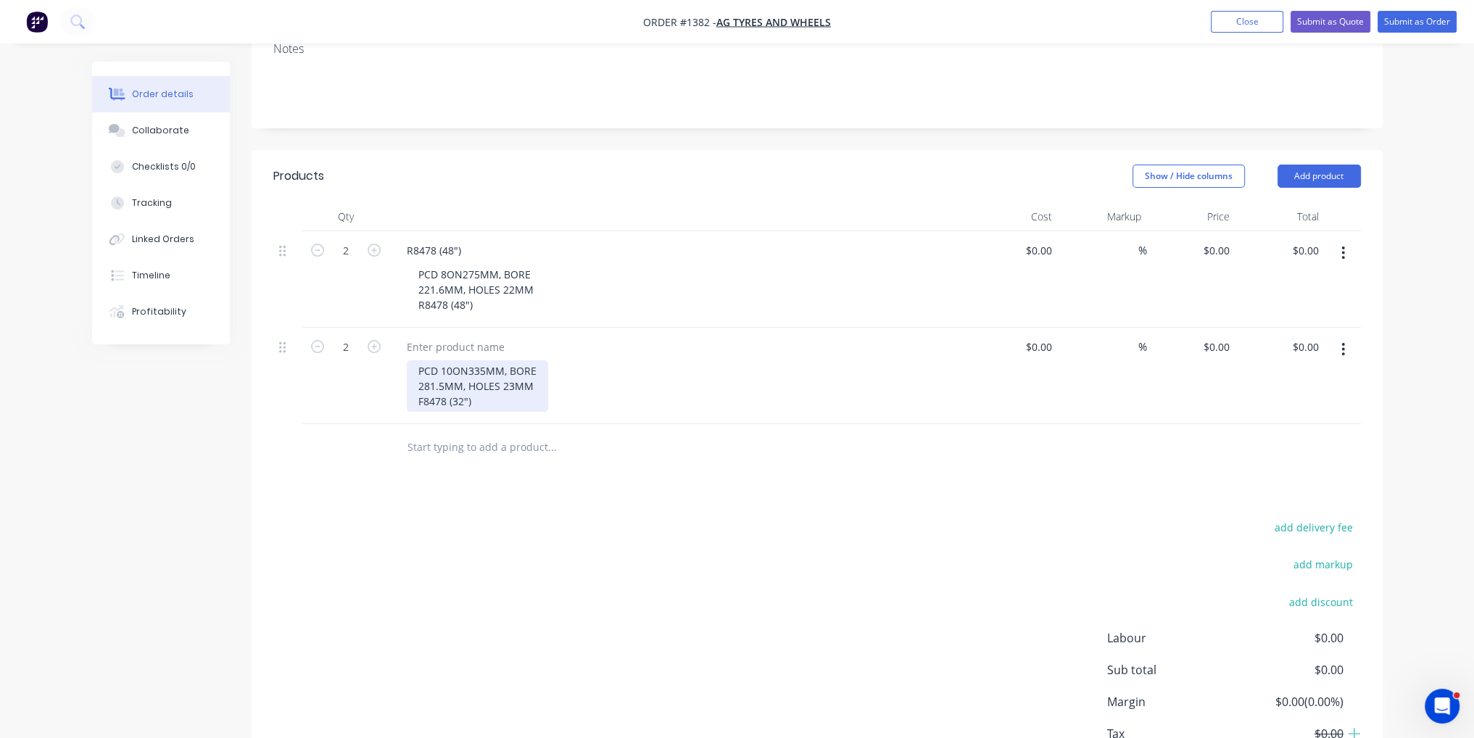
click at [461, 361] on div "PCD 10ON335MM, BORE 281.5MM, HOLES 23MM F8478 (32")" at bounding box center [477, 385] width 141 height 51
drag, startPoint x: 476, startPoint y: 363, endPoint x: 421, endPoint y: 360, distance: 55.2
click at [420, 360] on div "PCD 10ON335MM, BORE 281.5MM, HOLES 23MM F8478 (32")" at bounding box center [477, 385] width 141 height 51
click at [441, 336] on div at bounding box center [455, 346] width 121 height 21
paste div
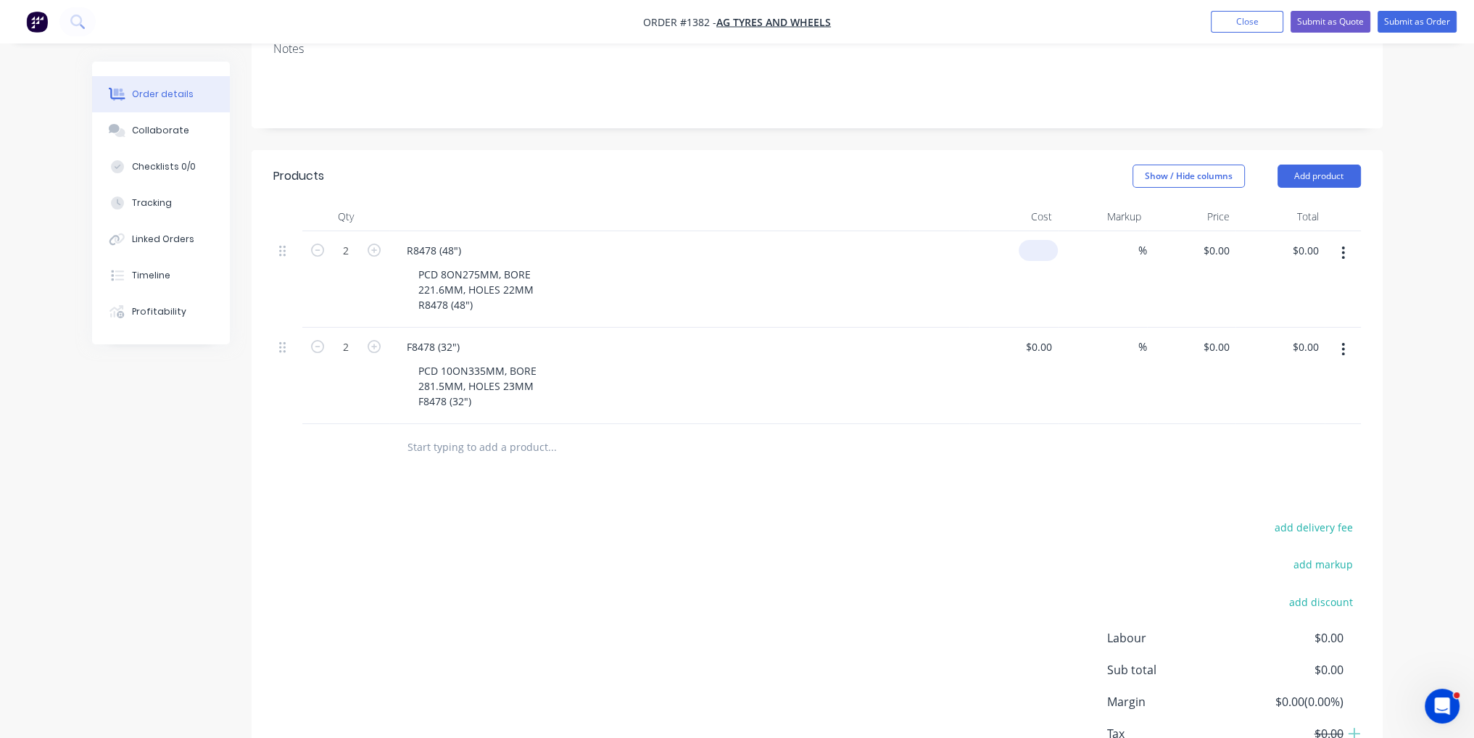
click at [1036, 240] on div "$0.00" at bounding box center [1038, 250] width 39 height 21
type input "$82.00"
type input "$164.00"
click at [1038, 328] on div at bounding box center [1013, 376] width 89 height 96
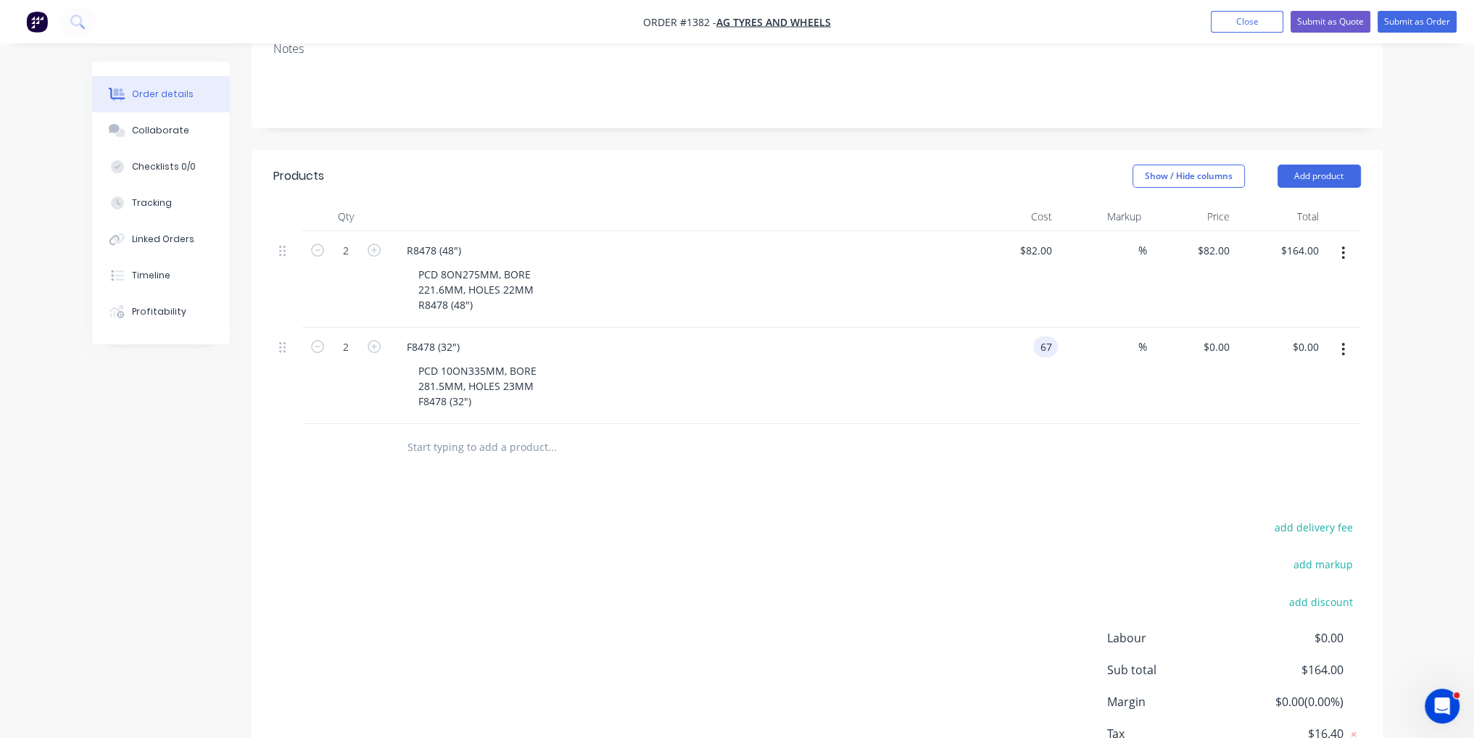
type input "$67.00"
type input "$134.00"
click at [988, 433] on div "Products Show / Hide columns Add product Qty Cost Markup Price Total 2 R8478 (4…" at bounding box center [817, 484] width 1131 height 669
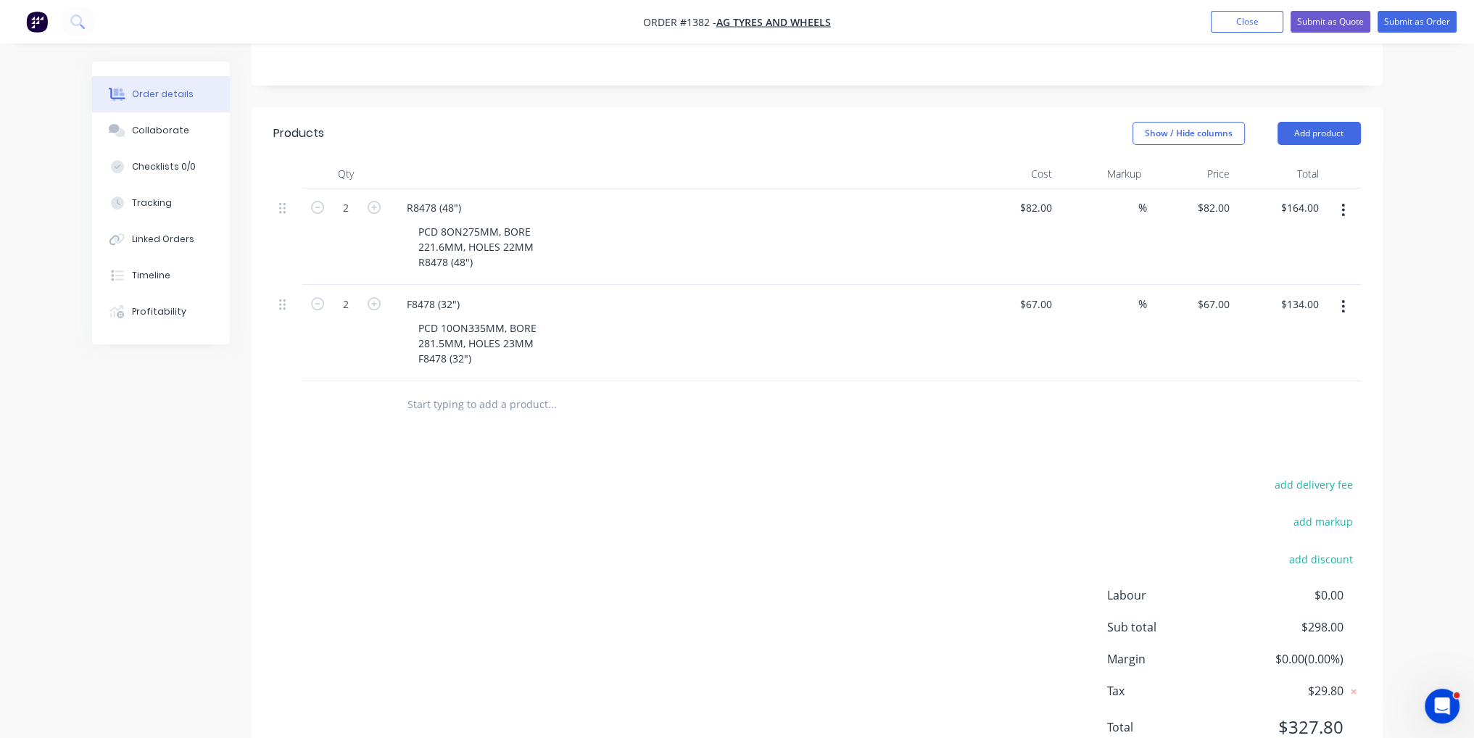
scroll to position [357, 0]
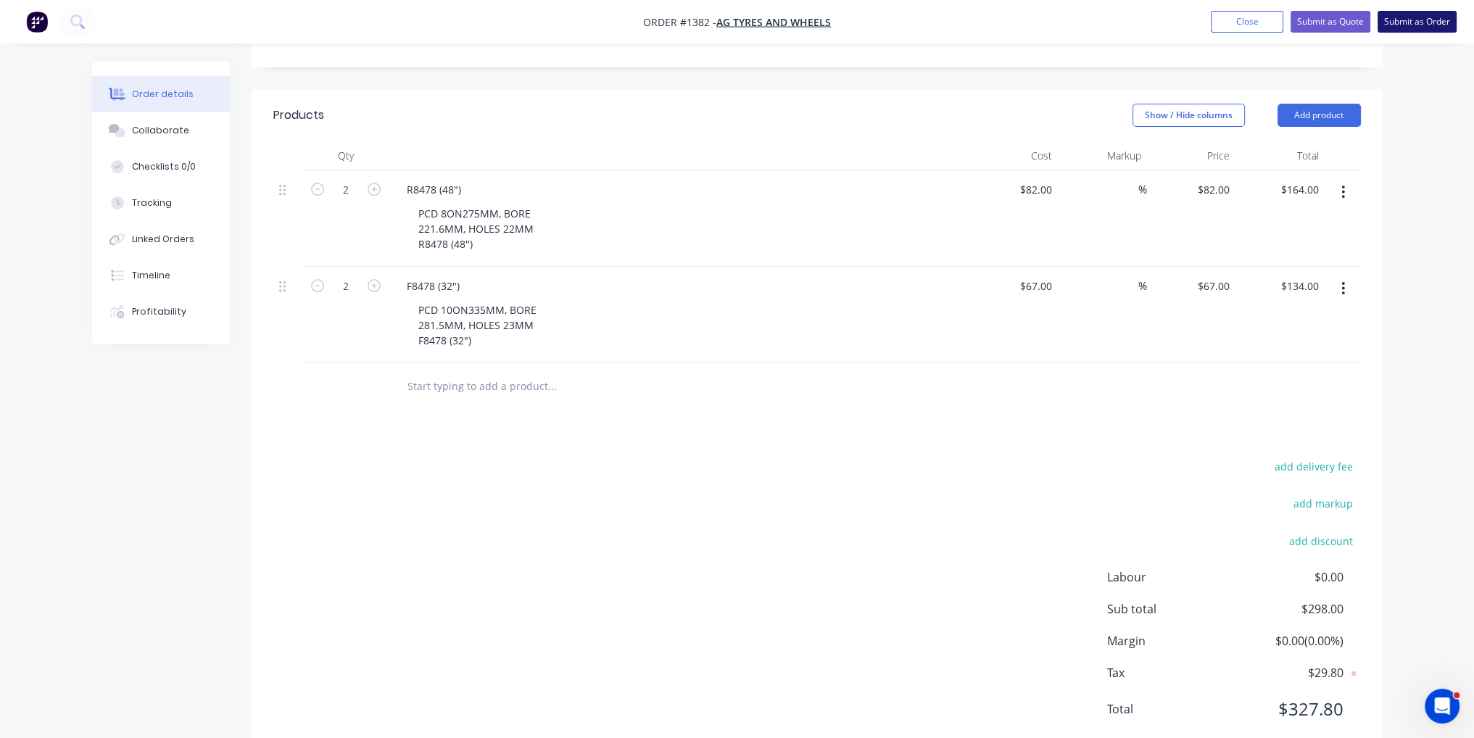
click at [1412, 17] on button "Submit as Order" at bounding box center [1417, 22] width 79 height 22
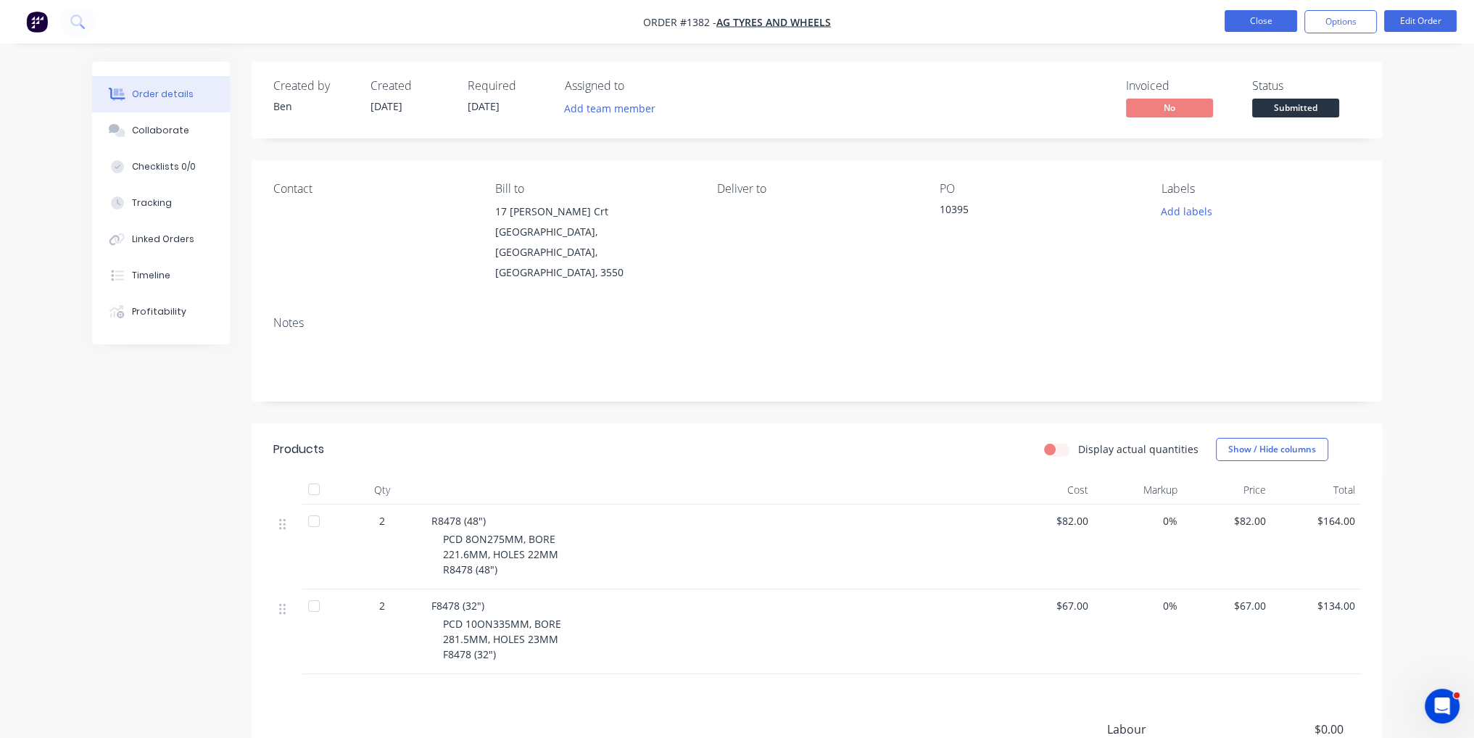
click at [1262, 11] on button "Close" at bounding box center [1261, 21] width 73 height 22
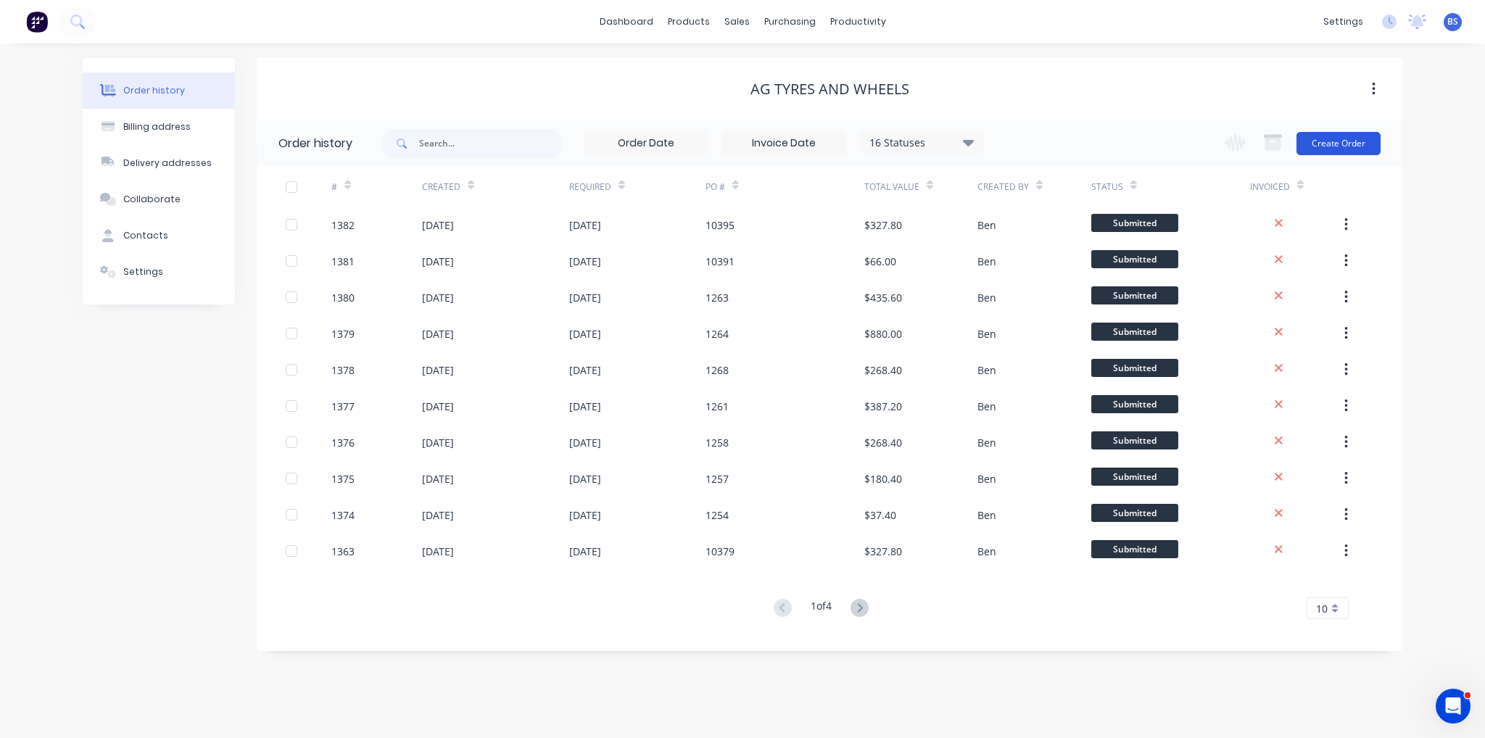
click at [1357, 149] on button "Create Order" at bounding box center [1338, 143] width 84 height 23
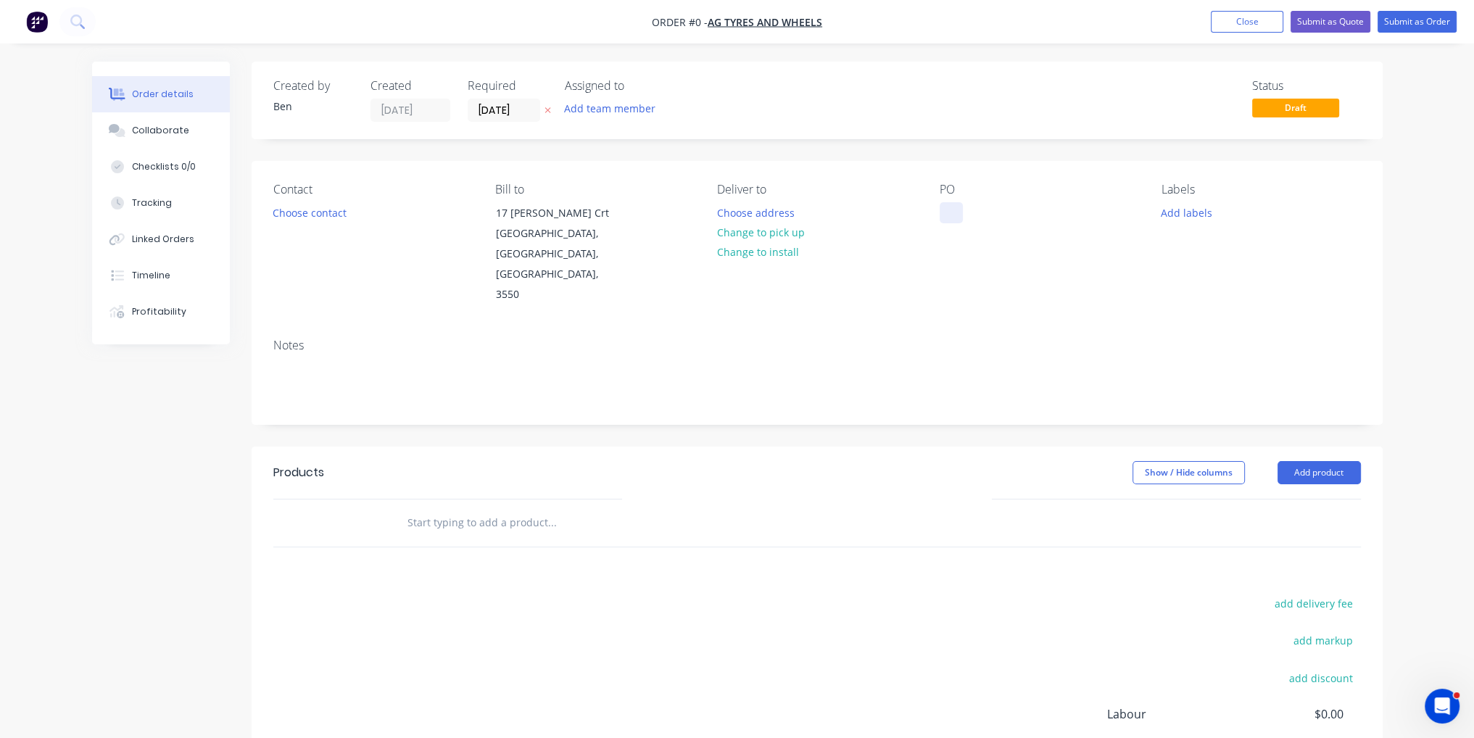
click at [955, 218] on div at bounding box center [951, 212] width 23 height 21
click at [919, 437] on div "Order details Collaborate Checklists 0/0 Tracking Linked Orders Timeline Profit…" at bounding box center [738, 490] width 1320 height 856
click at [1315, 461] on button "Add product" at bounding box center [1319, 472] width 83 height 23
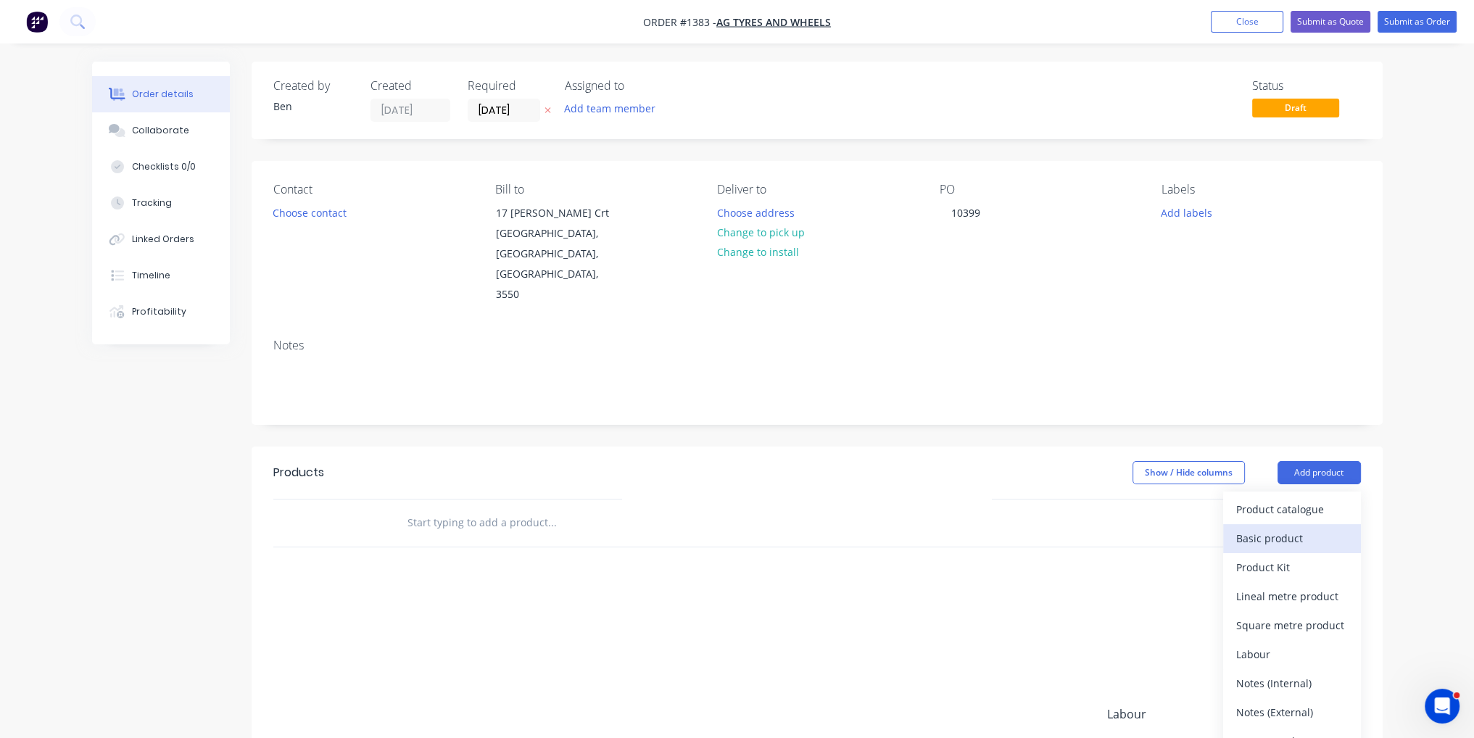
click at [1309, 528] on div "Basic product" at bounding box center [1292, 538] width 112 height 21
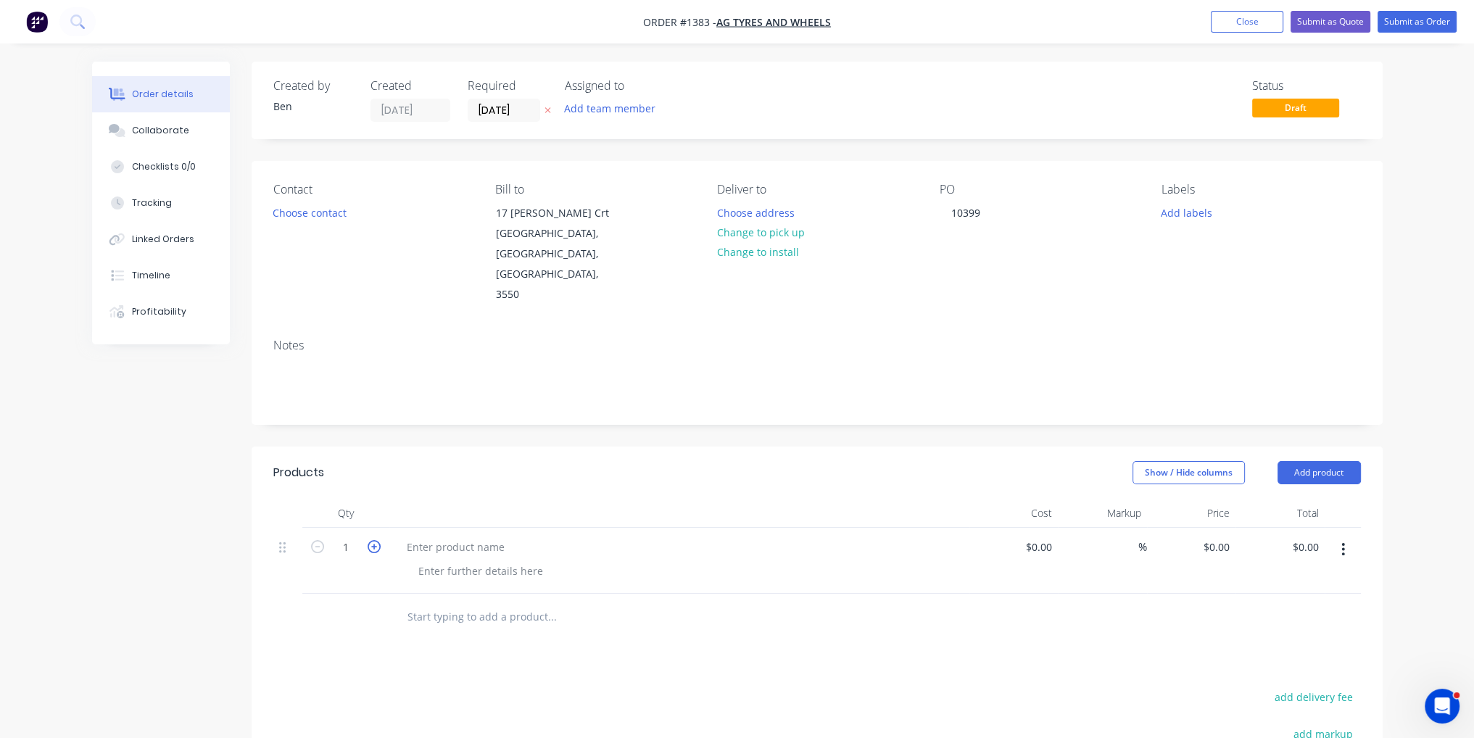
click at [372, 540] on icon "button" at bounding box center [374, 546] width 13 height 13
type input "2"
click at [1309, 461] on button "Add product" at bounding box center [1319, 472] width 83 height 23
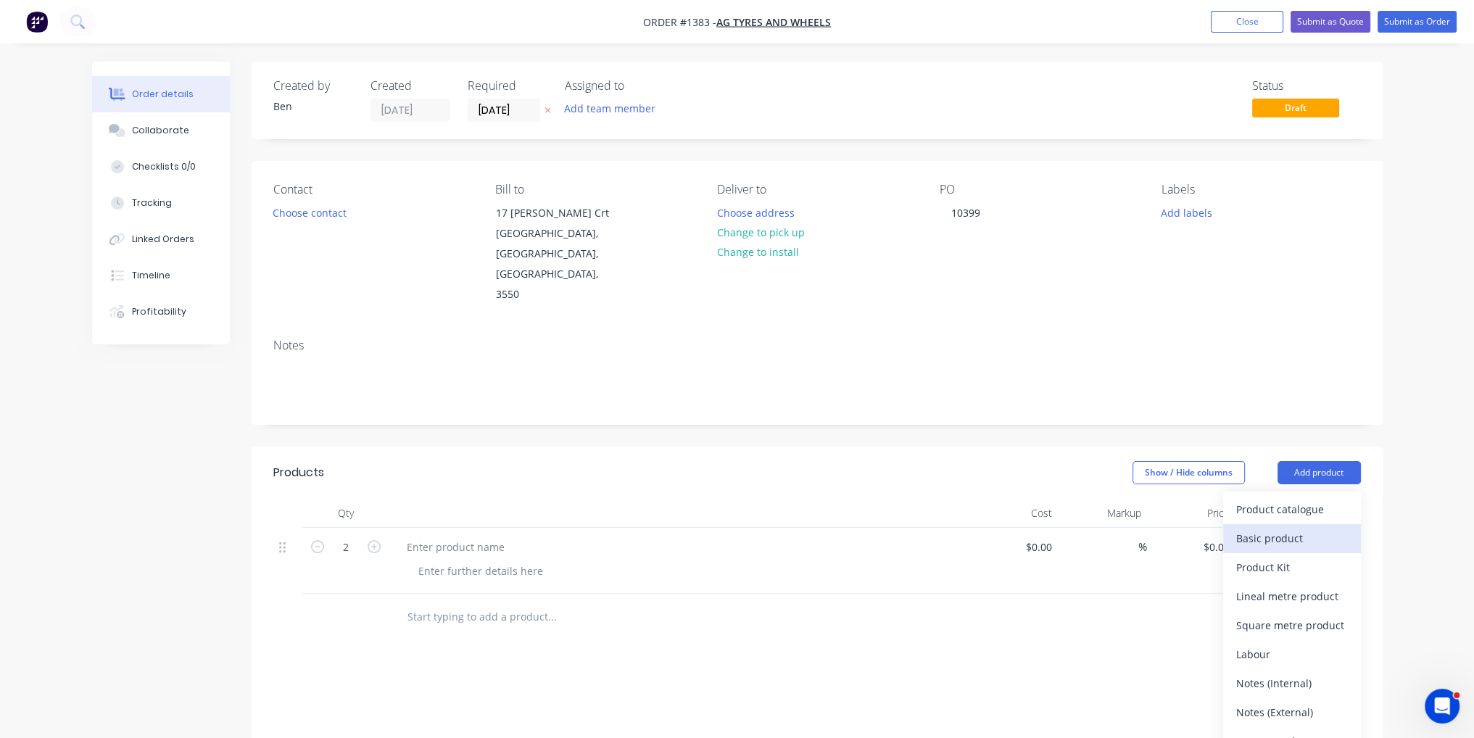
click at [1285, 528] on div "Basic product" at bounding box center [1292, 538] width 112 height 21
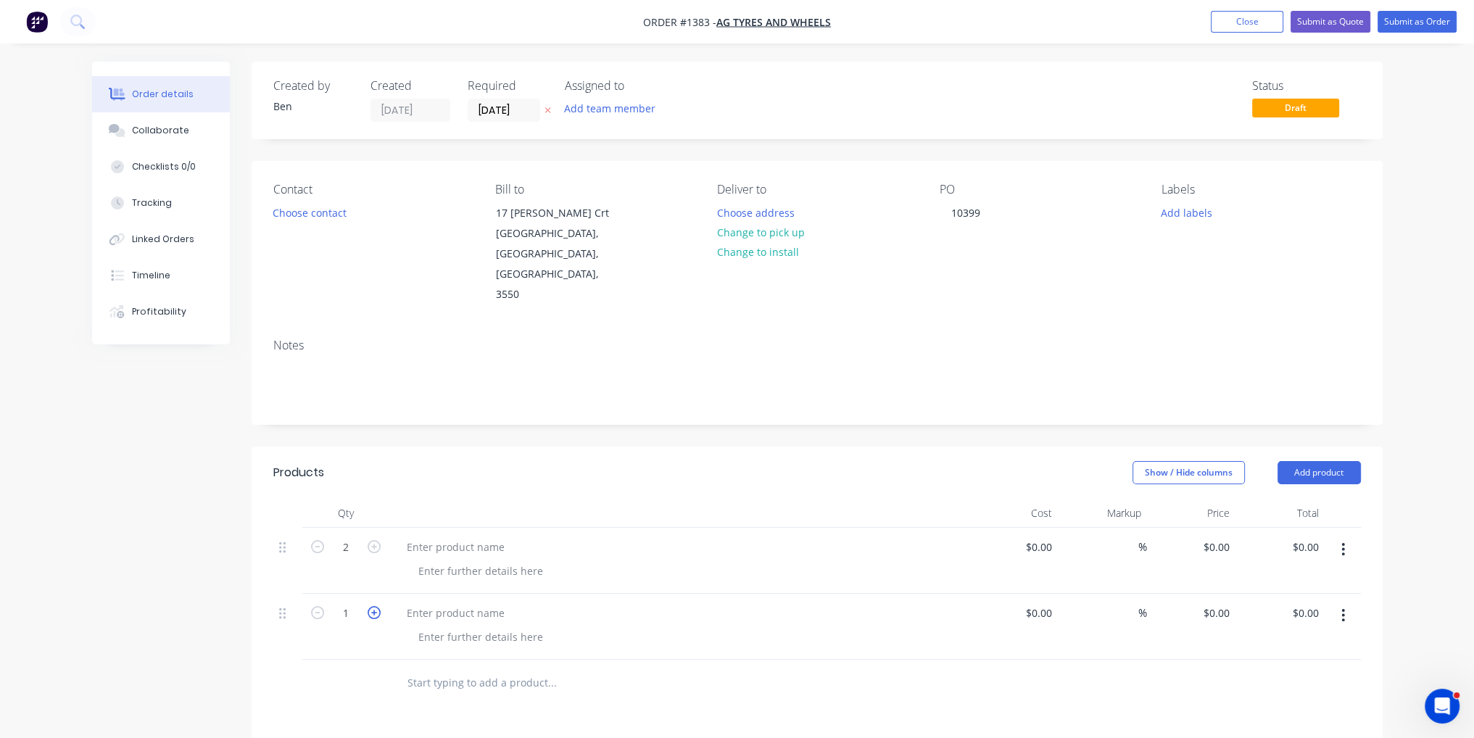
click at [377, 606] on icon "button" at bounding box center [374, 612] width 13 height 13
type input "2"
paste div
click at [589, 566] on div "PCD 8ON275MM, BORE 221.6MM, HOLES 24MM R8479 (42")" at bounding box center [685, 585] width 557 height 51
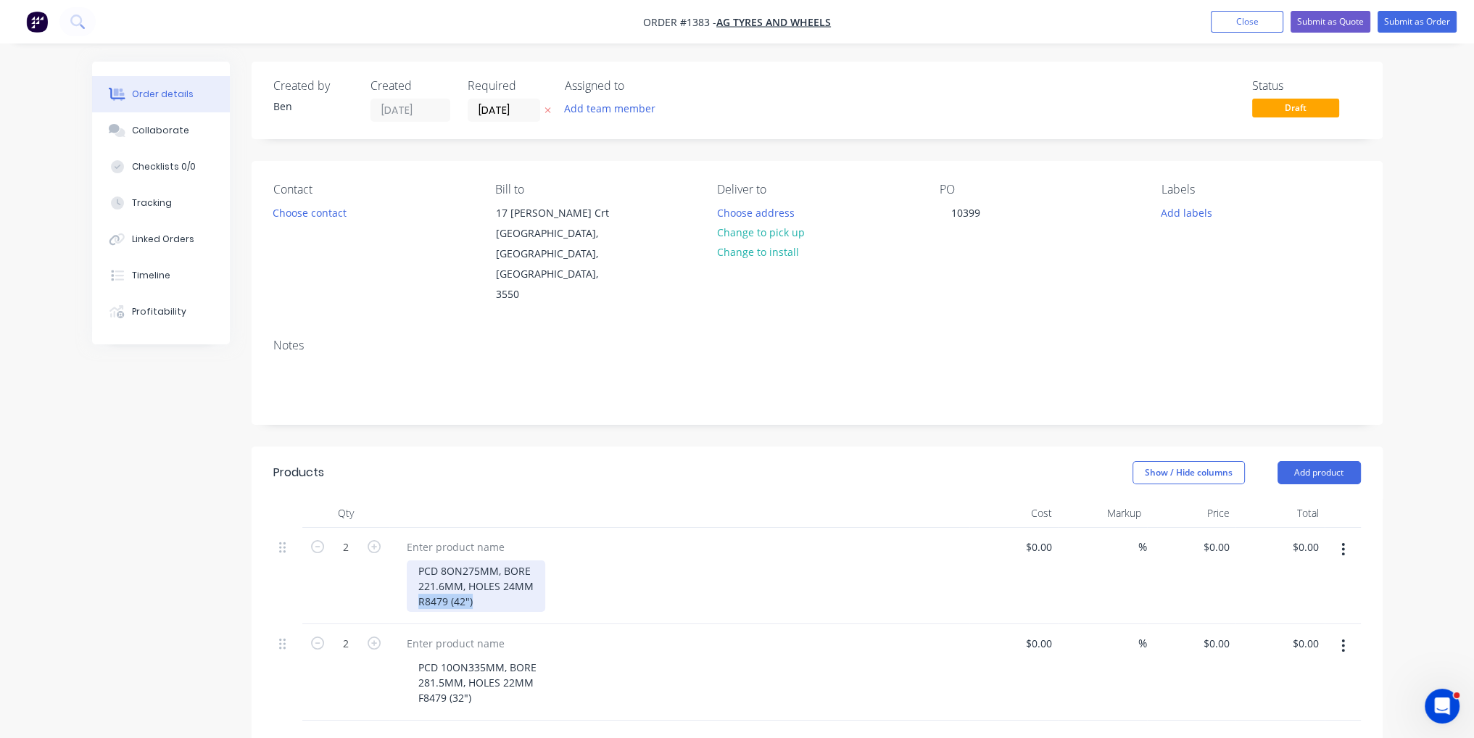
drag, startPoint x: 479, startPoint y: 560, endPoint x: 406, endPoint y: 559, distance: 72.5
click at [407, 560] on div "PCD 8ON275MM, BORE 221.6MM, HOLES 24MM R8479 (42")" at bounding box center [476, 585] width 138 height 51
click at [483, 537] on div at bounding box center [455, 547] width 121 height 21
paste div
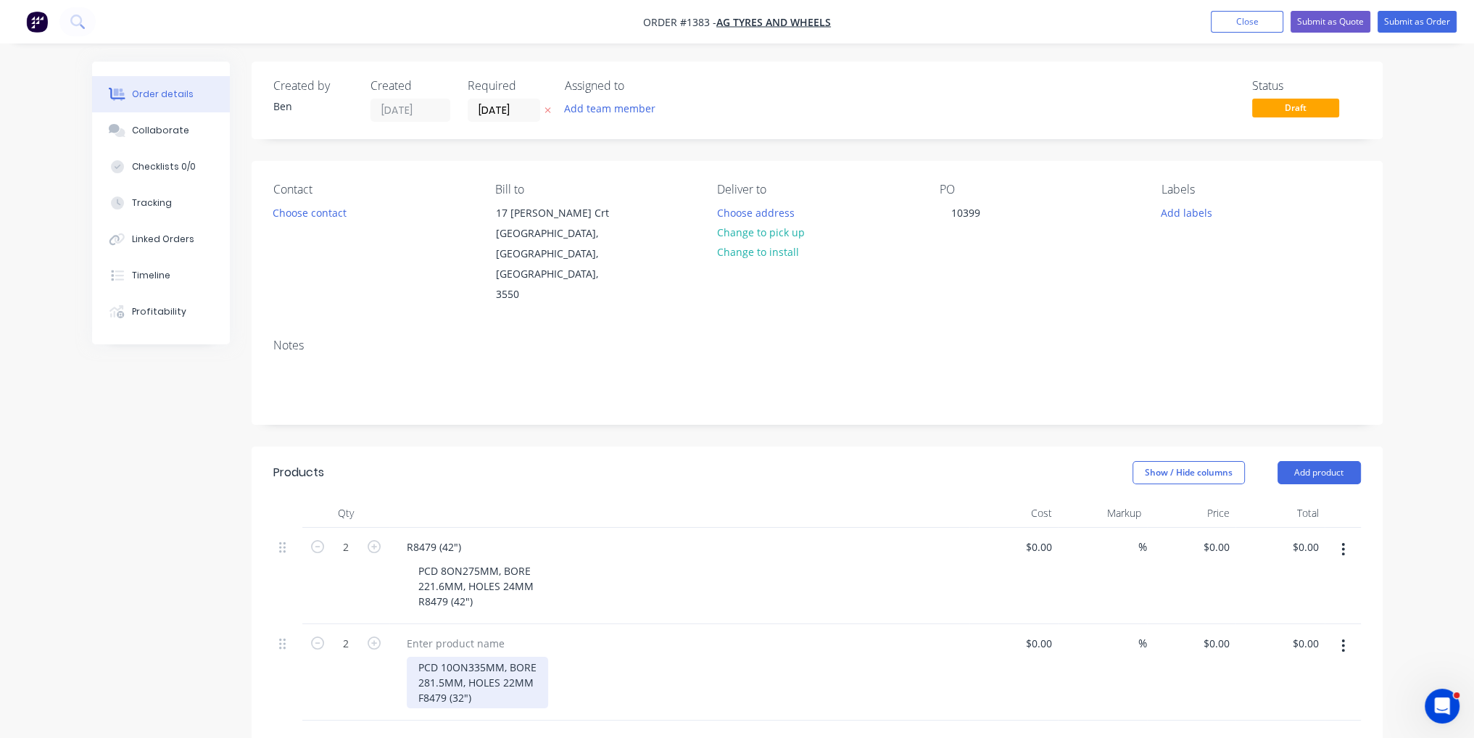
click at [472, 657] on div "PCD 10ON335MM, BORE 281.5MM, HOLES 22MM F8479 (32")" at bounding box center [477, 682] width 141 height 51
drag, startPoint x: 476, startPoint y: 659, endPoint x: 397, endPoint y: 646, distance: 80.1
click at [397, 646] on div "PCD 10ON335MM, BORE 281.5MM, HOLES 22MM F8479 (32")" at bounding box center [679, 672] width 580 height 96
click at [450, 657] on div "PCD 10ON335MM, BORE 281.5MM, HOLES 22MM F8479 (32")" at bounding box center [477, 682] width 141 height 51
drag, startPoint x: 480, startPoint y: 659, endPoint x: 411, endPoint y: 665, distance: 69.1
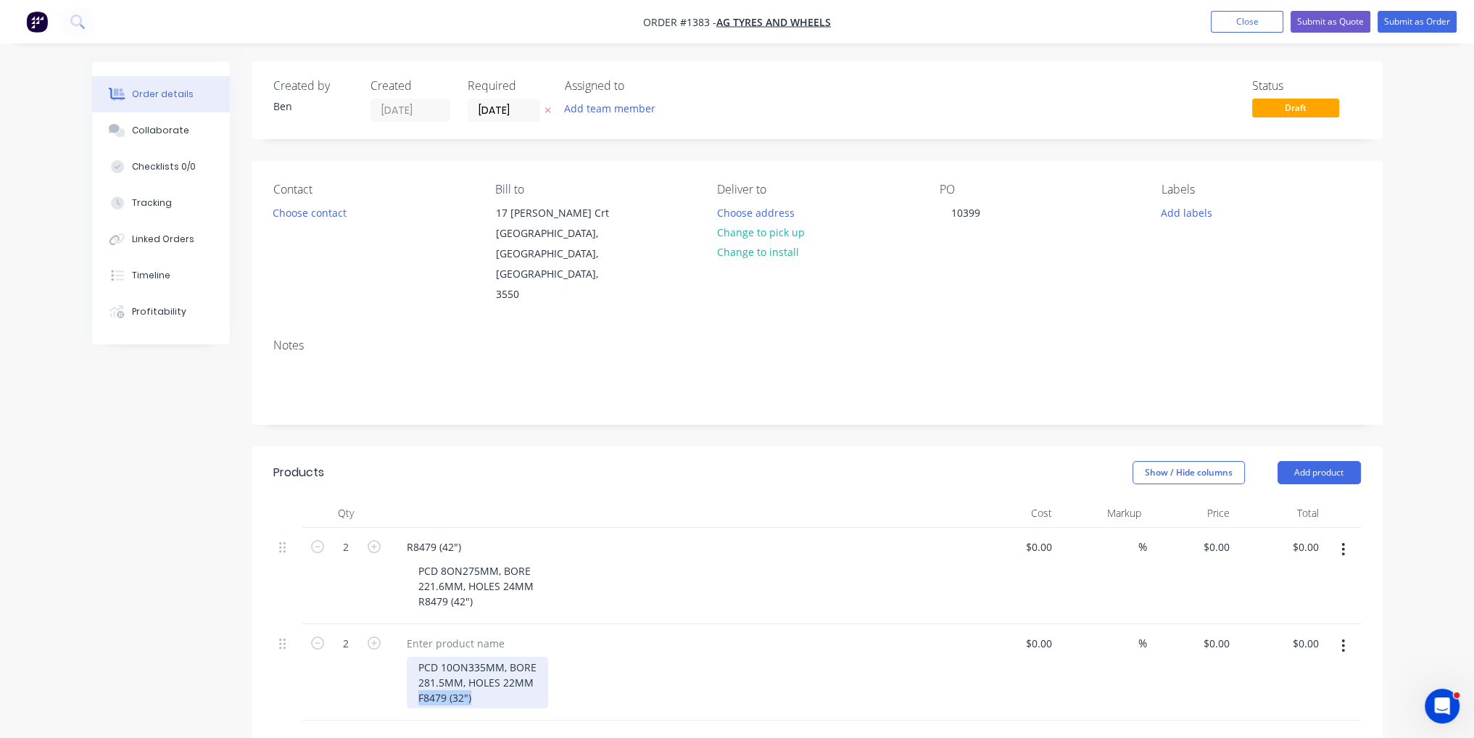
click at [411, 665] on div "PCD 10ON335MM, BORE 281.5MM, HOLES 22MM F8479 (32")" at bounding box center [477, 682] width 141 height 51
click at [465, 633] on div at bounding box center [455, 643] width 121 height 21
paste div
click at [1048, 537] on input at bounding box center [1040, 547] width 33 height 21
type input "$82.00"
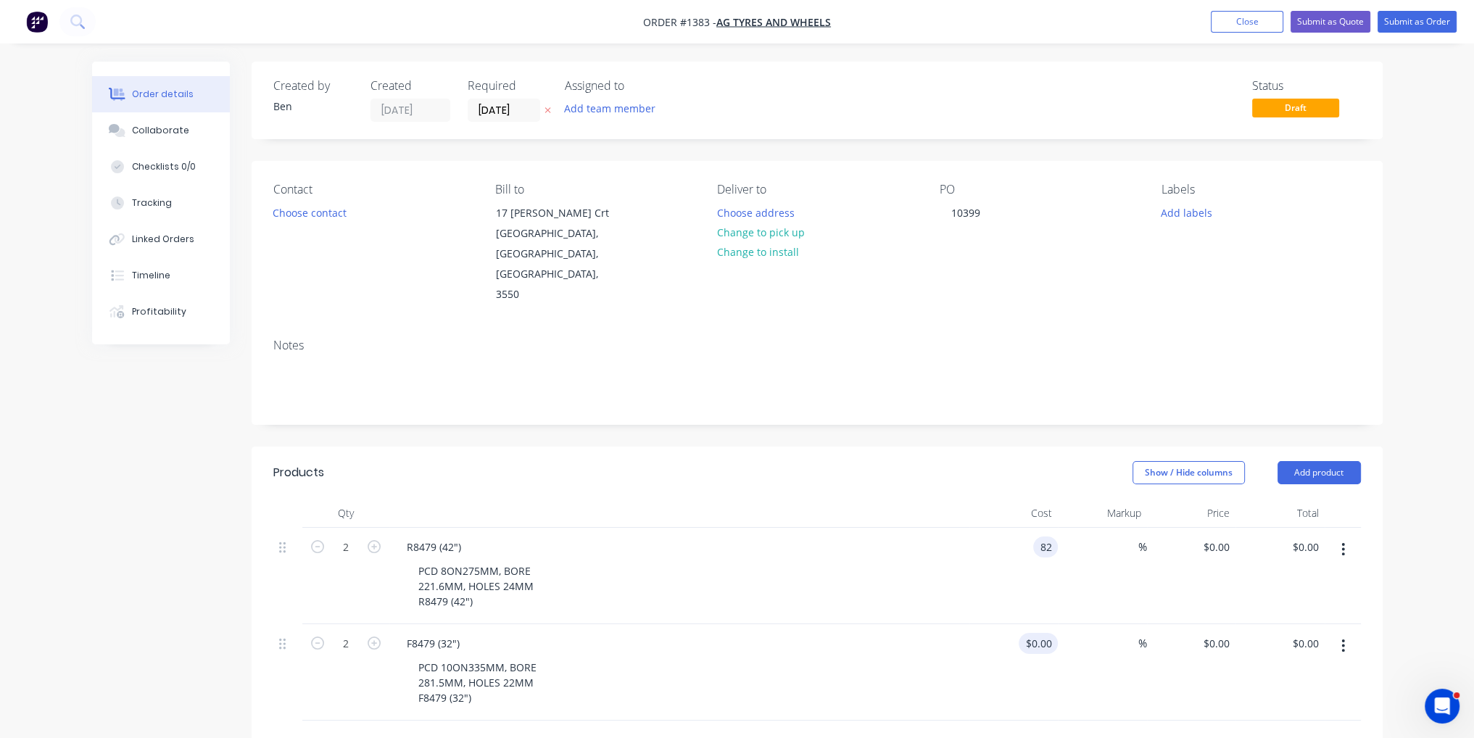
type input "$82.00"
type input "$164.00"
click at [1045, 633] on input at bounding box center [1049, 643] width 17 height 21
type input "$67.00"
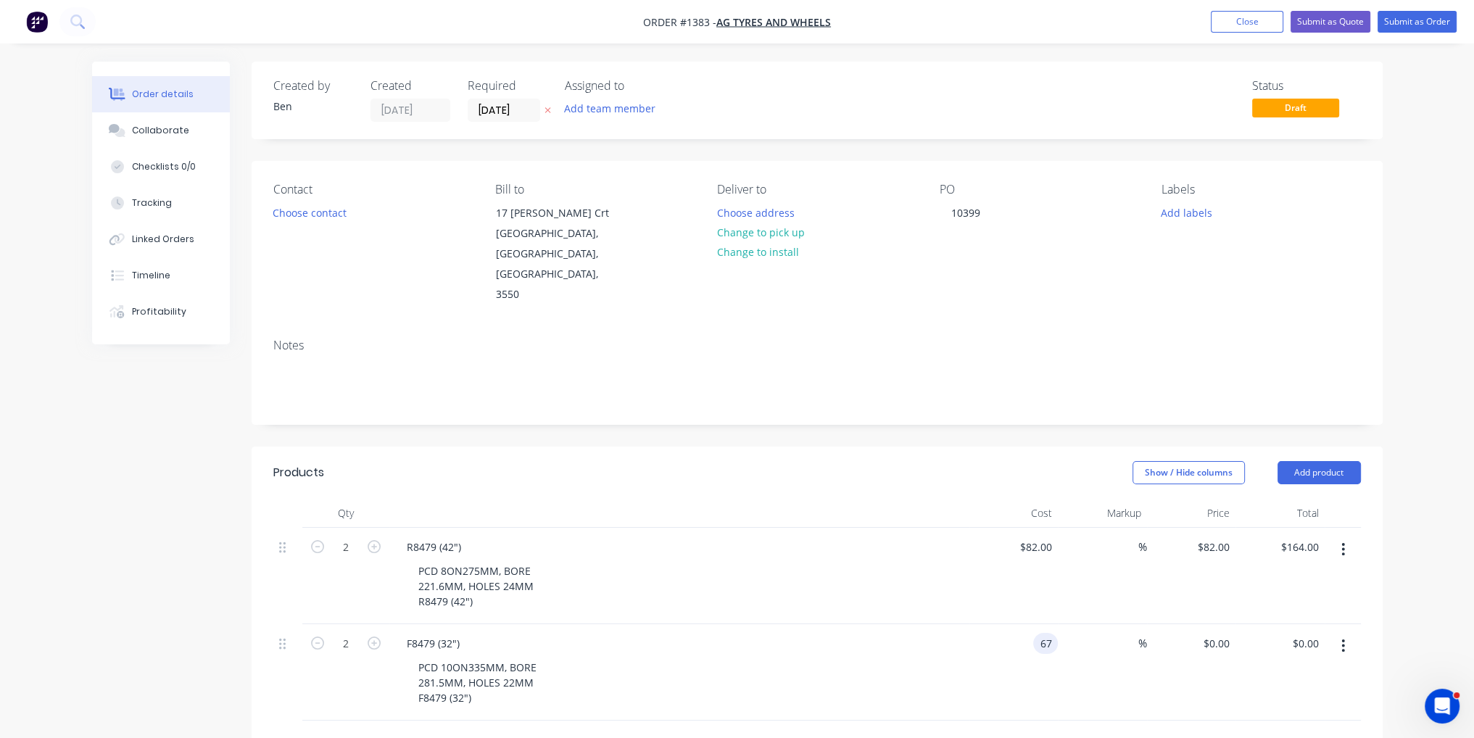
type input "$134.00"
click at [1003, 624] on div "$67.00 $67.00" at bounding box center [1013, 672] width 89 height 96
click at [1445, 21] on button "Submit as Order" at bounding box center [1417, 22] width 79 height 22
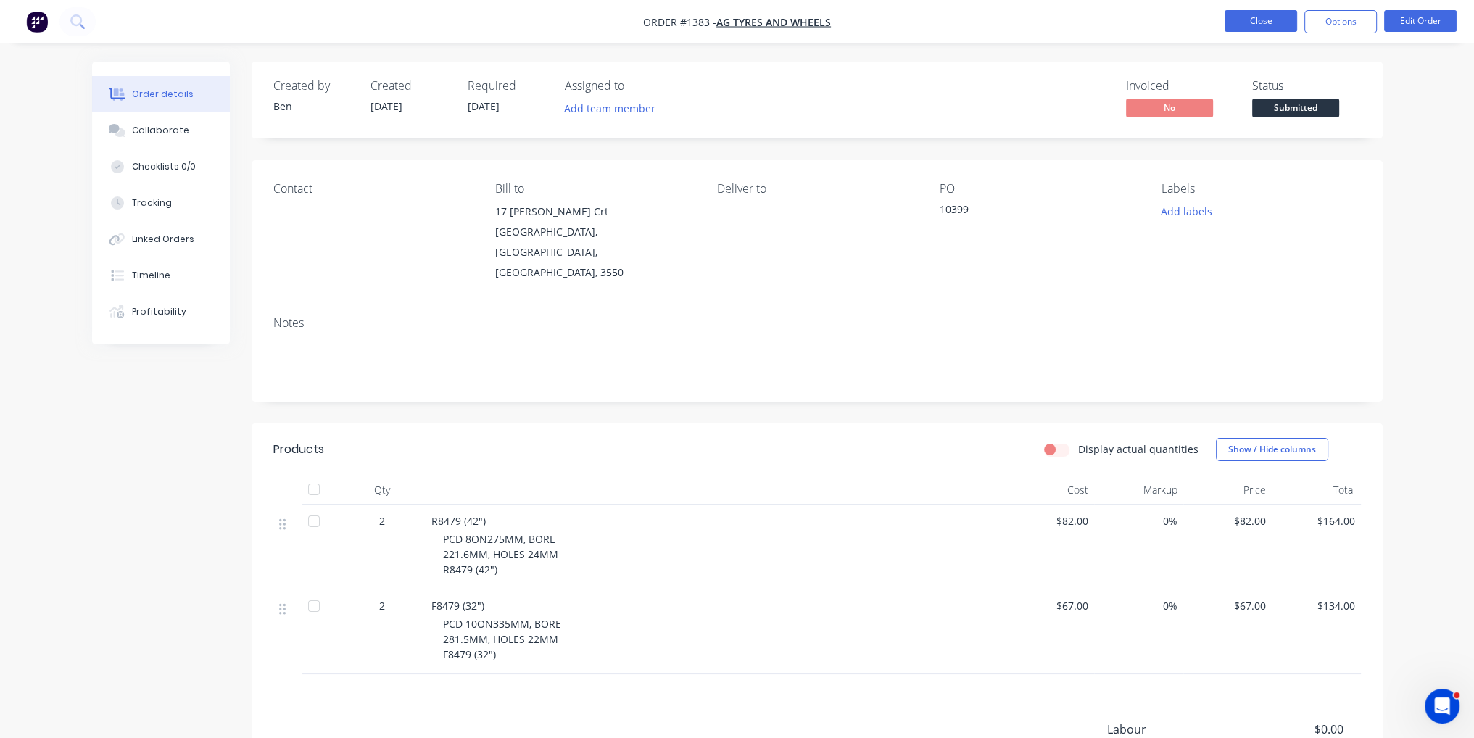
click at [1251, 26] on button "Close" at bounding box center [1261, 21] width 73 height 22
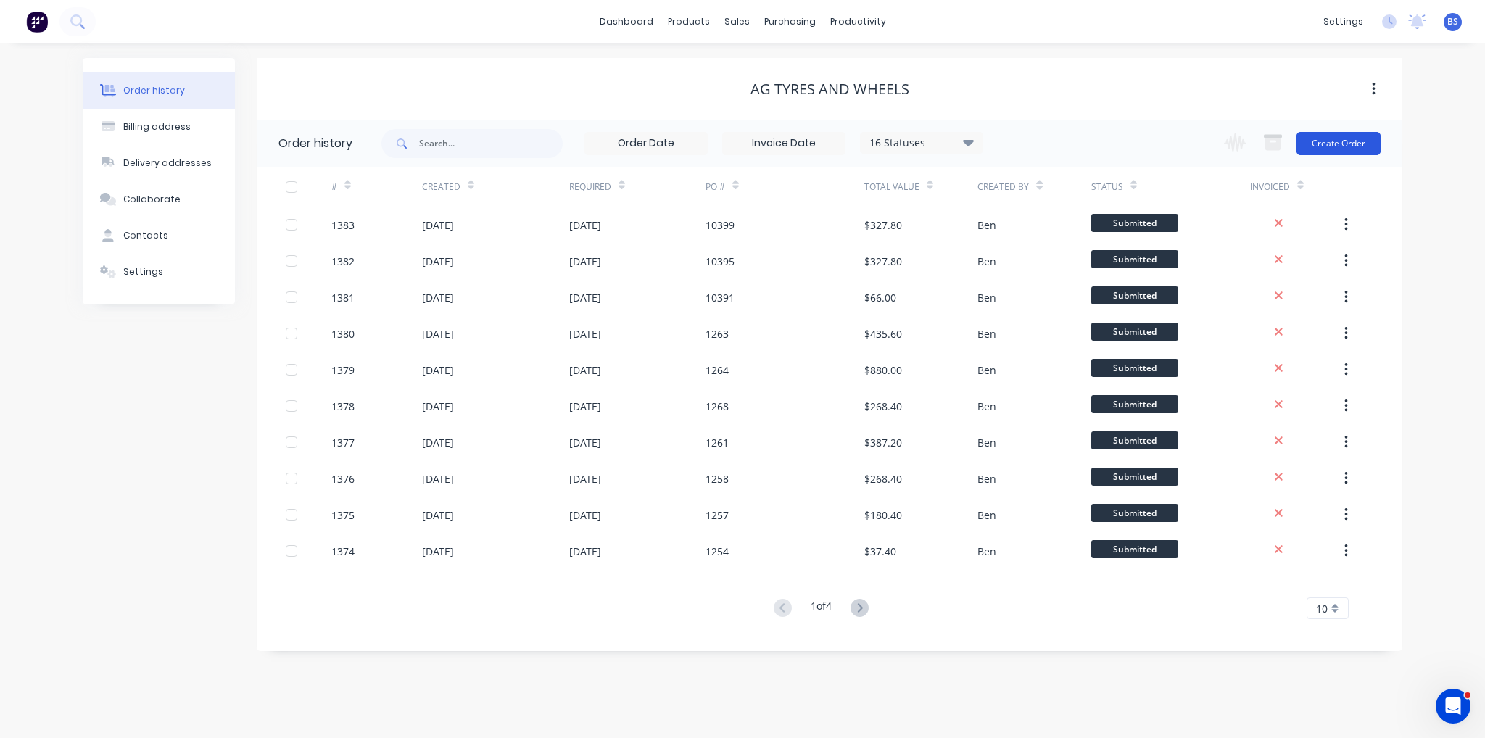
click at [1364, 138] on button "Create Order" at bounding box center [1338, 143] width 84 height 23
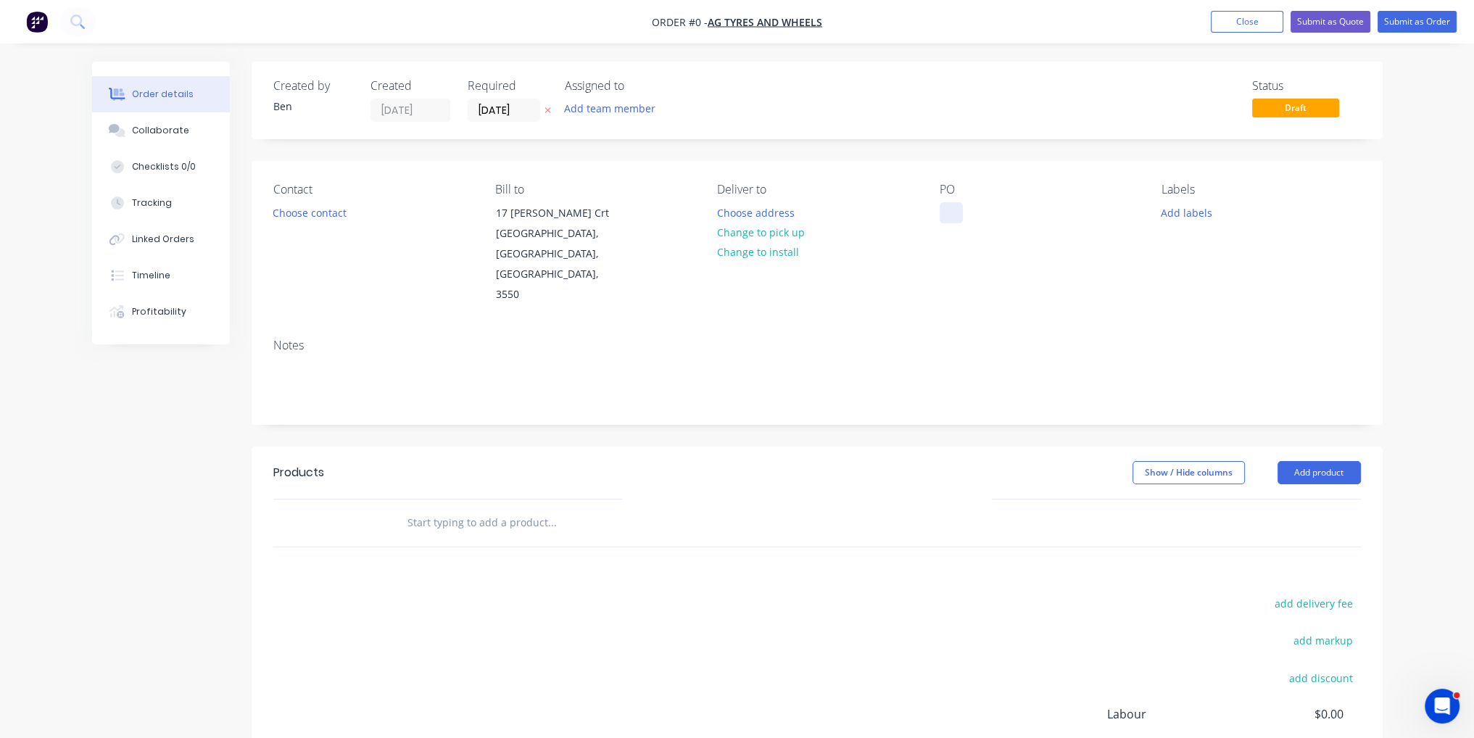
click at [950, 208] on div at bounding box center [951, 212] width 23 height 21
click at [842, 608] on div "Order details Collaborate Checklists 0/0 Tracking Linked Orders Timeline Profit…" at bounding box center [738, 490] width 1320 height 856
click at [1304, 461] on button "Add product" at bounding box center [1319, 472] width 83 height 23
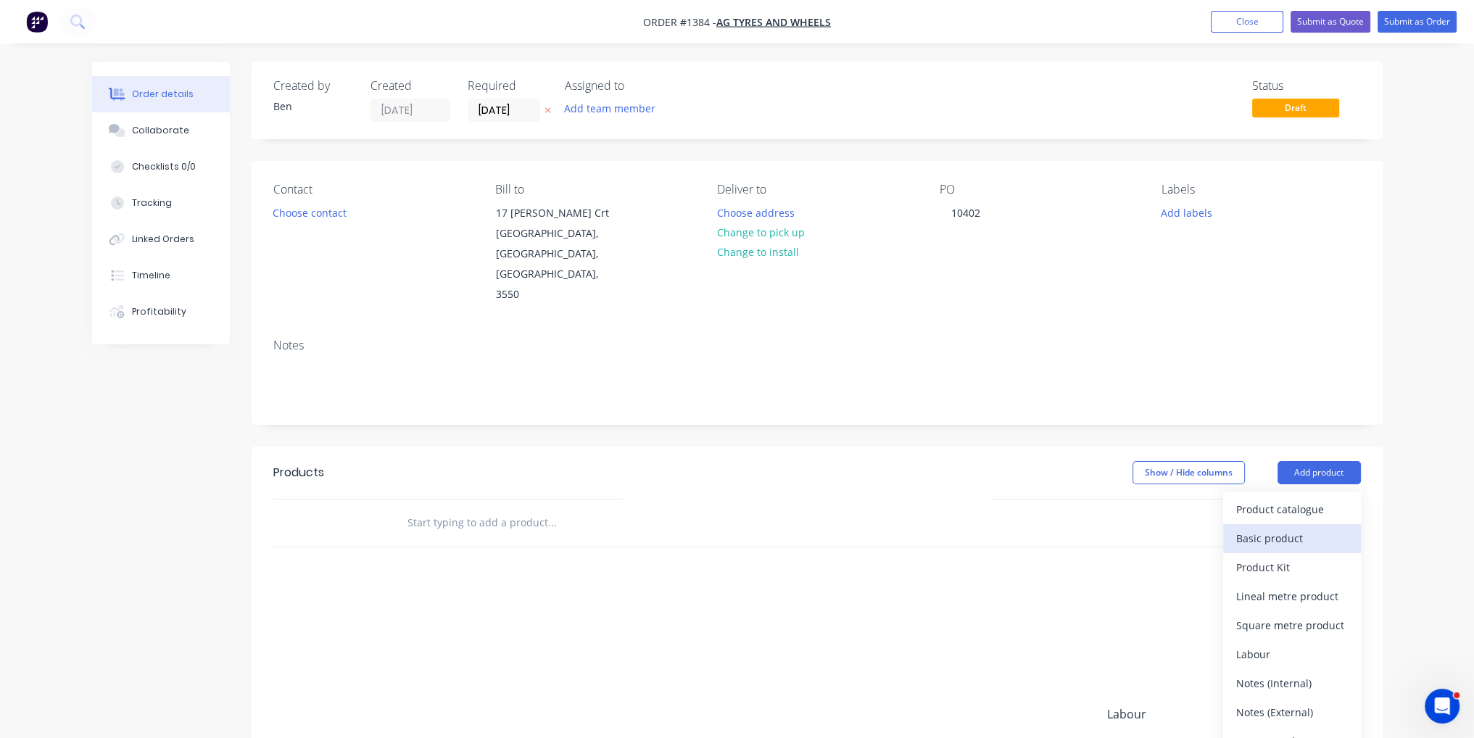
click at [1296, 528] on div "Basic product" at bounding box center [1292, 538] width 112 height 21
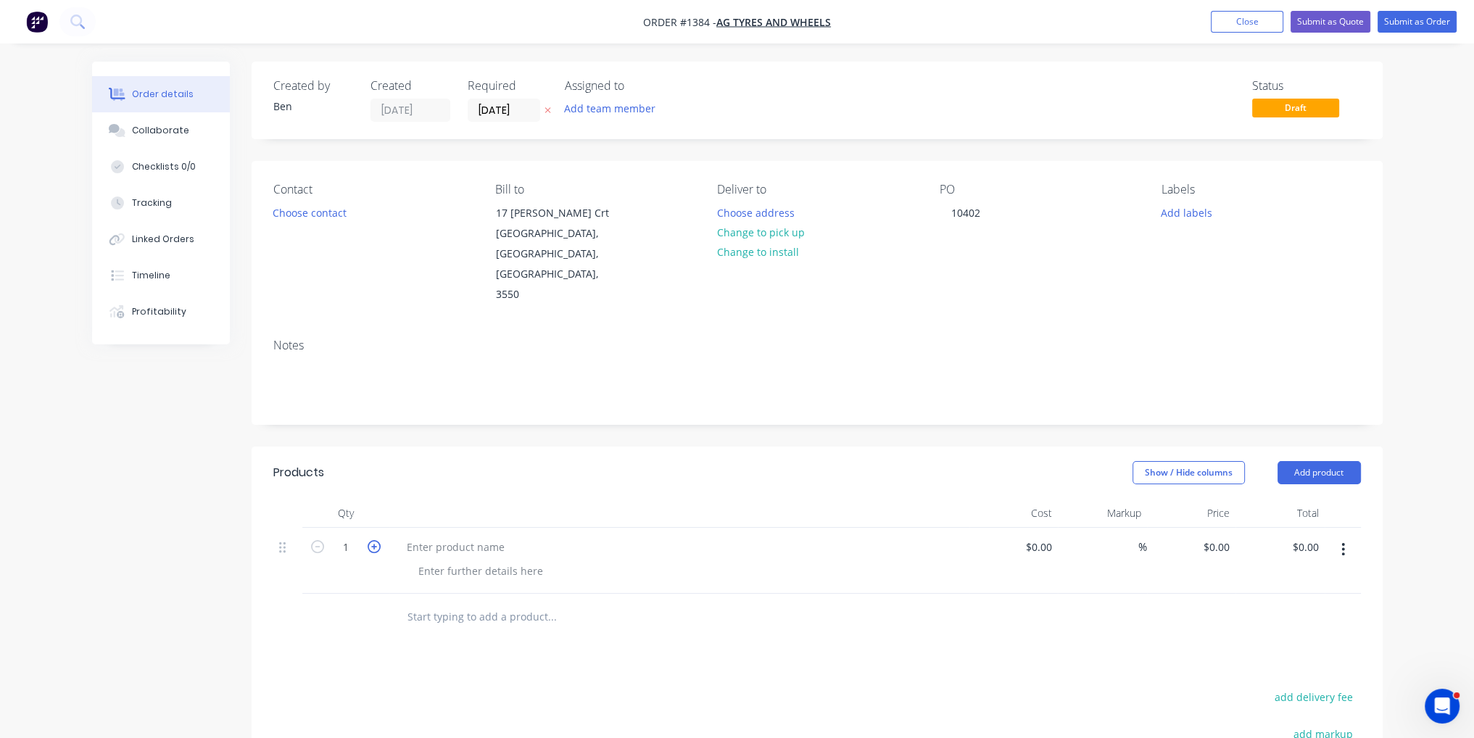
click at [374, 540] on icon "button" at bounding box center [374, 546] width 13 height 13
type input "2"
paste div
click at [431, 666] on div "Products Show / Hide columns Add product Qty Cost Markup Price Total 2 PCD 10ON…" at bounding box center [817, 733] width 1131 height 573
drag, startPoint x: 481, startPoint y: 561, endPoint x: 415, endPoint y: 560, distance: 66.7
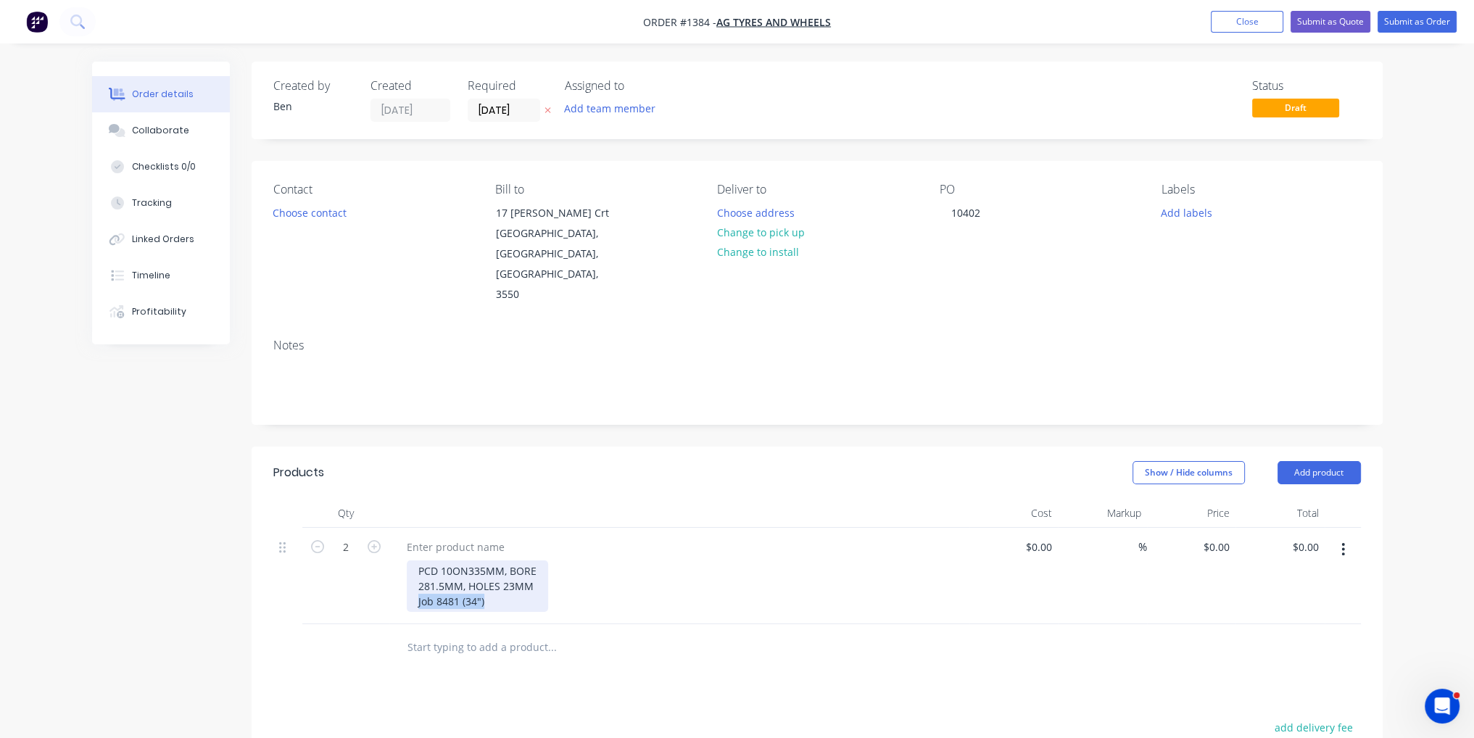
click at [415, 560] on div "PCD 10ON335MM, BORE 281.5MM, HOLES 23MM Job 8481 (34")" at bounding box center [477, 585] width 141 height 51
click at [447, 537] on div at bounding box center [455, 547] width 121 height 21
paste div
click at [1036, 537] on div "$0.00" at bounding box center [1038, 547] width 39 height 21
type input "$67.00"
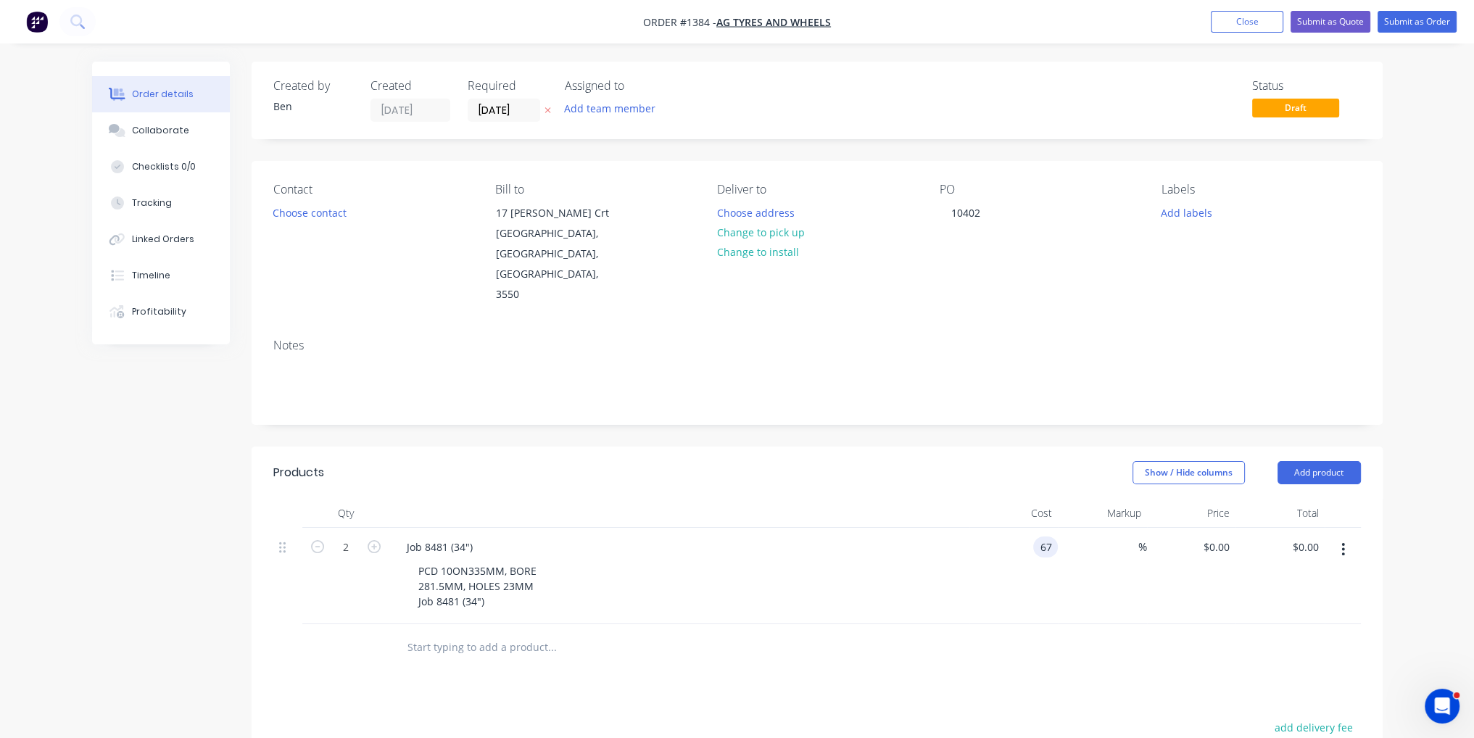
type input "$67.00"
type input "$134.00"
click at [918, 560] on div "PCD 10ON335MM, BORE 281.5MM, HOLES 23MM Job 8481 (34")" at bounding box center [685, 585] width 557 height 51
click at [1324, 461] on button "Add product" at bounding box center [1319, 472] width 83 height 23
click at [1093, 624] on div at bounding box center [817, 647] width 1088 height 47
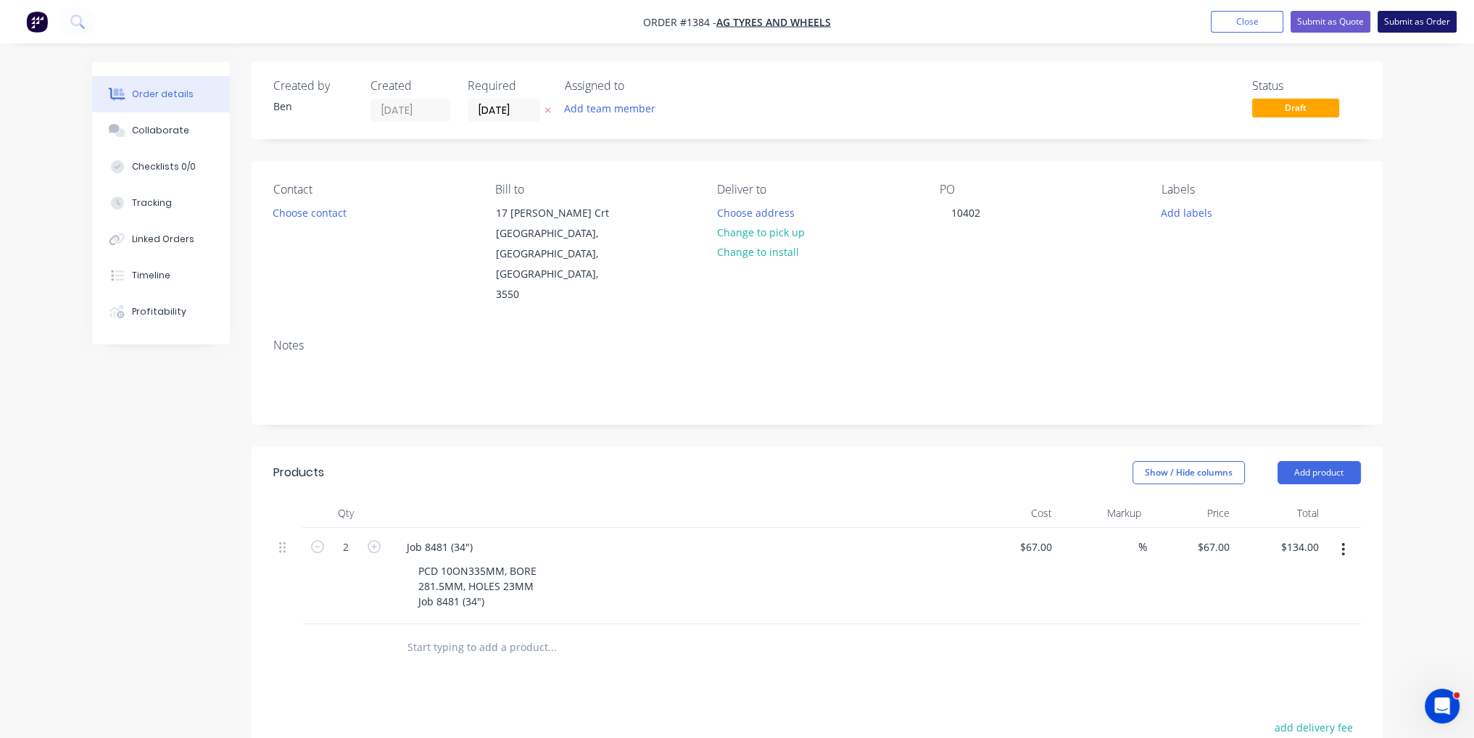
click at [1433, 30] on button "Submit as Order" at bounding box center [1417, 22] width 79 height 22
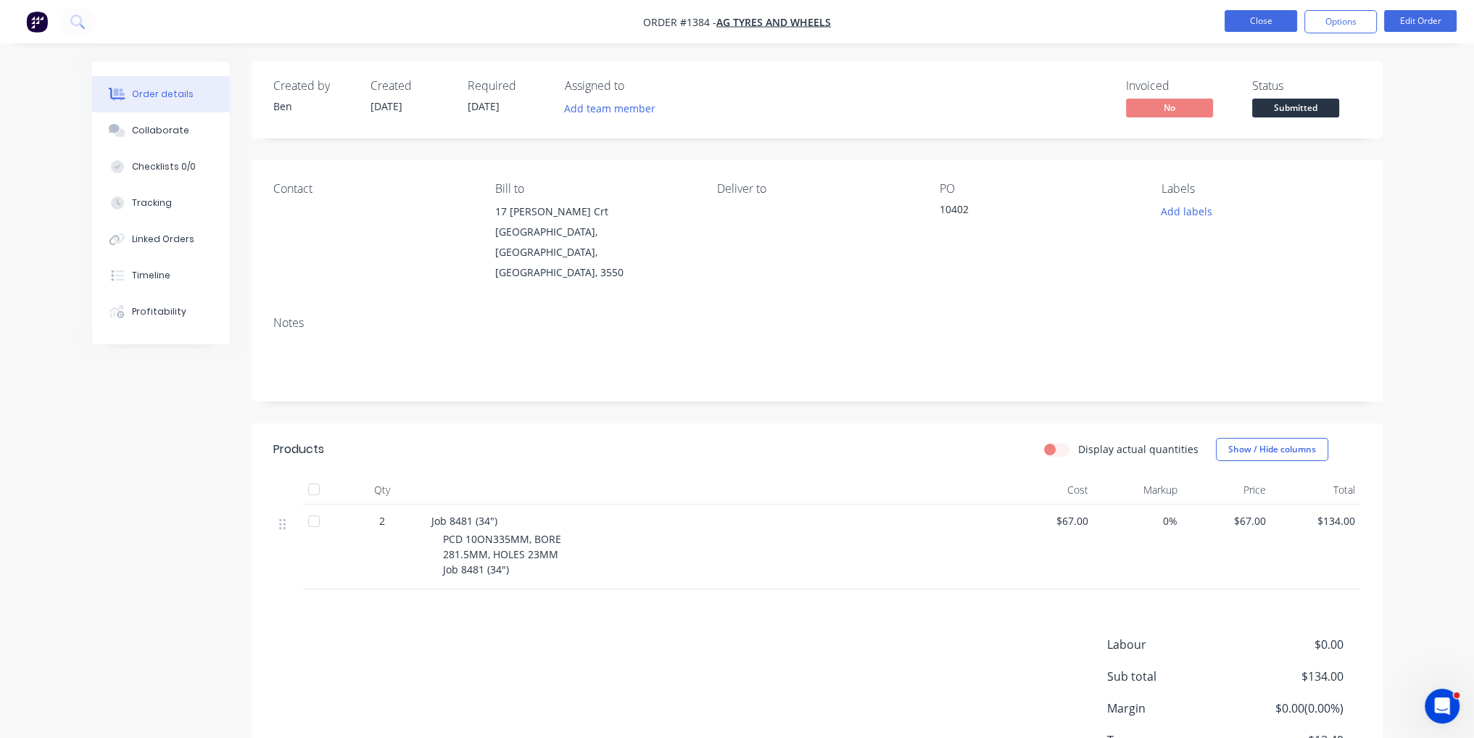
click at [1270, 24] on button "Close" at bounding box center [1261, 21] width 73 height 22
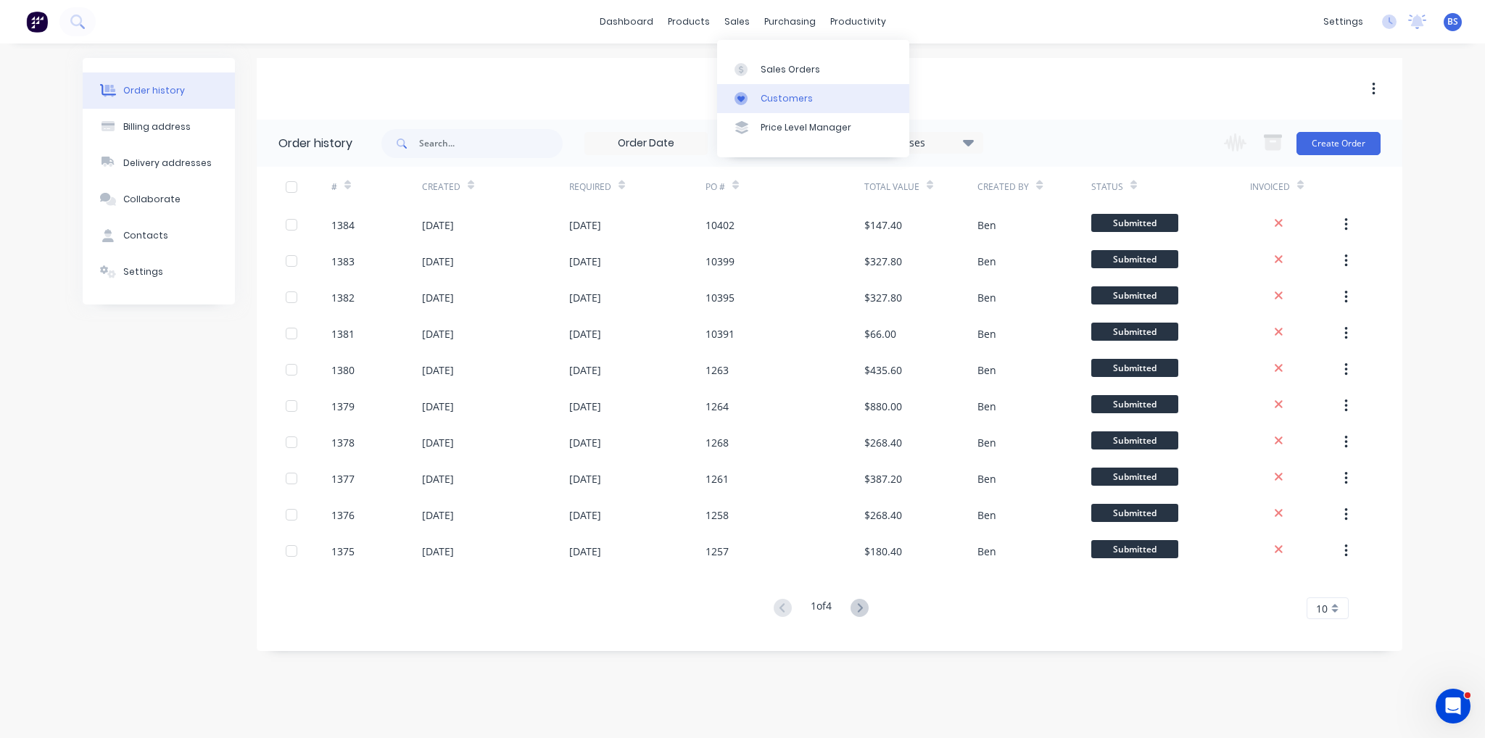
click at [782, 108] on link "Customers" at bounding box center [813, 98] width 192 height 29
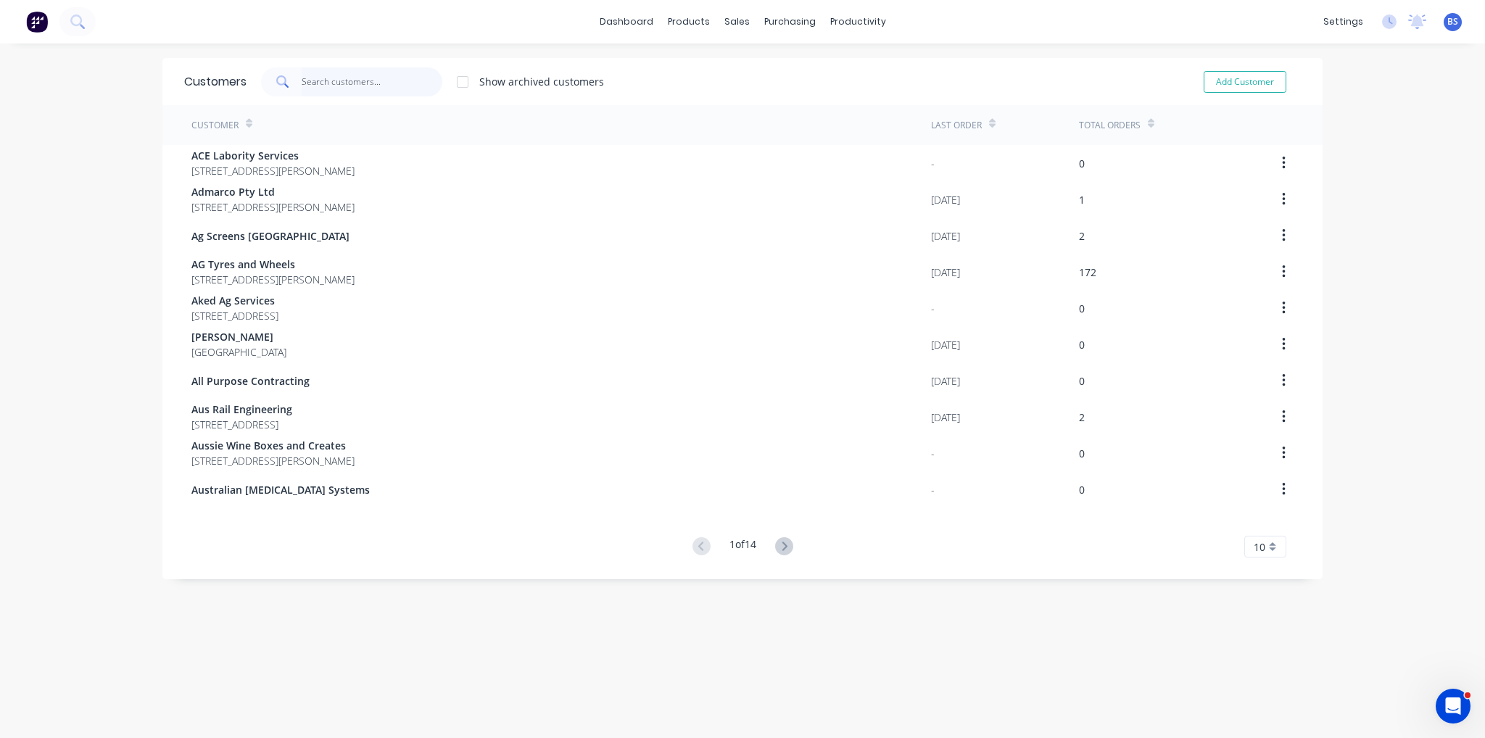
click at [368, 94] on input "text" at bounding box center [372, 81] width 141 height 29
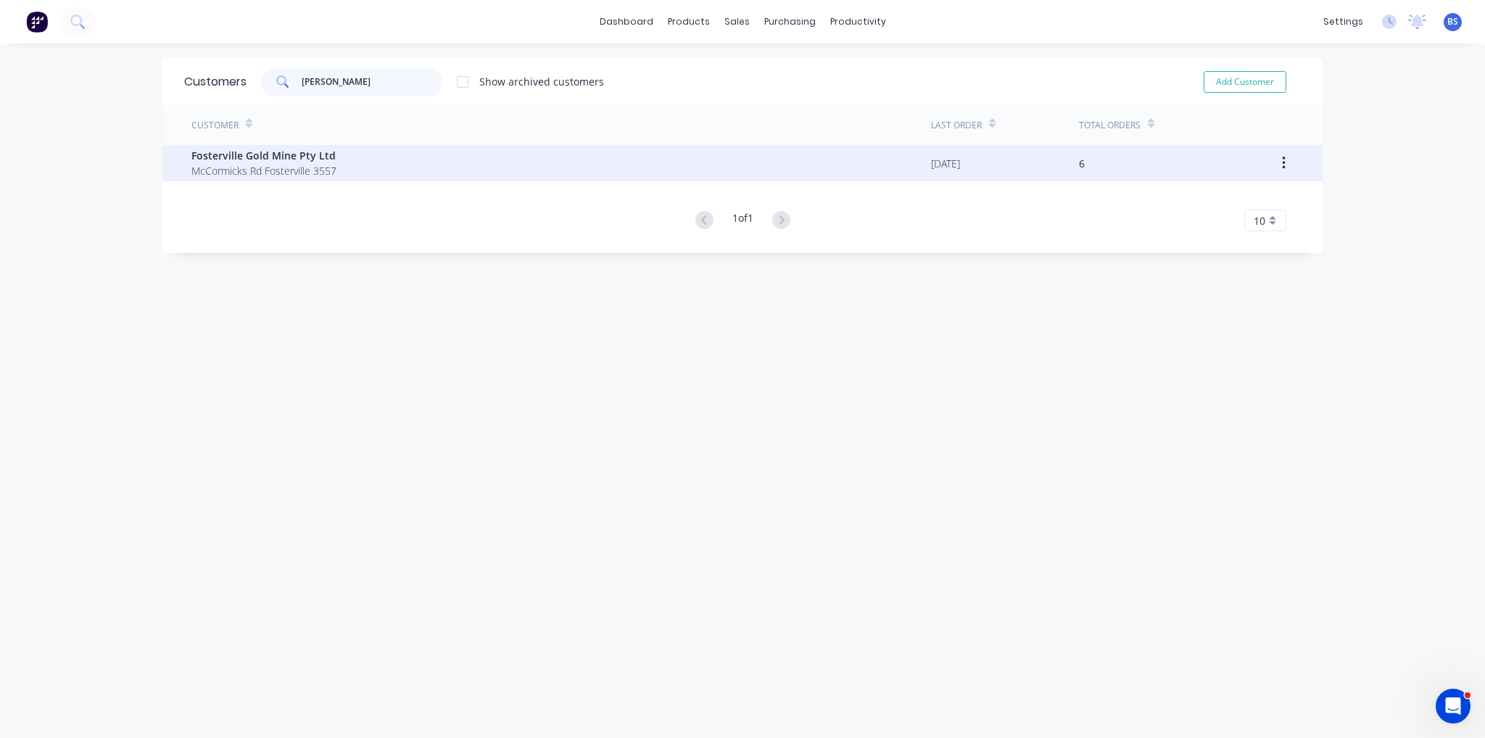
type input "[PERSON_NAME]"
click at [321, 154] on span "Fosterville Gold Mine Pty Ltd" at bounding box center [263, 155] width 145 height 15
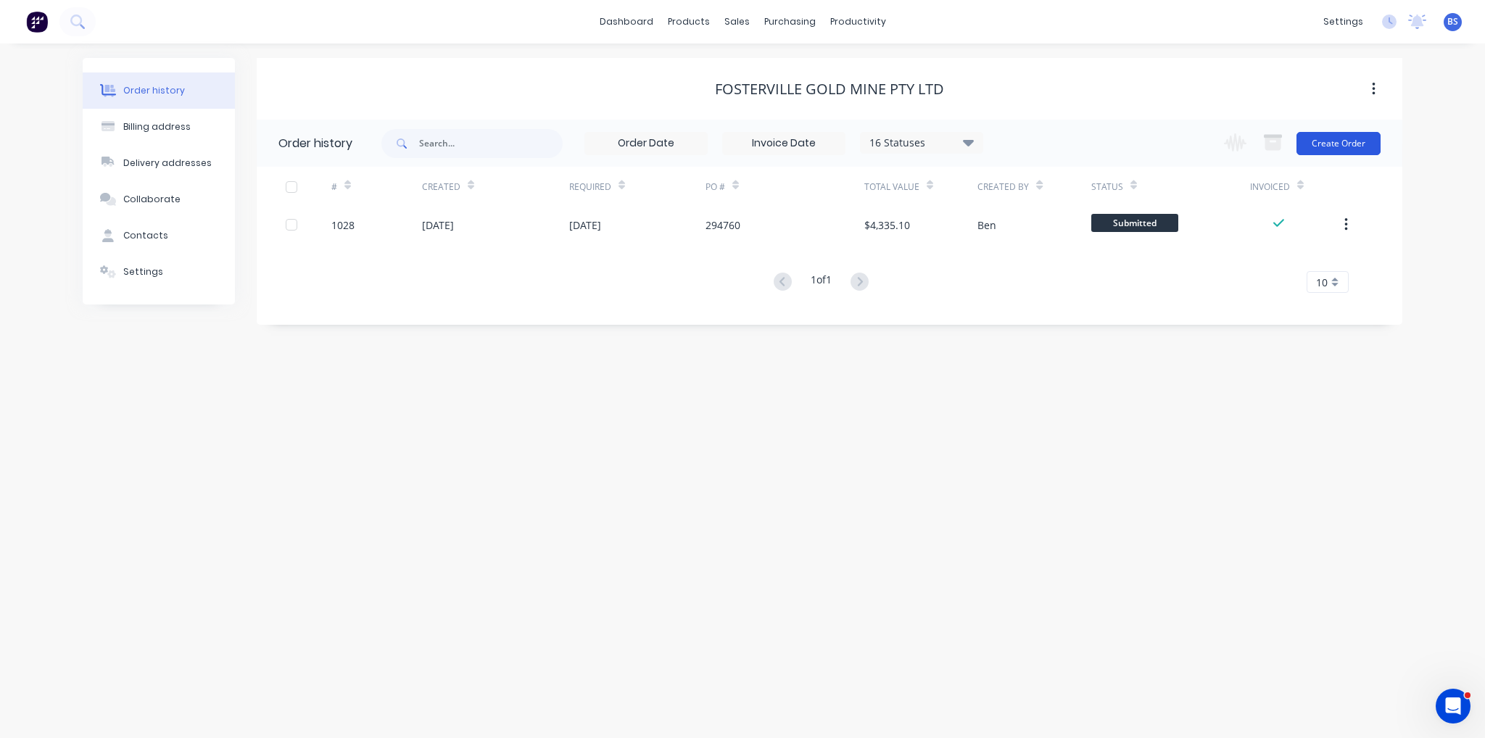
click at [1320, 152] on button "Create Order" at bounding box center [1338, 143] width 84 height 23
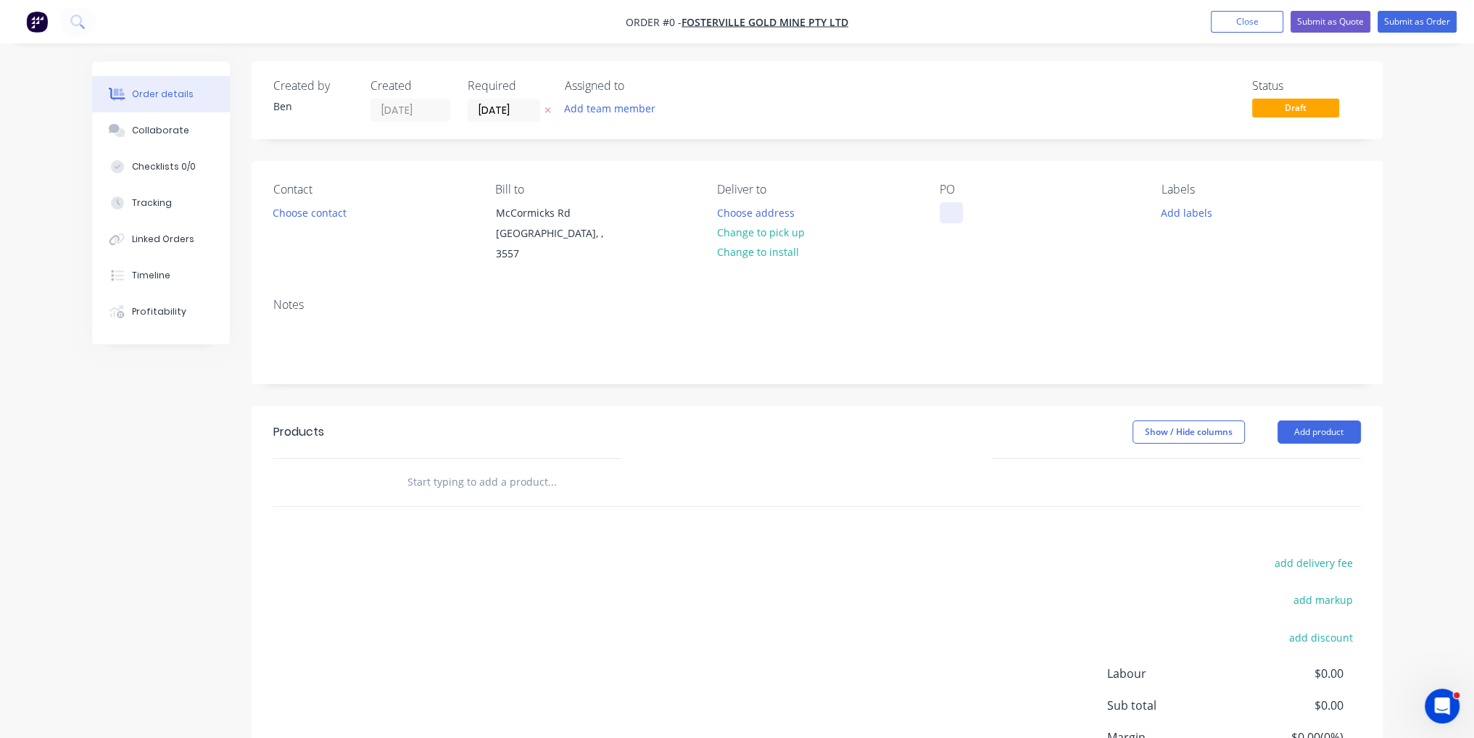
click at [957, 204] on div at bounding box center [951, 212] width 23 height 21
paste div
click at [1319, 413] on div "Creating draft order... Loading... Order details Collaborate Checklists 0/0 Tra…" at bounding box center [738, 469] width 1320 height 815
click at [1319, 421] on button "Add product" at bounding box center [1319, 432] width 83 height 23
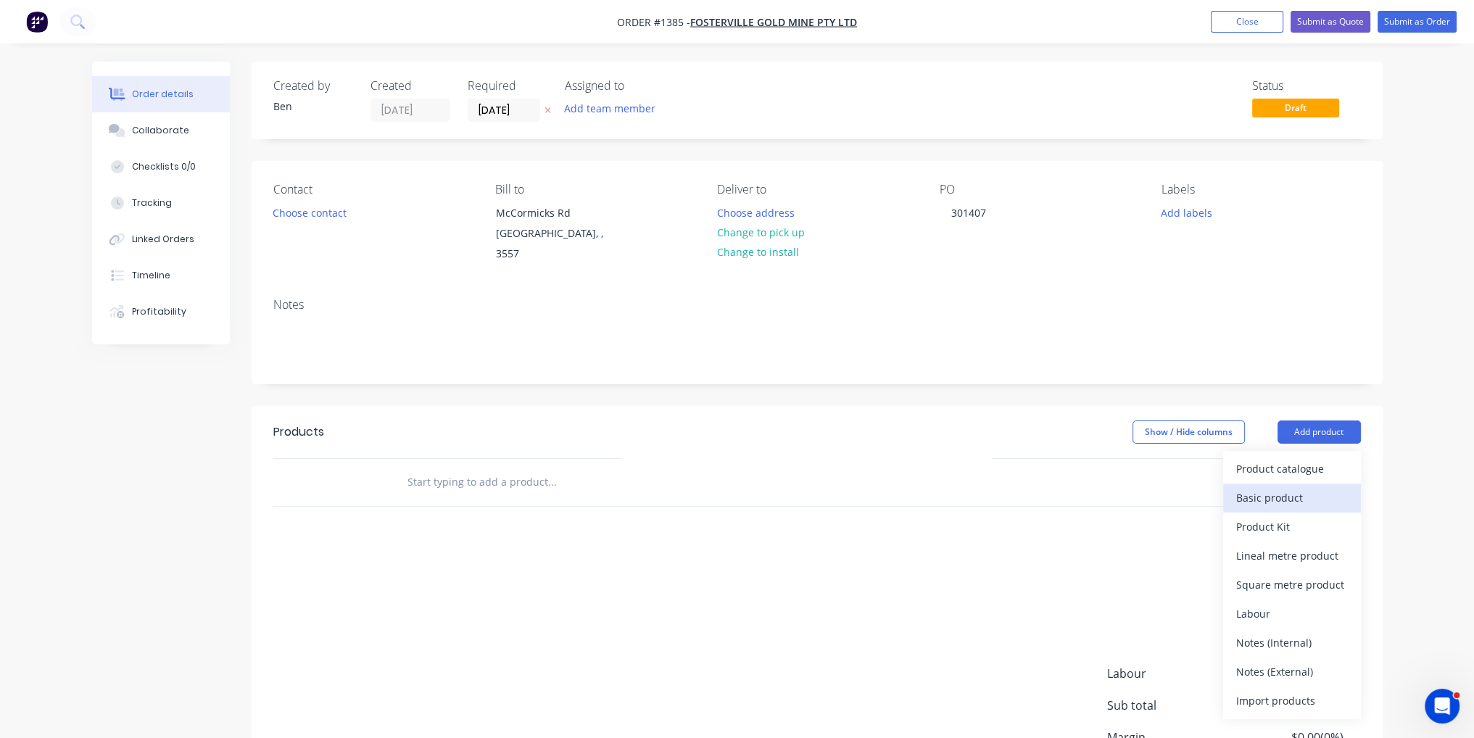
click at [1296, 487] on div "Basic product" at bounding box center [1292, 497] width 112 height 21
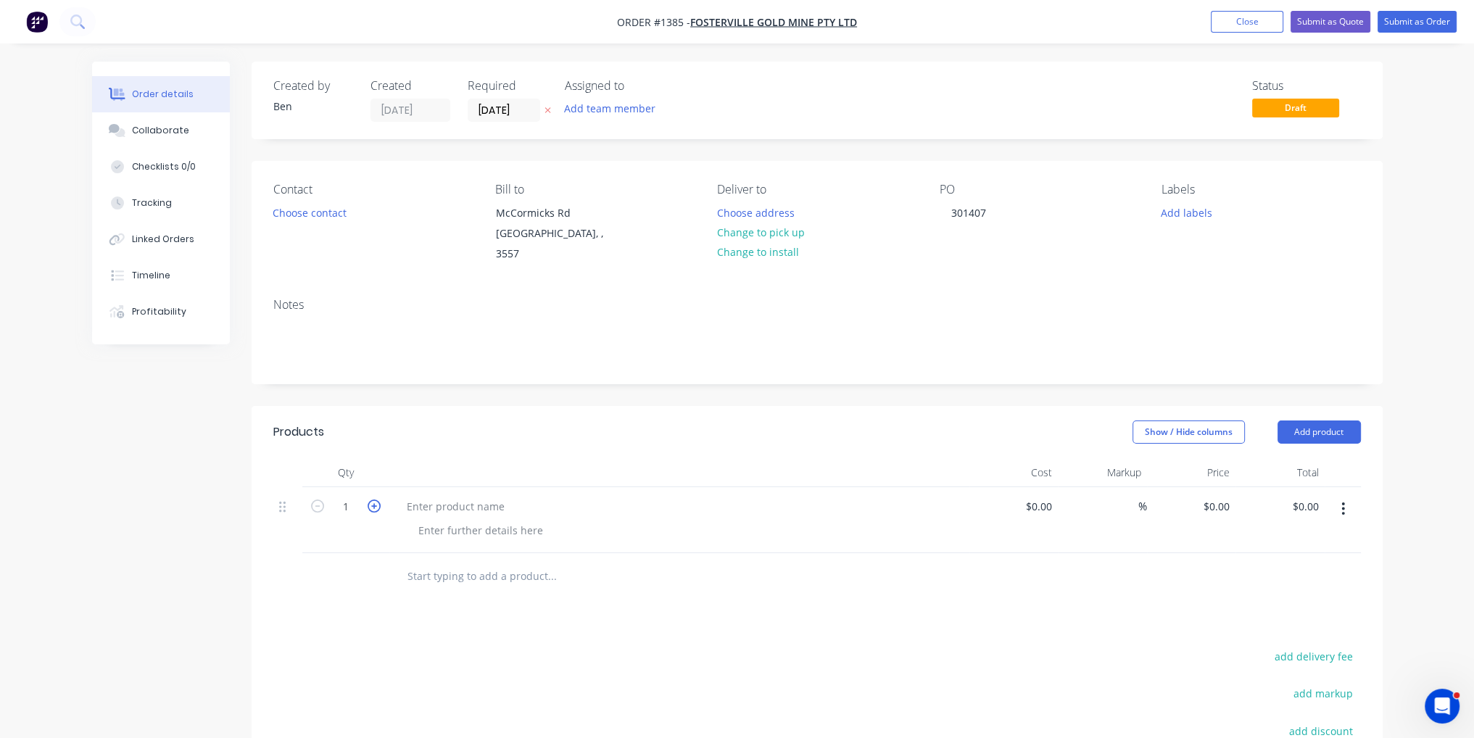
click at [373, 500] on icon "button" at bounding box center [374, 506] width 13 height 13
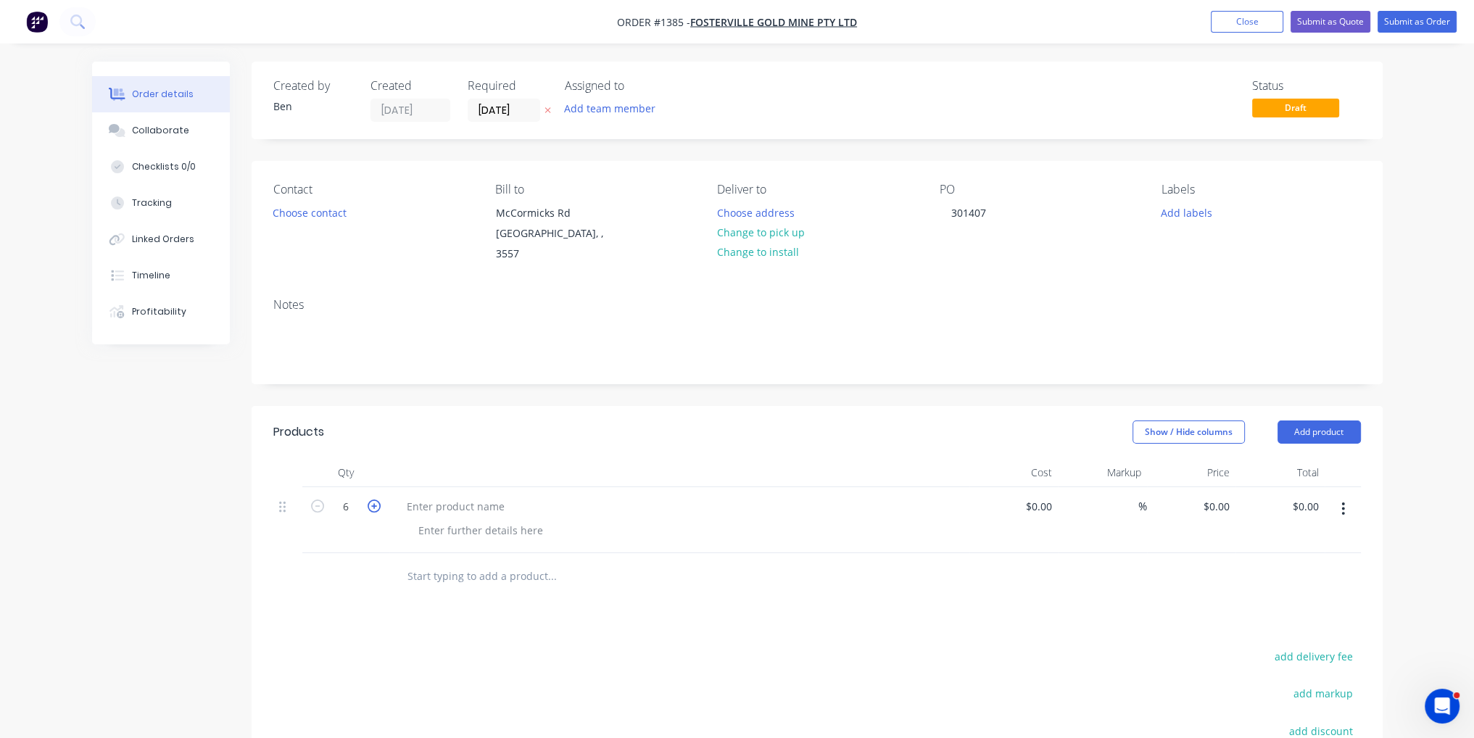
click at [373, 500] on icon "button" at bounding box center [374, 506] width 13 height 13
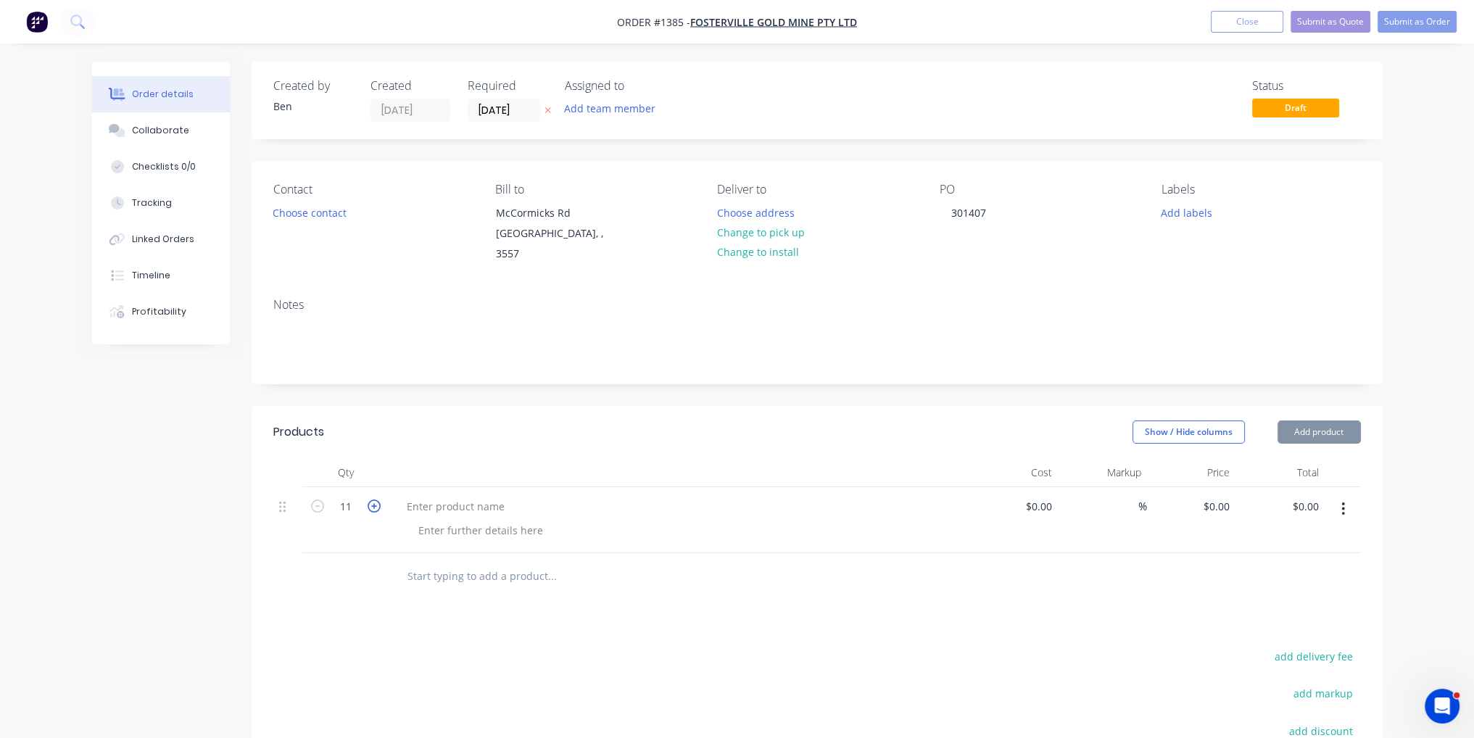
click at [373, 500] on icon "button" at bounding box center [374, 506] width 13 height 13
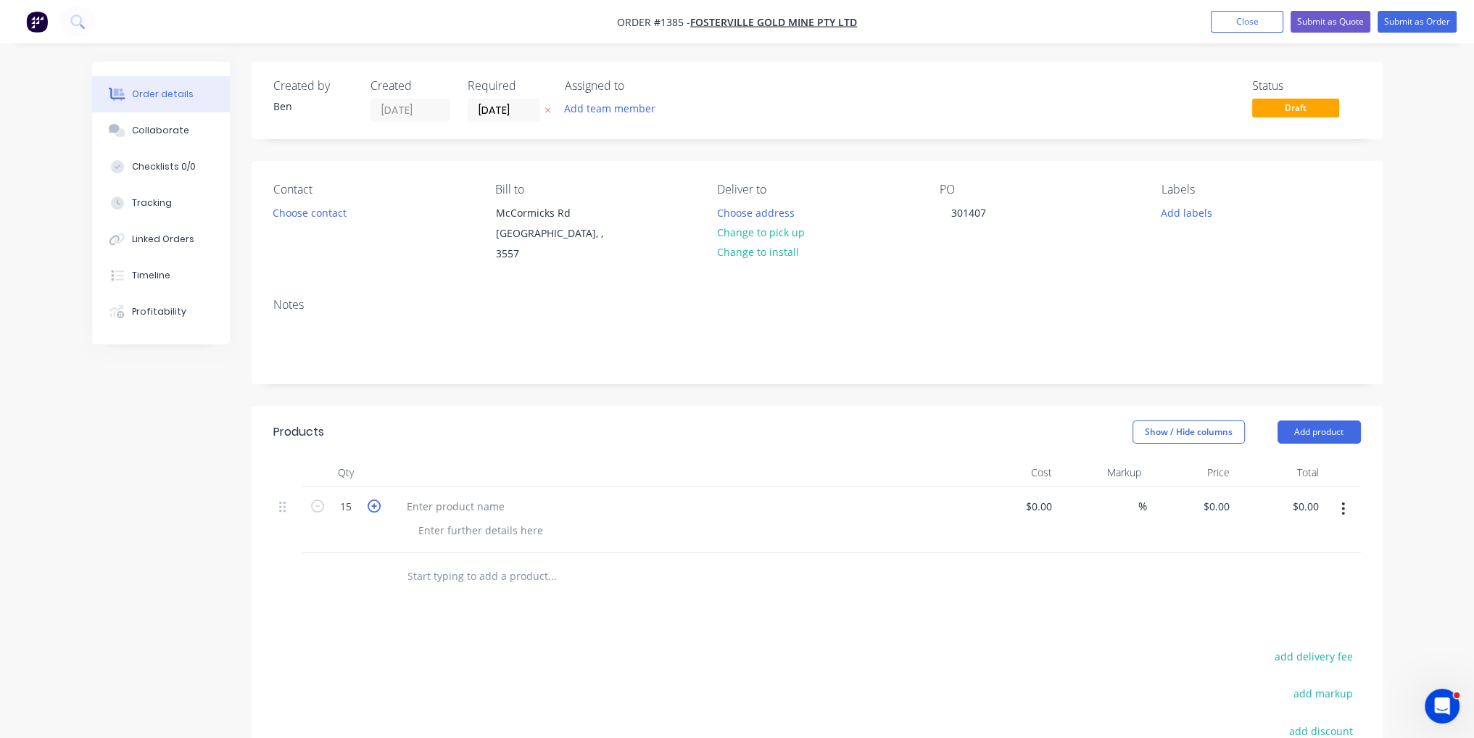
type input "16"
click at [1309, 496] on input "0.00" at bounding box center [1307, 506] width 33 height 21
type input "528"
type input "$33.00"
type input "$528.00"
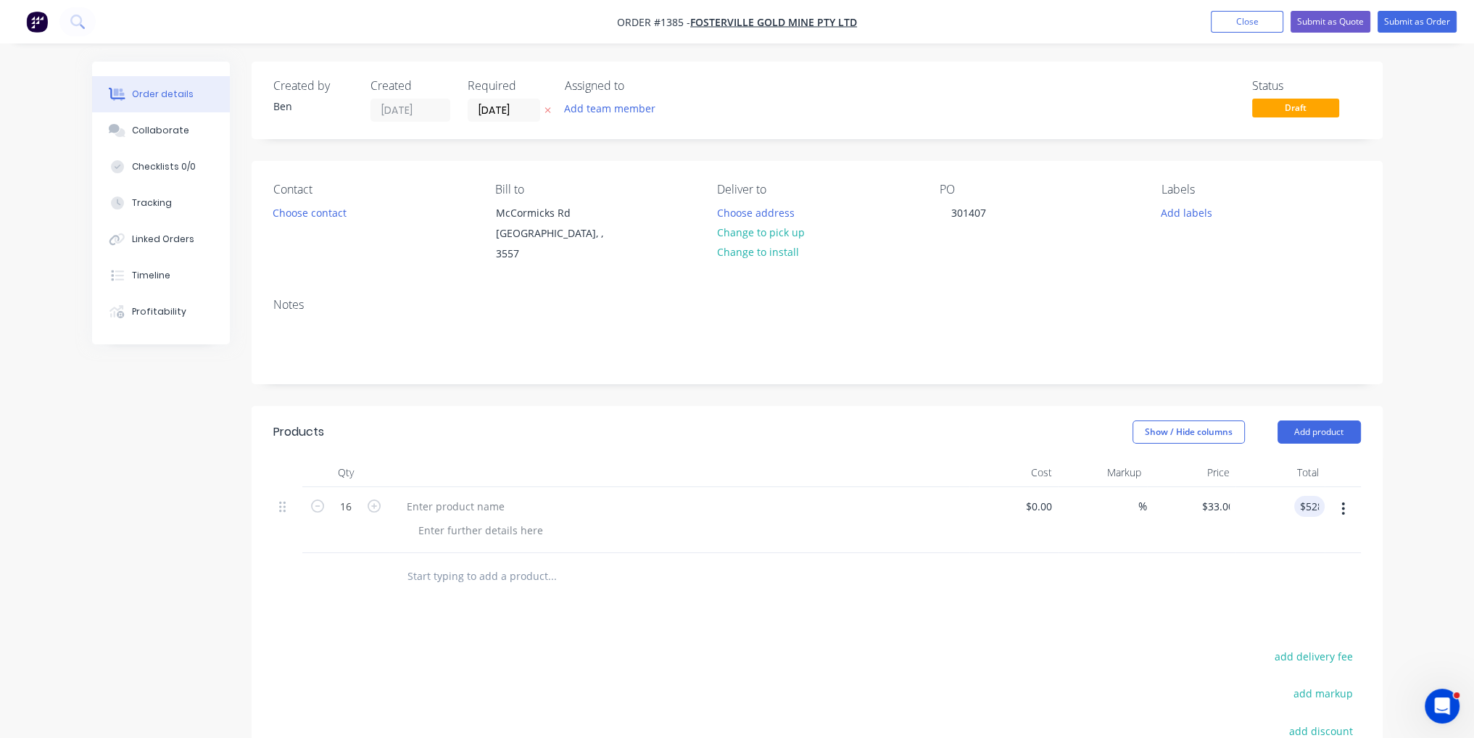
click at [964, 555] on div at bounding box center [817, 576] width 1088 height 47
paste div
click at [455, 520] on div at bounding box center [481, 530] width 148 height 21
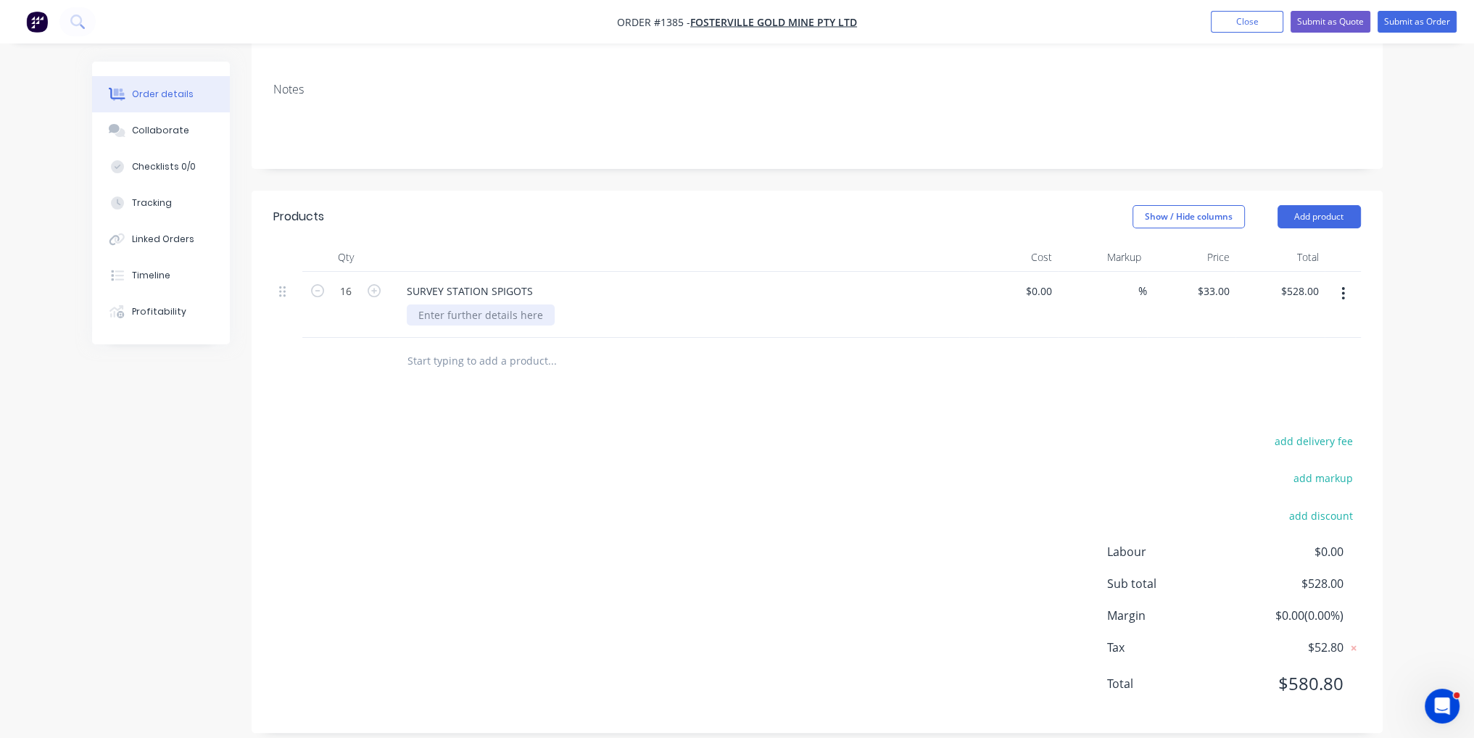
click at [463, 305] on div at bounding box center [481, 315] width 148 height 21
click at [867, 514] on div "add delivery fee add markup add discount Labour $0.00 Sub total $528.00 Margin …" at bounding box center [817, 571] width 1088 height 280
click at [169, 131] on div "Collaborate" at bounding box center [160, 130] width 57 height 13
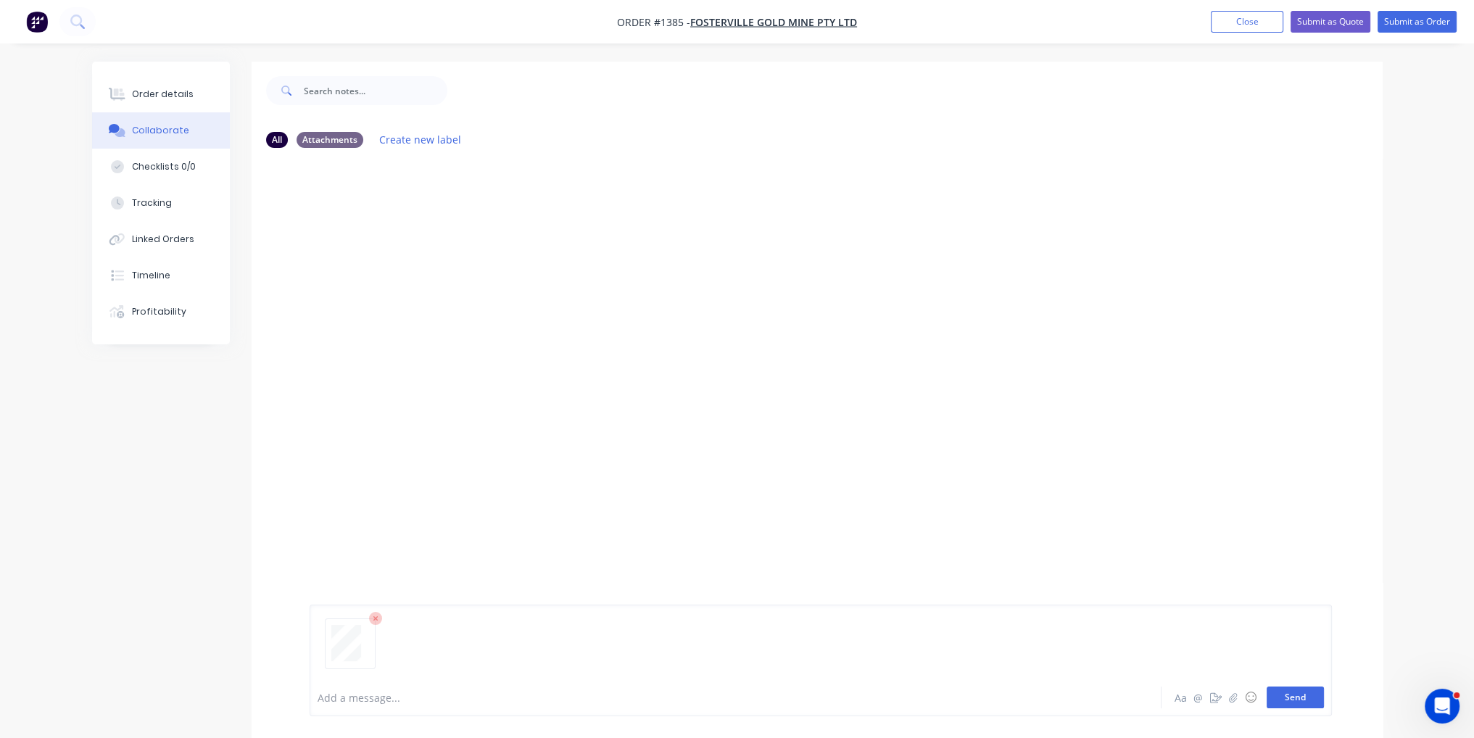
click at [1281, 697] on button "Send" at bounding box center [1295, 698] width 57 height 22
click at [159, 85] on button "Order details" at bounding box center [161, 94] width 138 height 36
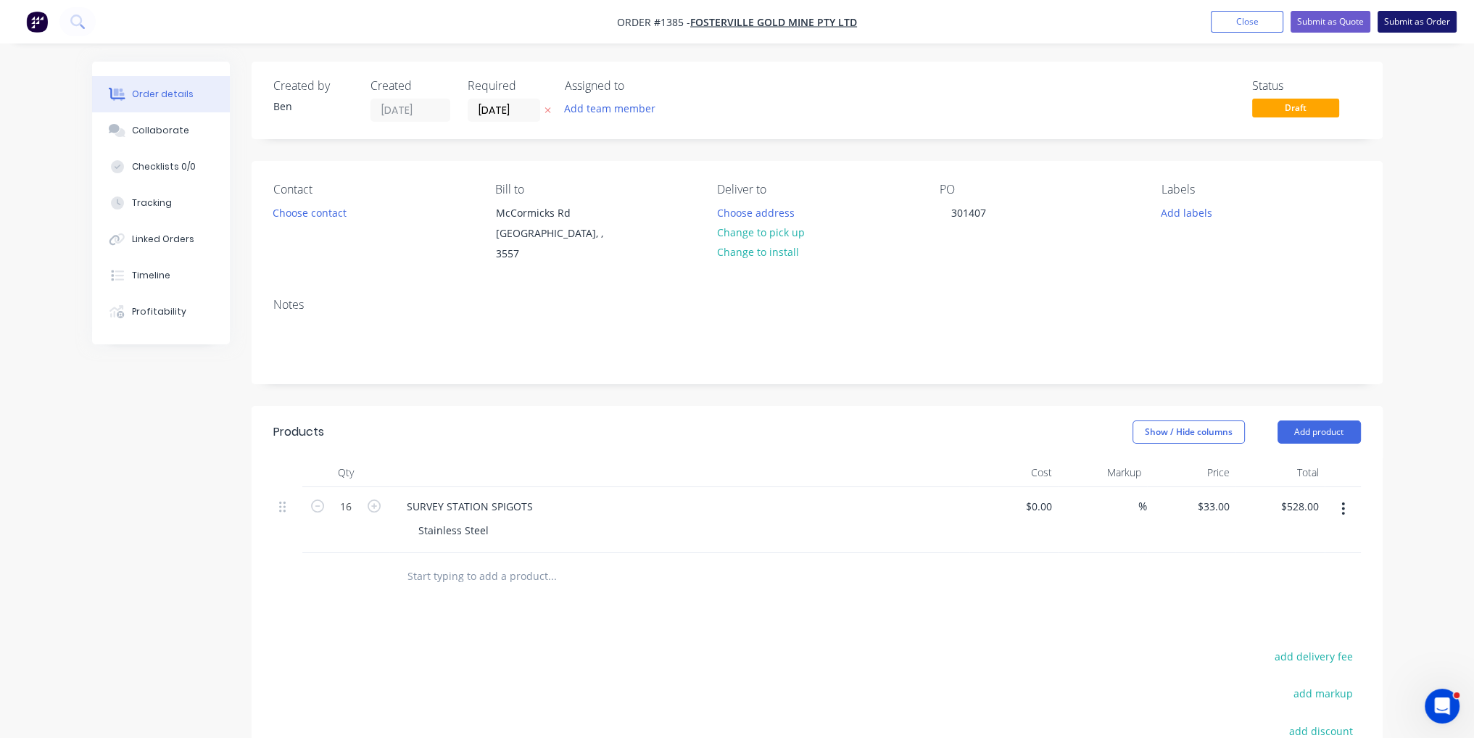
click at [1414, 17] on button "Submit as Order" at bounding box center [1417, 22] width 79 height 22
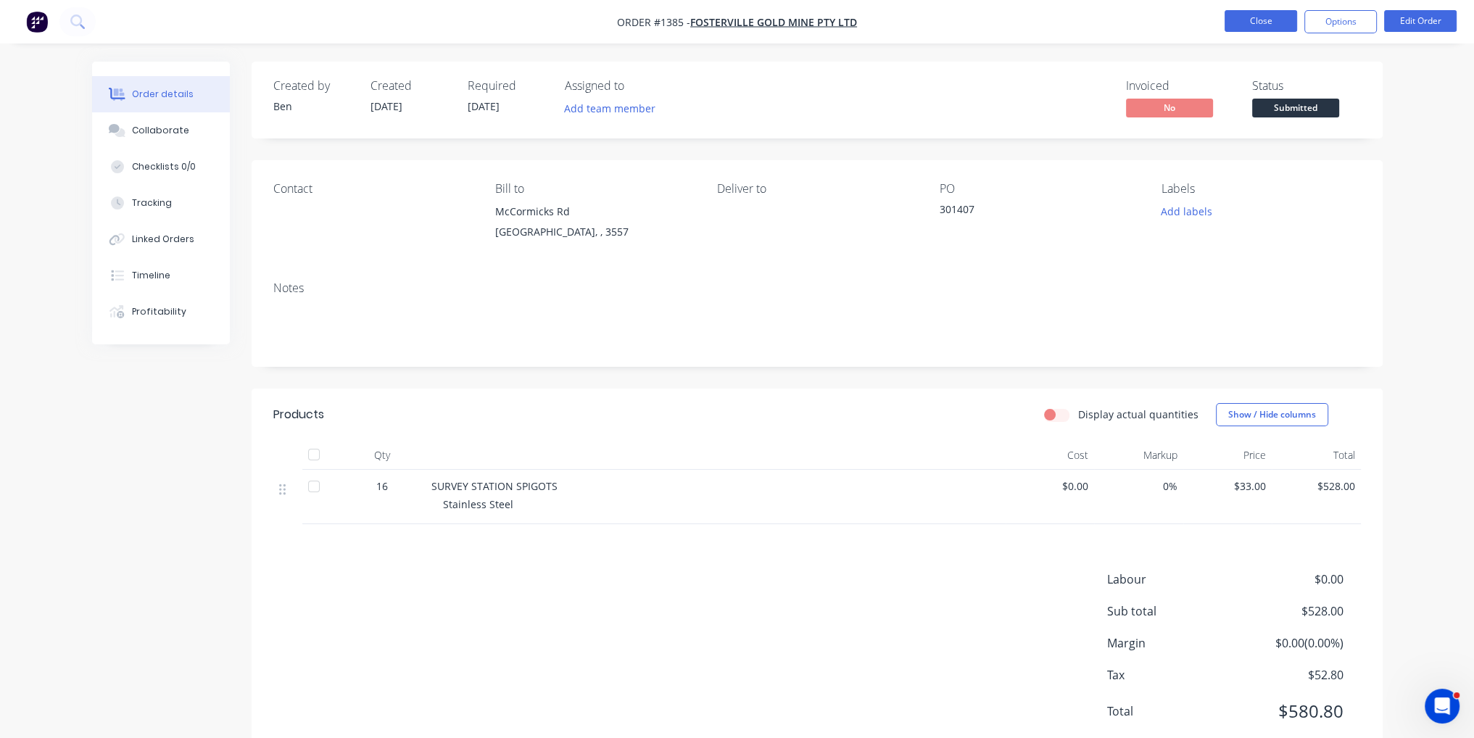
click at [1253, 16] on button "Close" at bounding box center [1261, 21] width 73 height 22
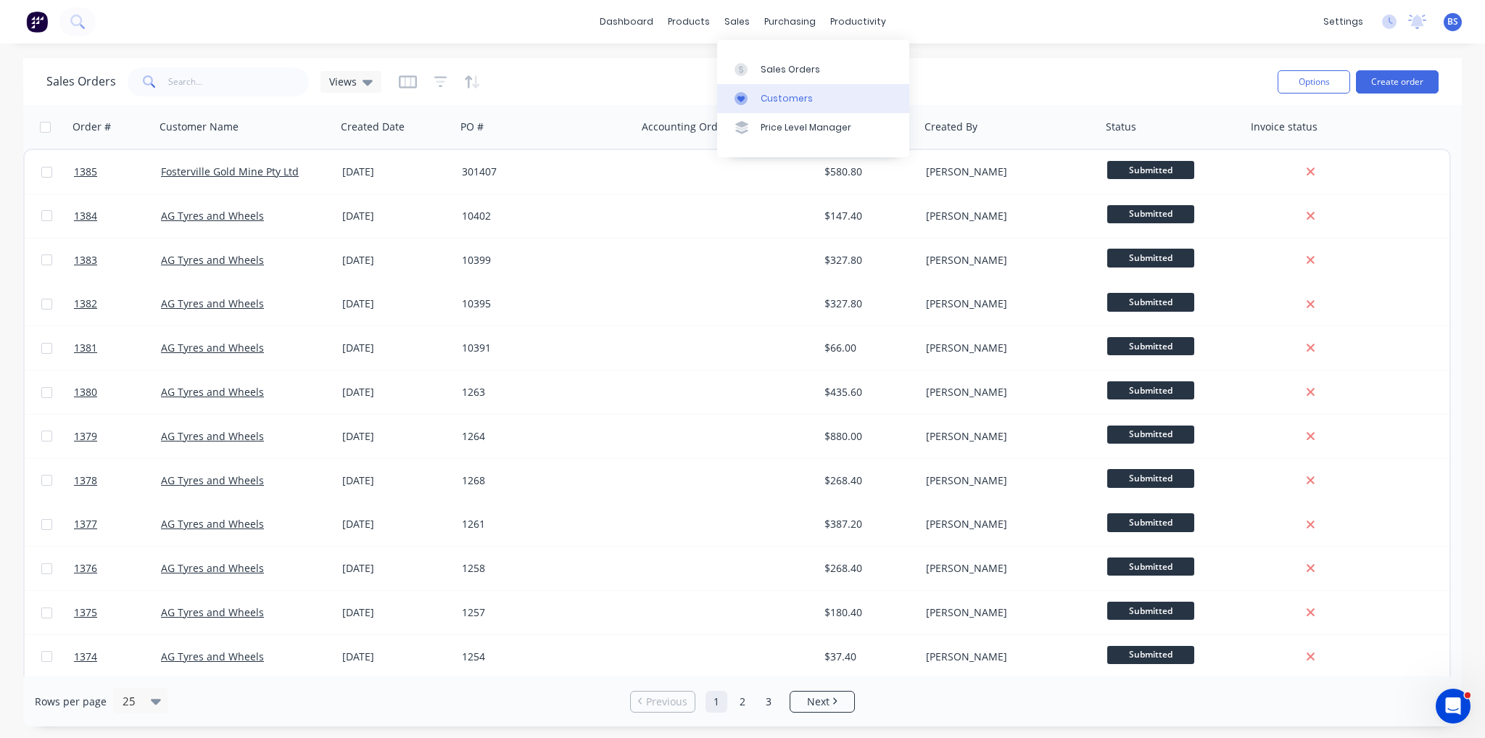
click at [783, 100] on div "Customers" at bounding box center [787, 98] width 52 height 13
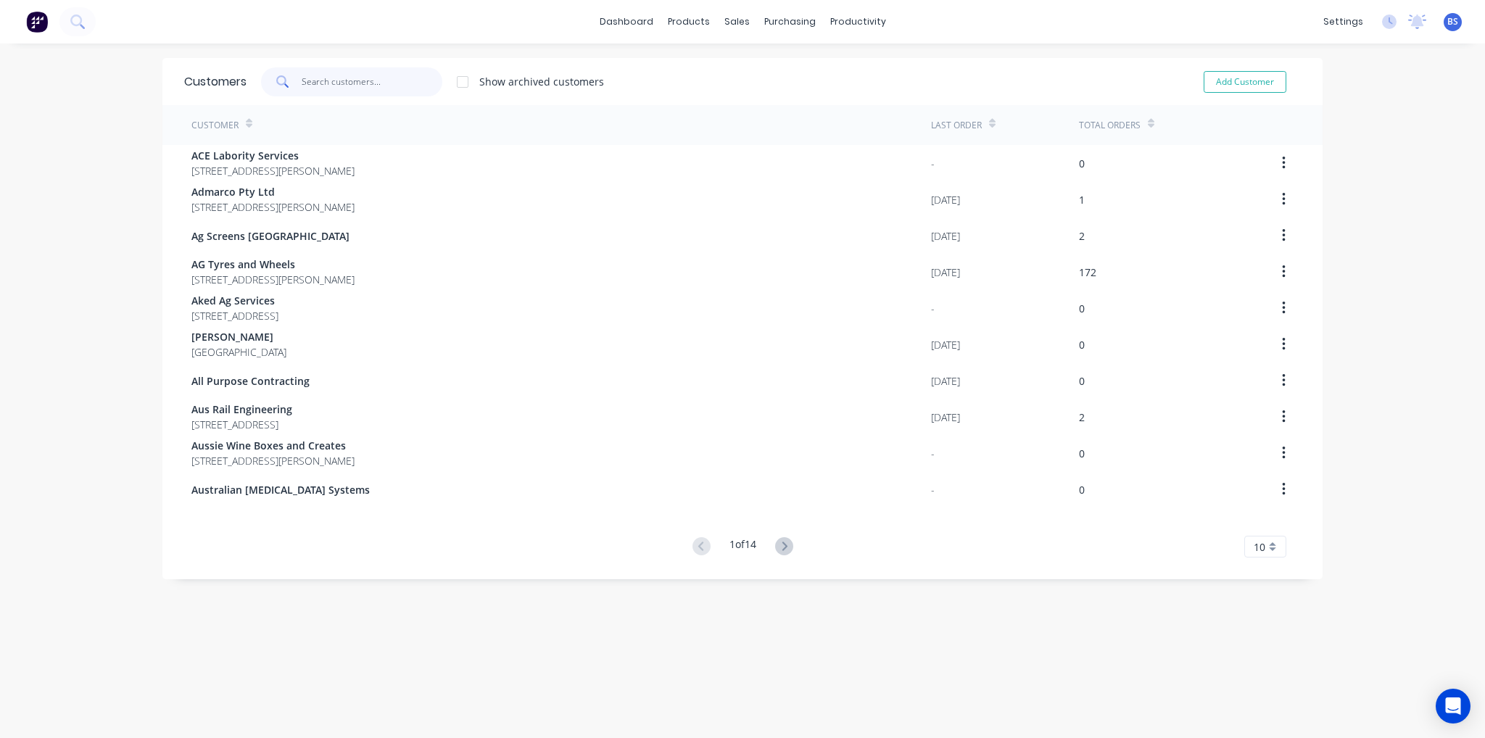
click at [318, 78] on input "text" at bounding box center [372, 81] width 141 height 29
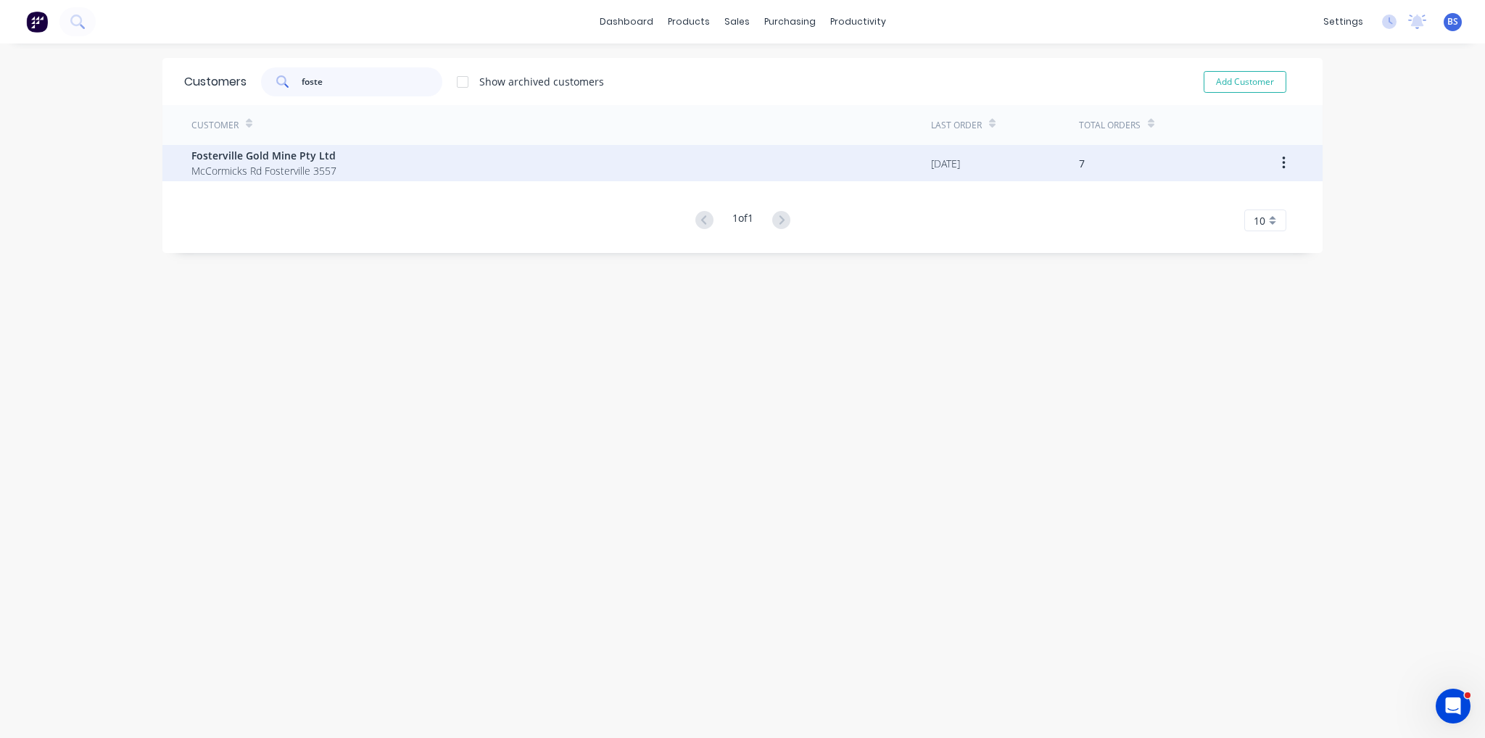
type input "foste"
click at [294, 149] on span "Fosterville Gold Mine Pty Ltd" at bounding box center [263, 155] width 145 height 15
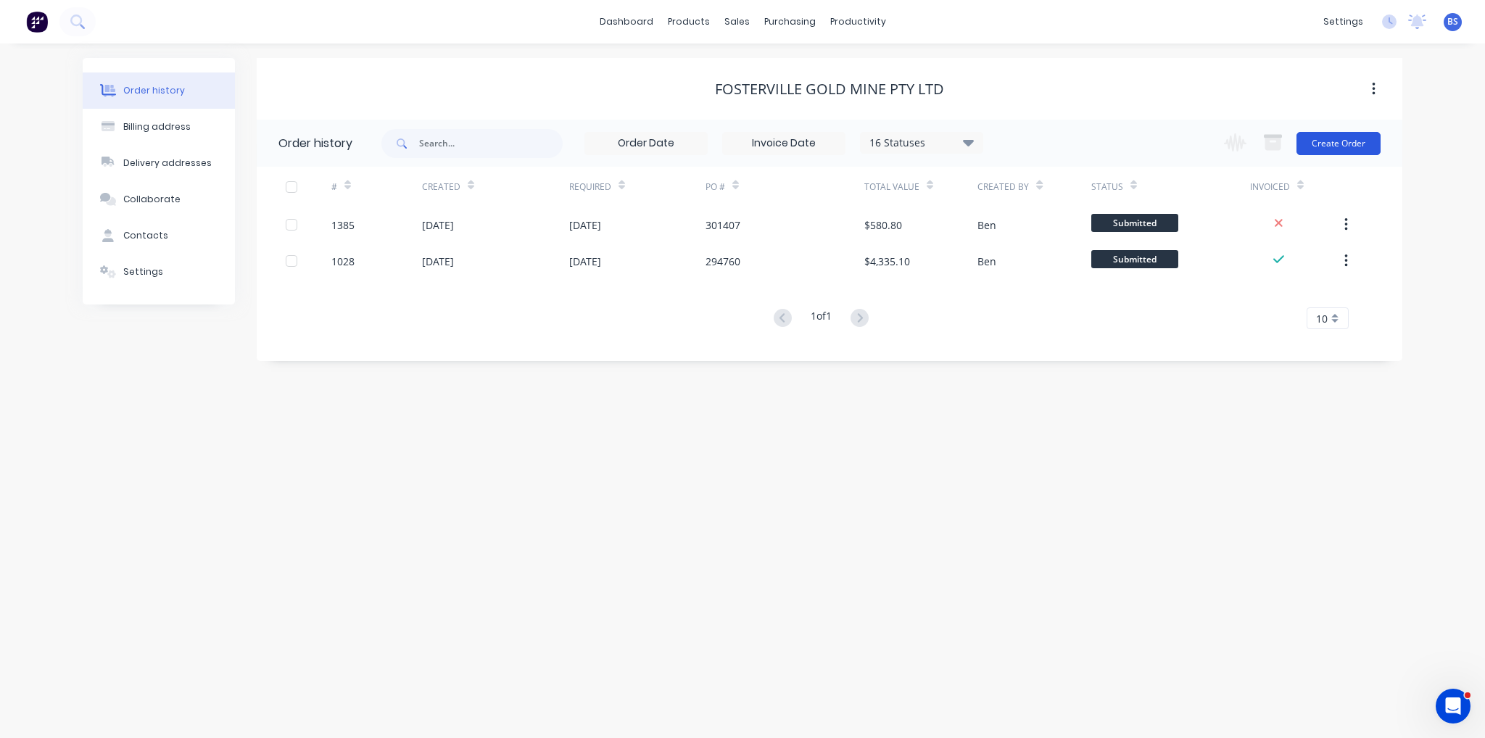
click at [1359, 146] on button "Create Order" at bounding box center [1338, 143] width 84 height 23
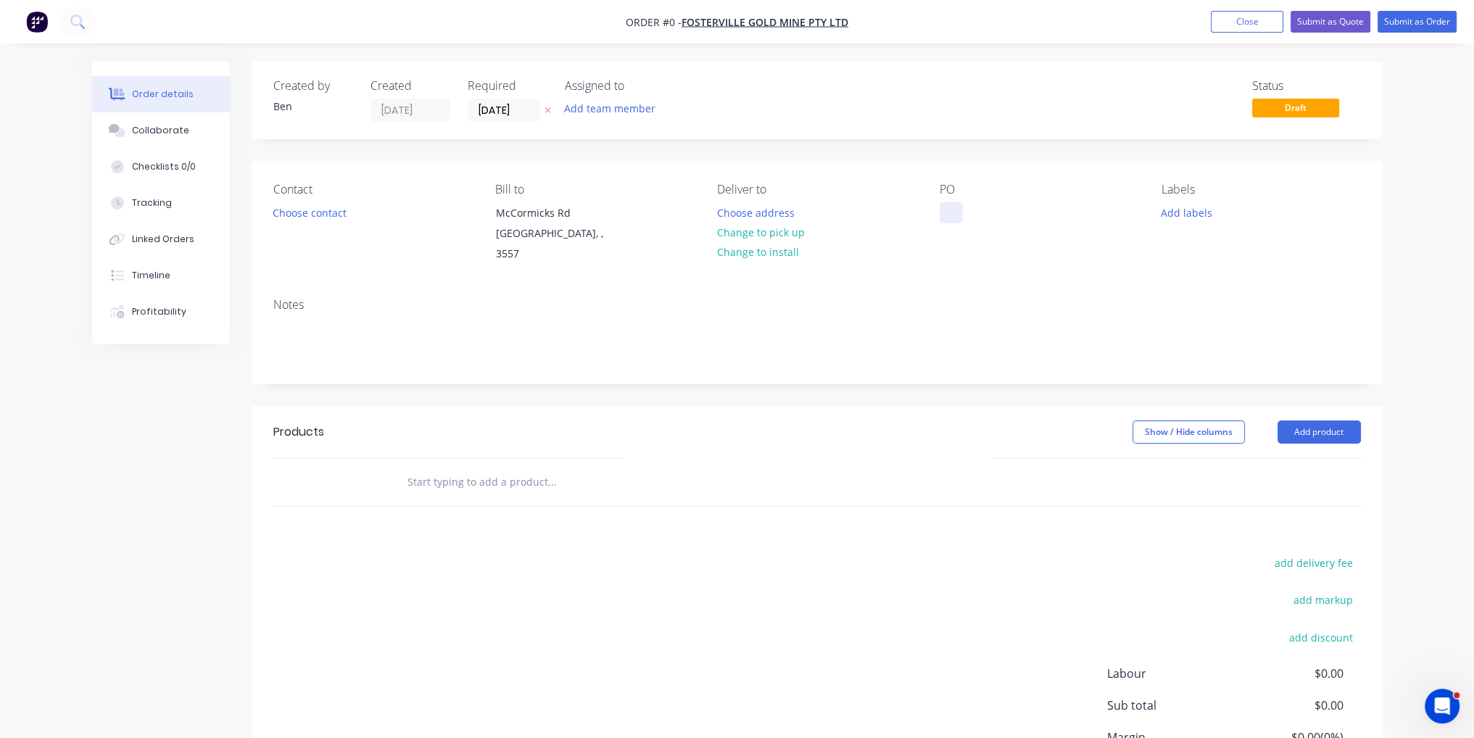
click at [947, 204] on div at bounding box center [951, 212] width 23 height 21
click at [960, 299] on div "Creating draft order... Loading... Order details Collaborate Checklists 0/0 Tra…" at bounding box center [738, 469] width 1320 height 815
click at [1340, 422] on button "Add product" at bounding box center [1319, 432] width 83 height 23
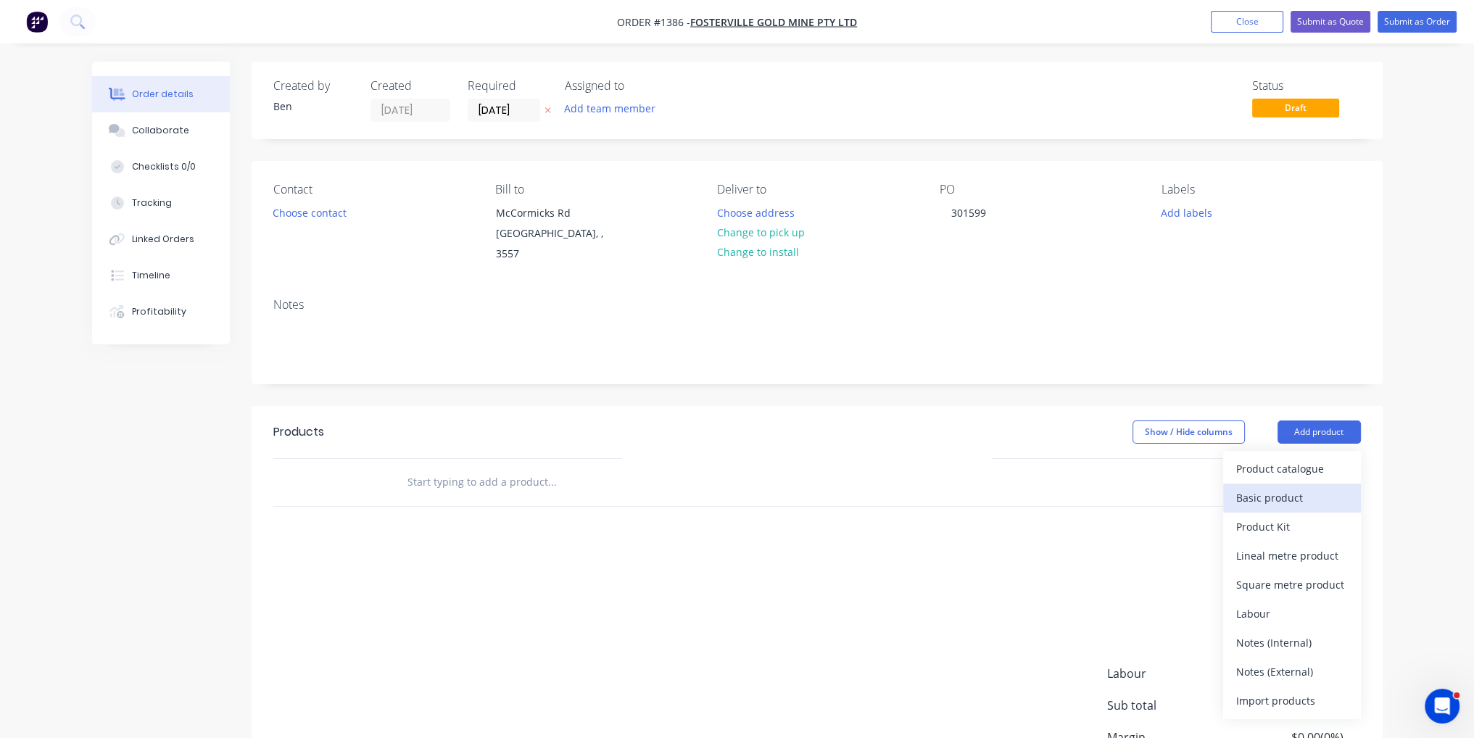
click at [1315, 487] on div "Basic product" at bounding box center [1292, 497] width 112 height 21
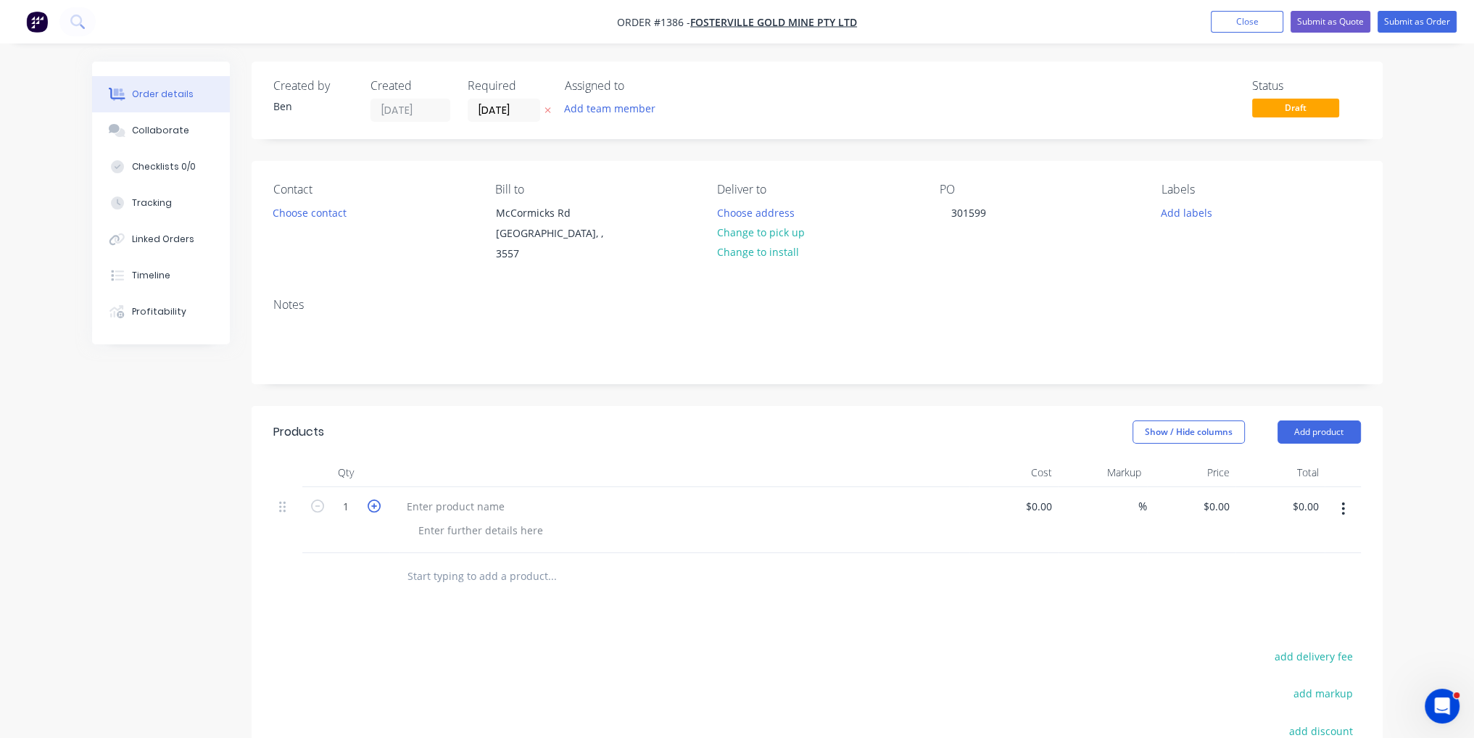
click at [371, 500] on icon "button" at bounding box center [374, 506] width 13 height 13
click at [344, 496] on input "4" at bounding box center [346, 507] width 38 height 22
type input "140"
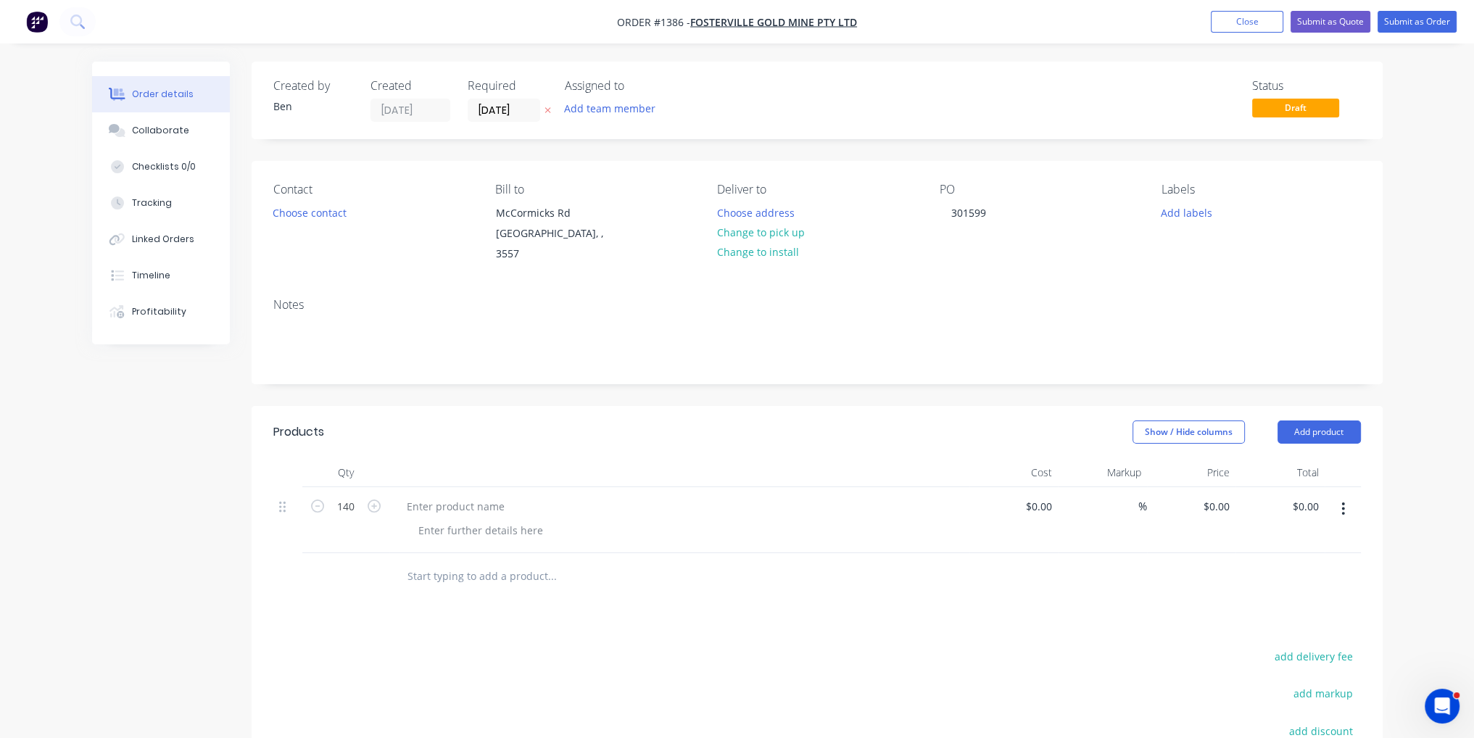
click at [621, 531] on div at bounding box center [679, 520] width 580 height 66
click at [1030, 487] on div "$0.00" at bounding box center [1013, 520] width 89 height 66
type input "$8.80"
type input "$1,232.00"
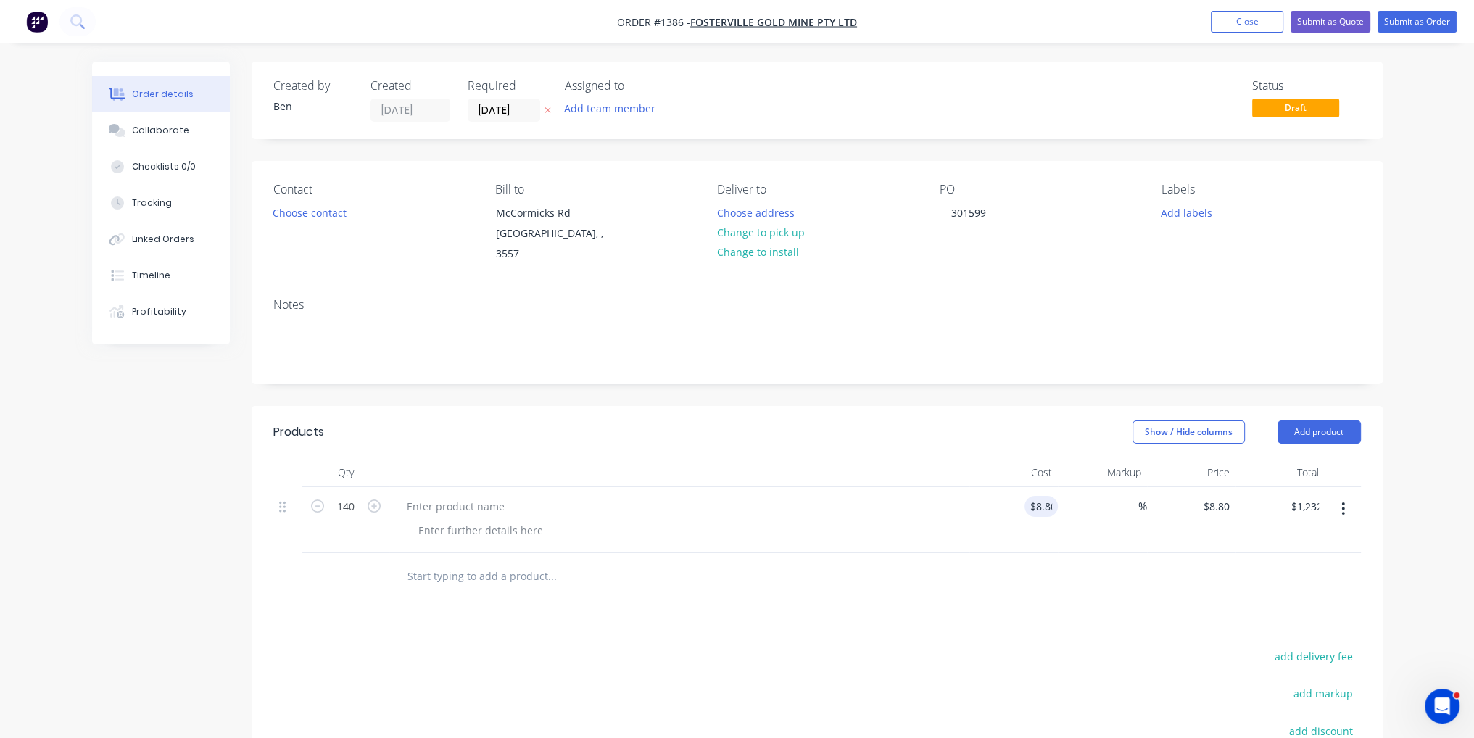
click at [980, 566] on div at bounding box center [817, 576] width 1088 height 47
click at [444, 496] on div at bounding box center [455, 506] width 121 height 21
paste div
click at [452, 520] on div at bounding box center [481, 530] width 148 height 21
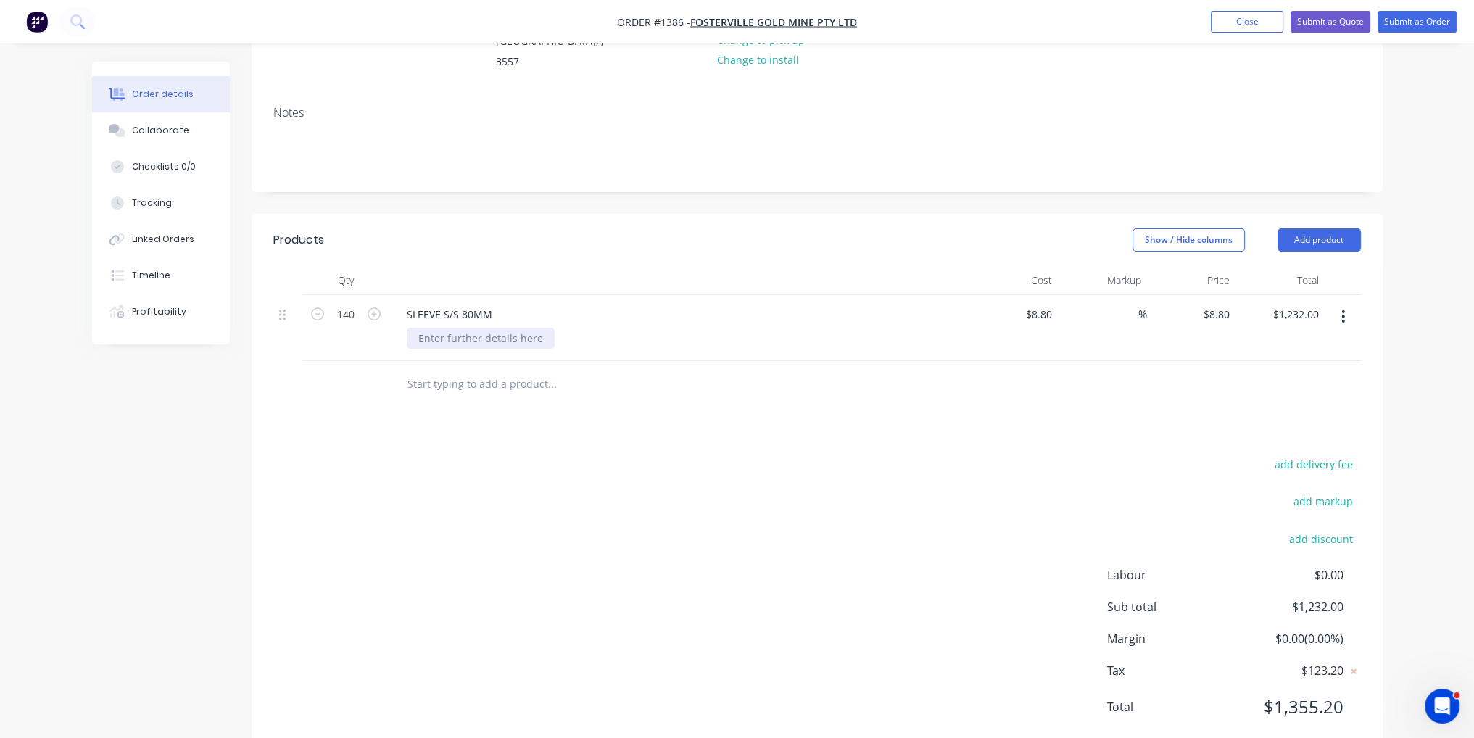
scroll to position [215, 0]
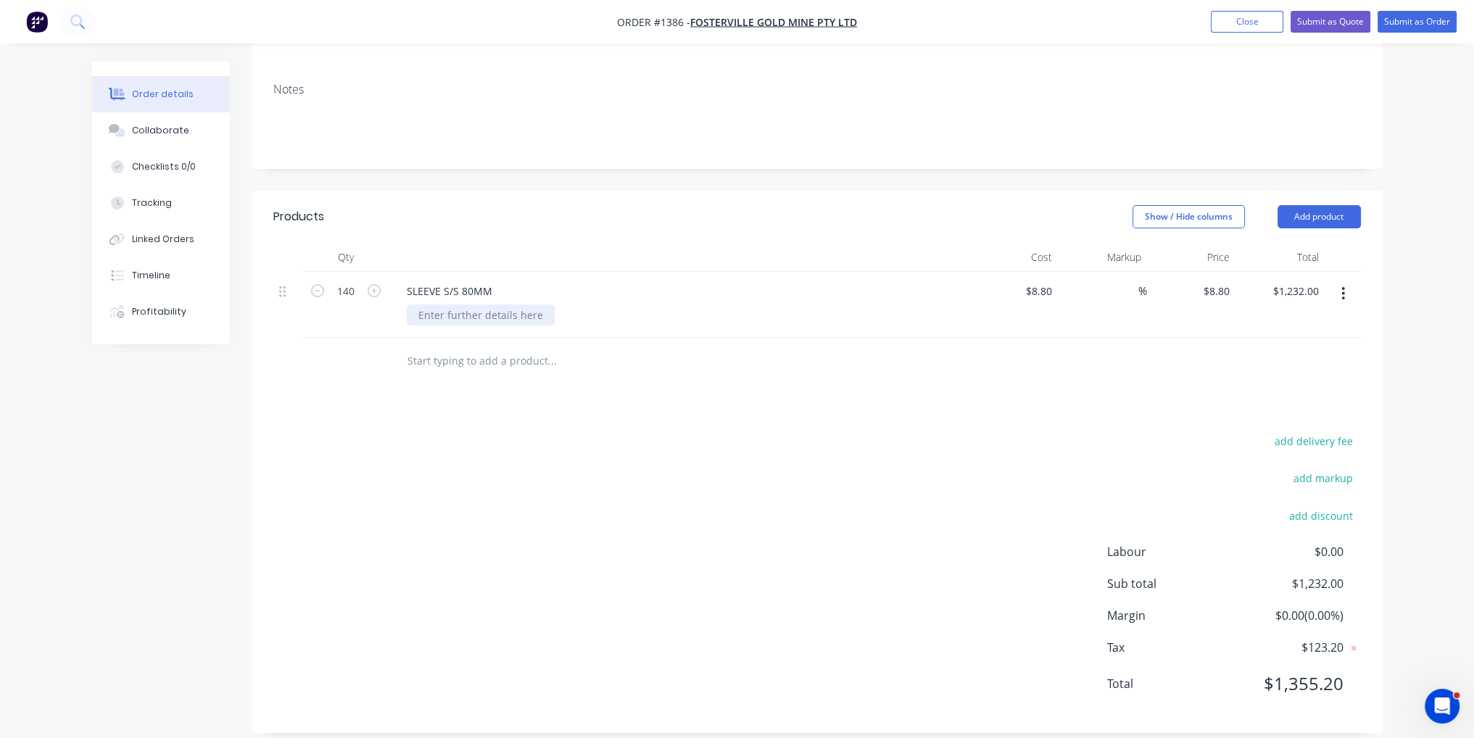
click at [493, 305] on div at bounding box center [481, 315] width 148 height 21
click at [545, 444] on div "add delivery fee add markup add discount Labour $0.00 Sub total $1,232.00 Margi…" at bounding box center [817, 571] width 1088 height 280
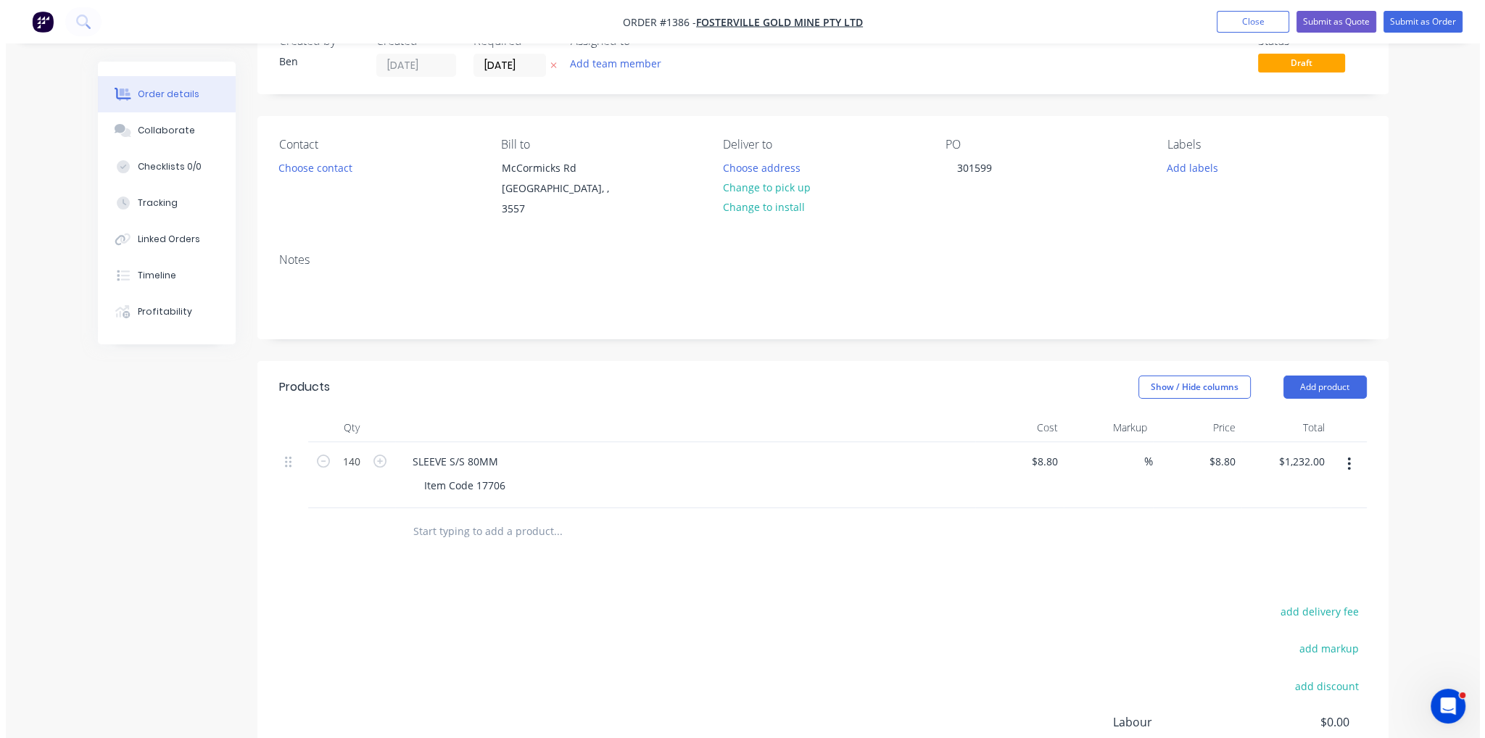
scroll to position [0, 0]
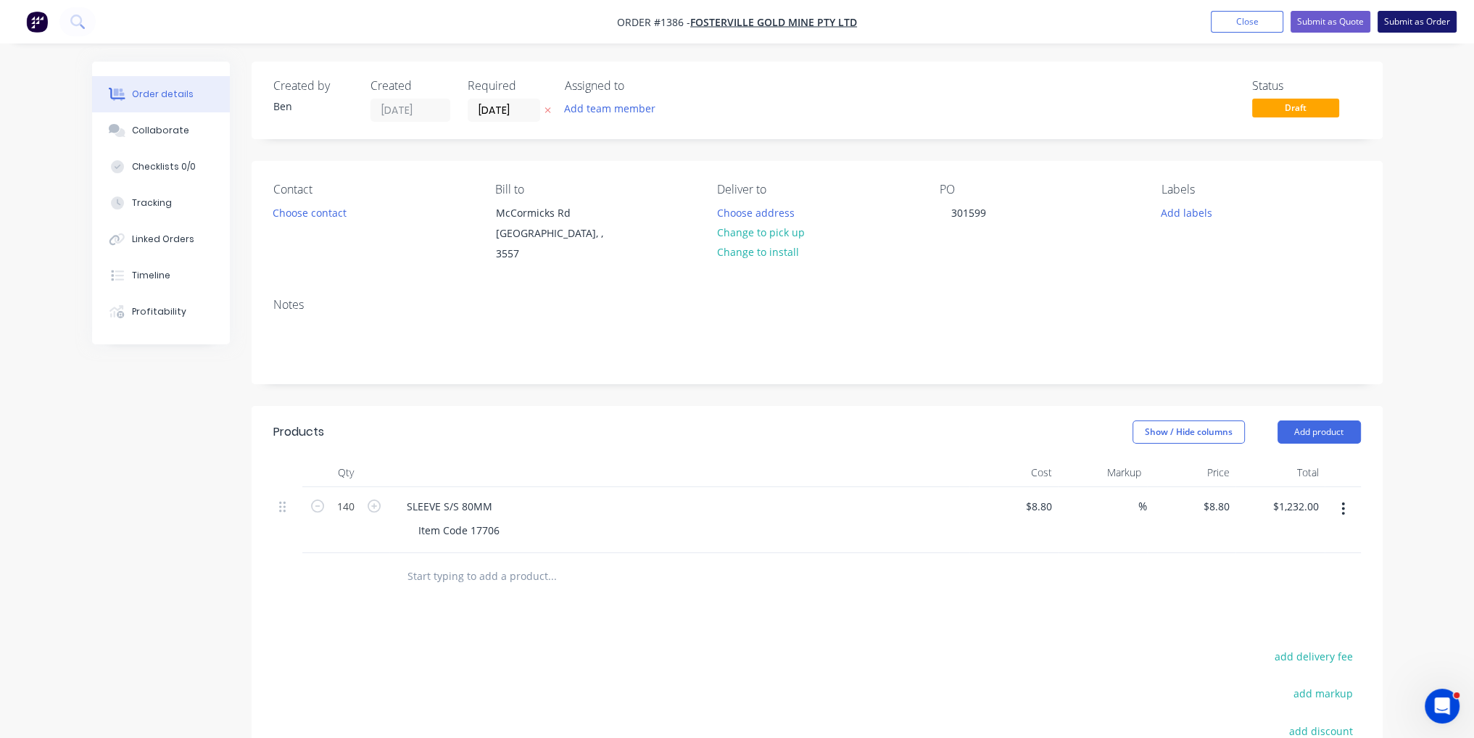
click at [1424, 22] on button "Submit as Order" at bounding box center [1417, 22] width 79 height 22
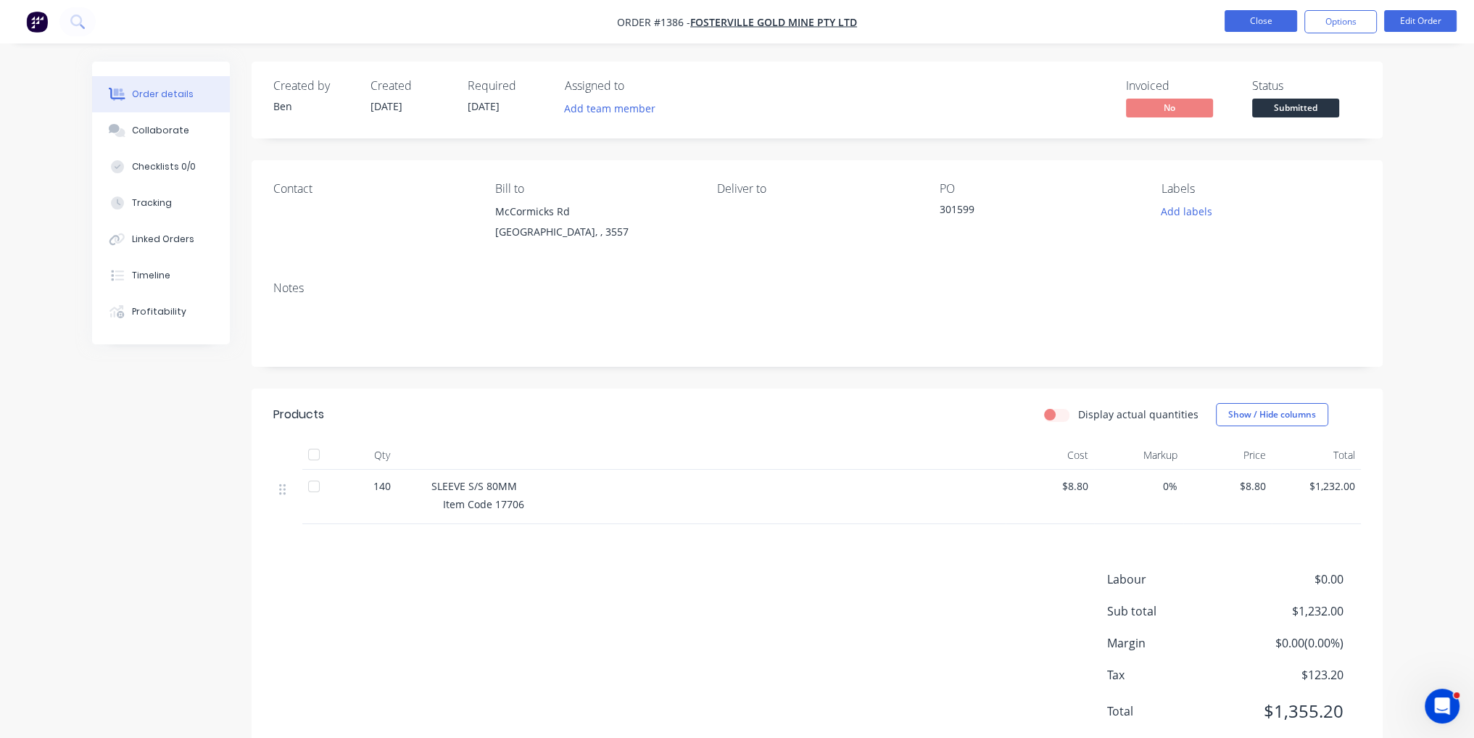
click at [1279, 27] on button "Close" at bounding box center [1261, 21] width 73 height 22
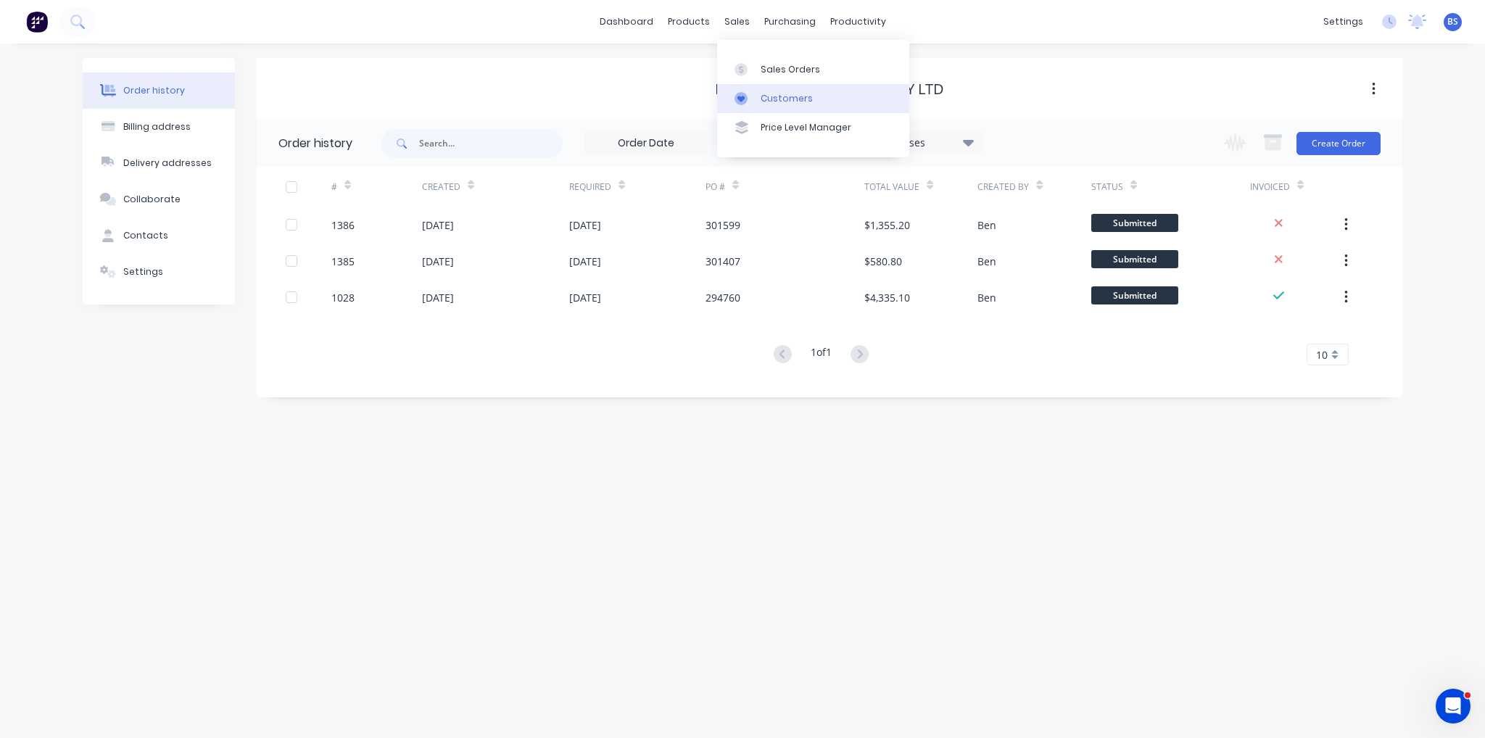
click at [800, 102] on div "Customers" at bounding box center [787, 98] width 52 height 13
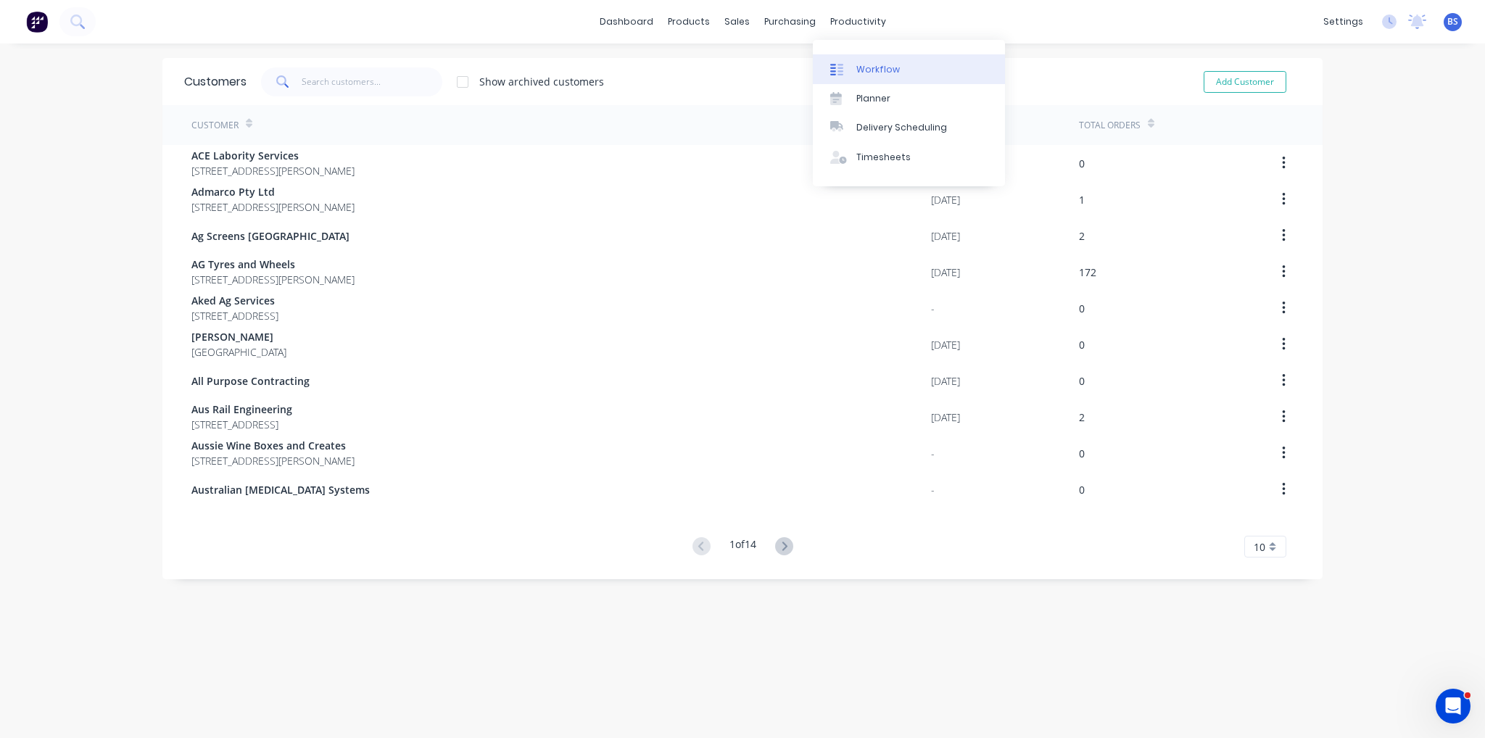
click at [858, 62] on link "Workflow" at bounding box center [909, 68] width 192 height 29
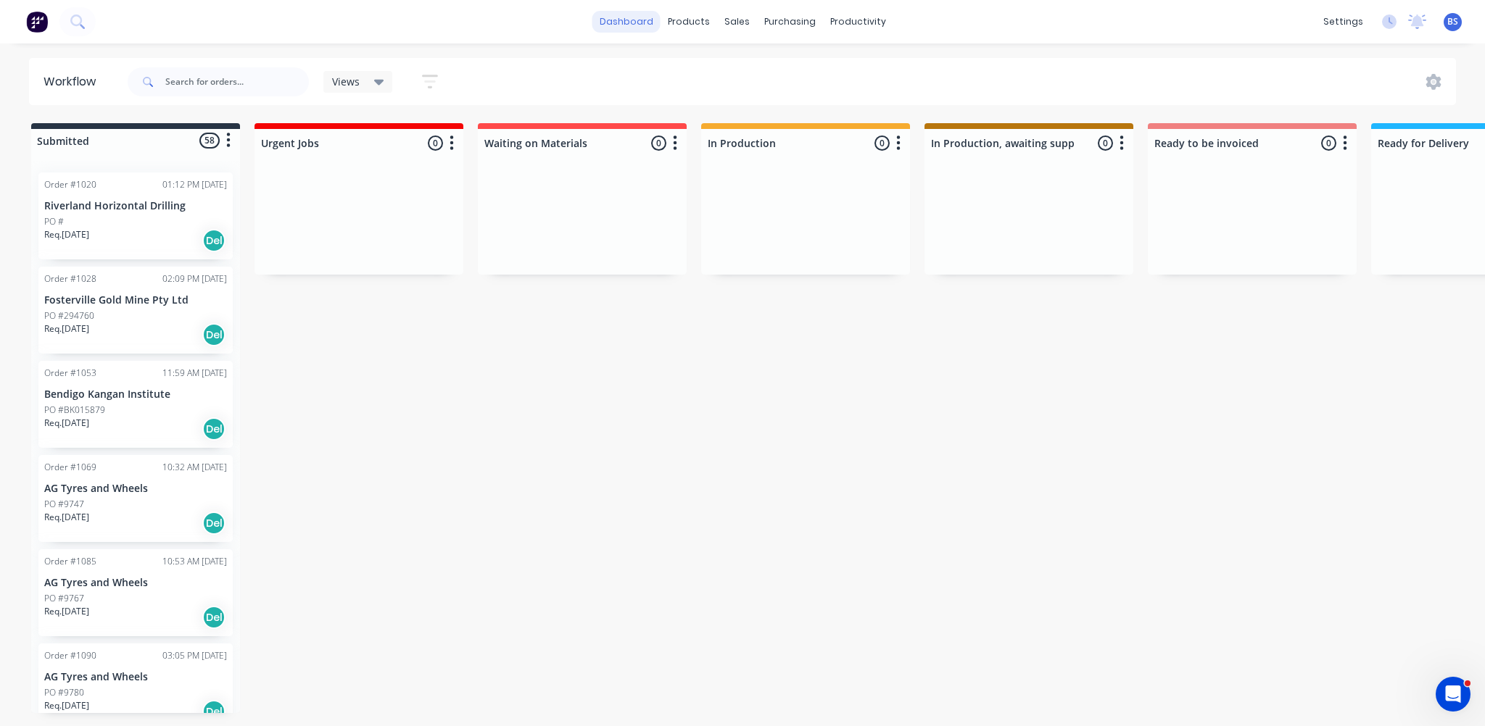
click at [644, 22] on link "dashboard" at bounding box center [626, 22] width 68 height 22
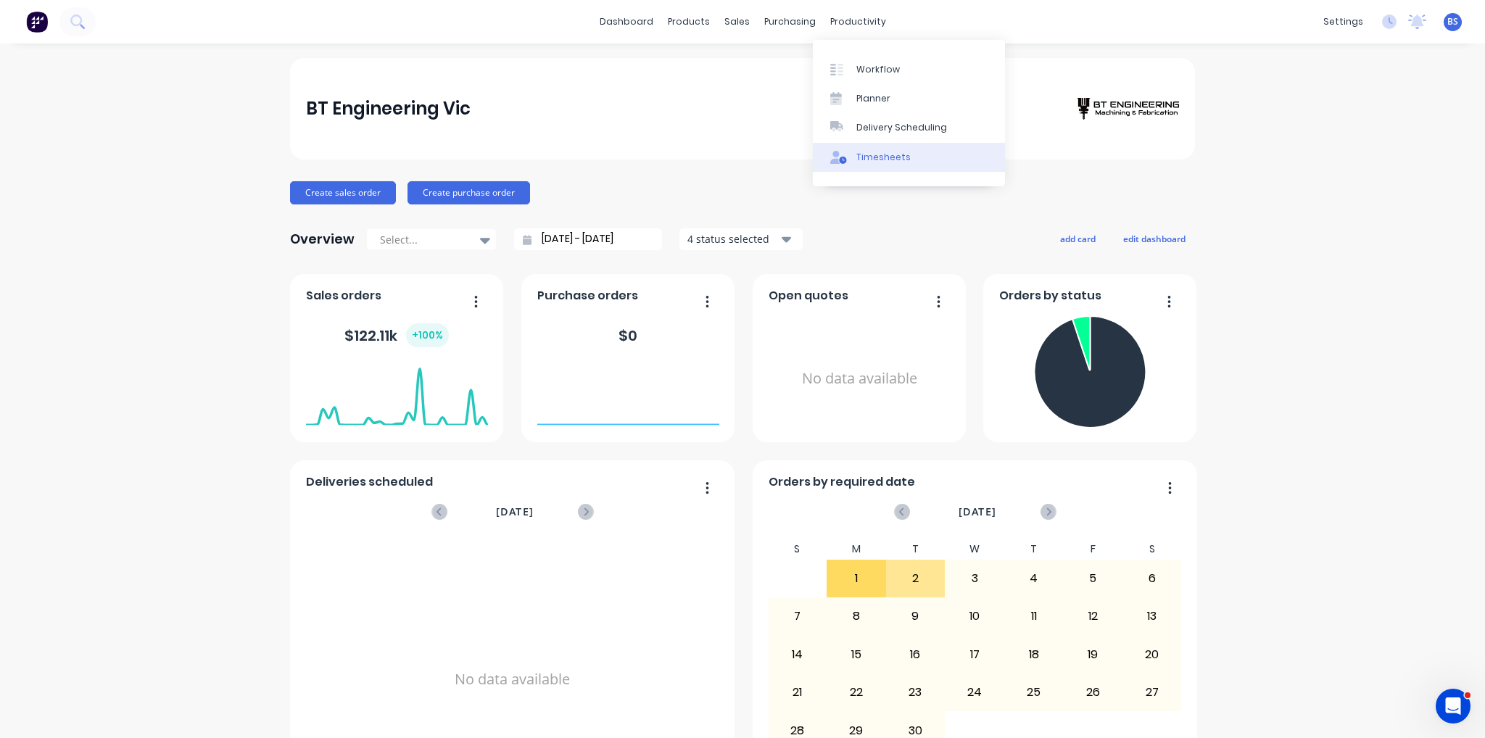
click at [875, 162] on div "Timesheets" at bounding box center [883, 157] width 54 height 13
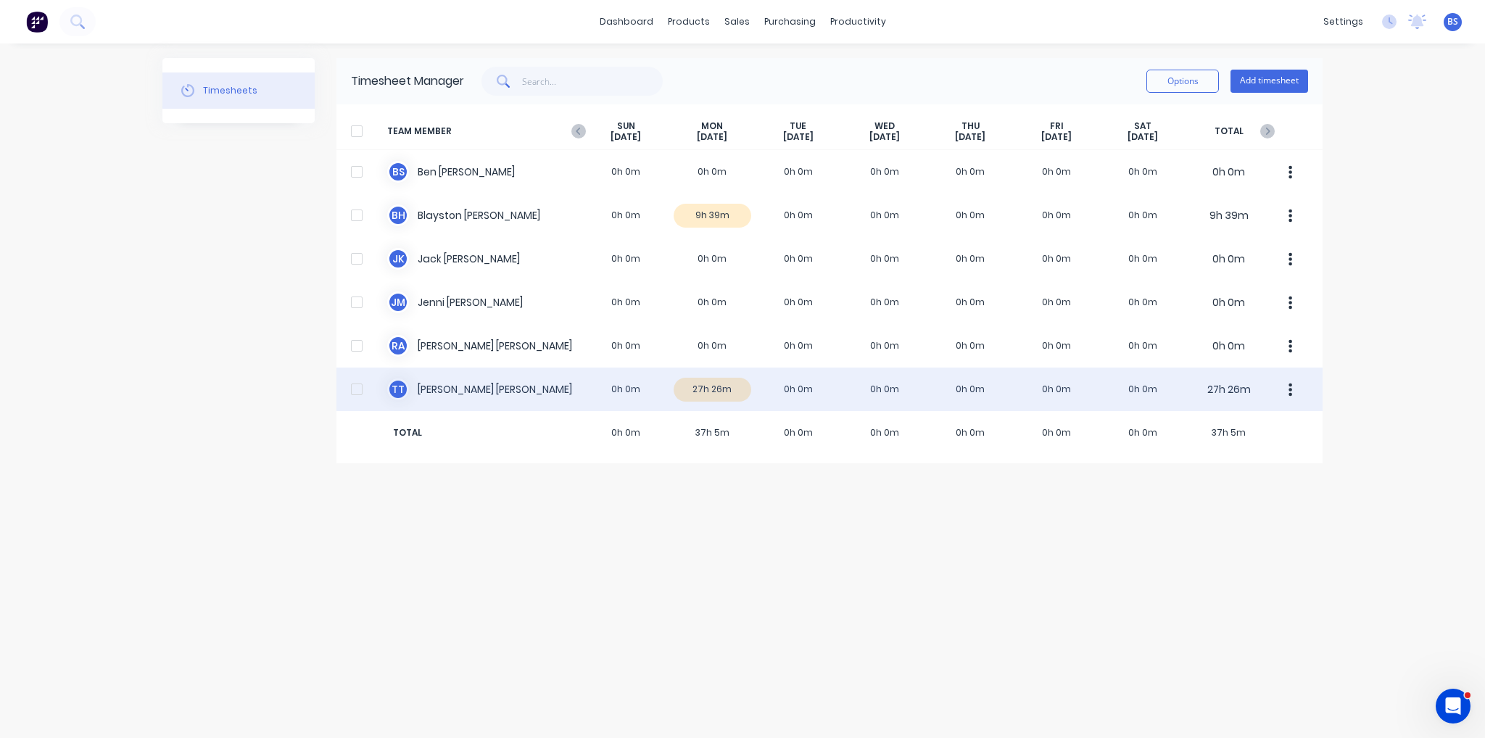
click at [709, 392] on div "T T [PERSON_NAME] 0h 0m 27h 26m 0h 0m 0h 0m 0h 0m 0h 0m 0h 0m 27h 26m" at bounding box center [829, 390] width 986 height 44
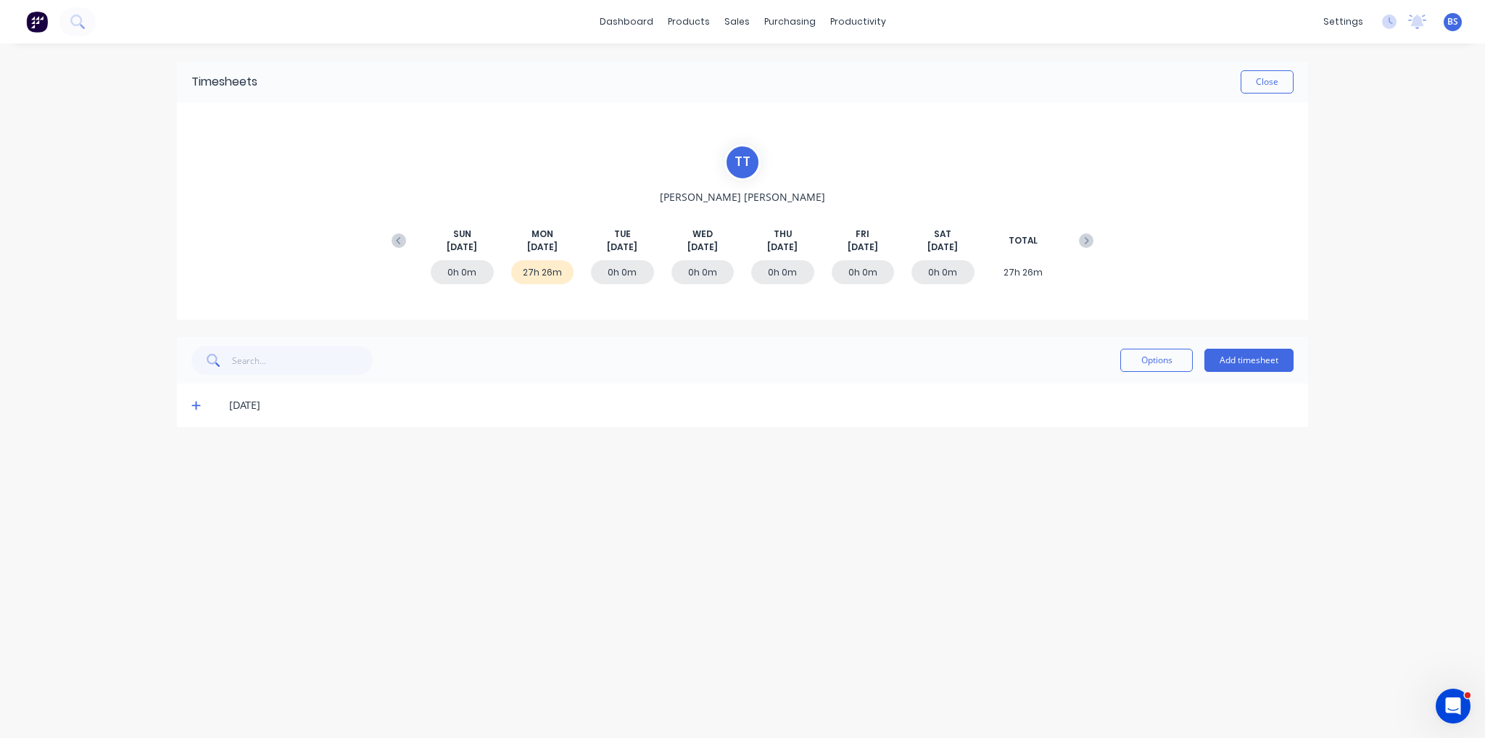
click at [196, 404] on icon at bounding box center [195, 406] width 9 height 9
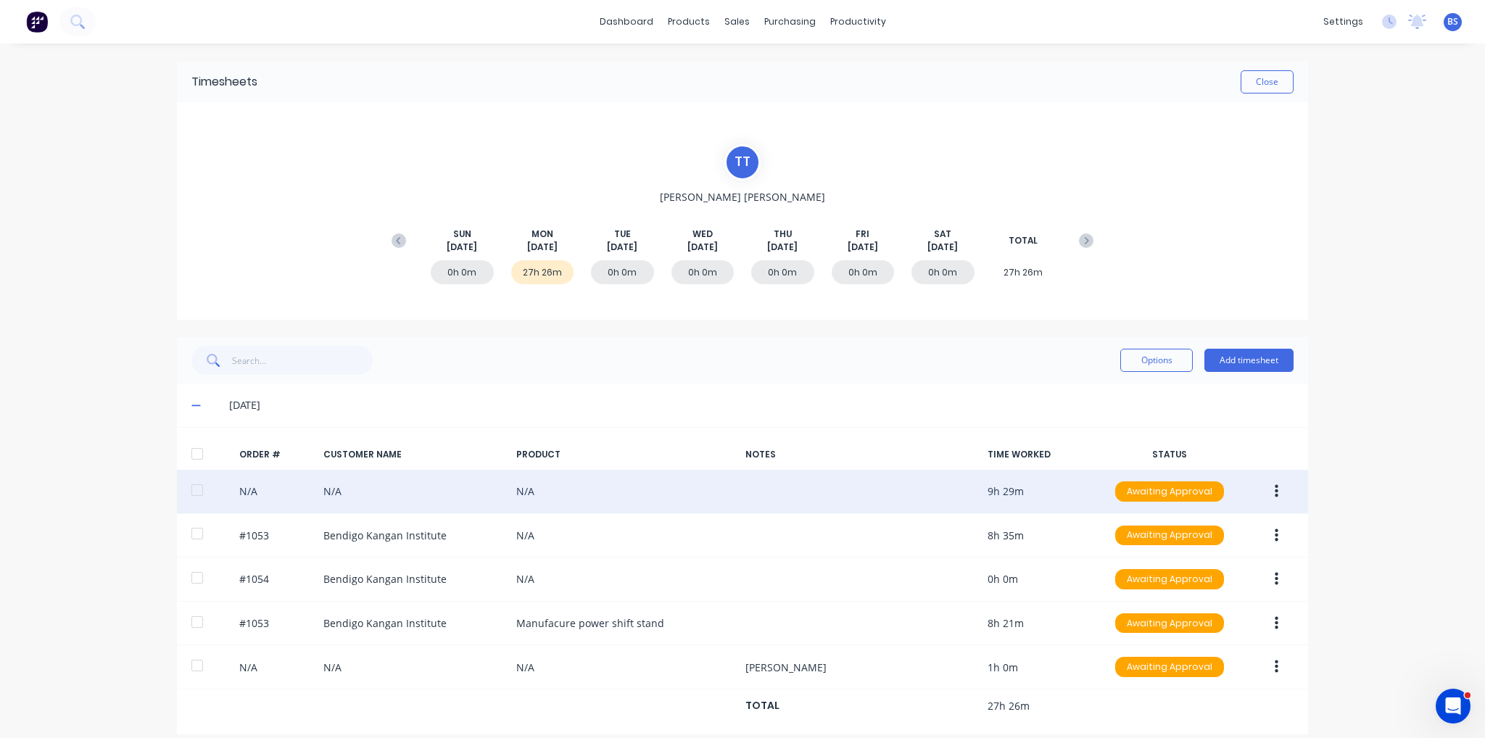
click at [1273, 488] on button "button" at bounding box center [1276, 492] width 34 height 26
click at [1246, 578] on div "Edit" at bounding box center [1225, 587] width 112 height 21
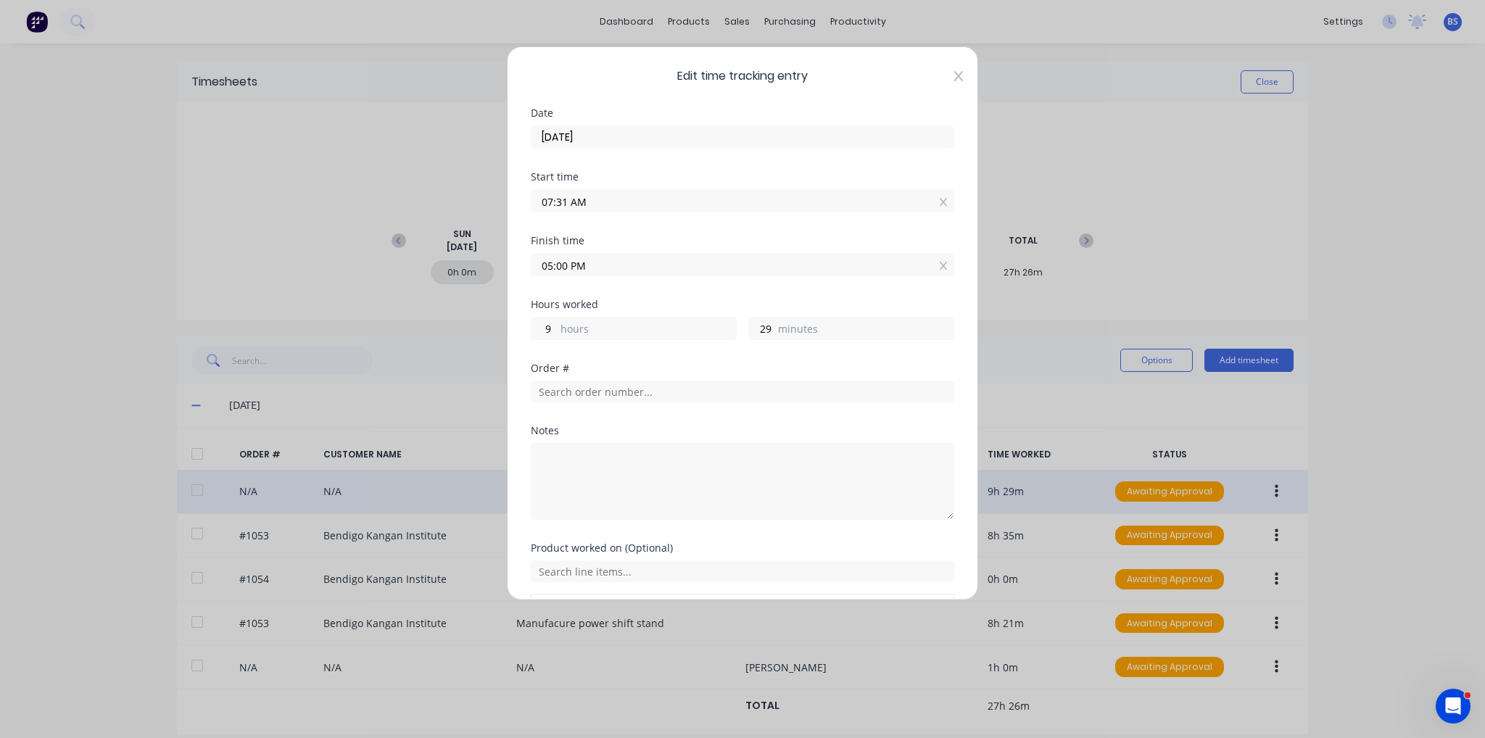
click at [954, 79] on icon at bounding box center [958, 76] width 9 height 12
